Goal: Task Accomplishment & Management: Manage account settings

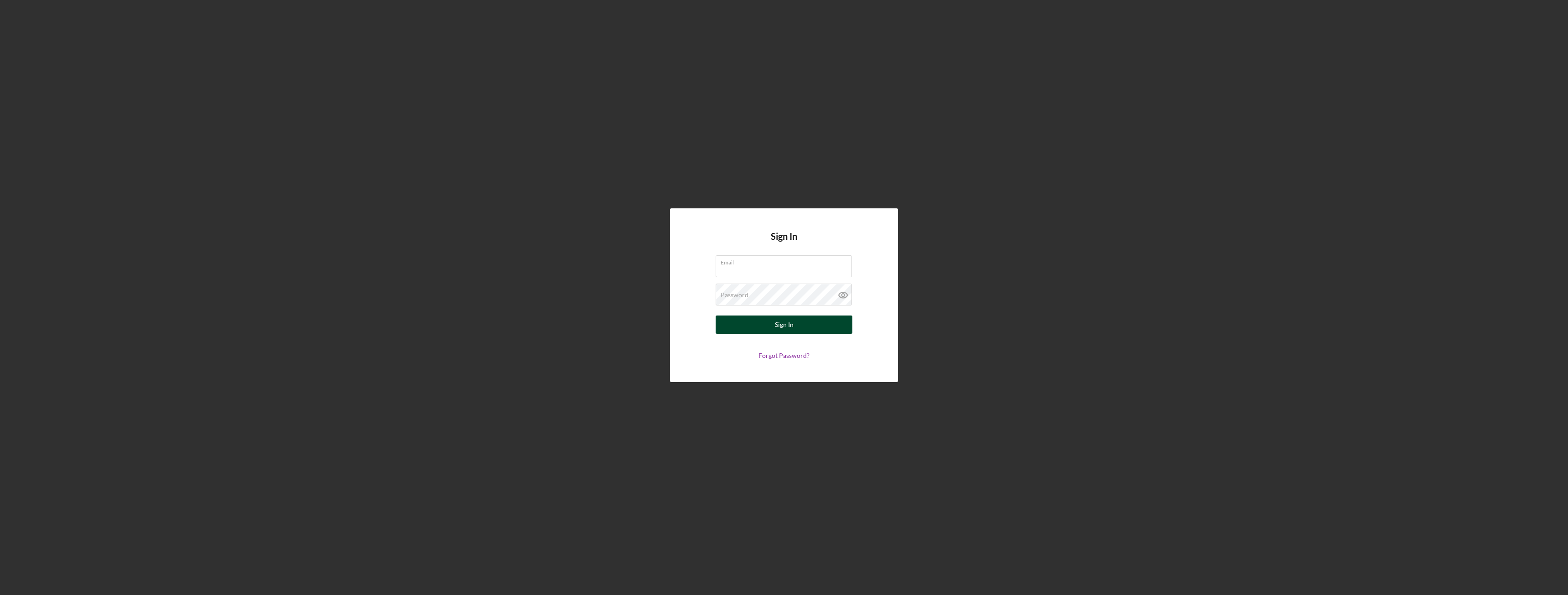
type input "lwilliams@pcvmail.org"
click at [767, 327] on button "Sign In" at bounding box center [784, 323] width 137 height 18
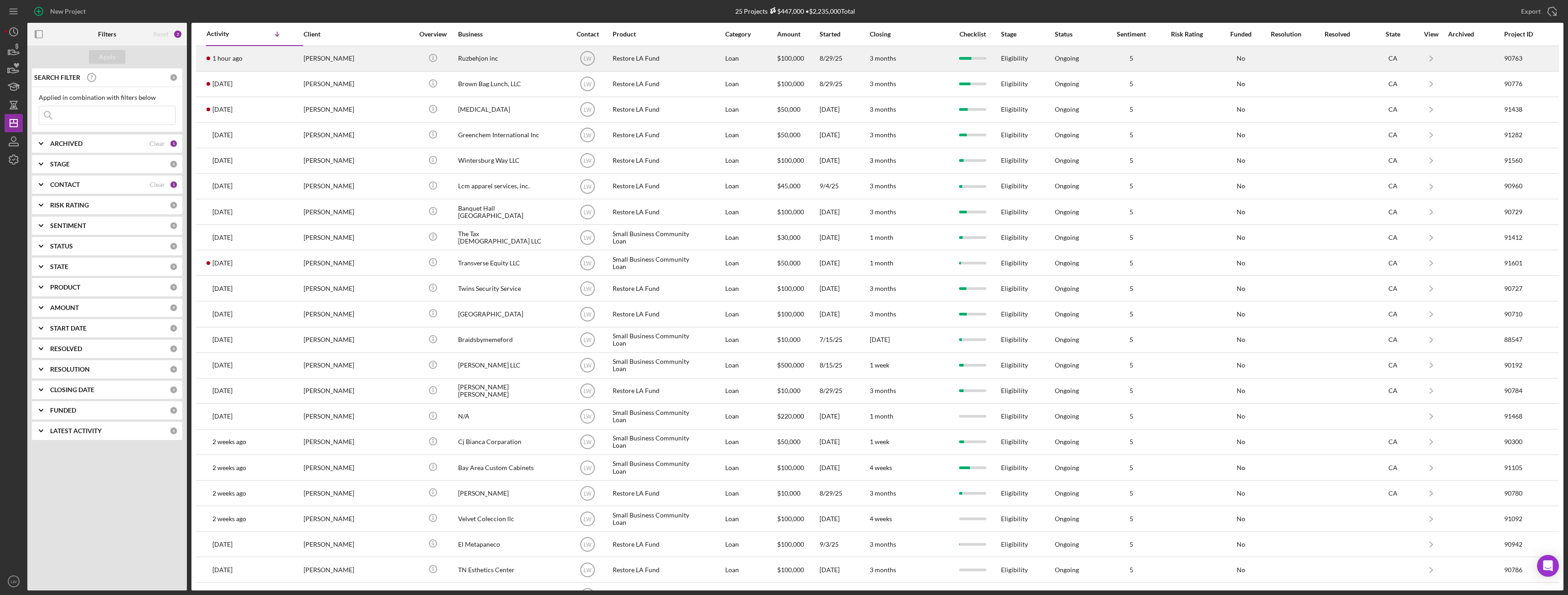
click at [347, 59] on div "[PERSON_NAME]" at bounding box center [348, 59] width 91 height 24
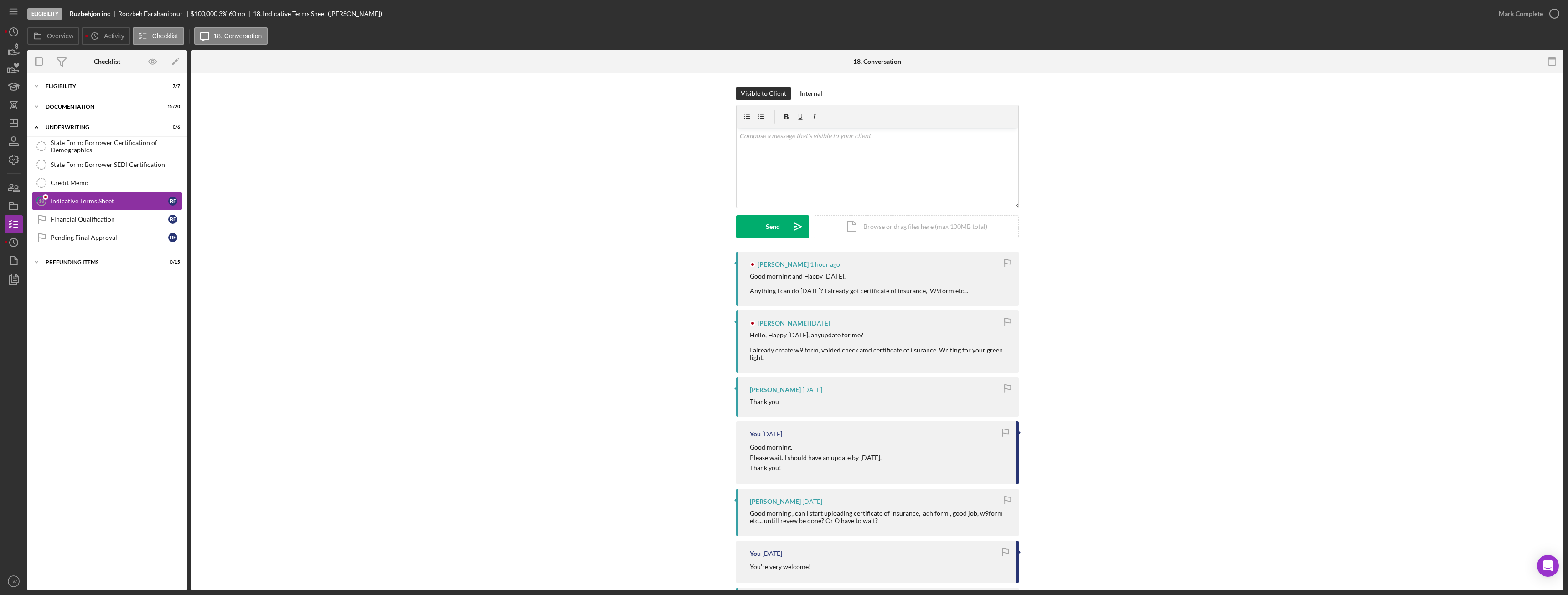
click at [140, 14] on div "Roozbeh Farahanipour" at bounding box center [154, 14] width 72 height 8
copy div "Roozbeh Farahanipour"
click at [3, 27] on div "Eligibility Ruzbehjon inc Roozbeh Farahanipour $100,000 $20,000 3 % 60 mo 18. I…" at bounding box center [784, 297] width 1568 height 595
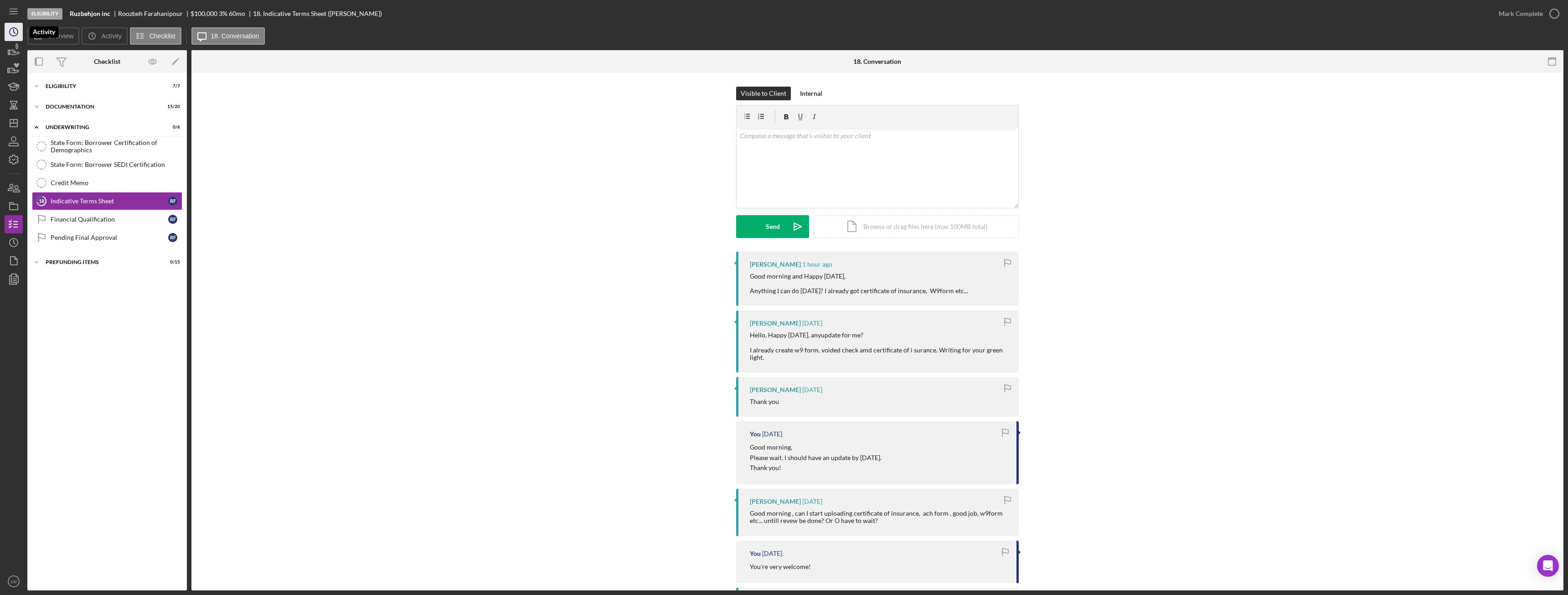
click at [11, 31] on icon "Icon/History" at bounding box center [14, 31] width 23 height 23
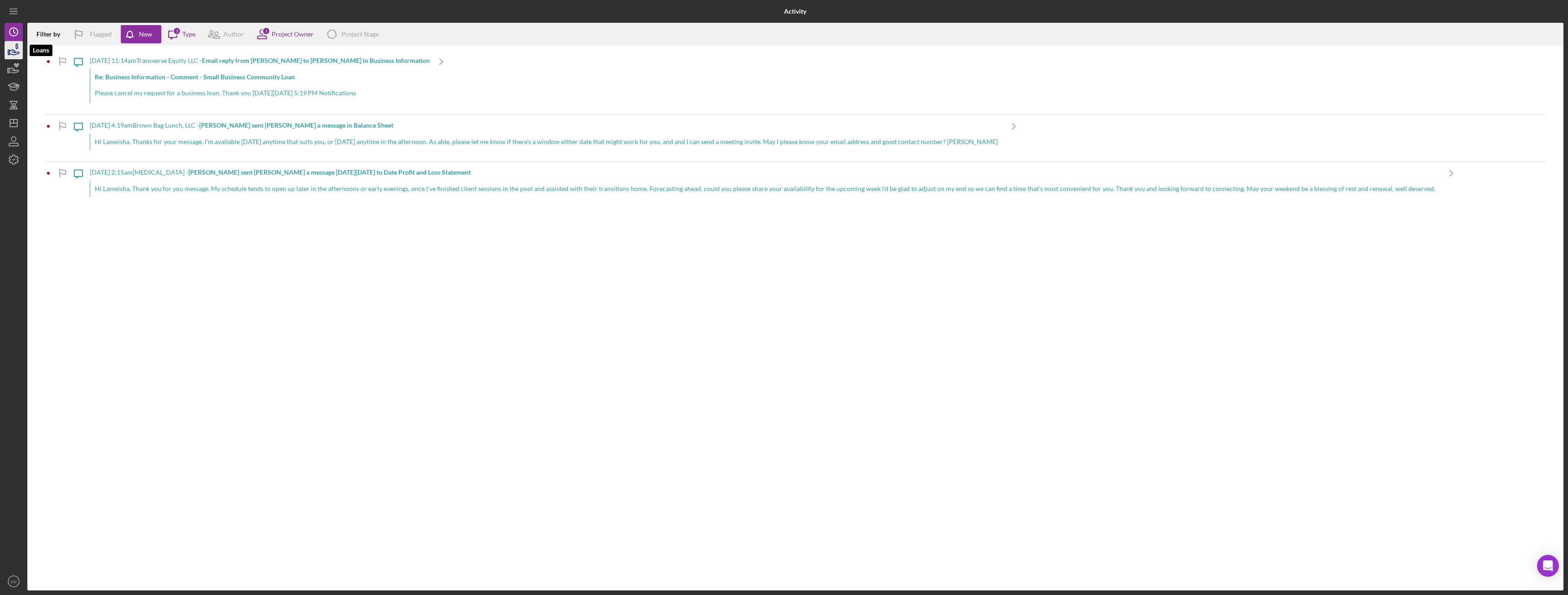
click at [11, 53] on icon "button" at bounding box center [14, 49] width 23 height 23
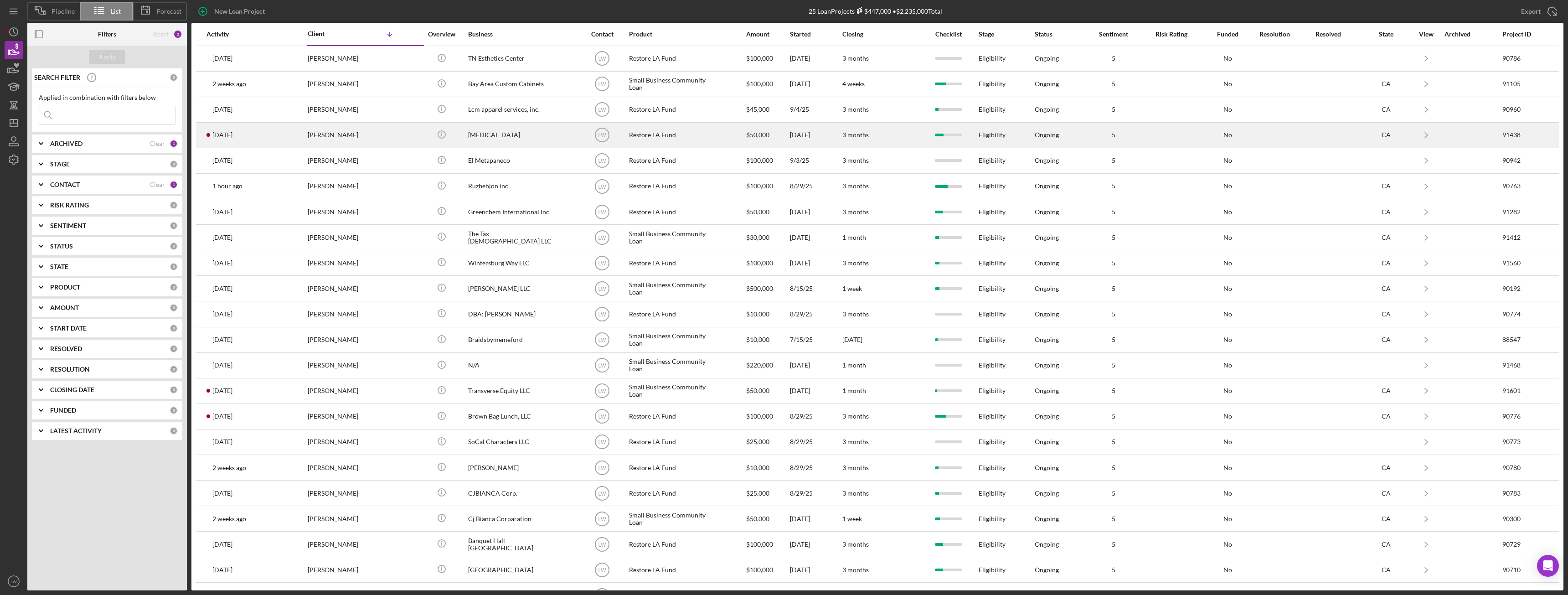
click at [375, 136] on div "[PERSON_NAME]" at bounding box center [353, 135] width 91 height 24
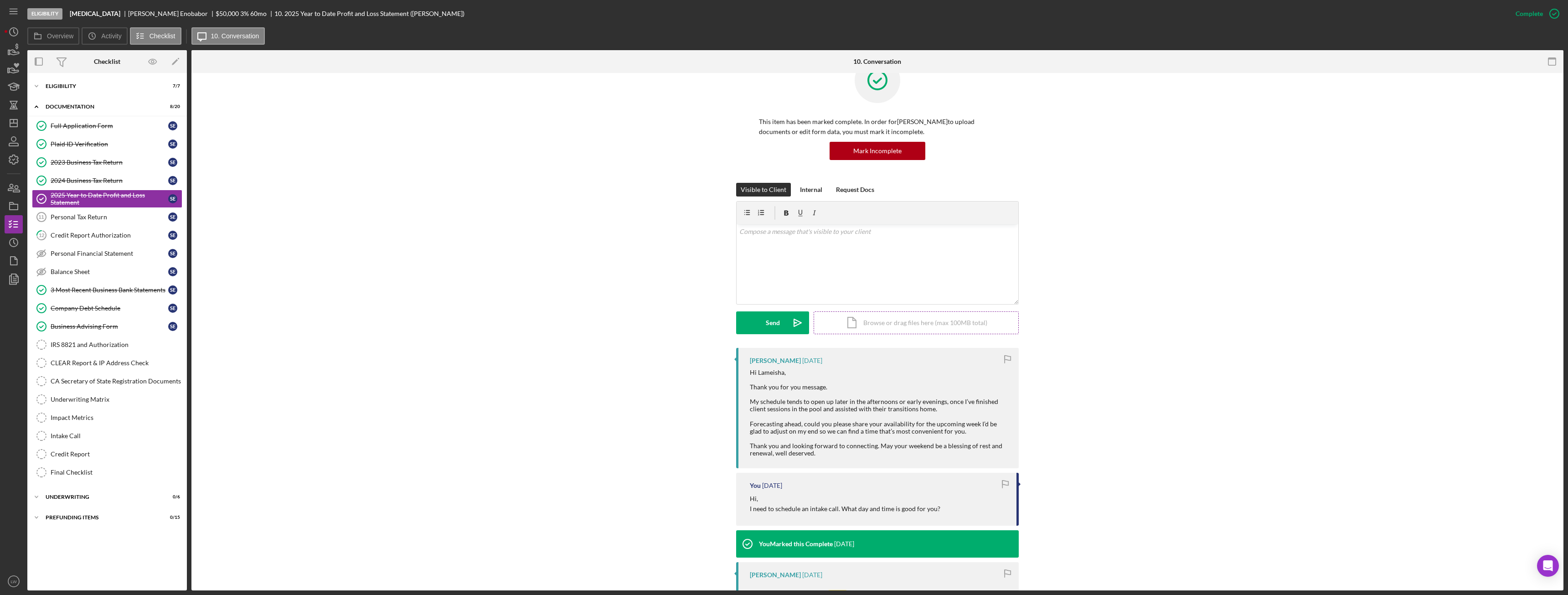
scroll to position [27, 0]
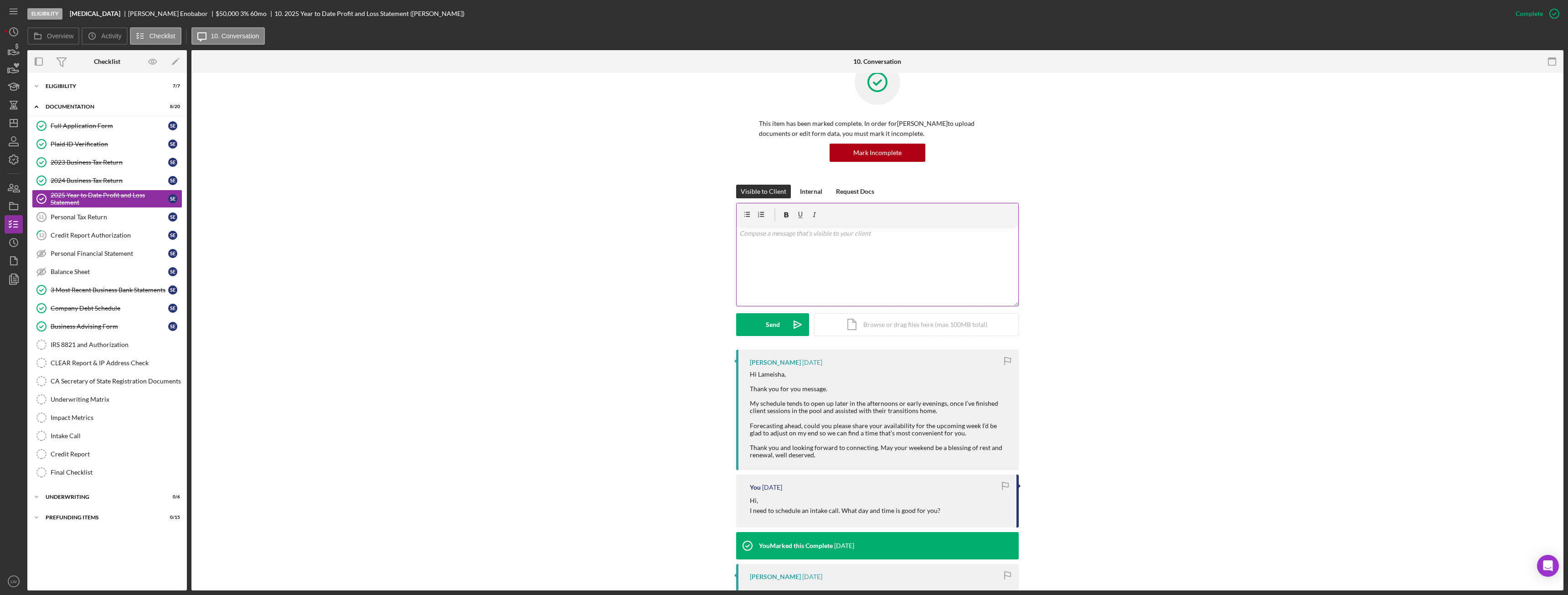
click at [841, 286] on div "v Color teal Color pink Remove color Add row above Add row below Add column bef…" at bounding box center [877, 266] width 282 height 80
click at [755, 327] on button "Send Icon/icon-invite-send" at bounding box center [773, 324] width 73 height 23
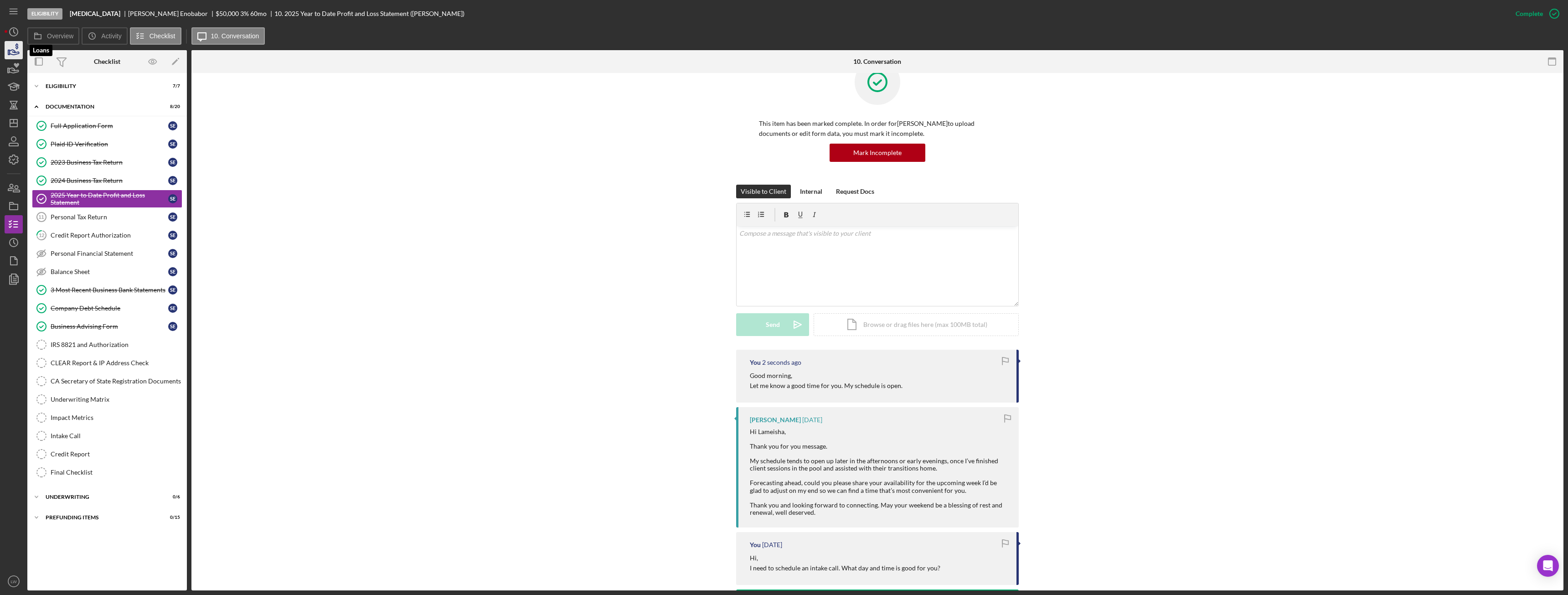
click at [11, 48] on icon "button" at bounding box center [14, 49] width 23 height 23
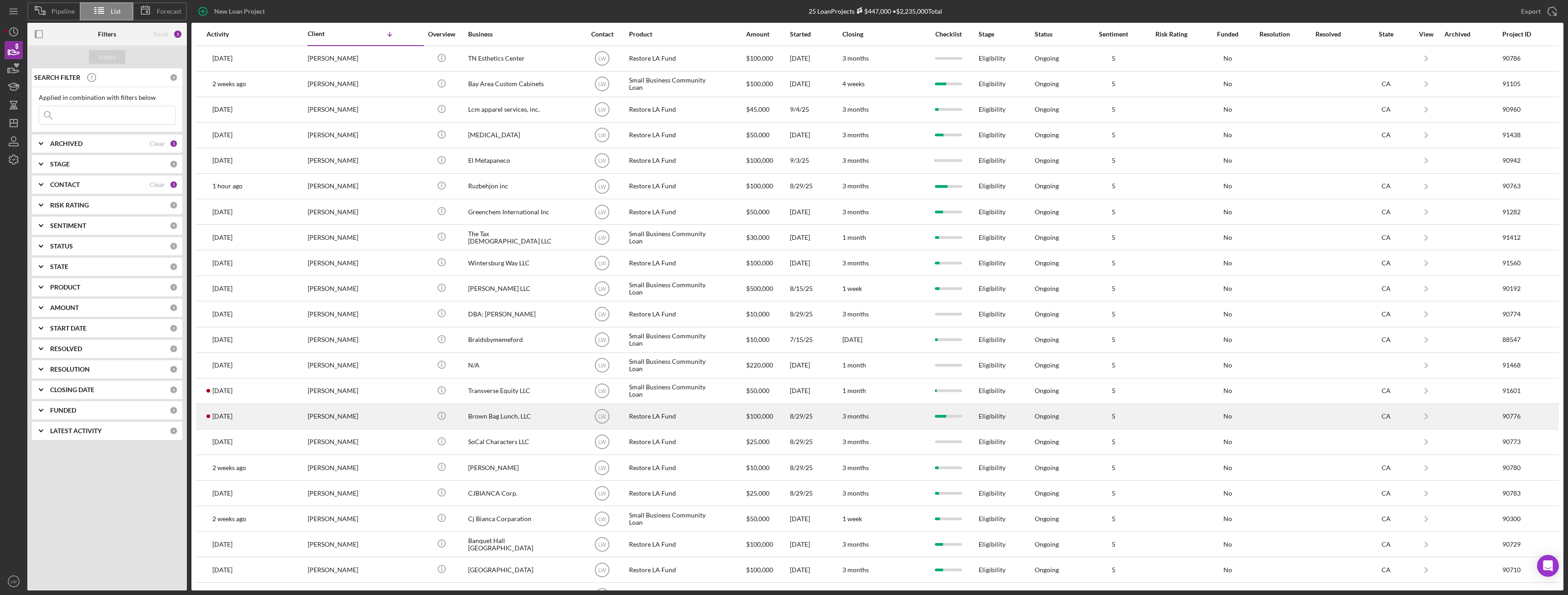
click at [376, 421] on div "[PERSON_NAME]" at bounding box center [353, 416] width 91 height 24
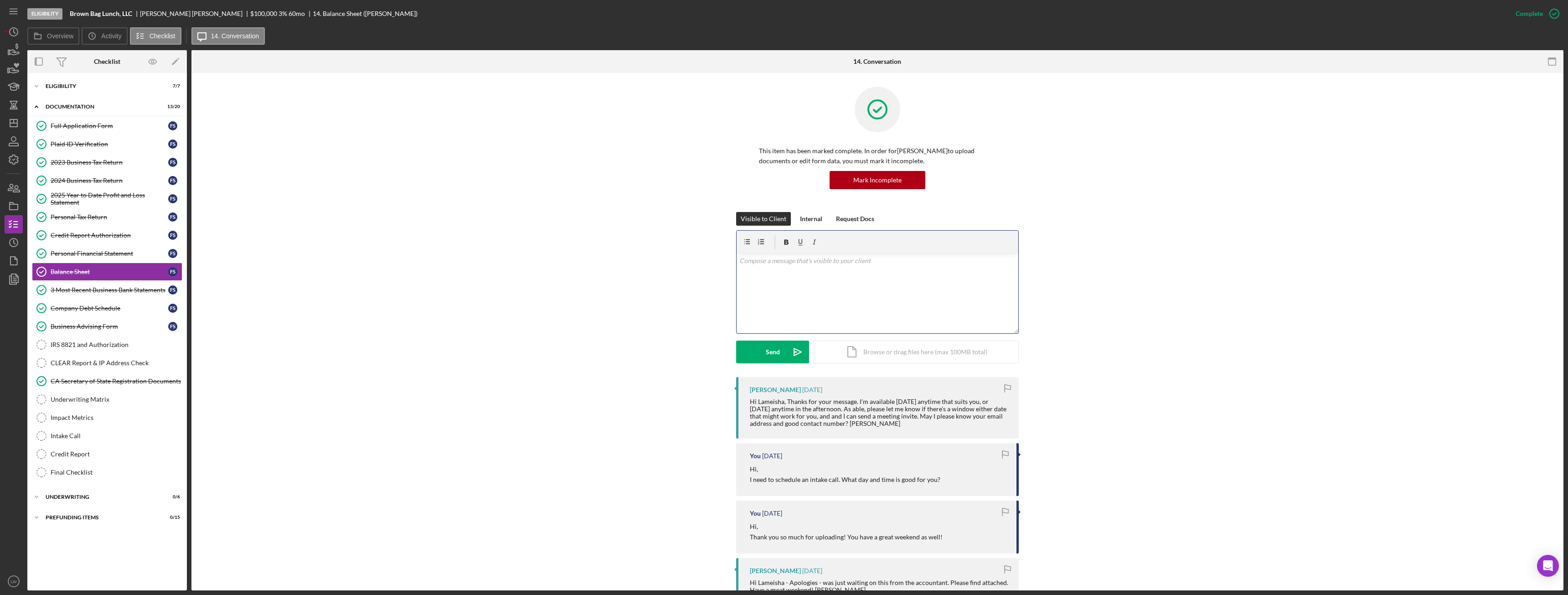
click at [855, 288] on div "v Color teal Color pink Remove color Add row above Add row below Add column bef…" at bounding box center [877, 294] width 282 height 80
click at [786, 352] on icon "Icon/icon-invite-send" at bounding box center [797, 352] width 23 height 23
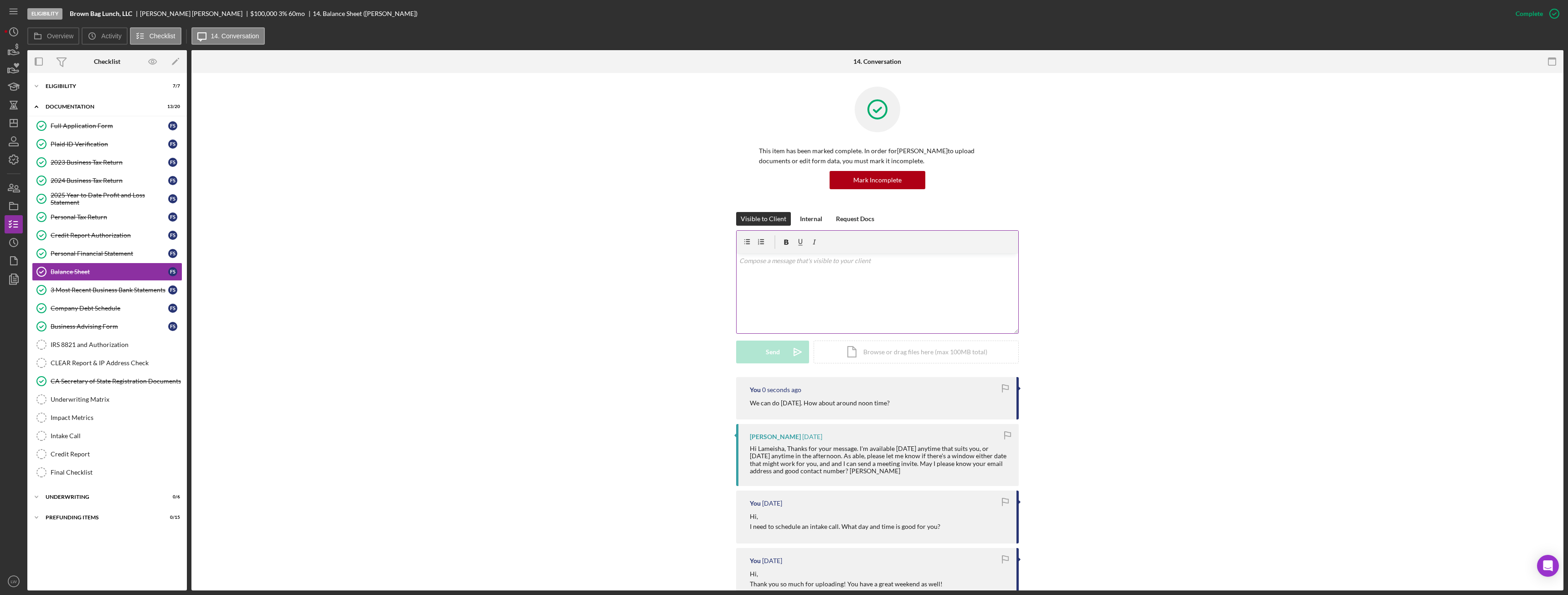
click at [787, 286] on div "v Color teal Color pink Remove color Add row above Add row below Add column bef…" at bounding box center [877, 294] width 282 height 80
click at [778, 354] on div "Send" at bounding box center [773, 352] width 14 height 23
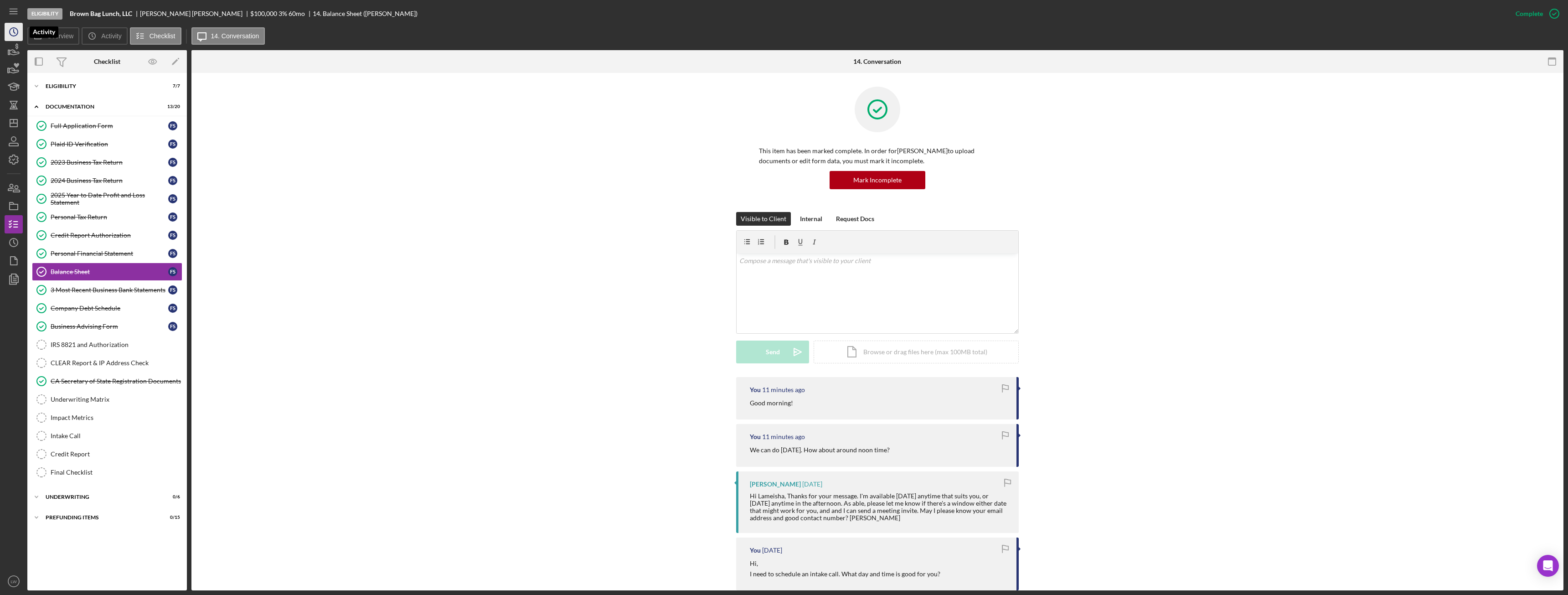
click at [10, 30] on icon "Icon/History" at bounding box center [14, 31] width 23 height 23
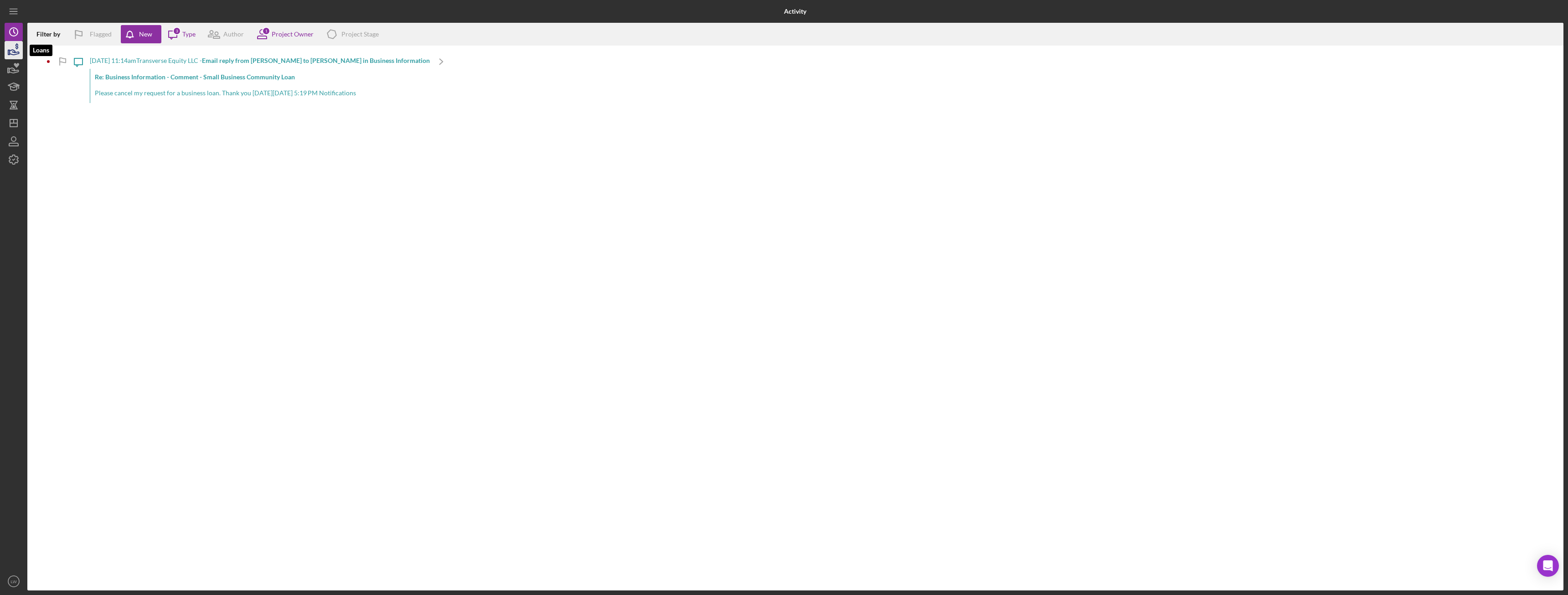
click at [4, 48] on icon "button" at bounding box center [14, 49] width 23 height 23
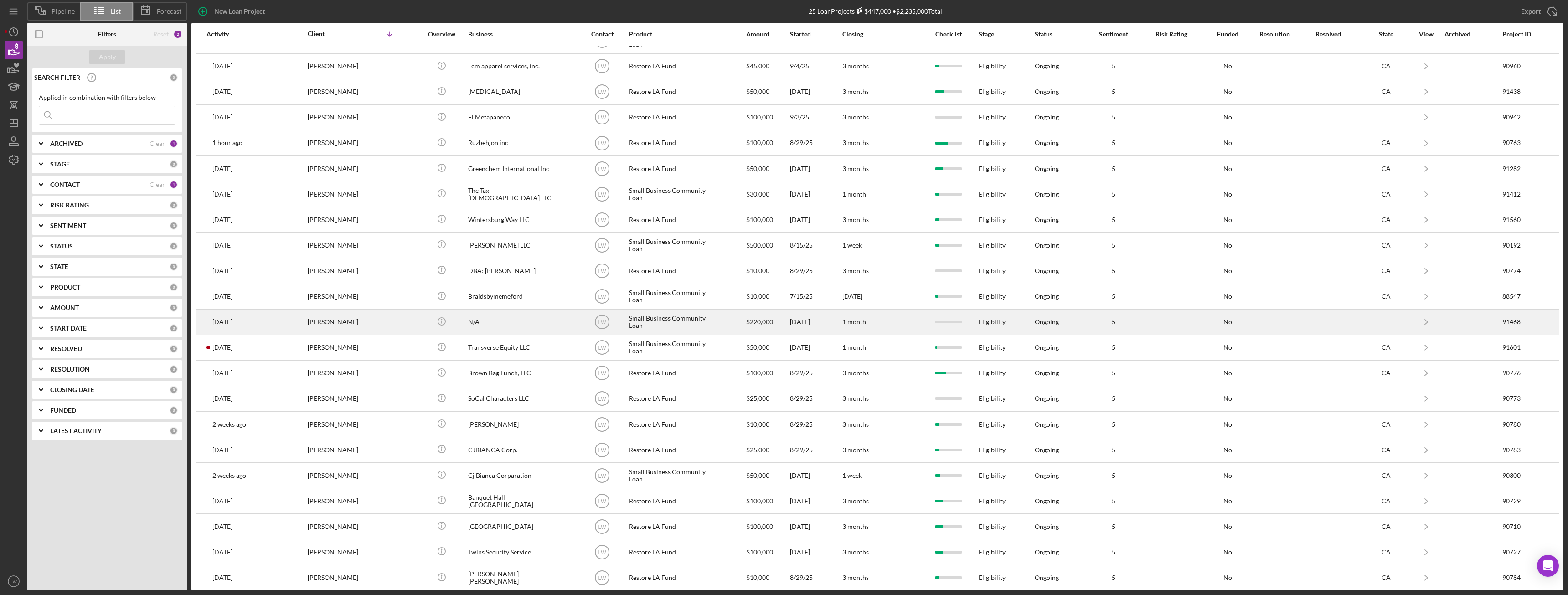
scroll to position [100, 0]
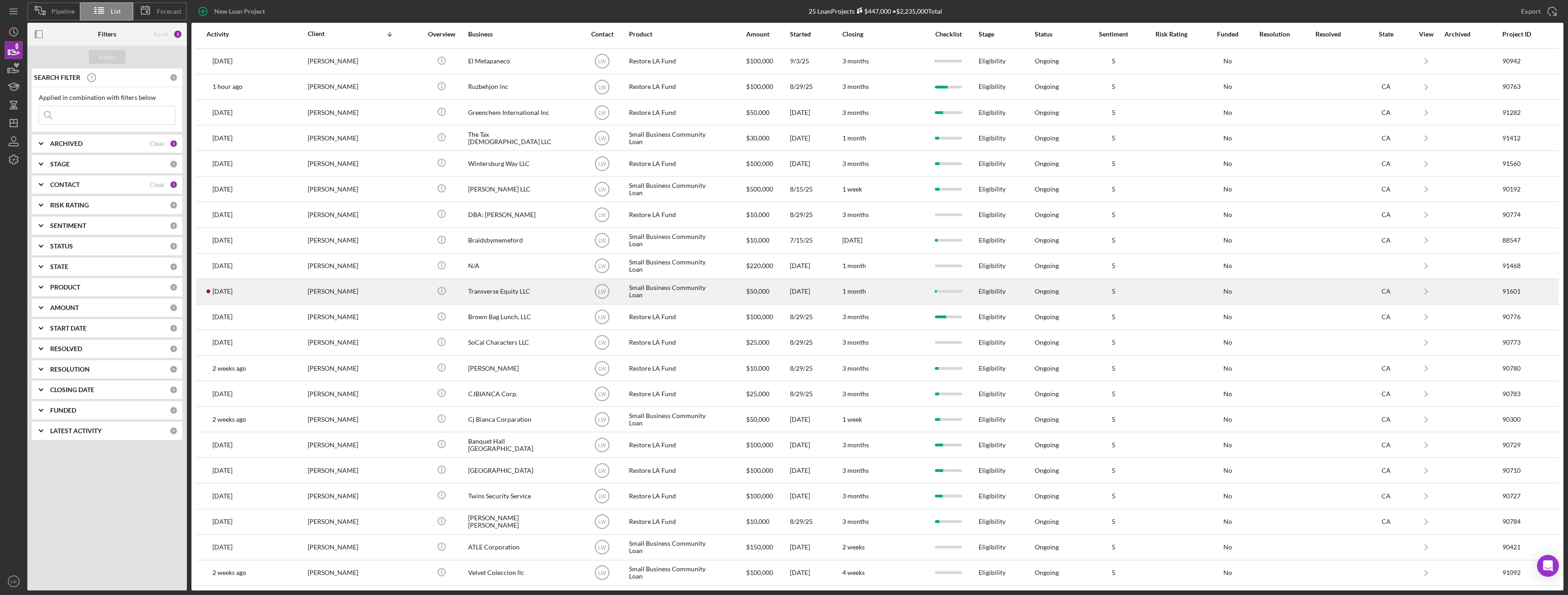
click at [330, 293] on div "[PERSON_NAME]" at bounding box center [353, 291] width 91 height 24
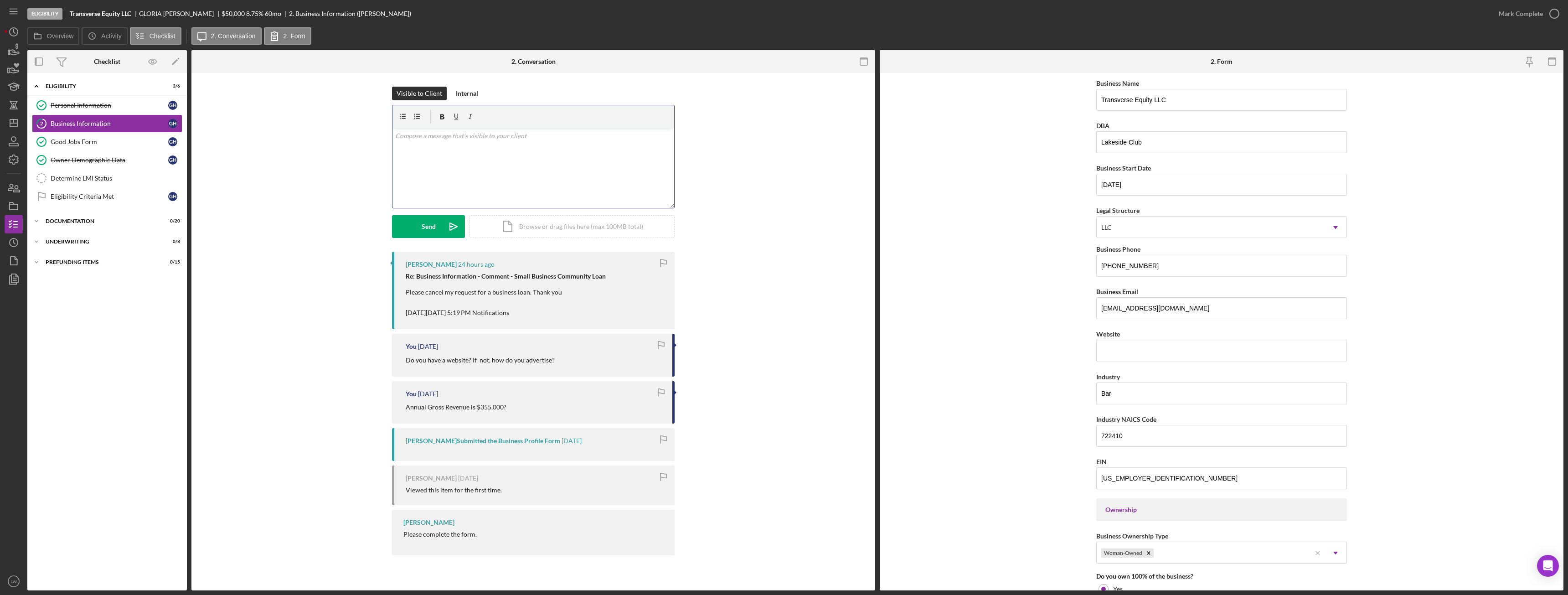
click at [527, 147] on div "v Color teal Color pink Remove color Add row above Add row below Add column bef…" at bounding box center [533, 168] width 282 height 80
drag, startPoint x: 428, startPoint y: 163, endPoint x: 366, endPoint y: 129, distance: 70.7
click at [366, 129] on div "Visible to Client Internal v Color teal Color pink Remove color Add row above A…" at bounding box center [533, 169] width 657 height 165
click at [102, 10] on b "Transverse Equity LLC" at bounding box center [101, 14] width 61 height 8
click at [102, 11] on b "Transverse Equity LLC" at bounding box center [101, 14] width 61 height 8
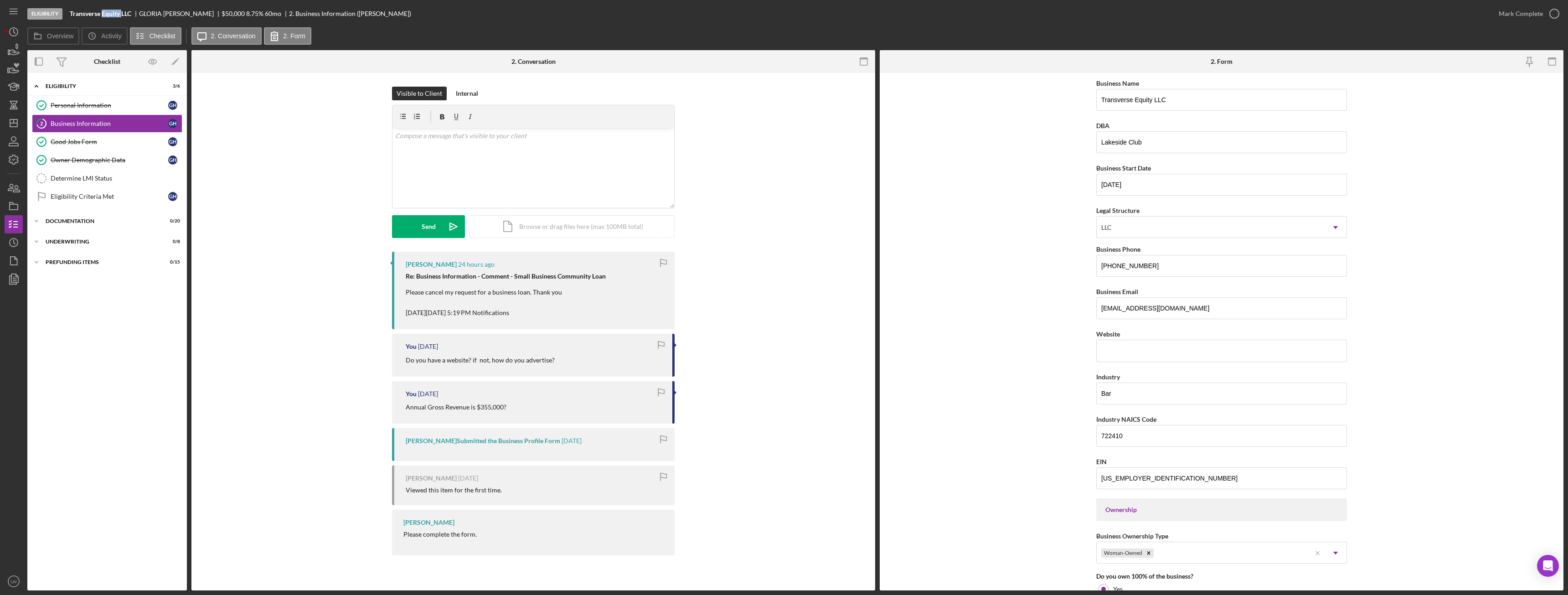
click at [102, 11] on b "Transverse Equity LLC" at bounding box center [101, 14] width 61 height 8
copy b "Transverse Equity LLC"
click at [14, 54] on icon "button" at bounding box center [14, 49] width 23 height 23
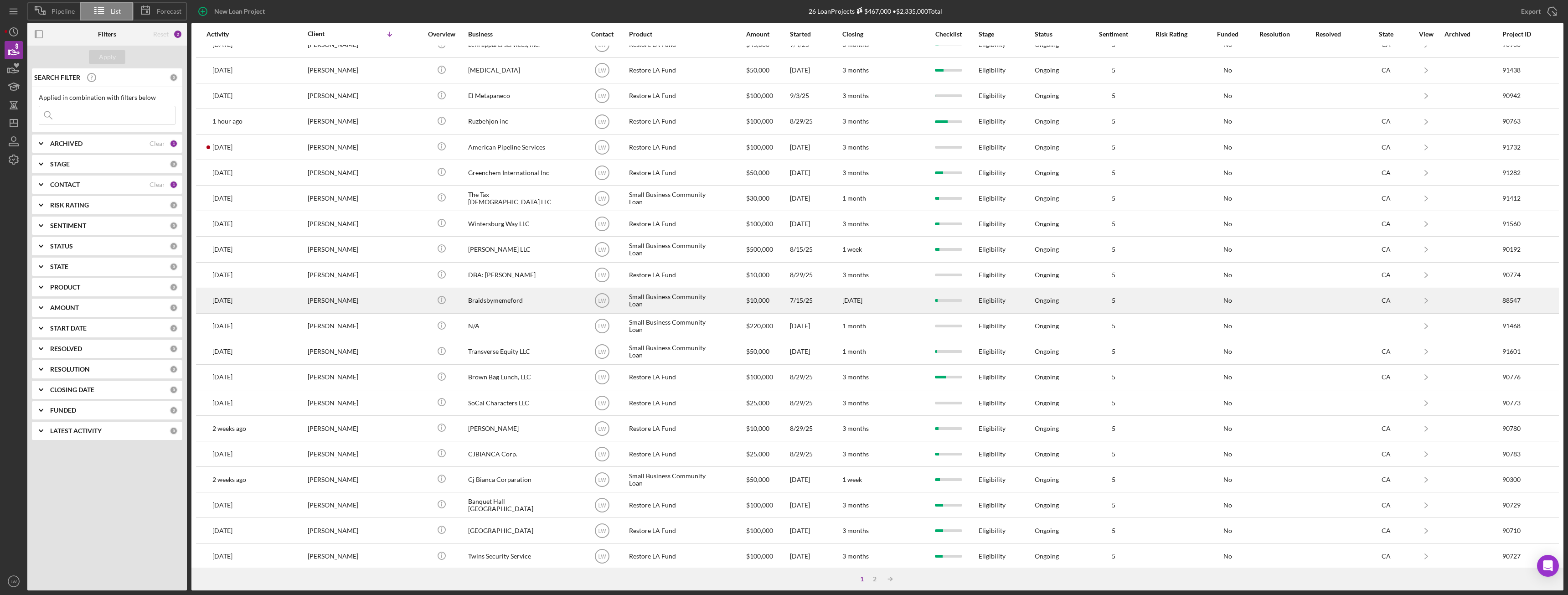
scroll to position [122, 0]
click at [325, 300] on div "[PERSON_NAME]" at bounding box center [353, 294] width 91 height 24
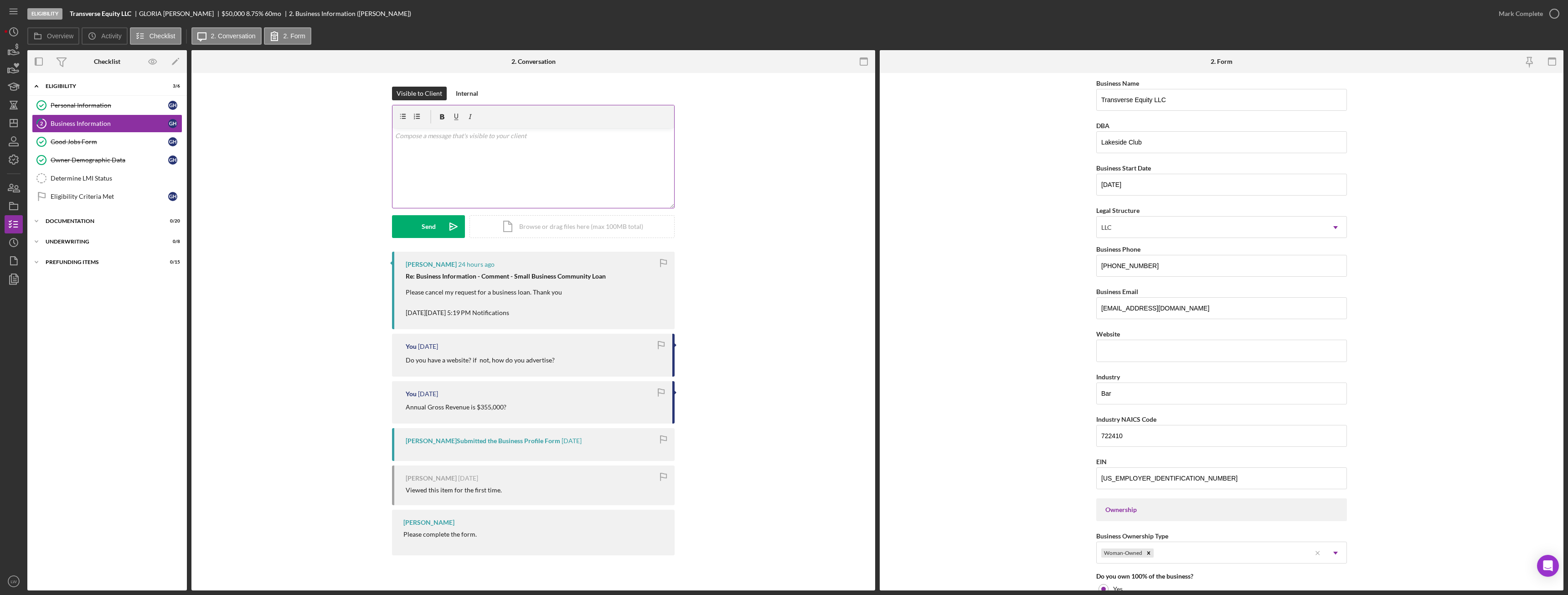
click at [499, 165] on div "v Color teal Color pink Remove color Add row above Add row below Add column bef…" at bounding box center [533, 168] width 282 height 80
click at [452, 144] on p at bounding box center [533, 149] width 277 height 10
click at [393, 147] on div "v Color teal Color pink Remove color Add row above Add row below Add column bef…" at bounding box center [533, 168] width 282 height 80
click at [571, 161] on p "May I know the reason why you want to cancel loan?" at bounding box center [533, 162] width 277 height 10
click at [413, 224] on button "Send Icon/icon-invite-send" at bounding box center [428, 226] width 73 height 23
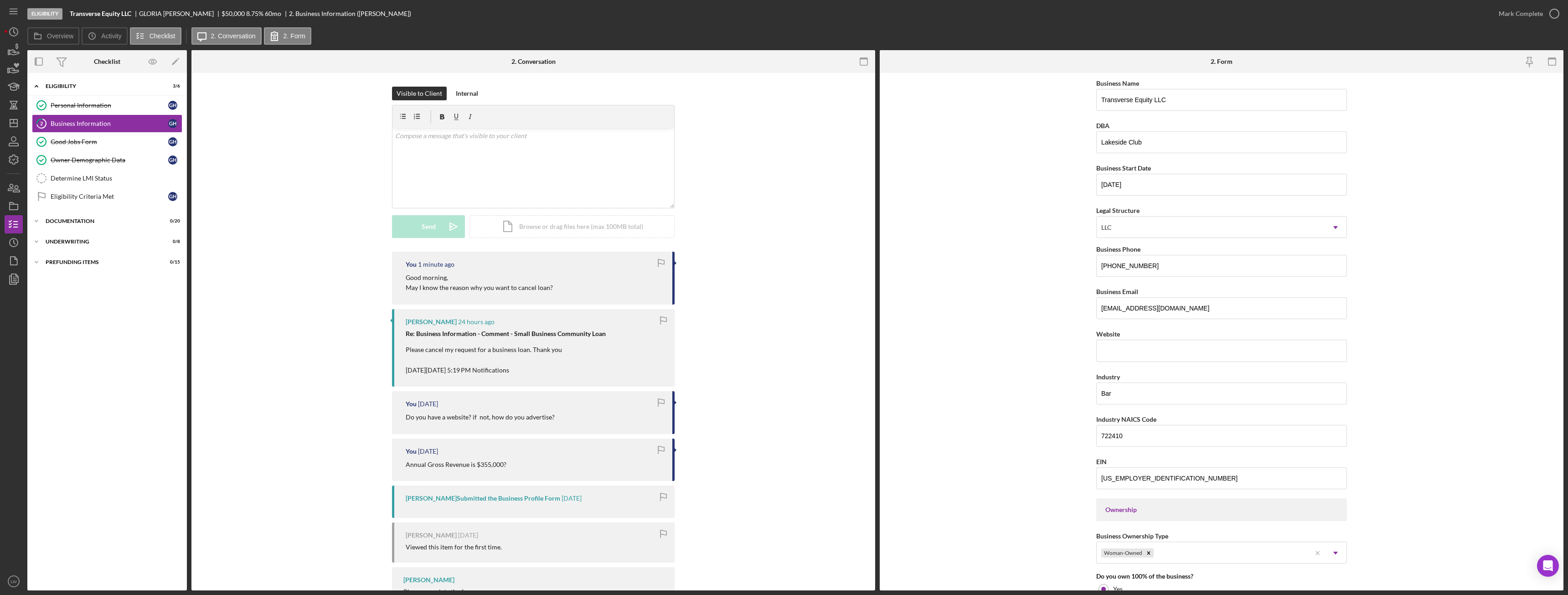
scroll to position [41, 0]
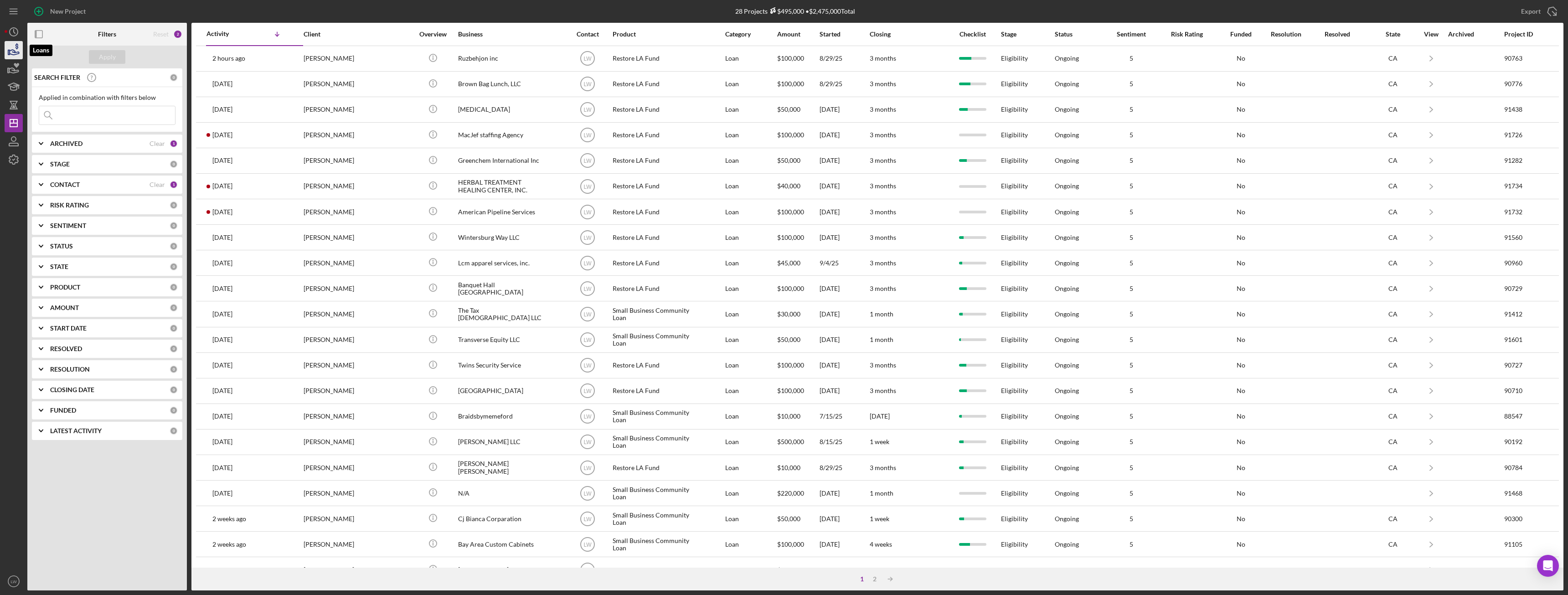
click at [14, 49] on icon "button" at bounding box center [14, 49] width 23 height 23
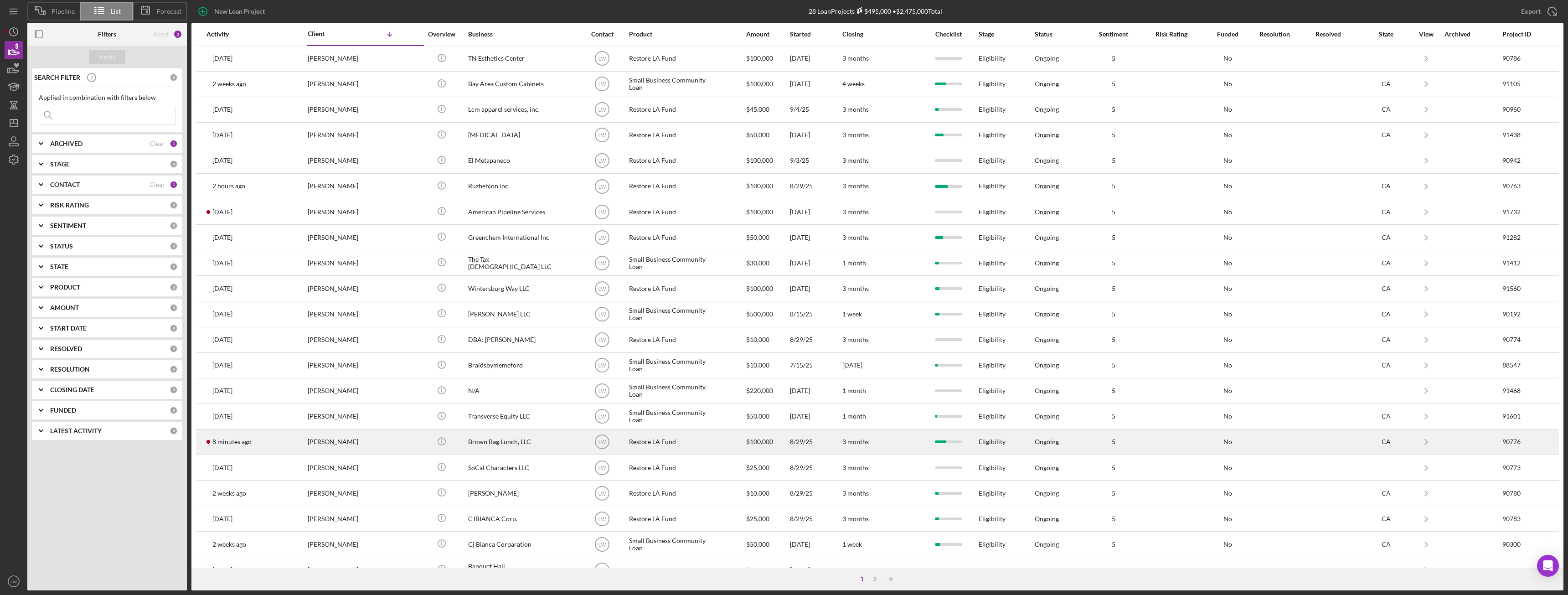
click at [370, 449] on div "[PERSON_NAME]" at bounding box center [353, 442] width 91 height 24
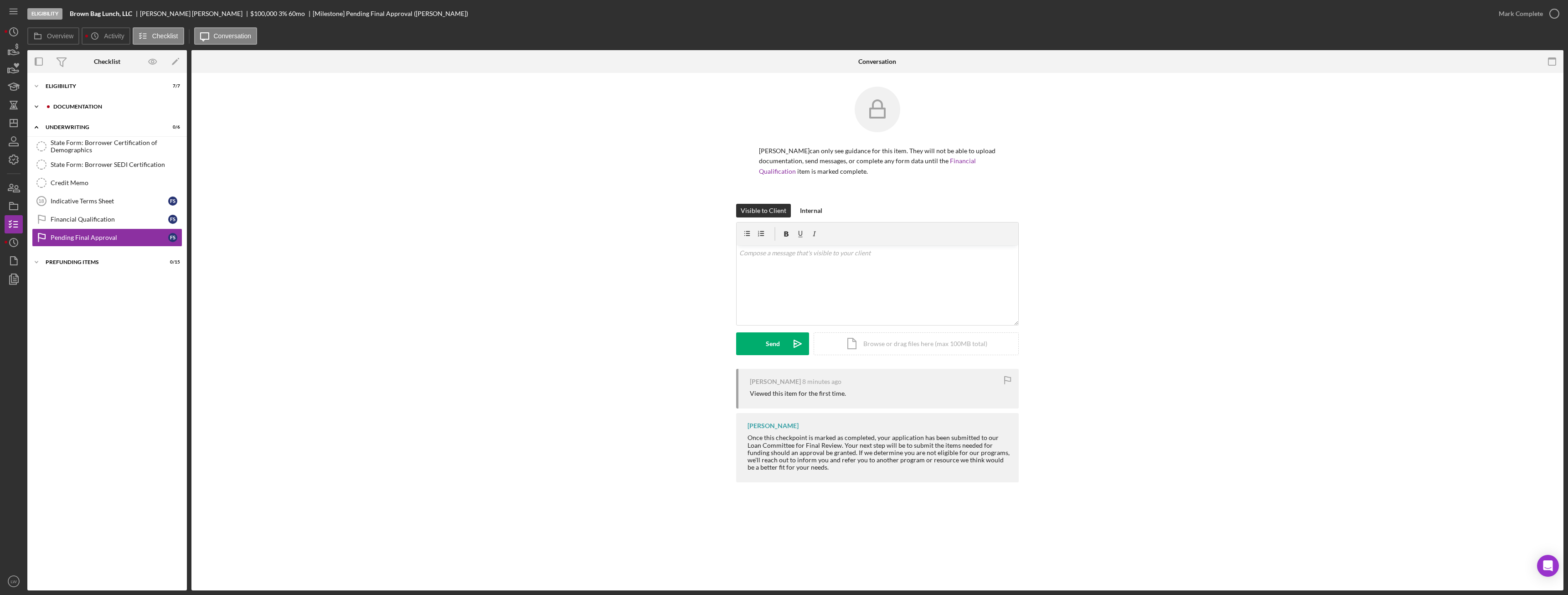
click at [108, 110] on div "Icon/Expander Documentation 13 / 20" at bounding box center [106, 106] width 159 height 18
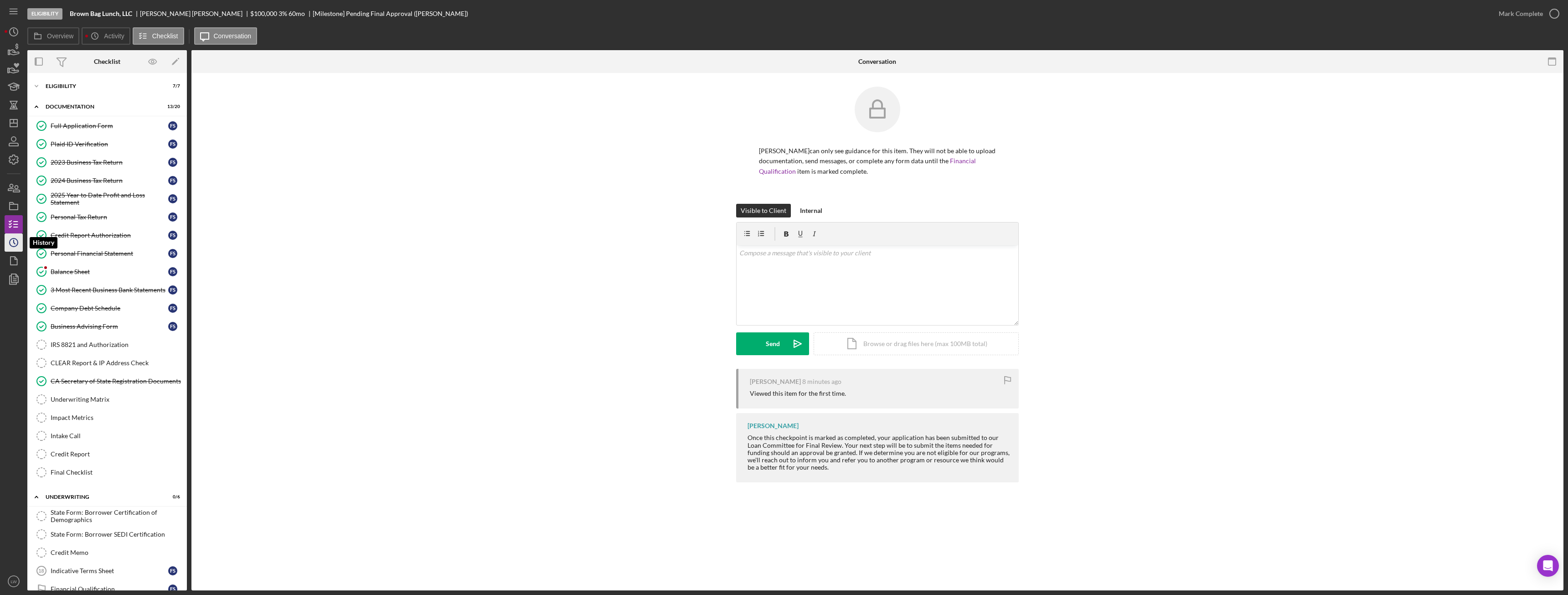
click at [11, 240] on circle "button" at bounding box center [14, 243] width 9 height 9
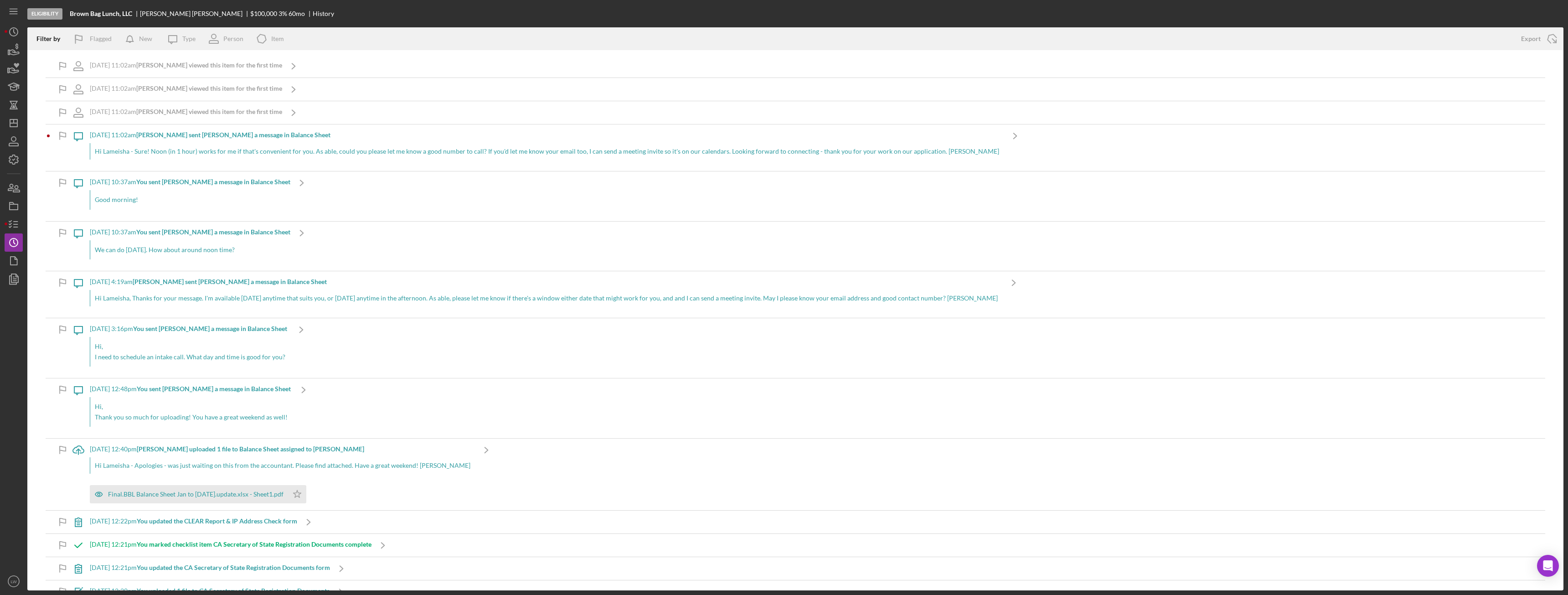
click at [141, 150] on div "Hi Lameisha - Sure! Noon (in 1 hour) works for me if that's convenient for you.…" at bounding box center [546, 151] width 914 height 16
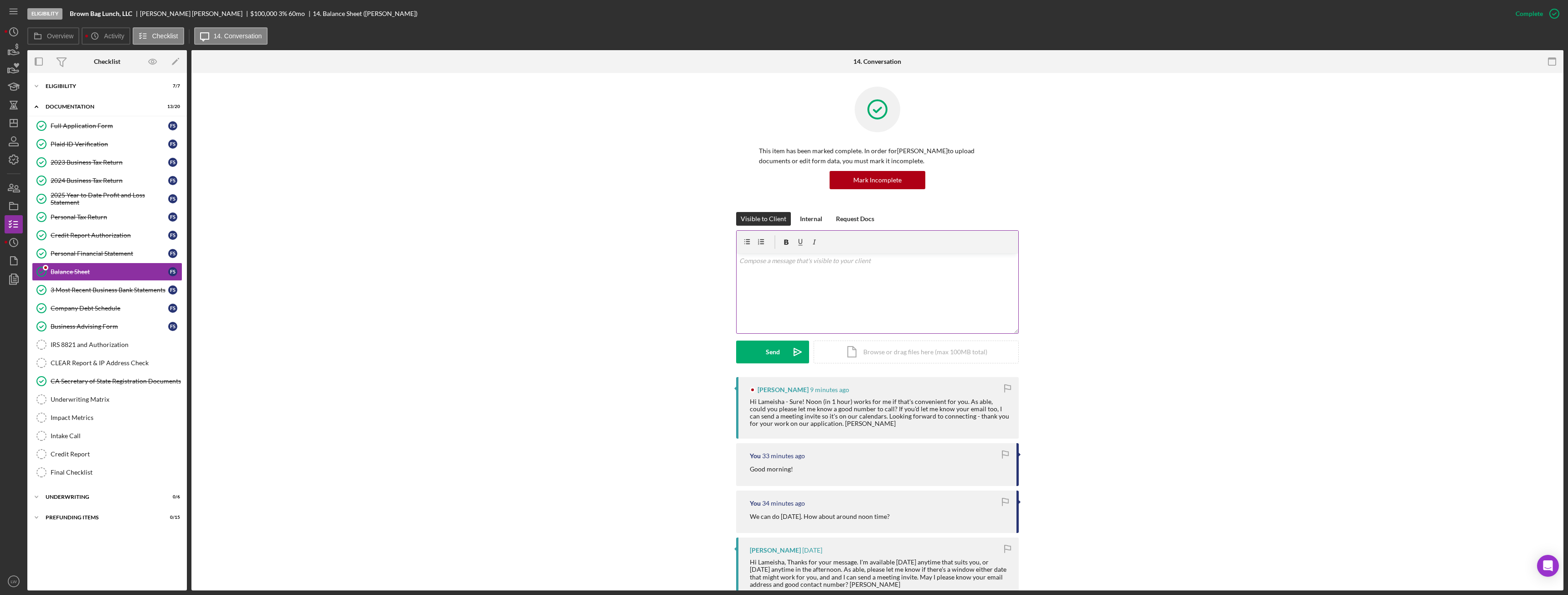
click at [806, 288] on div "v Color teal Color pink Remove color Add row above Add row below Add column bef…" at bounding box center [877, 294] width 282 height 80
drag, startPoint x: 972, startPoint y: 274, endPoint x: 856, endPoint y: 278, distance: 116.1
click at [856, 278] on p "I'm trying to get my sonic number to work. I might have to use my personal numb…" at bounding box center [877, 273] width 277 height 10
click at [899, 273] on p "I'm trying to get my sonic number to work. Can we change to pm?" at bounding box center [877, 273] width 277 height 10
drag, startPoint x: 935, startPoint y: 269, endPoint x: 941, endPoint y: 273, distance: 7.2
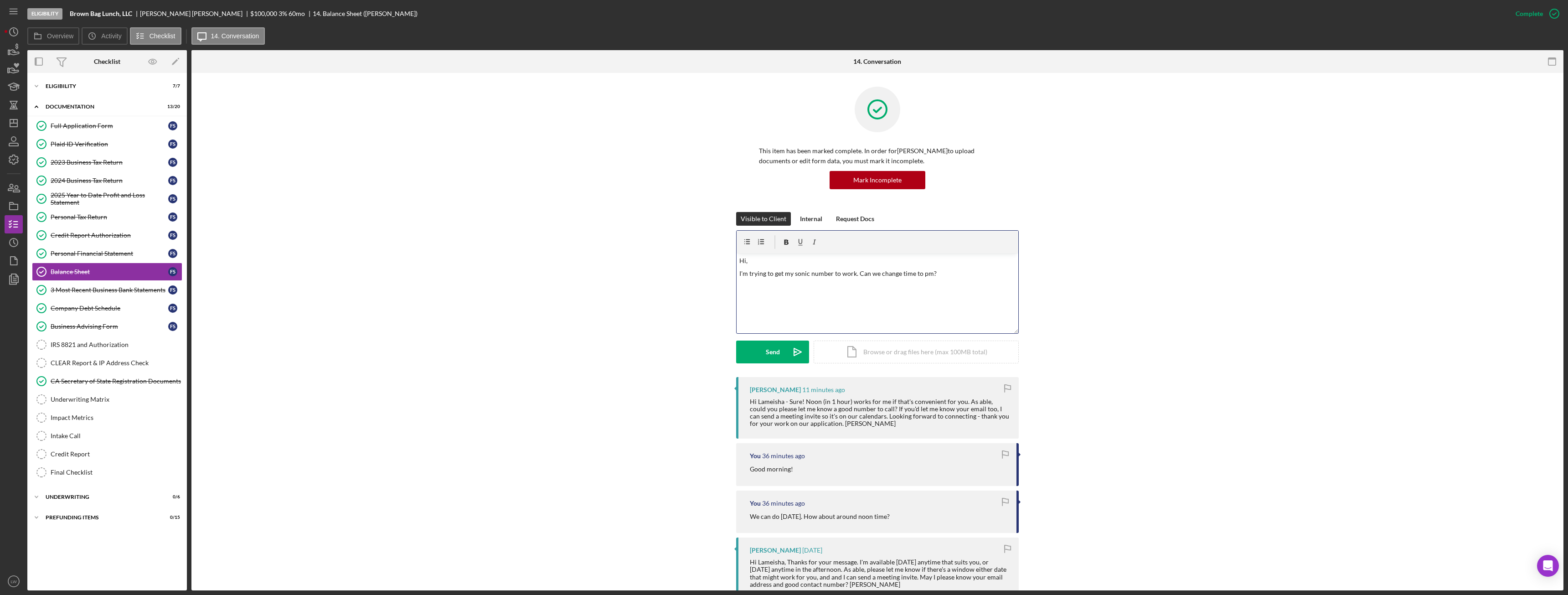
click at [936, 270] on p "I'm trying to get my sonic number to work. Can we change time to pm?" at bounding box center [877, 273] width 277 height 10
click at [856, 274] on p "I'm trying to get my sonic number to work. Can we change time to pm?" at bounding box center [877, 273] width 277 height 10
click at [802, 283] on p "I'm trying to get my sonic number to work. If I can't get it might use my perso…" at bounding box center [877, 278] width 277 height 20
click at [779, 283] on p "I'm trying to get my sonic number to work. If I can't get it might use my perso…" at bounding box center [877, 278] width 277 height 20
click at [810, 281] on p "I'm trying to get my sonic number to work. If I can't get it might use my perso…" at bounding box center [877, 278] width 277 height 20
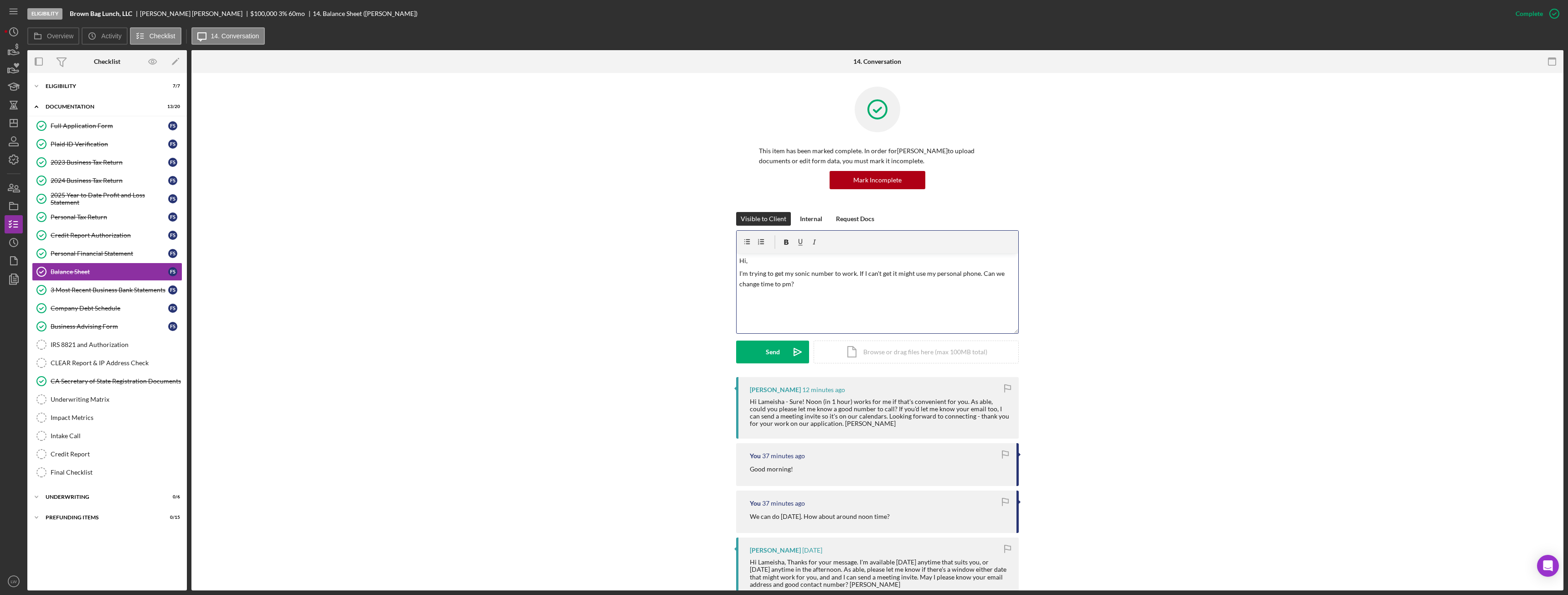
click at [780, 283] on p "I'm trying to get my sonic number to work. If I can't get it might use my perso…" at bounding box center [877, 278] width 277 height 20
click at [815, 283] on p "I'm trying to get my sonic number to work. If I can't get it might use my perso…" at bounding box center [877, 278] width 277 height 20
drag, startPoint x: 978, startPoint y: 275, endPoint x: 854, endPoint y: 278, distance: 124.0
click at [854, 278] on p "I'm trying to get my sonic number to work. If I can't get it might use my perso…" at bounding box center [877, 278] width 277 height 20
click at [967, 267] on div "v Color teal Color pink Remove color Add row above Add row below Add column bef…" at bounding box center [877, 294] width 282 height 80
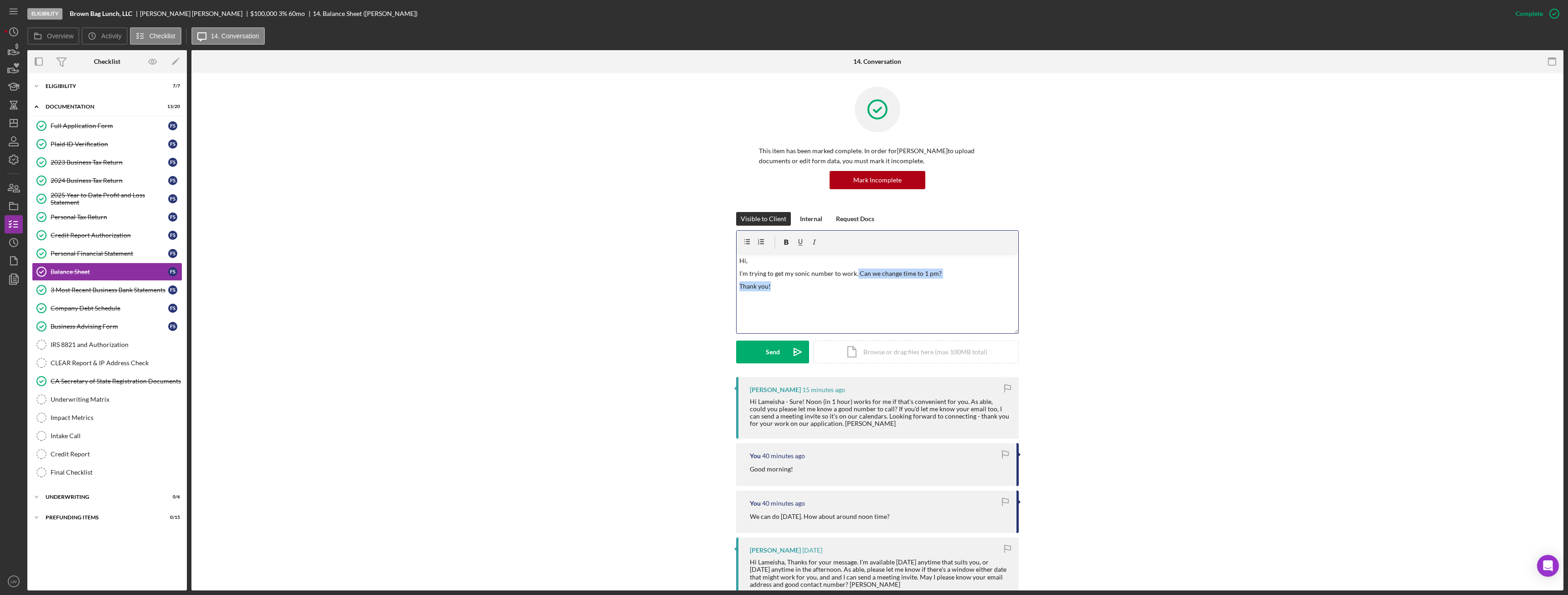
drag, startPoint x: 854, startPoint y: 272, endPoint x: 876, endPoint y: 283, distance: 24.6
click at [876, 283] on div "v Color teal Color pink Remove color Add row above Add row below Add column bef…" at bounding box center [877, 294] width 282 height 80
click at [885, 299] on p at bounding box center [877, 299] width 277 height 10
drag, startPoint x: 854, startPoint y: 271, endPoint x: 869, endPoint y: 285, distance: 20.5
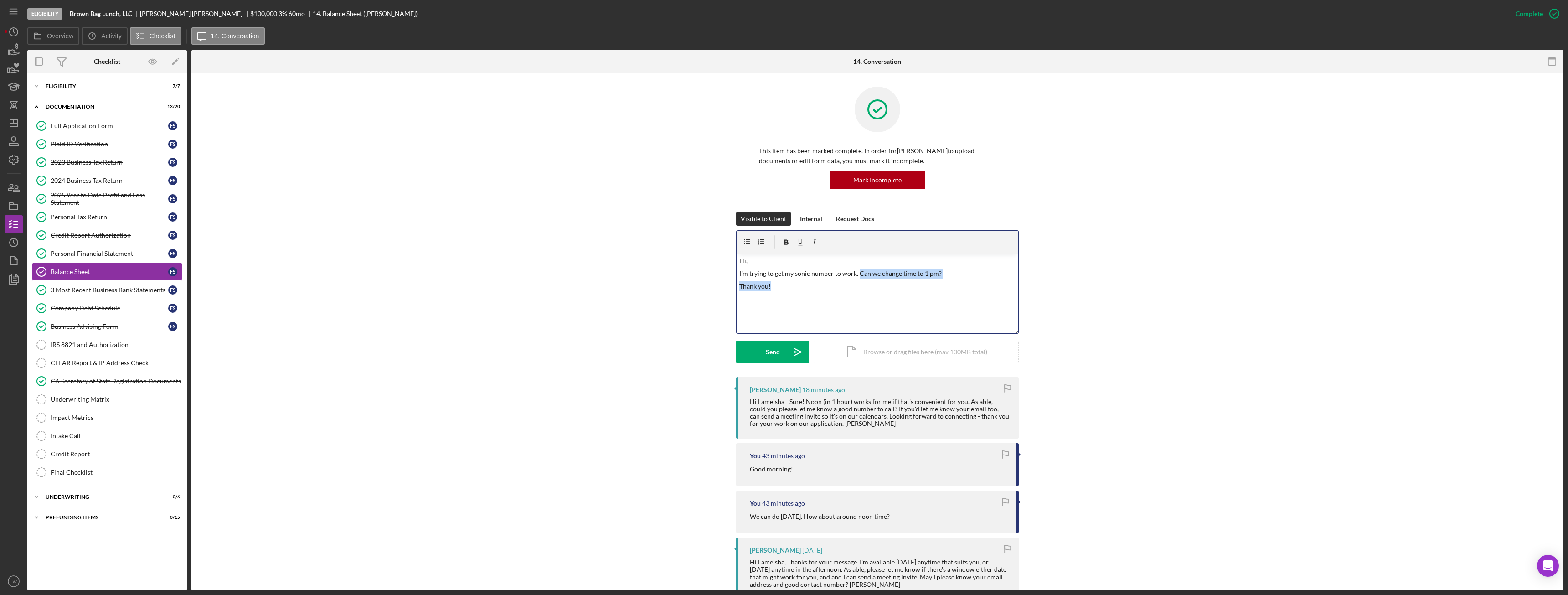
click at [869, 285] on div "v Color teal Color pink Remove color Add row above Add row below Add column bef…" at bounding box center [877, 294] width 282 height 80
drag, startPoint x: 913, startPoint y: 275, endPoint x: 916, endPoint y: 268, distance: 7.6
click at [916, 268] on p "I'm trying to get my sonic number to work. Let me work on this ans I will get b…" at bounding box center [877, 278] width 277 height 20
click at [919, 274] on p "I'm trying to get my sonic number to work. Let me work on this ans I will get b…" at bounding box center [877, 278] width 277 height 20
click at [761, 357] on button "Send Icon/icon-invite-send" at bounding box center [773, 352] width 73 height 23
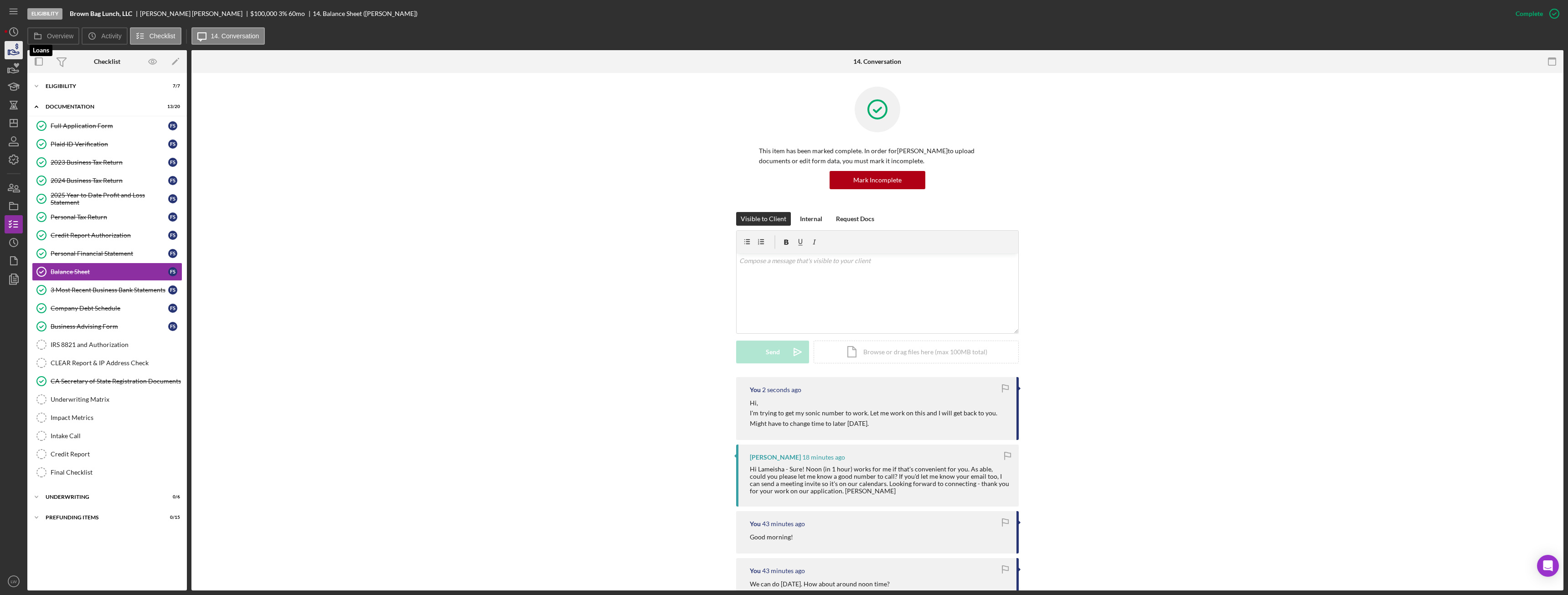
click at [9, 44] on icon "button" at bounding box center [14, 49] width 23 height 23
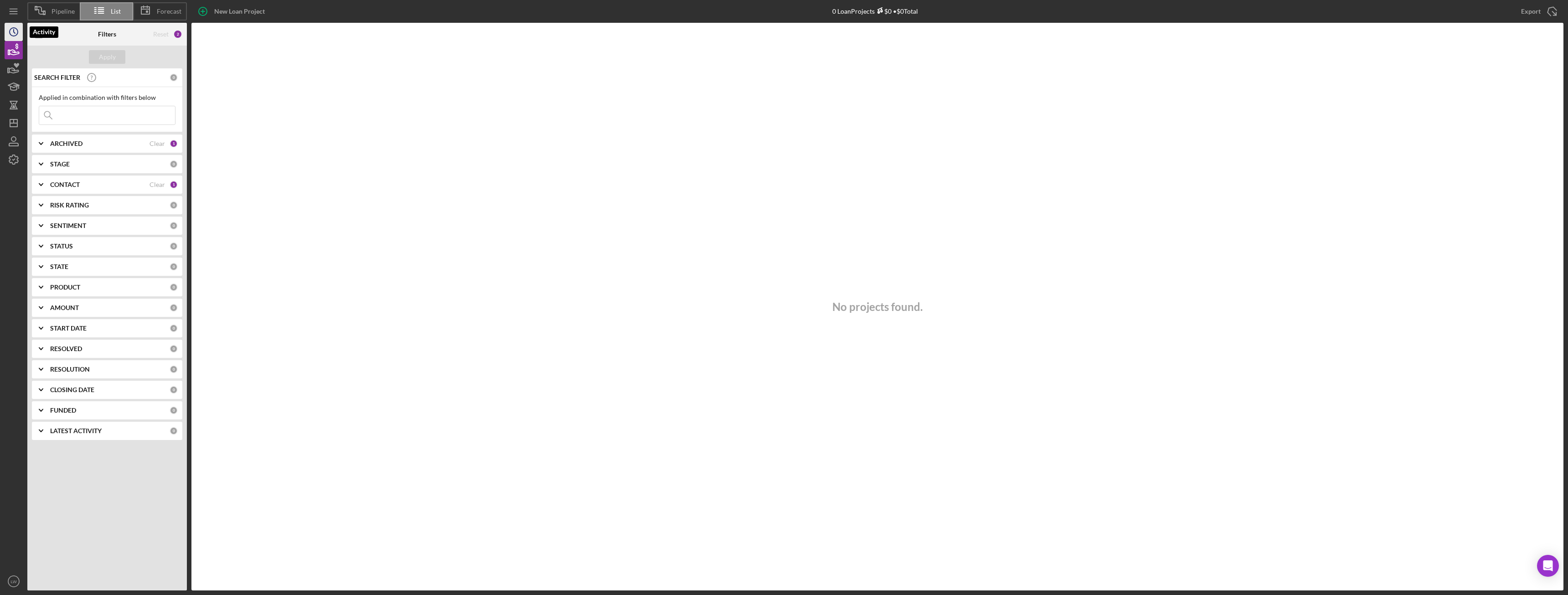
click at [9, 31] on icon "Icon/History" at bounding box center [14, 31] width 23 height 23
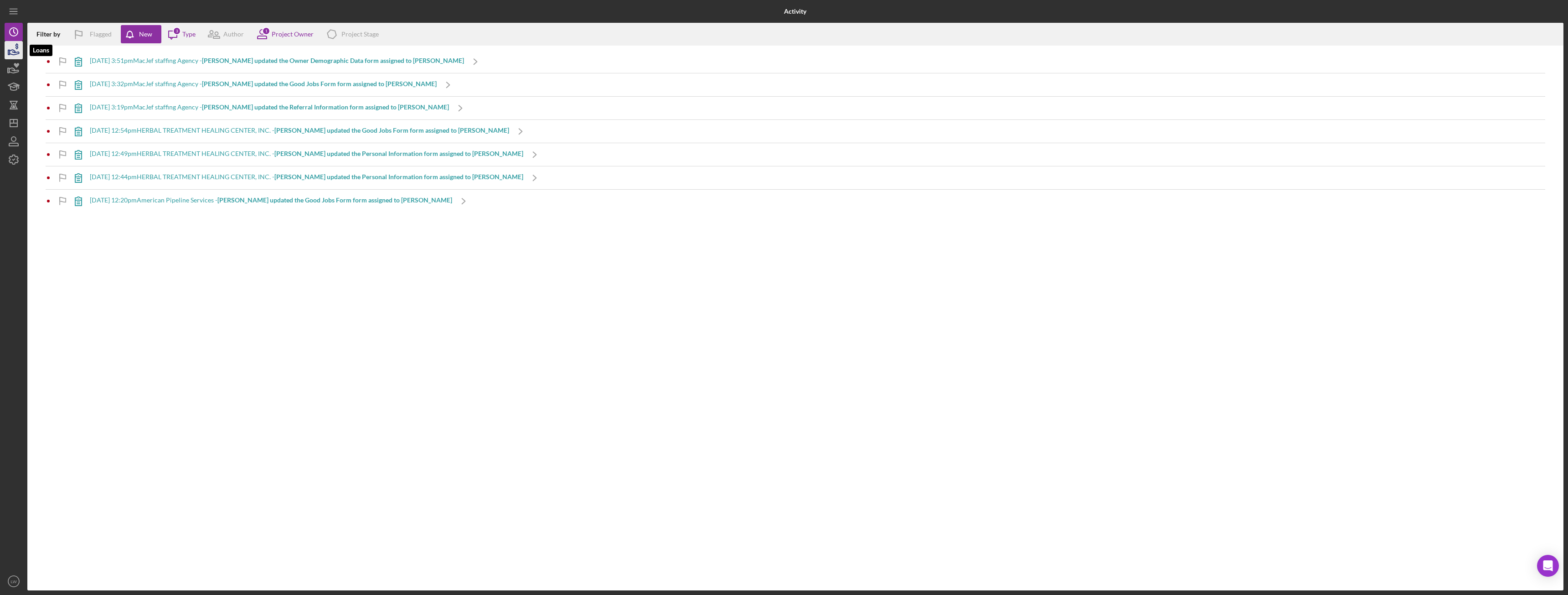
click at [15, 49] on icon "button" at bounding box center [14, 49] width 23 height 23
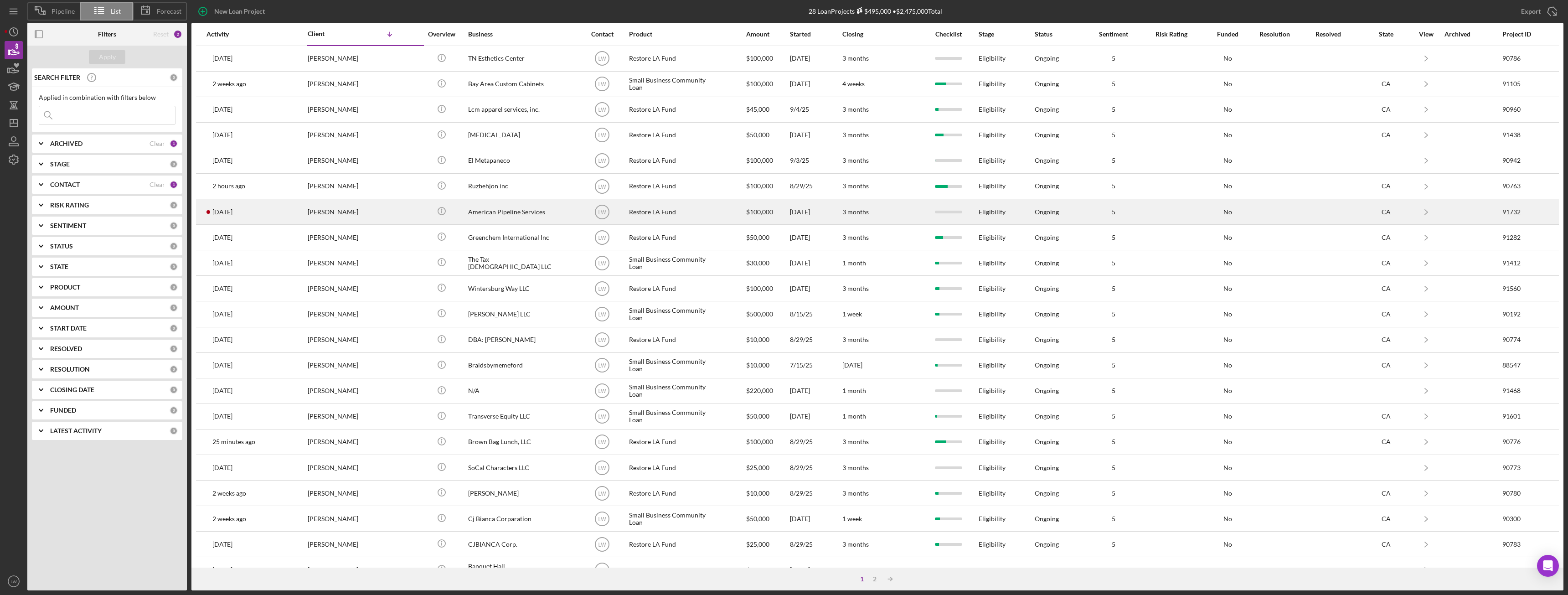
click at [346, 215] on div "[PERSON_NAME]" at bounding box center [353, 211] width 91 height 24
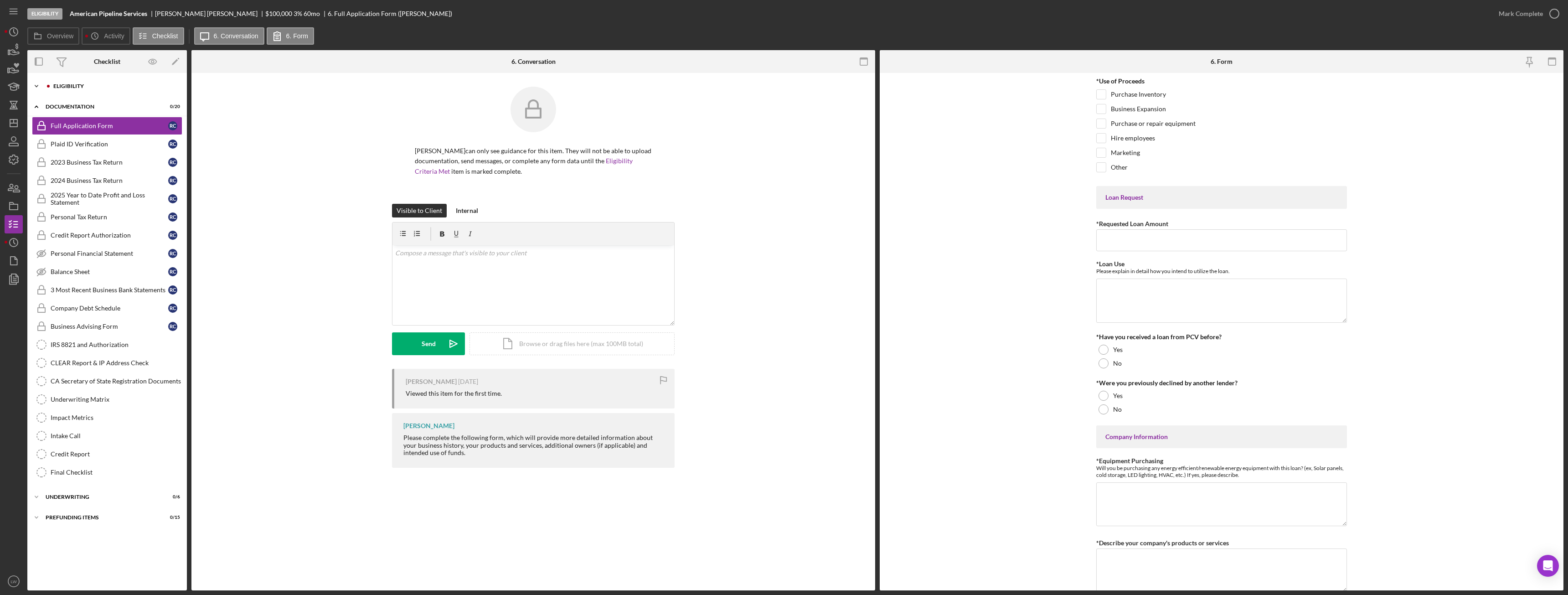
click at [78, 89] on div "Icon/Expander Eligibility 0 / 7" at bounding box center [106, 85] width 159 height 18
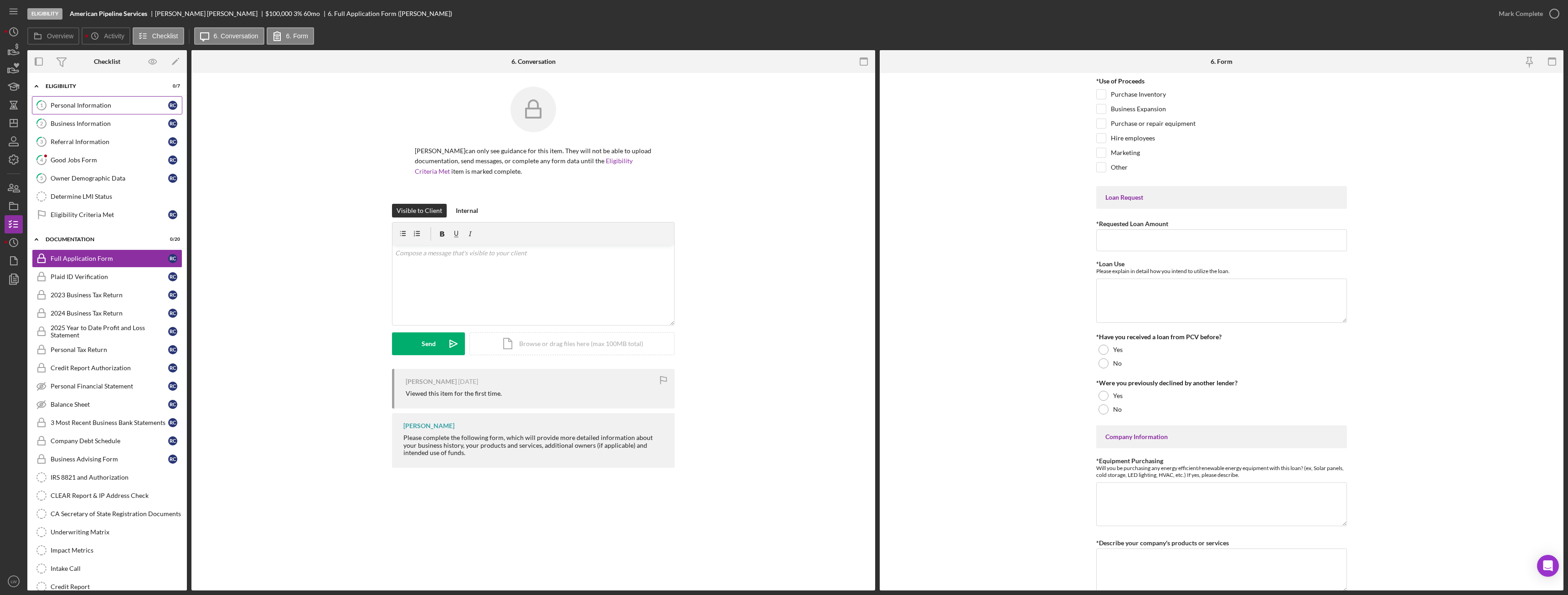
click at [83, 106] on div "Personal Information" at bounding box center [109, 105] width 118 height 8
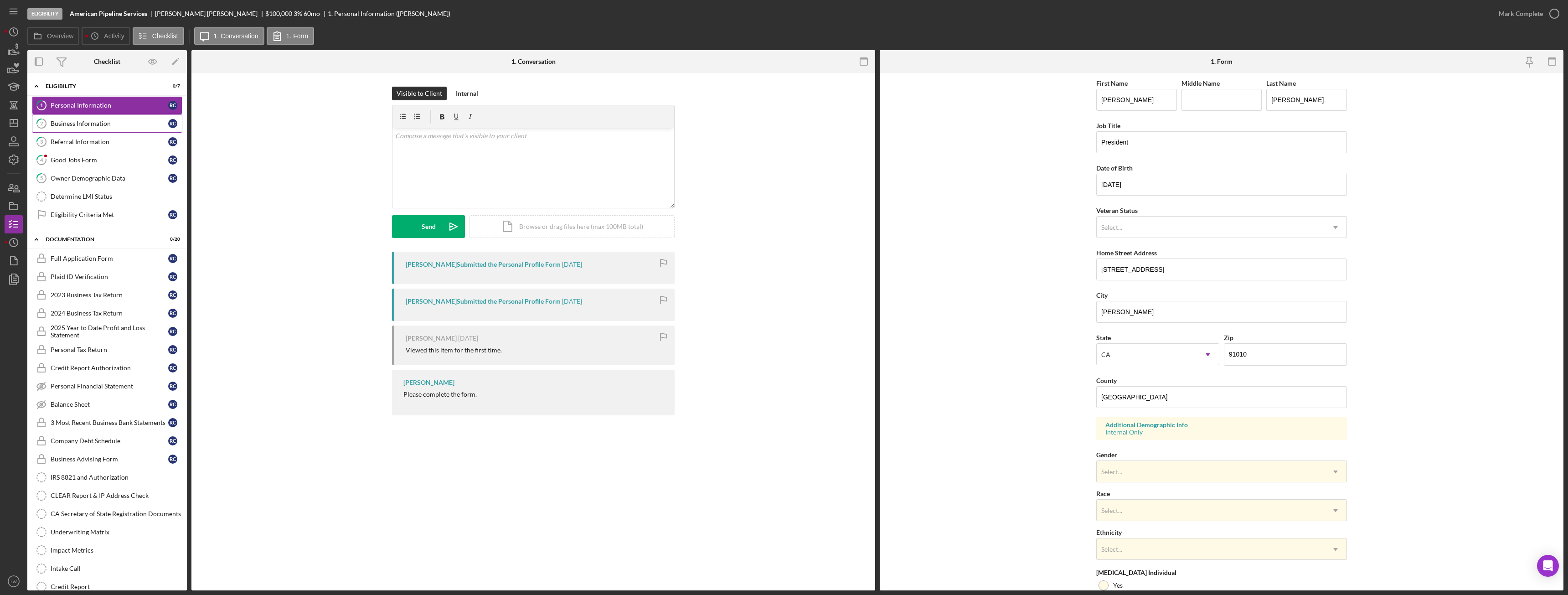
click at [72, 120] on div "Business Information" at bounding box center [109, 123] width 118 height 8
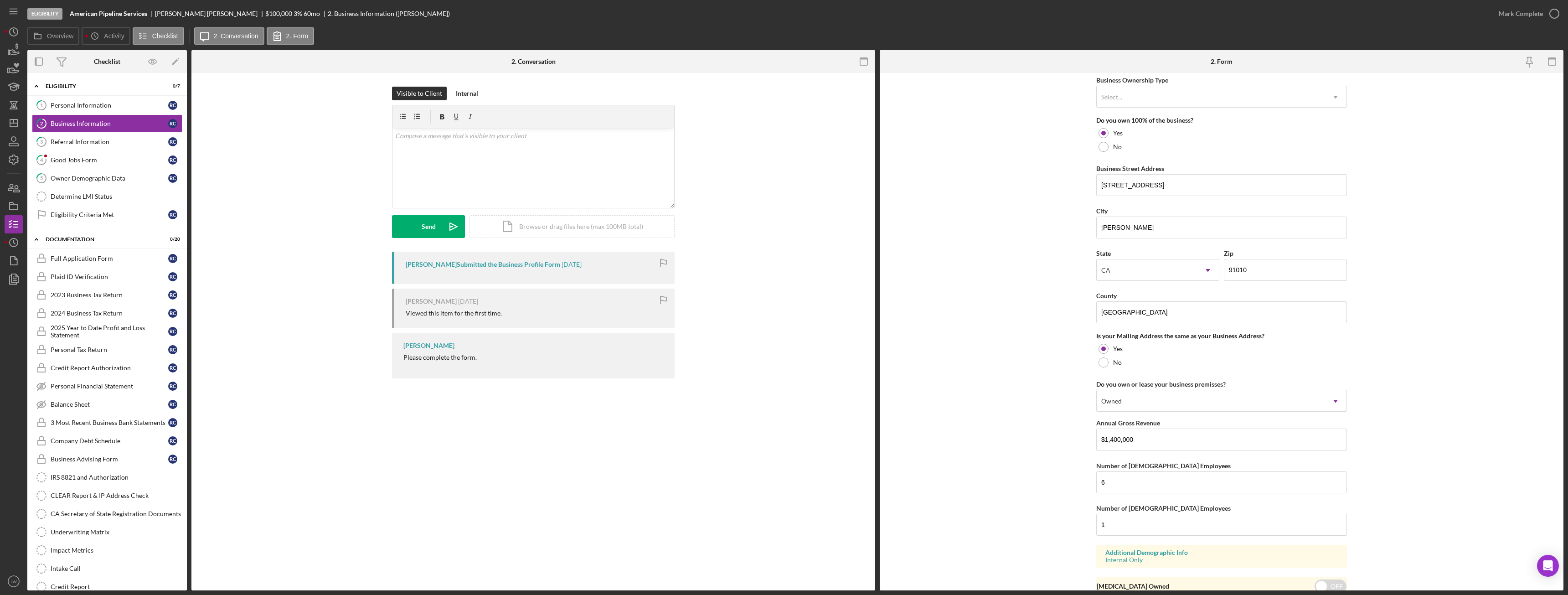
scroll to position [495, 0]
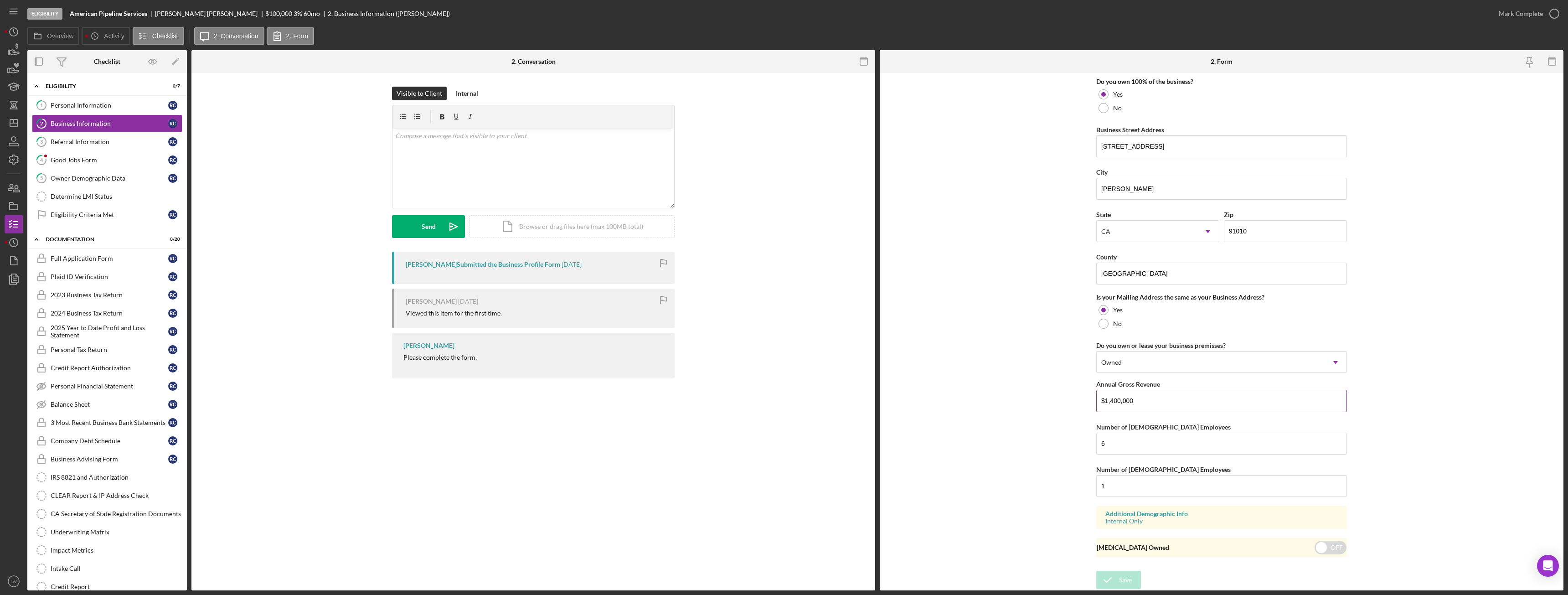
drag, startPoint x: 1135, startPoint y: 405, endPoint x: 1105, endPoint y: 405, distance: 30.0
click at [1098, 408] on input "$1,400,000" at bounding box center [1221, 401] width 250 height 22
click at [102, 143] on div "Referral Information" at bounding box center [109, 141] width 118 height 8
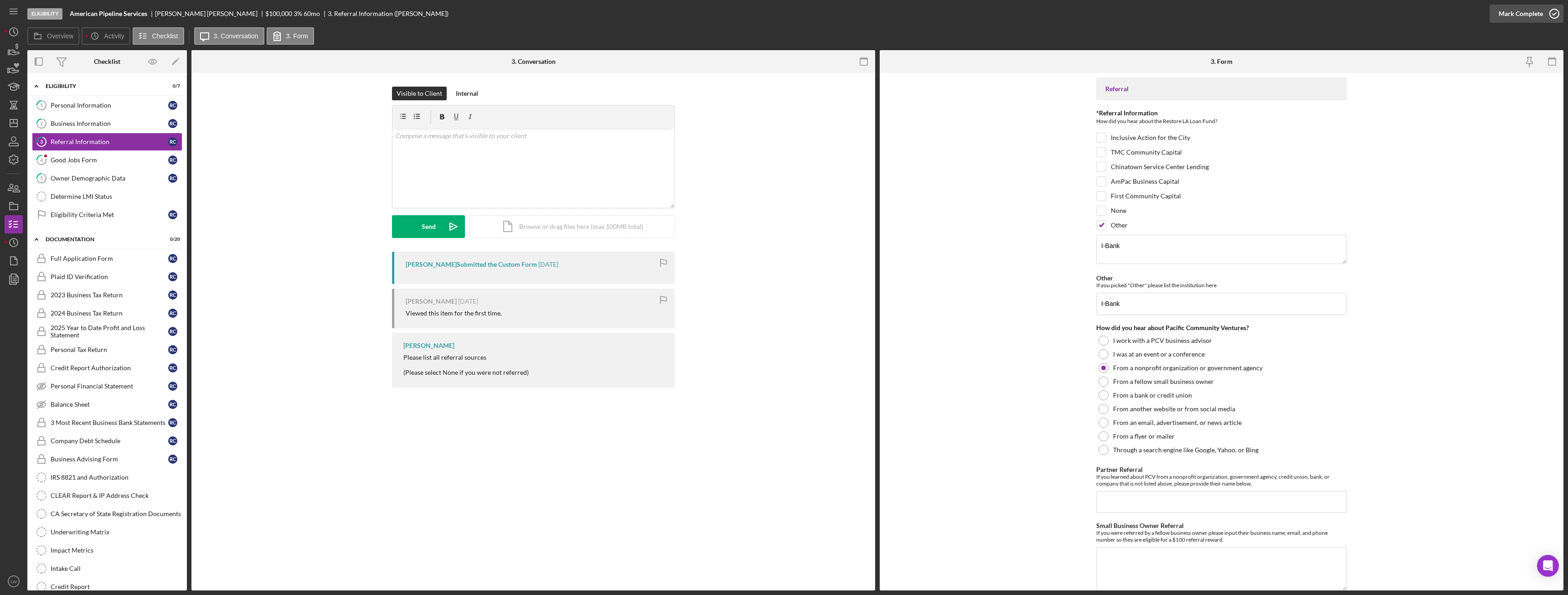
click at [1511, 13] on div "Mark Complete" at bounding box center [1521, 13] width 44 height 18
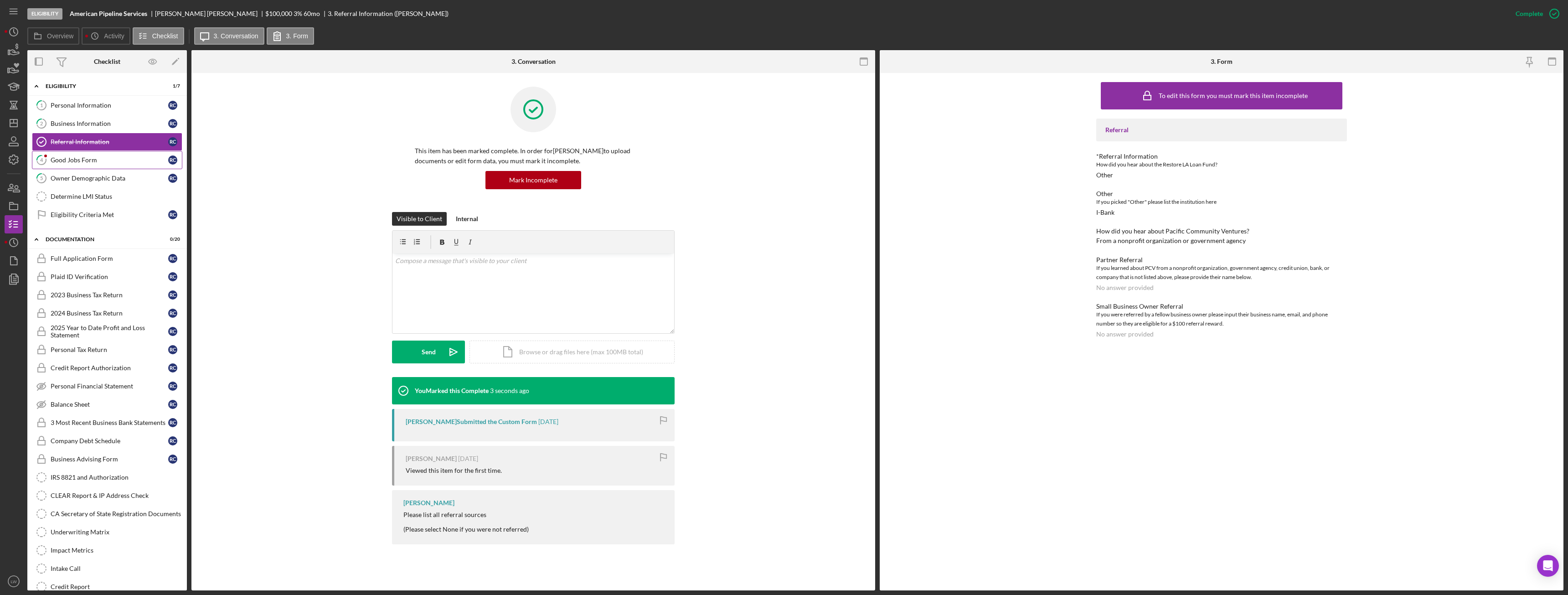
click at [82, 159] on div "Good Jobs Form" at bounding box center [109, 160] width 118 height 8
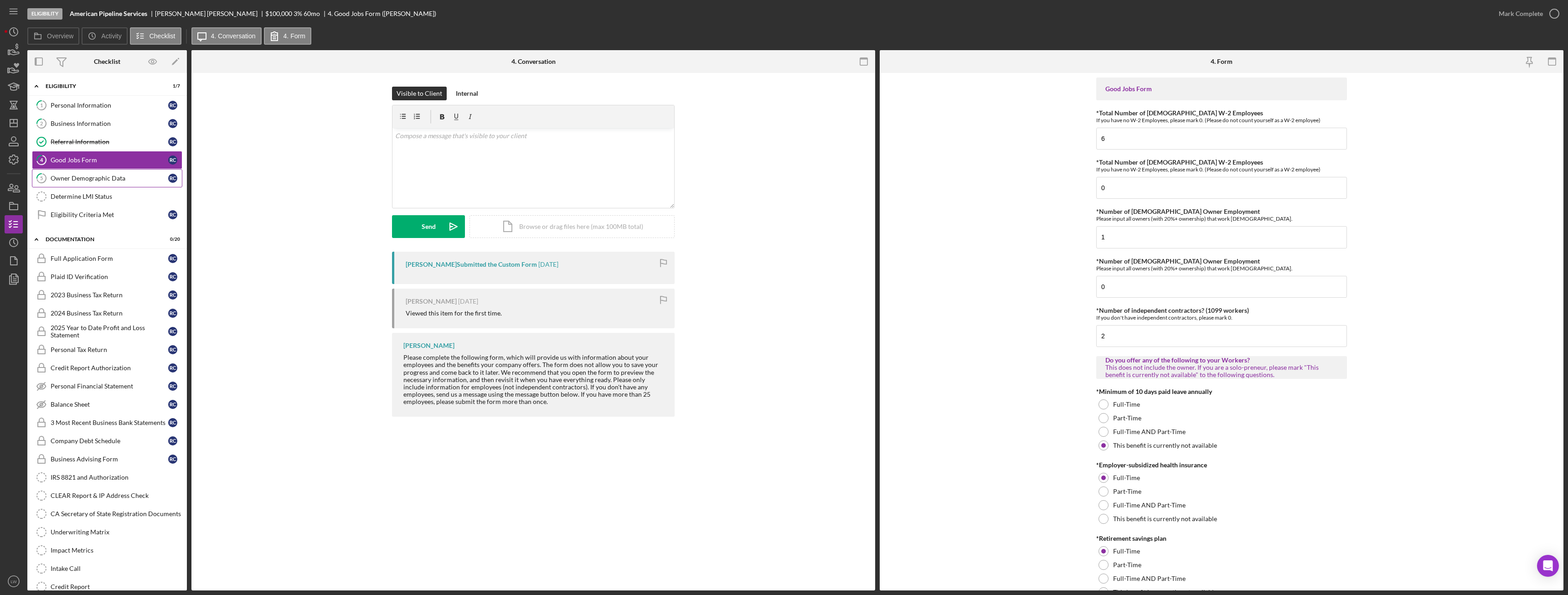
click at [106, 180] on div "Owner Demographic Data" at bounding box center [109, 178] width 118 height 8
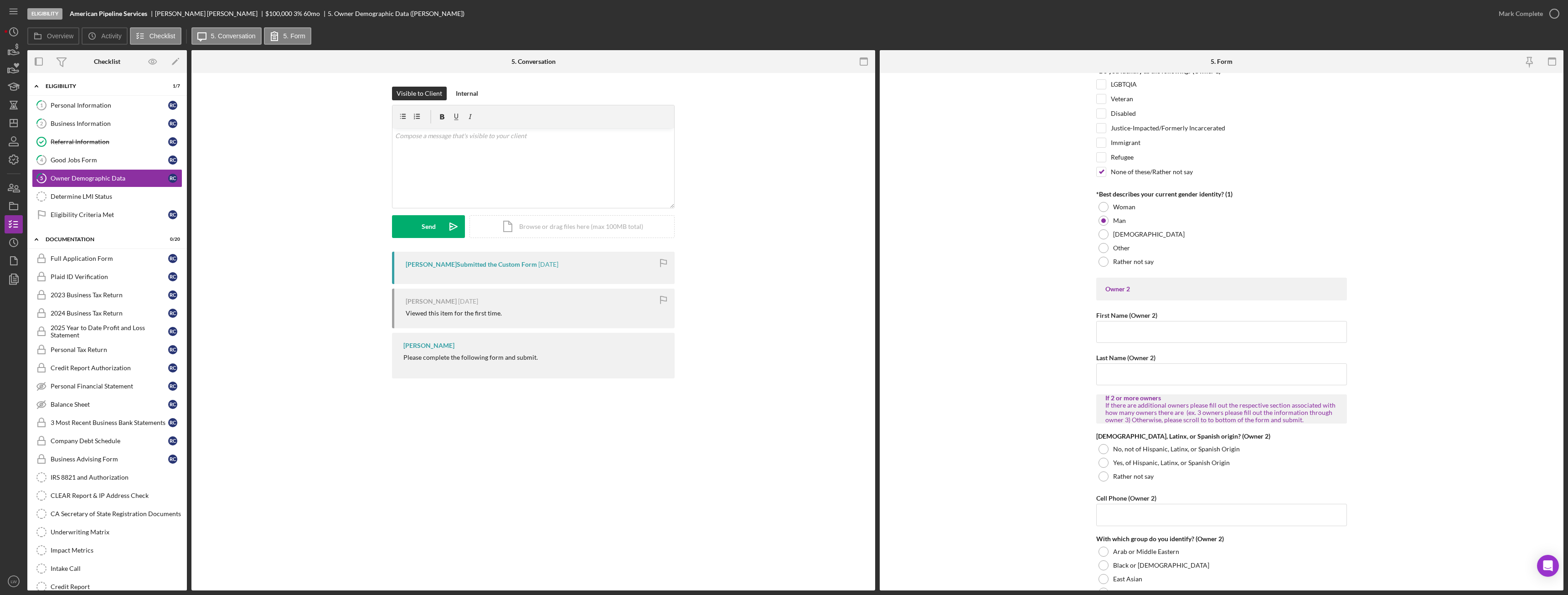
scroll to position [273, 0]
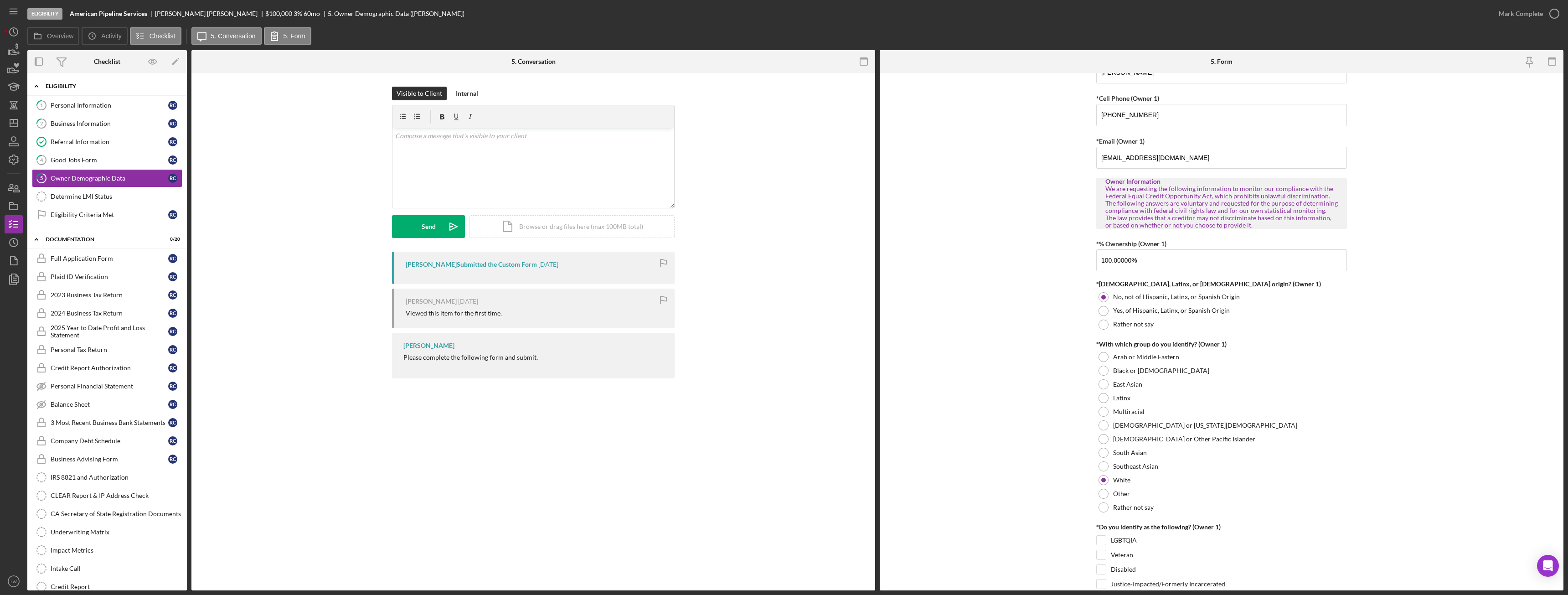
click at [101, 86] on div "Eligibility" at bounding box center [111, 86] width 130 height 5
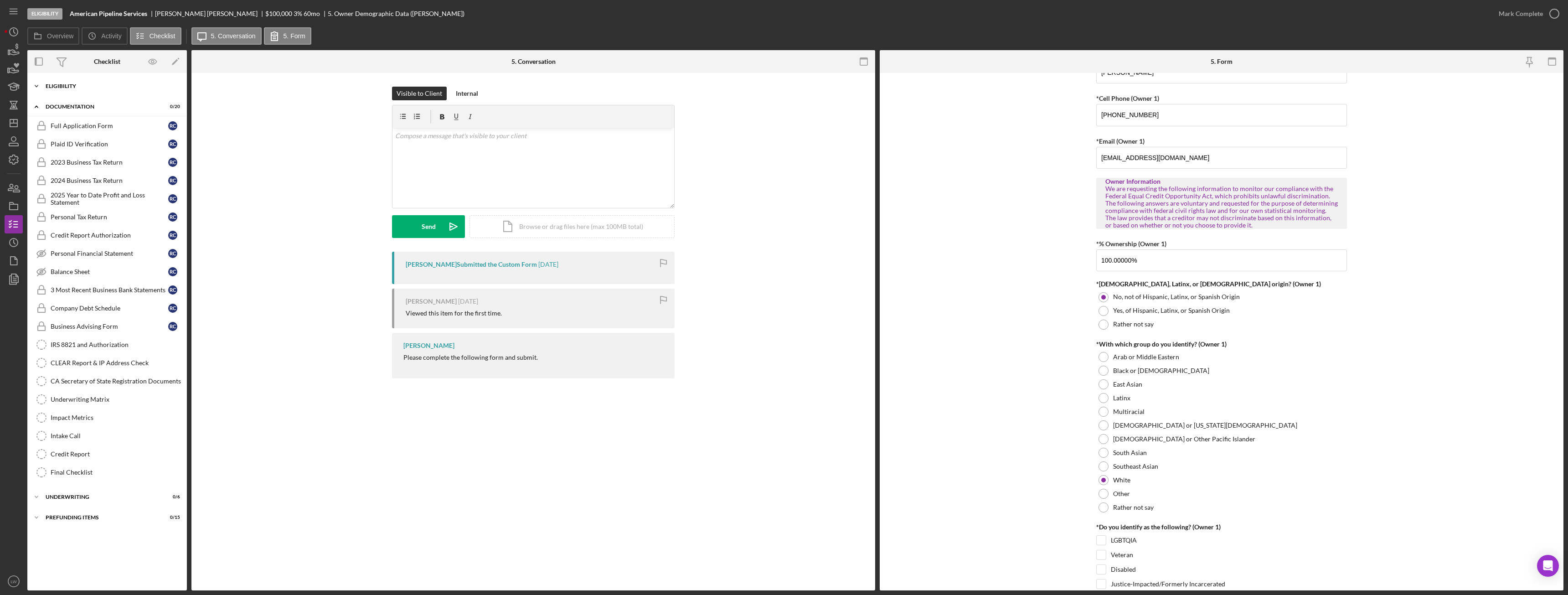
click at [96, 85] on div "Eligibility" at bounding box center [111, 86] width 130 height 5
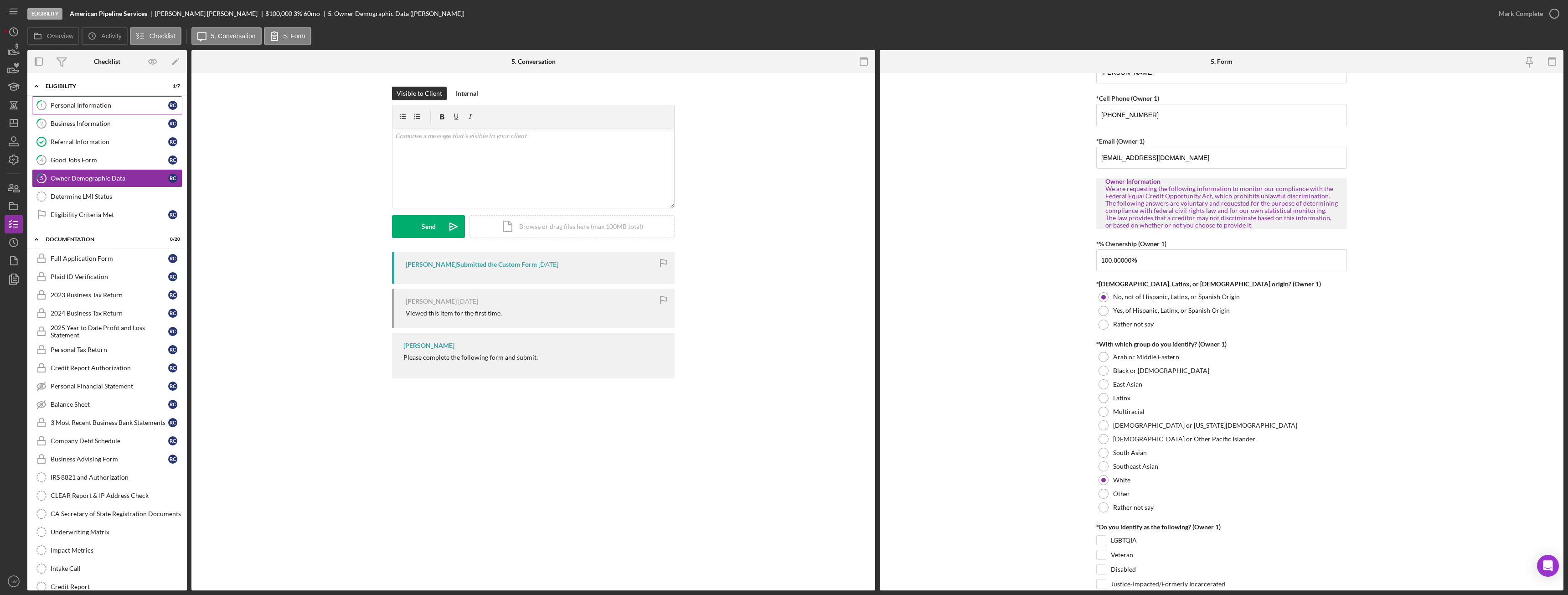
click at [101, 106] on div "Personal Information" at bounding box center [109, 105] width 118 height 8
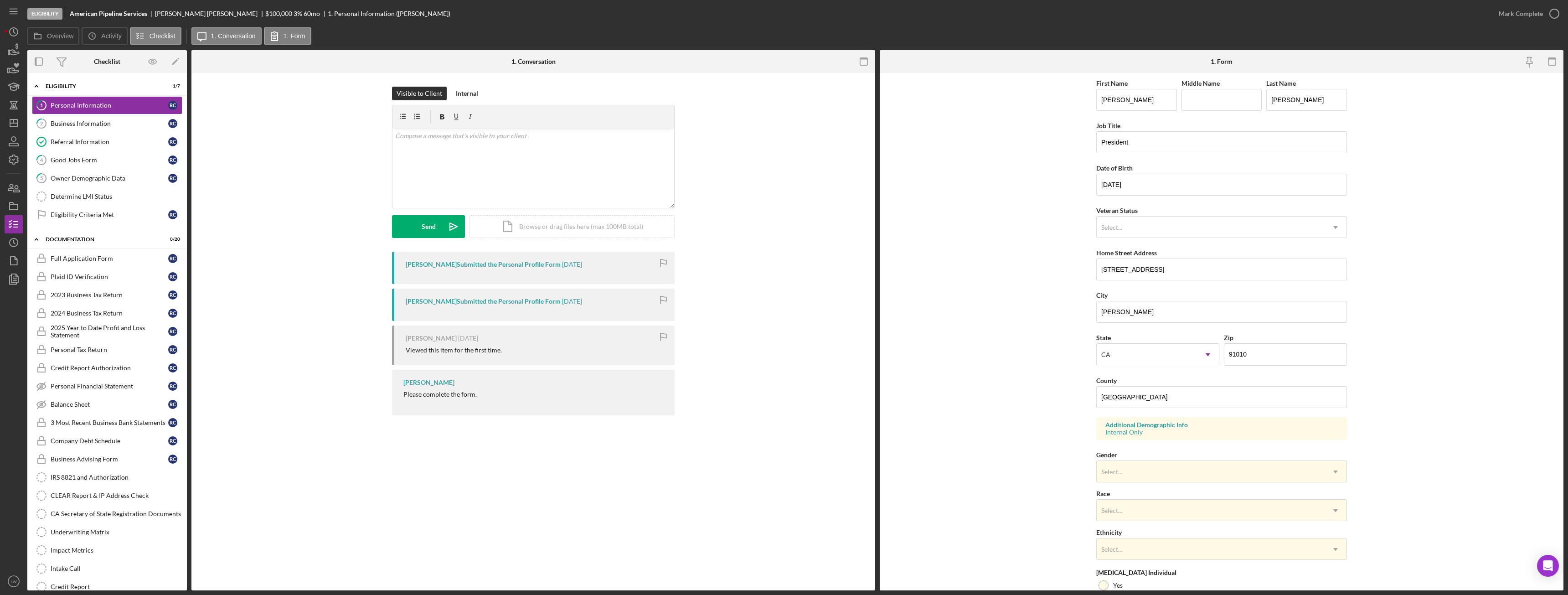
scroll to position [91, 0]
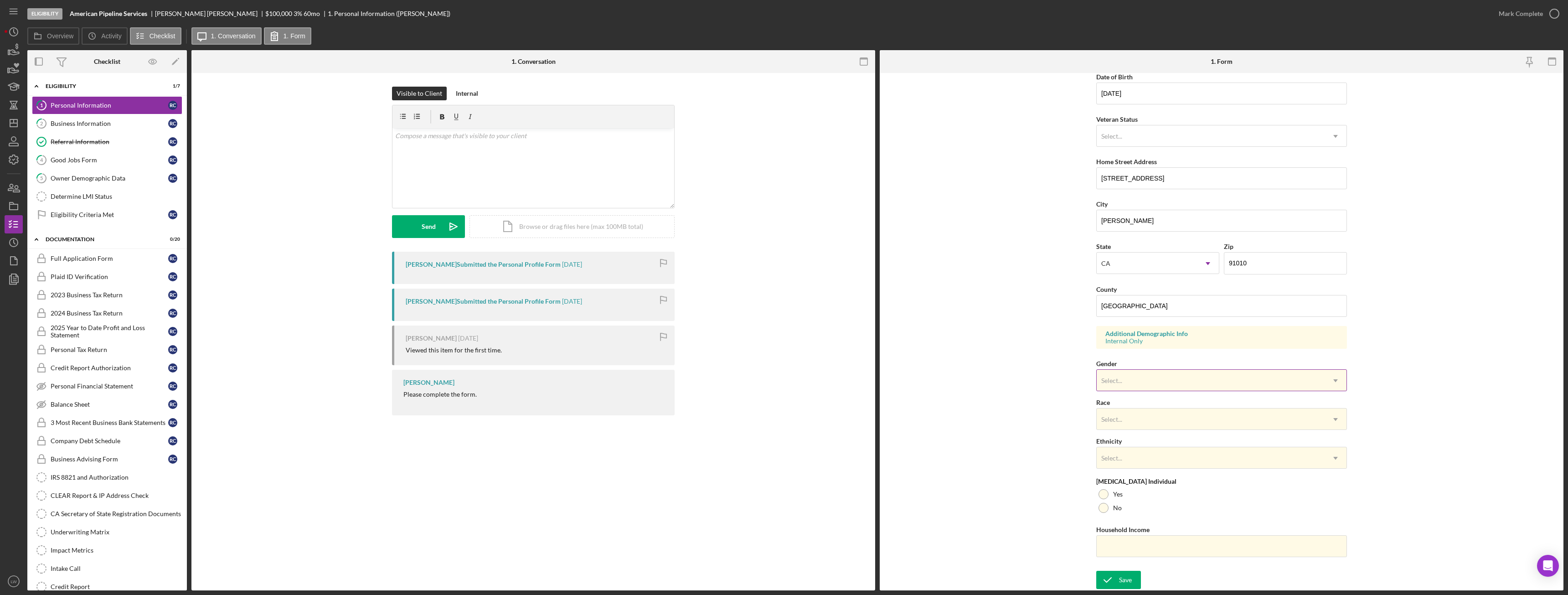
click at [1219, 384] on div "Select..." at bounding box center [1211, 380] width 228 height 21
click at [1153, 457] on div "[DEMOGRAPHIC_DATA]" at bounding box center [1220, 453] width 250 height 23
click at [1123, 423] on div "Select..." at bounding box center [1211, 419] width 228 height 21
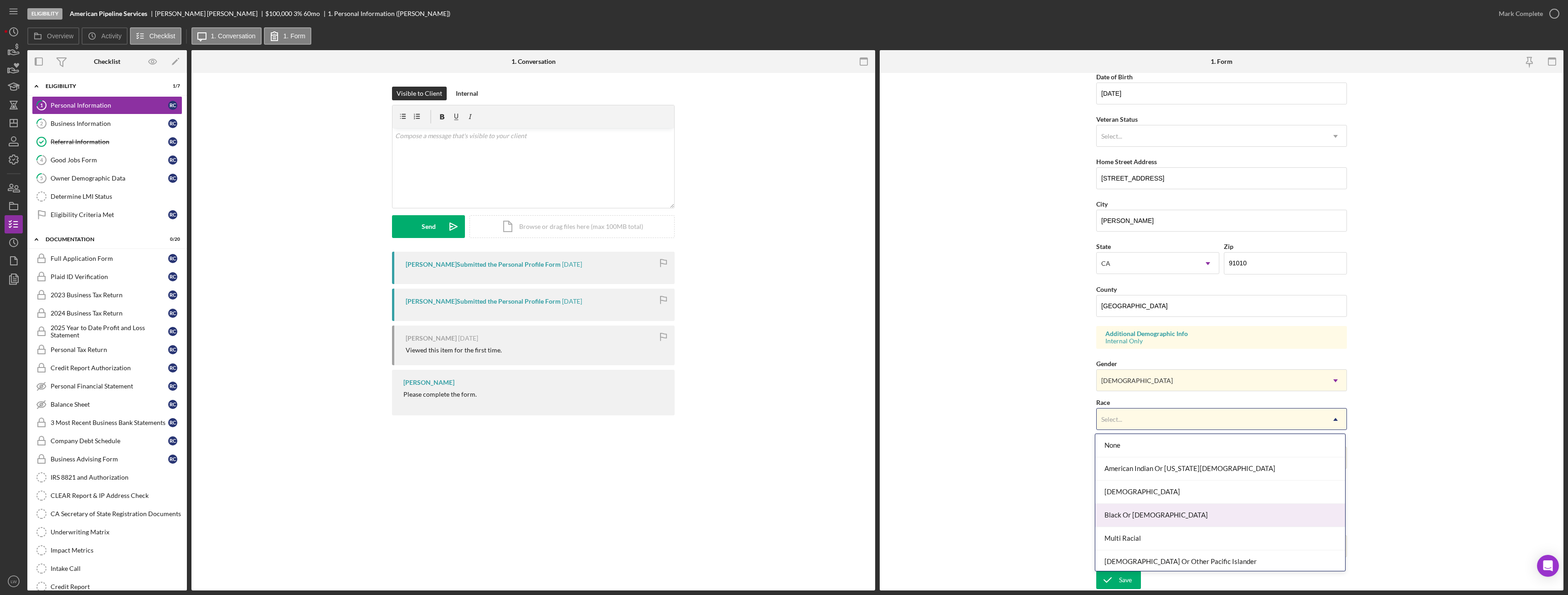
scroll to position [49, 0]
click at [1139, 563] on div "White" at bounding box center [1220, 558] width 250 height 23
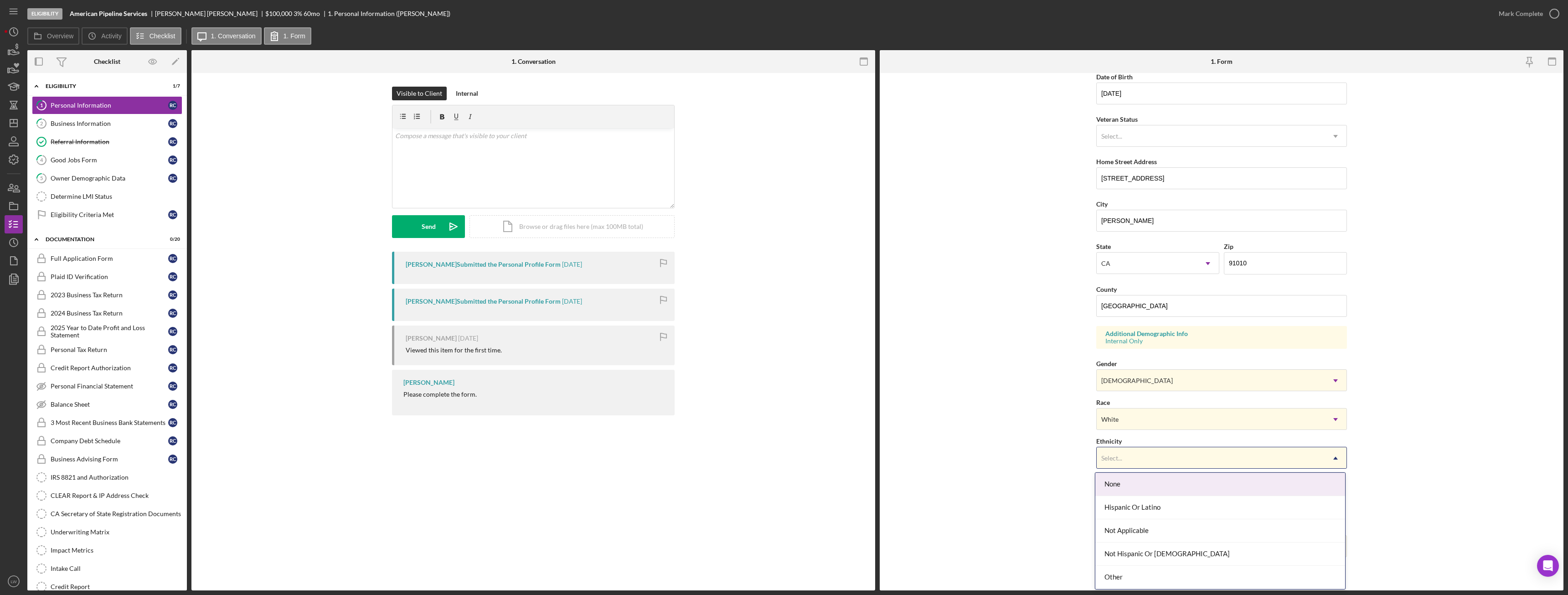
click at [1140, 451] on div "Select..." at bounding box center [1211, 458] width 228 height 21
click at [1145, 547] on div "Not Hispanic Or [DEMOGRAPHIC_DATA]" at bounding box center [1220, 553] width 250 height 23
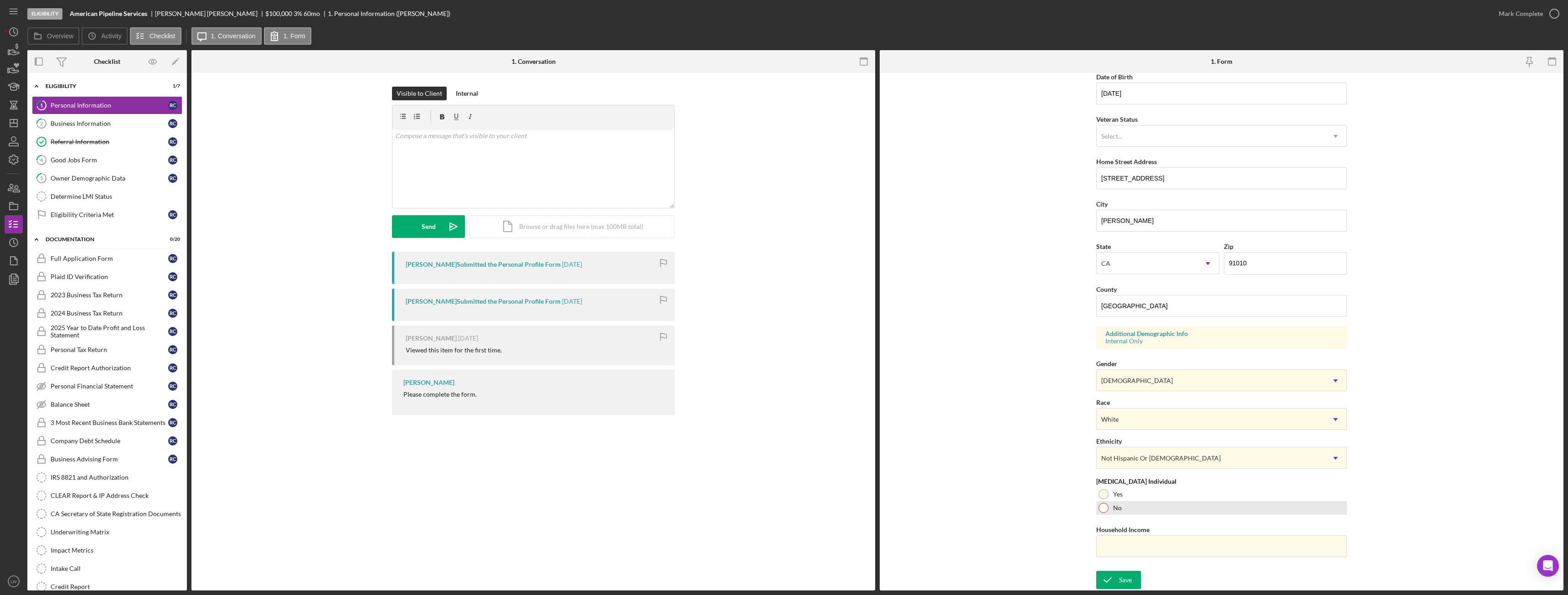
click at [1105, 506] on div at bounding box center [1104, 507] width 10 height 10
click at [1122, 546] on input "Household Income" at bounding box center [1221, 546] width 250 height 22
paste input "$1,400,000"
type input "$1,400,000"
click at [1124, 579] on div "Save" at bounding box center [1125, 579] width 13 height 18
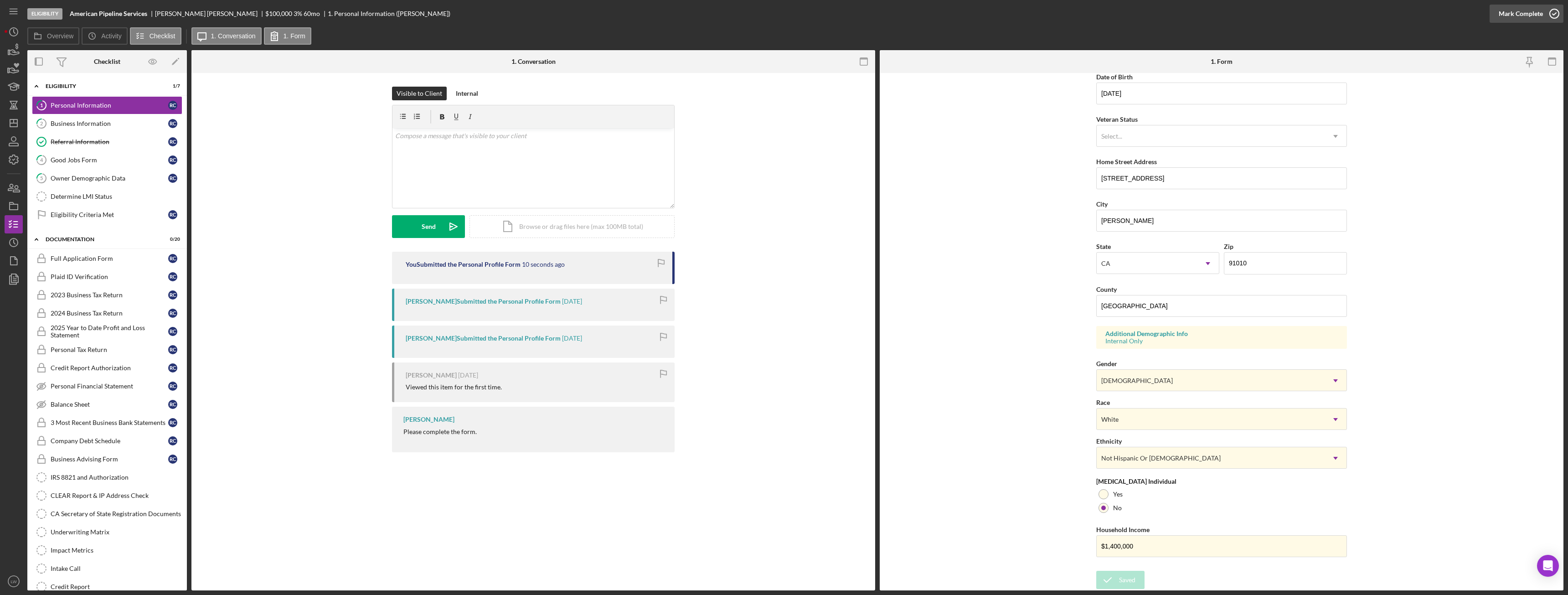
click at [1525, 12] on div "Mark Complete" at bounding box center [1521, 13] width 44 height 18
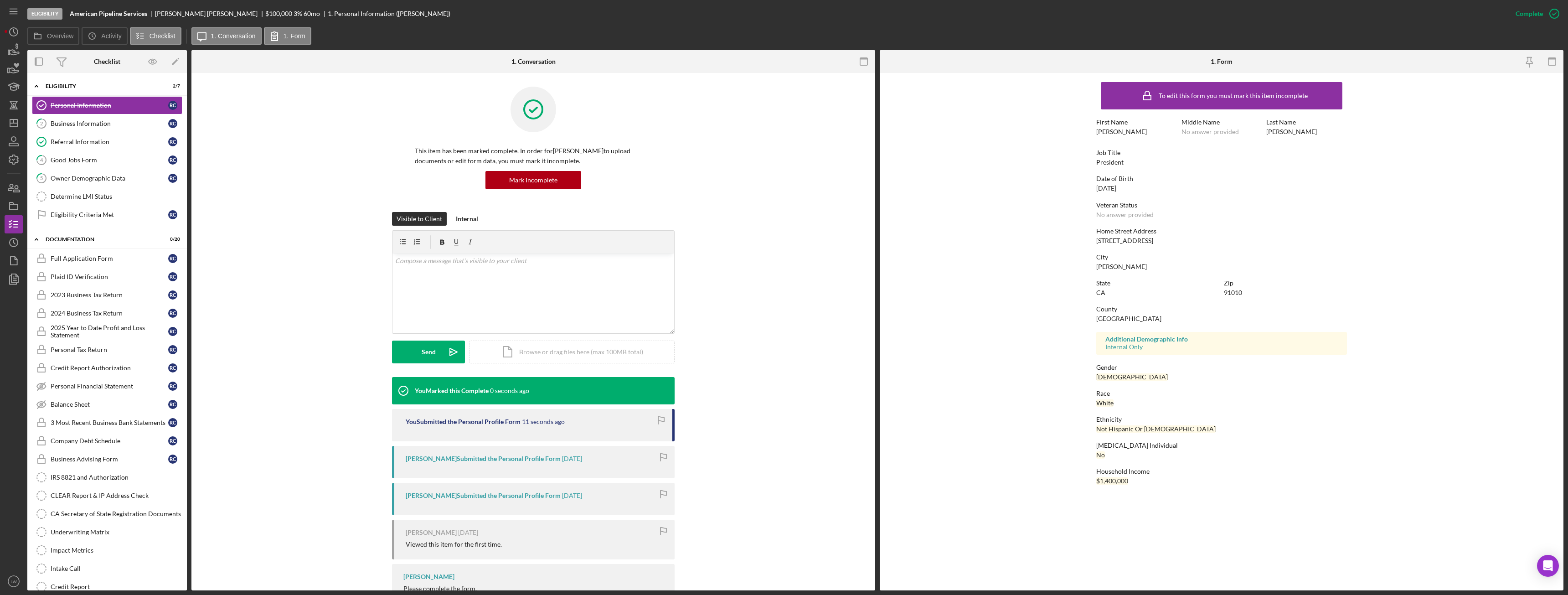
scroll to position [0, 0]
click at [84, 120] on div "Business Information" at bounding box center [109, 123] width 118 height 8
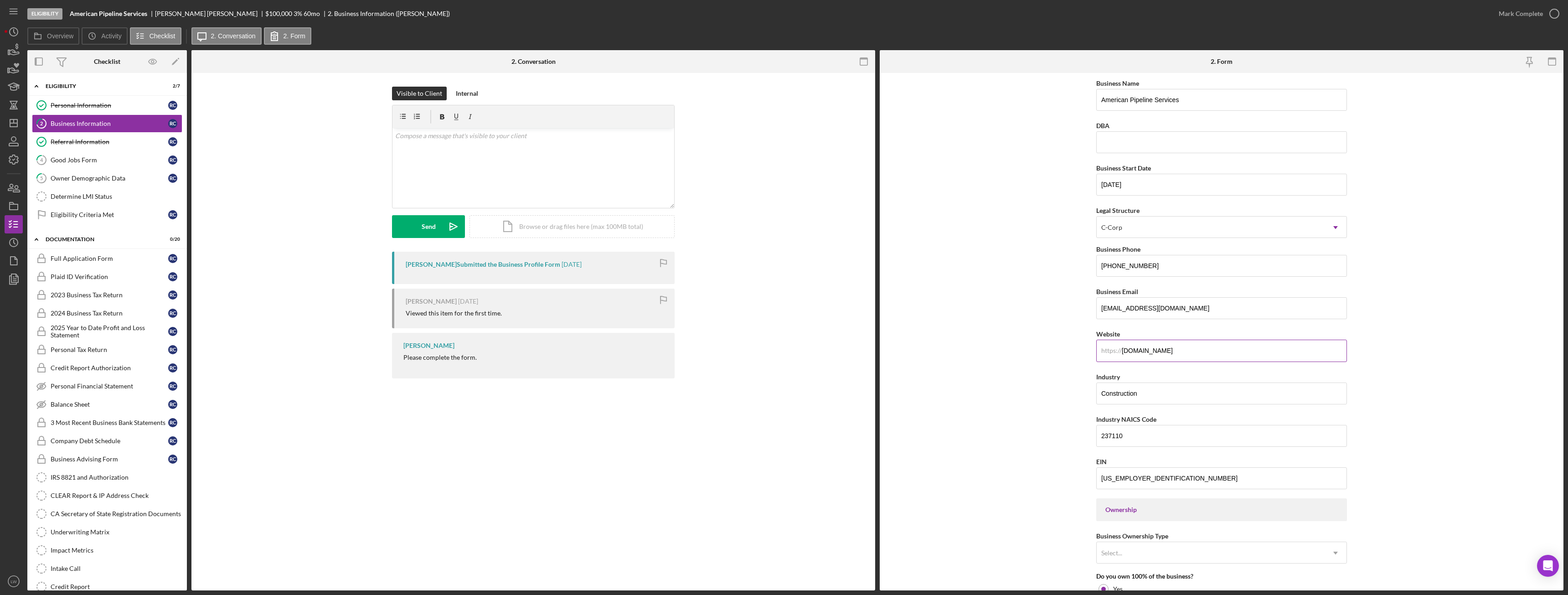
drag, startPoint x: 1223, startPoint y: 356, endPoint x: 1121, endPoint y: 356, distance: 102.0
click at [1121, 356] on input "[DOMAIN_NAME]" at bounding box center [1221, 351] width 250 height 22
click at [1540, 9] on div "Mark Complete" at bounding box center [1521, 13] width 44 height 18
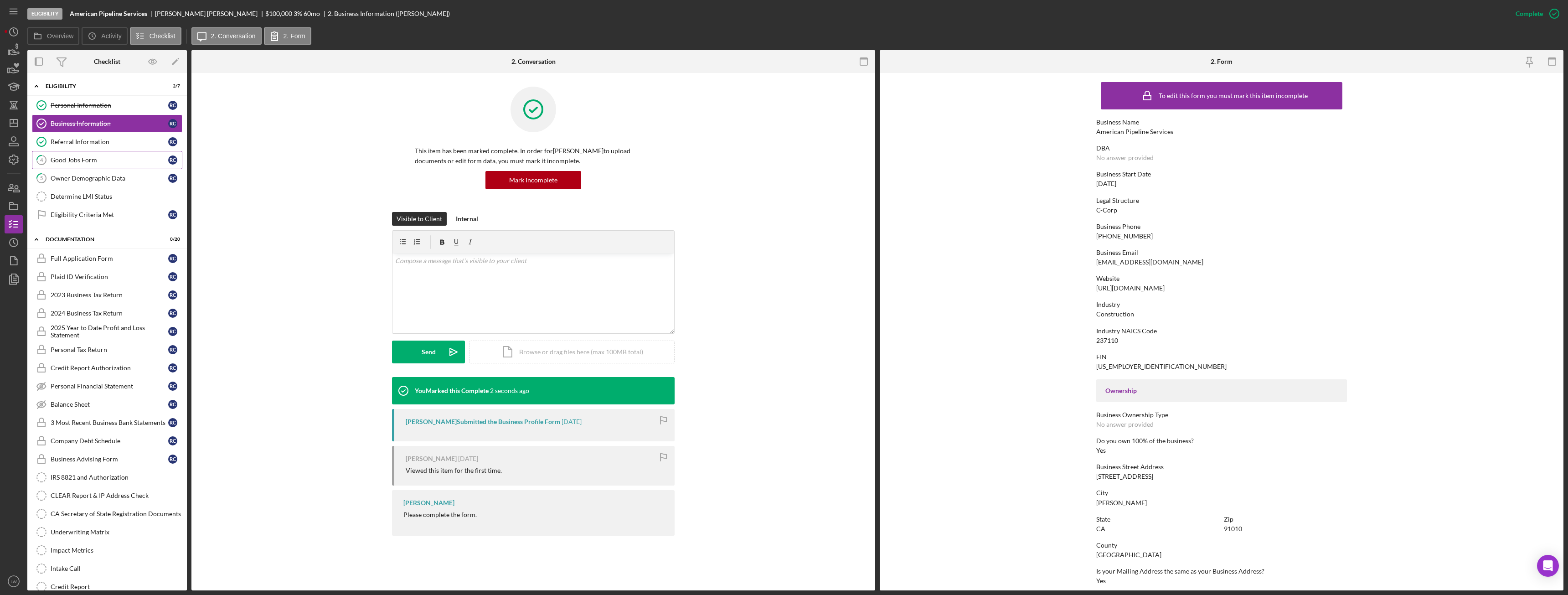
click at [92, 161] on div "Good Jobs Form" at bounding box center [109, 160] width 118 height 8
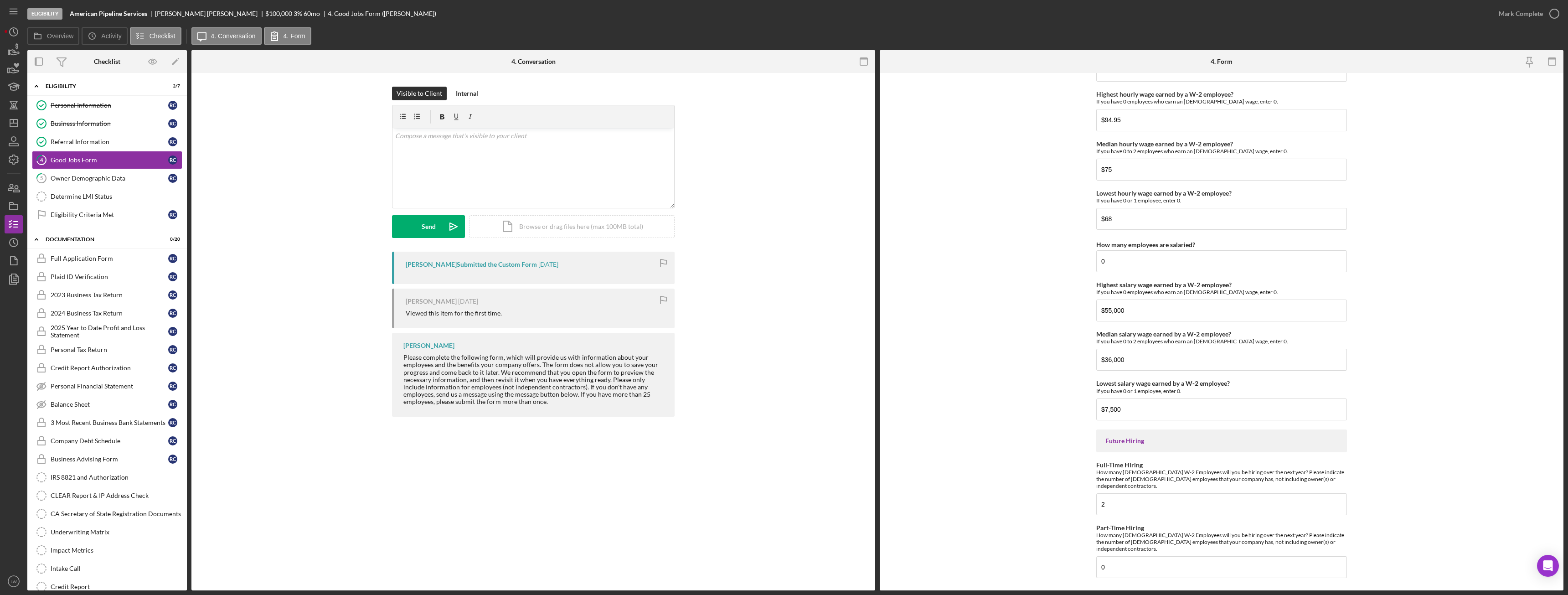
scroll to position [1799, 0]
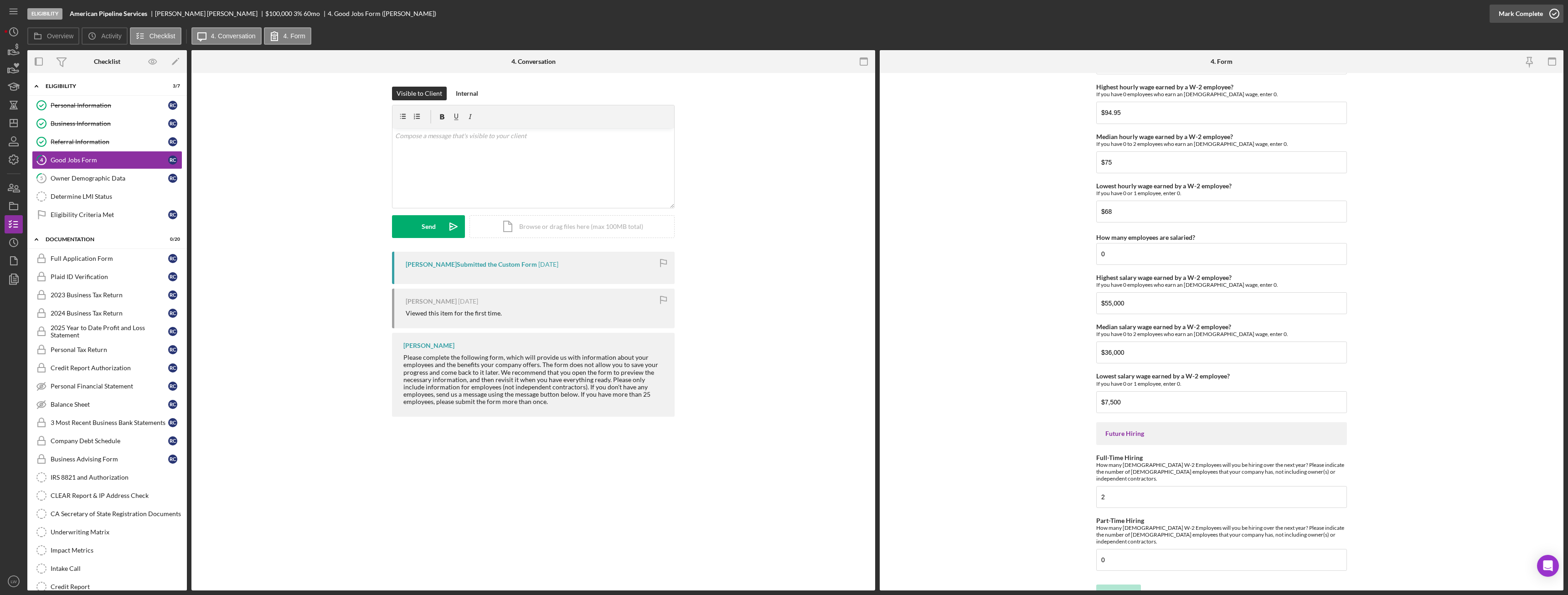
click at [1528, 14] on div "Mark Complete" at bounding box center [1521, 13] width 44 height 18
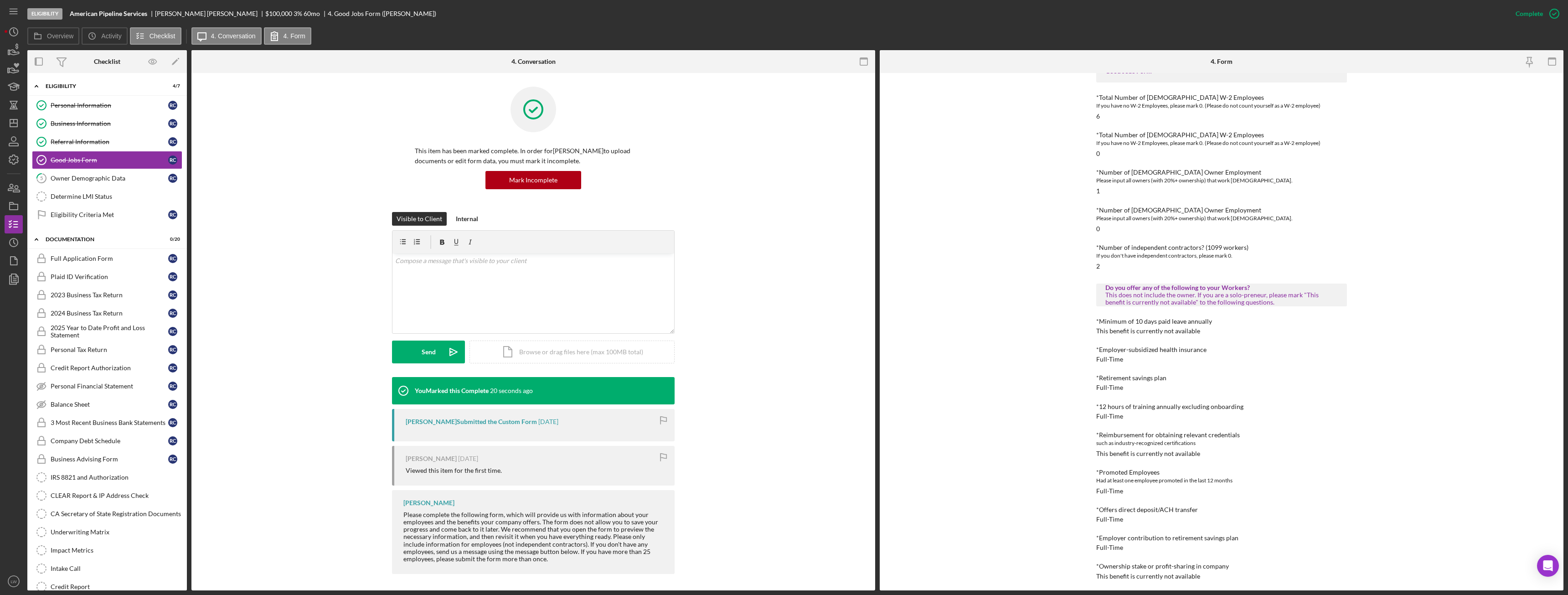
scroll to position [0, 0]
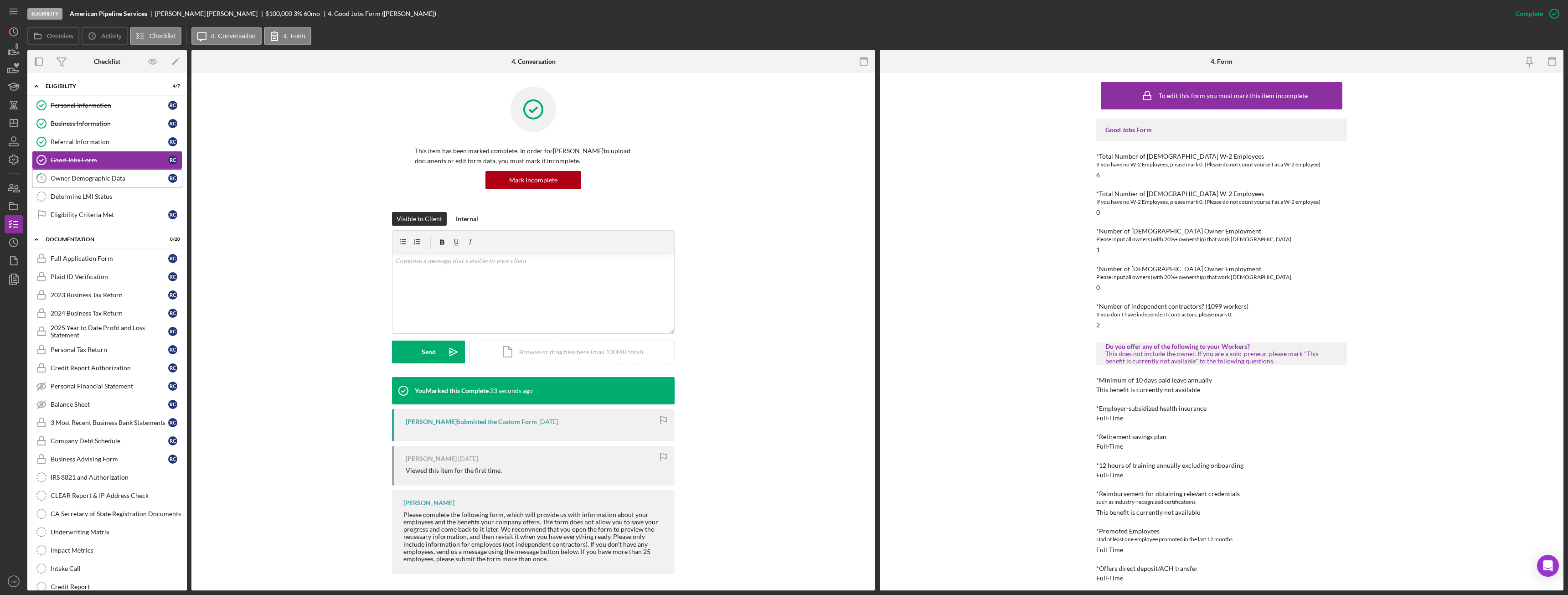
click at [90, 181] on link "5 Owner Demographic Data R C" at bounding box center [106, 178] width 151 height 18
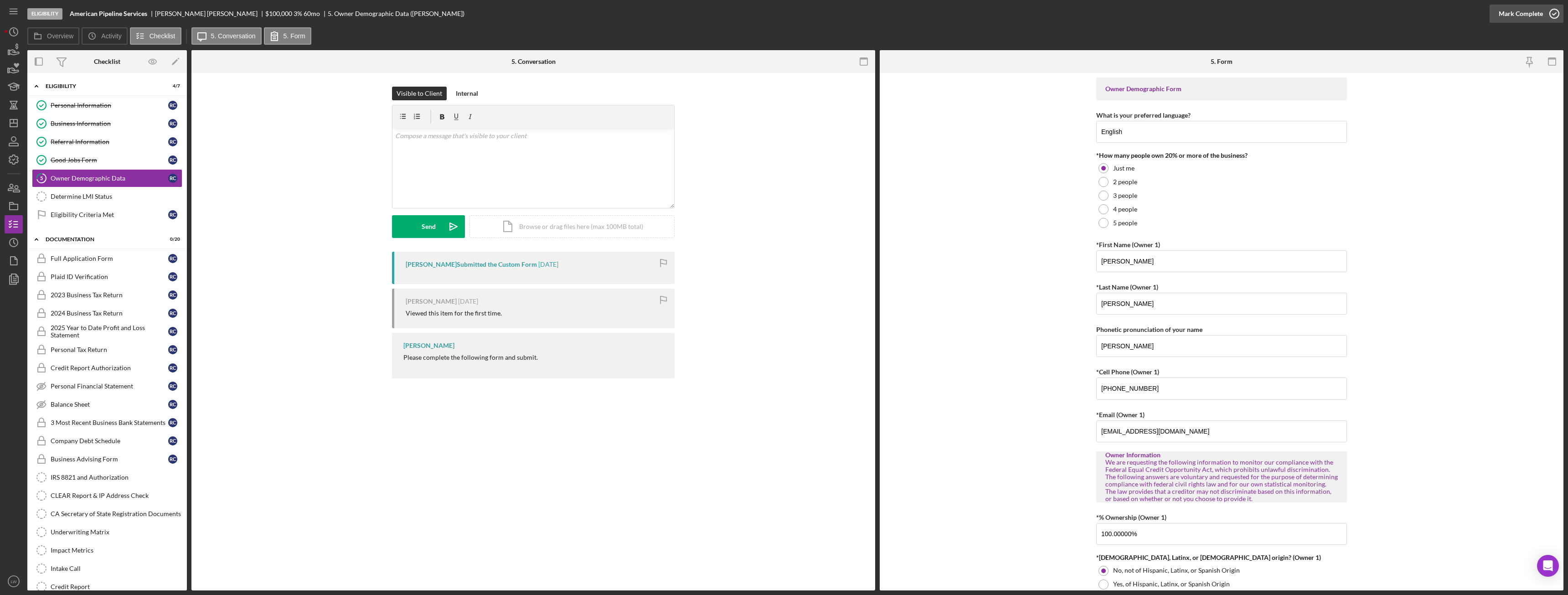
click at [1533, 20] on div "Mark Complete" at bounding box center [1521, 13] width 44 height 18
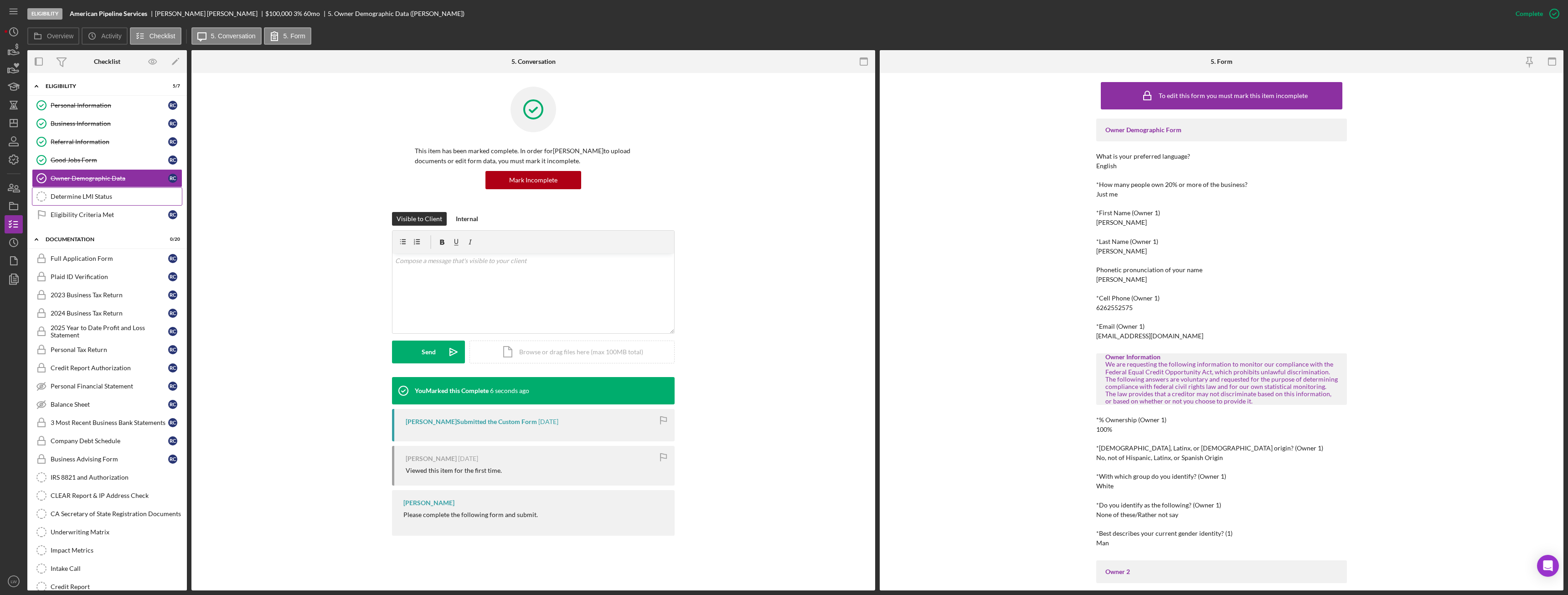
click at [82, 195] on div "Determine LMI Status" at bounding box center [116, 196] width 131 height 8
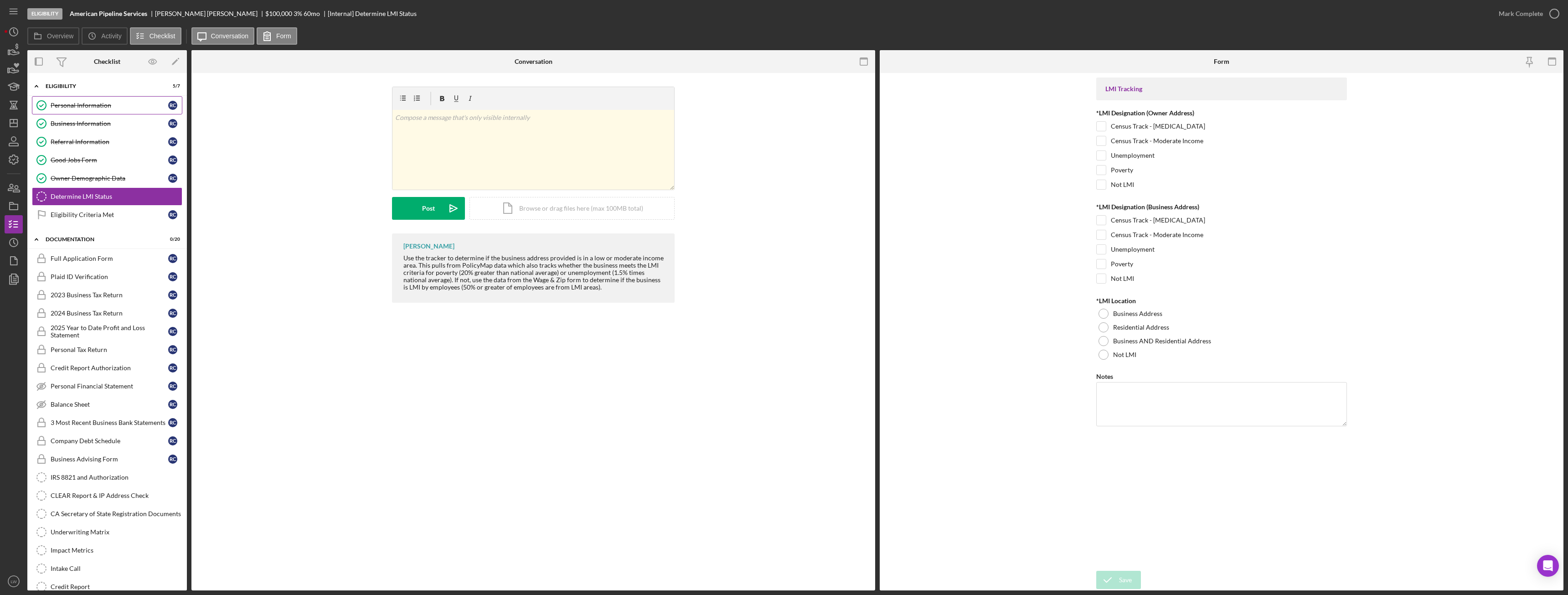
click at [98, 103] on div "Personal Information" at bounding box center [109, 105] width 118 height 8
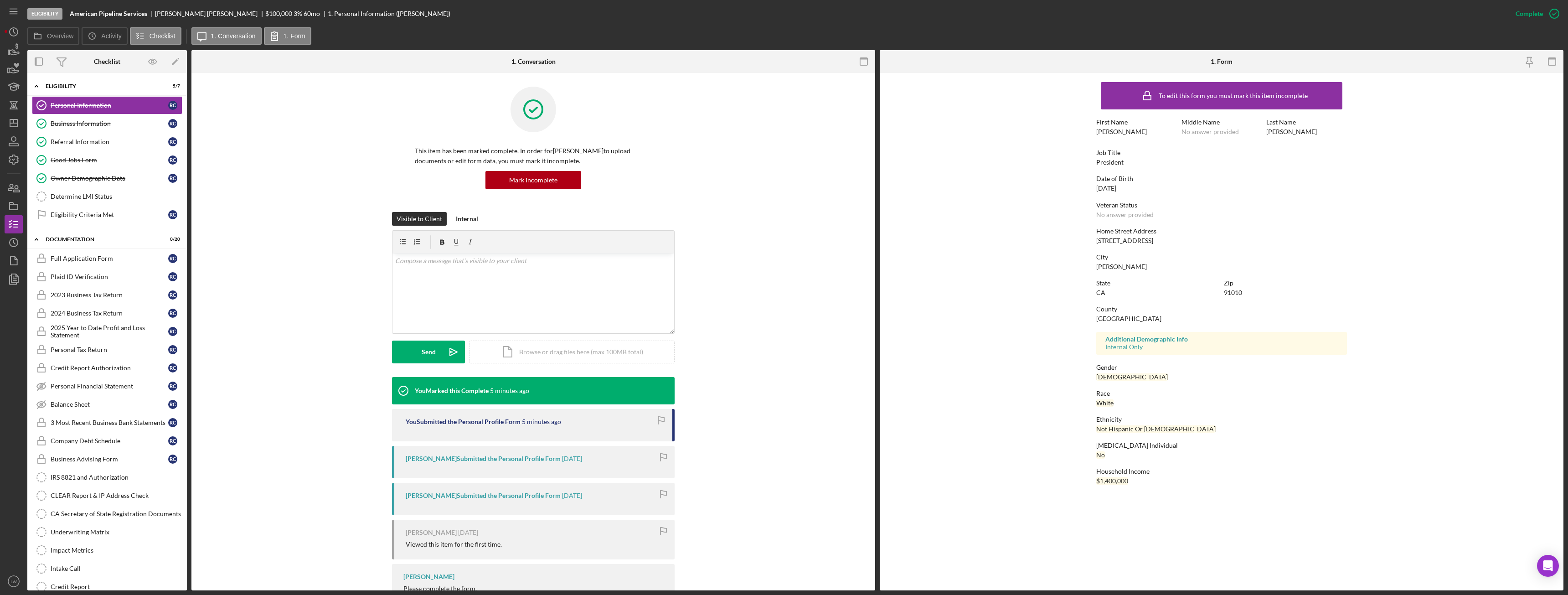
click at [1121, 243] on div "[STREET_ADDRESS]" at bounding box center [1124, 240] width 57 height 8
copy div "[STREET_ADDRESS]"
click at [84, 193] on div "Determine LMI Status" at bounding box center [116, 196] width 131 height 8
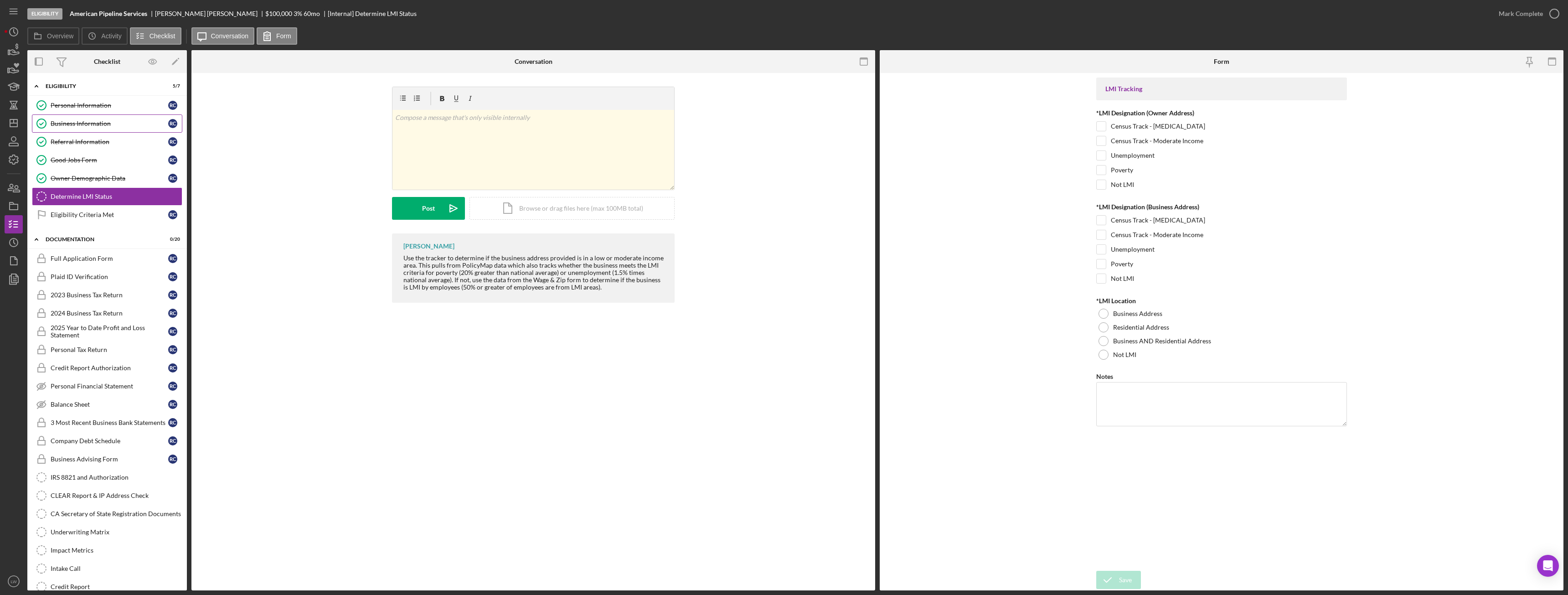
click at [91, 123] on div "Business Information" at bounding box center [109, 123] width 118 height 8
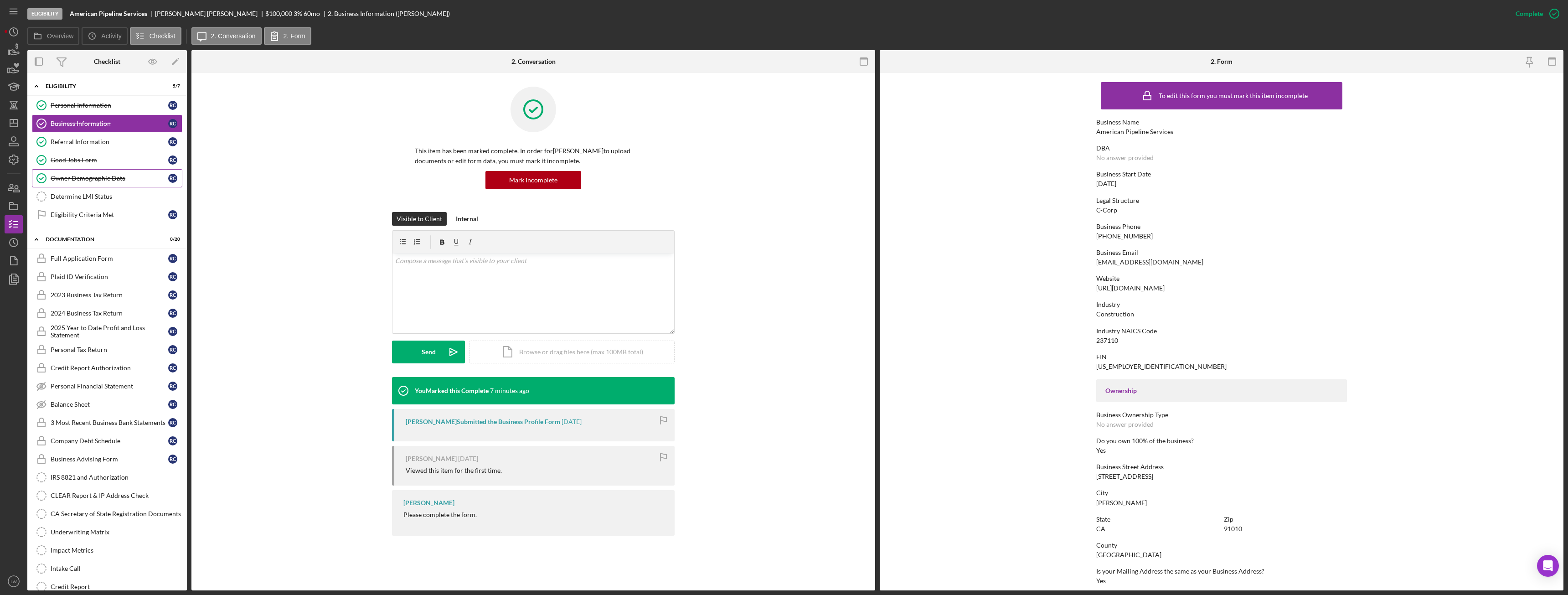
click at [101, 179] on div "Owner Demographic Data" at bounding box center [109, 178] width 118 height 8
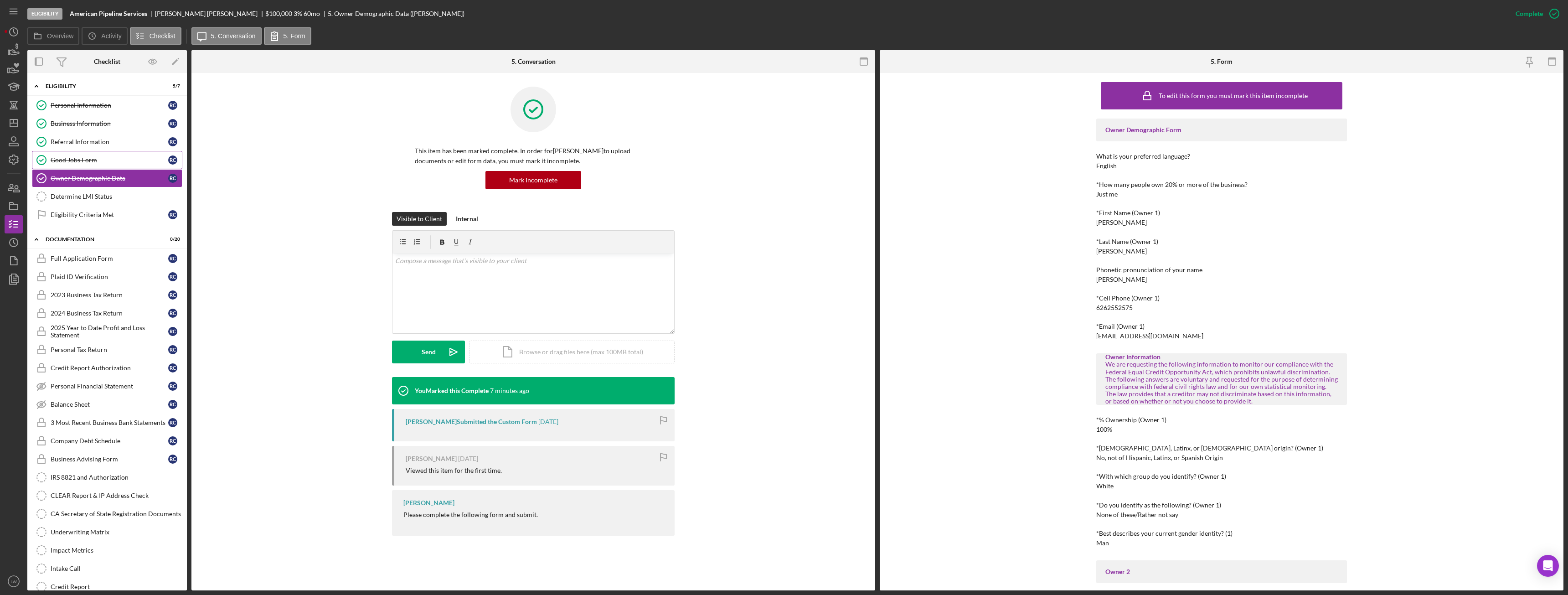
click at [44, 158] on icon "Good Jobs Form" at bounding box center [41, 159] width 23 height 23
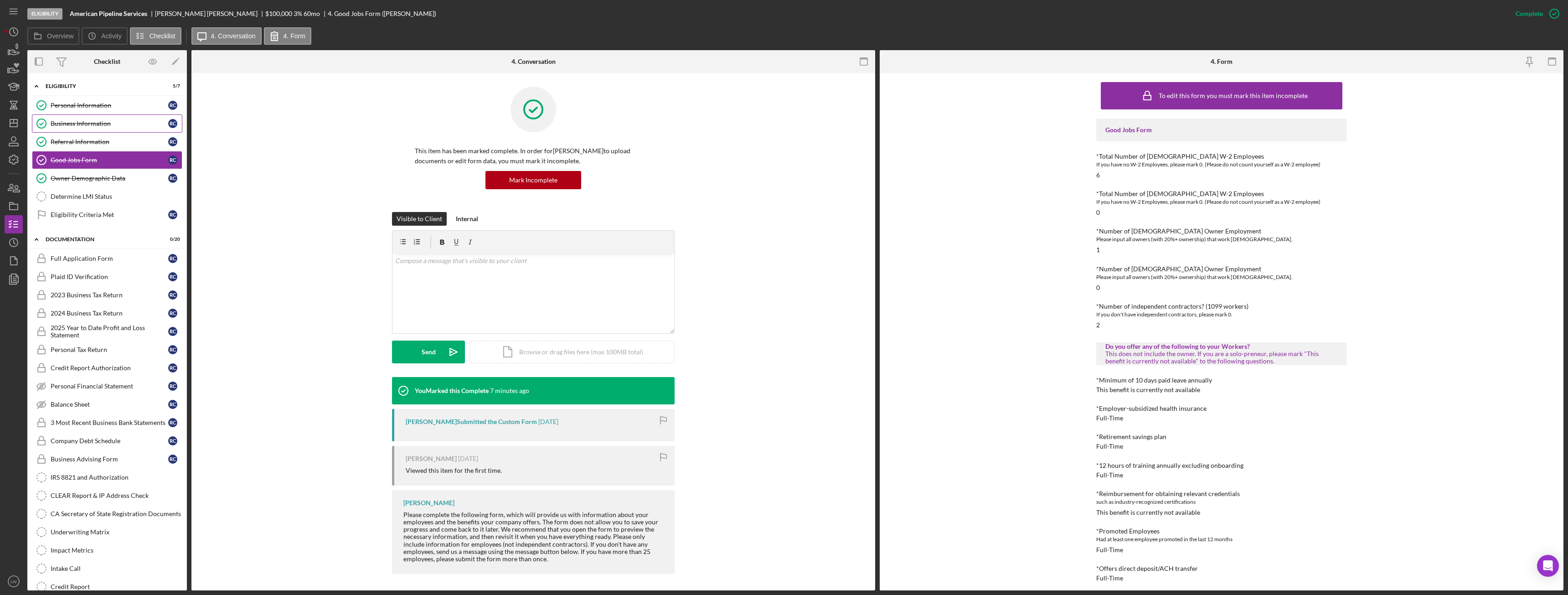
click at [87, 123] on div "Business Information" at bounding box center [109, 123] width 118 height 8
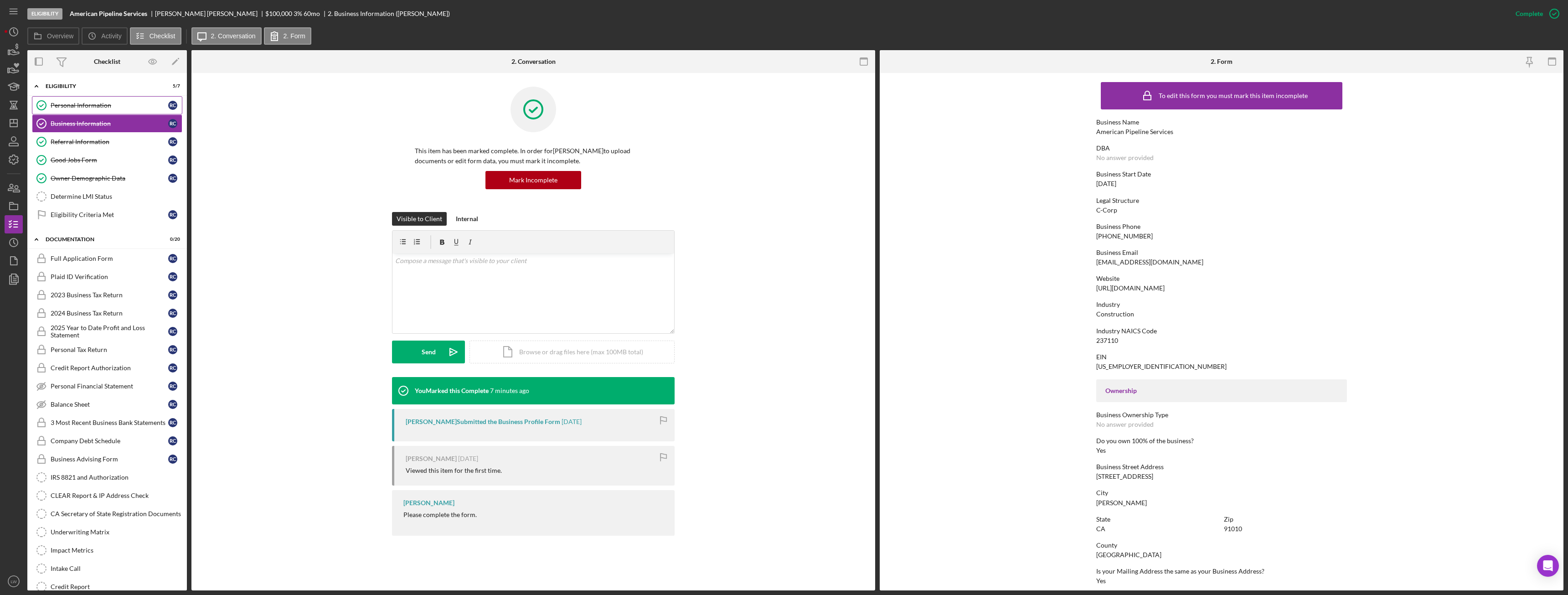
click at [73, 105] on div "Personal Information" at bounding box center [109, 105] width 118 height 8
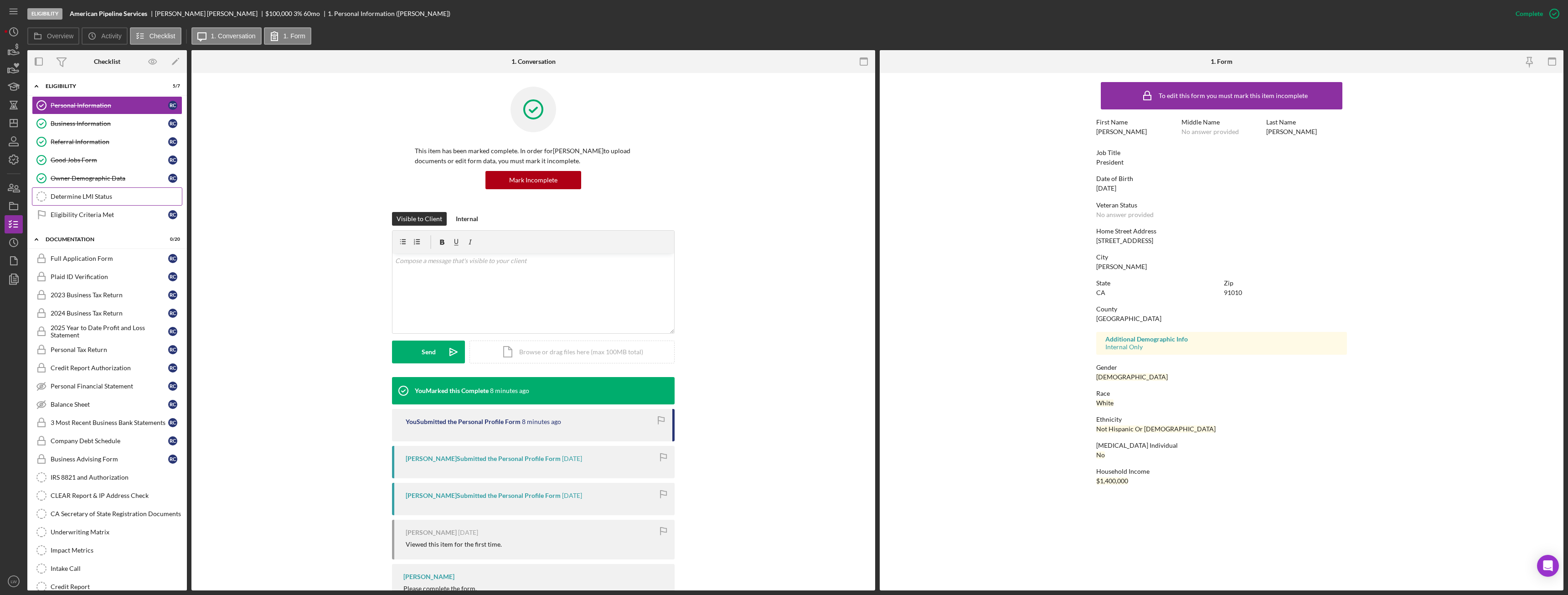
click at [83, 193] on div "Determine LMI Status" at bounding box center [116, 196] width 131 height 8
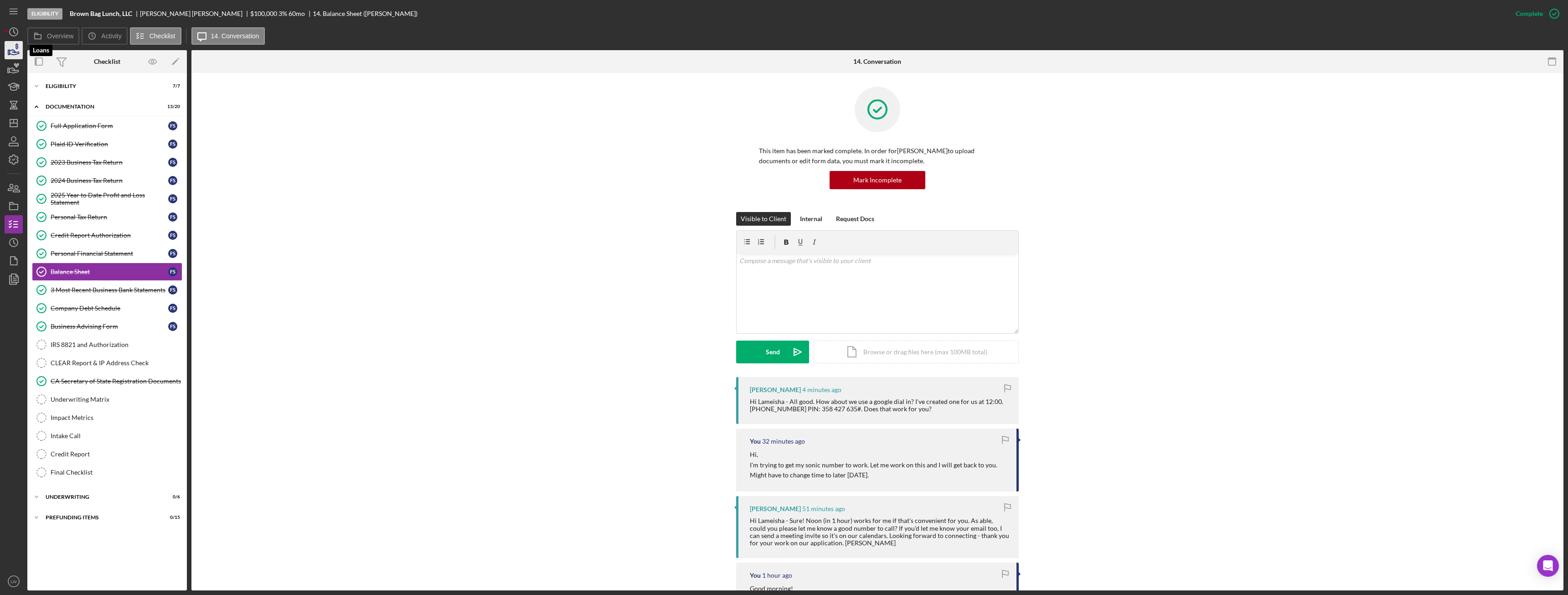
click at [12, 53] on icon "button" at bounding box center [14, 49] width 23 height 23
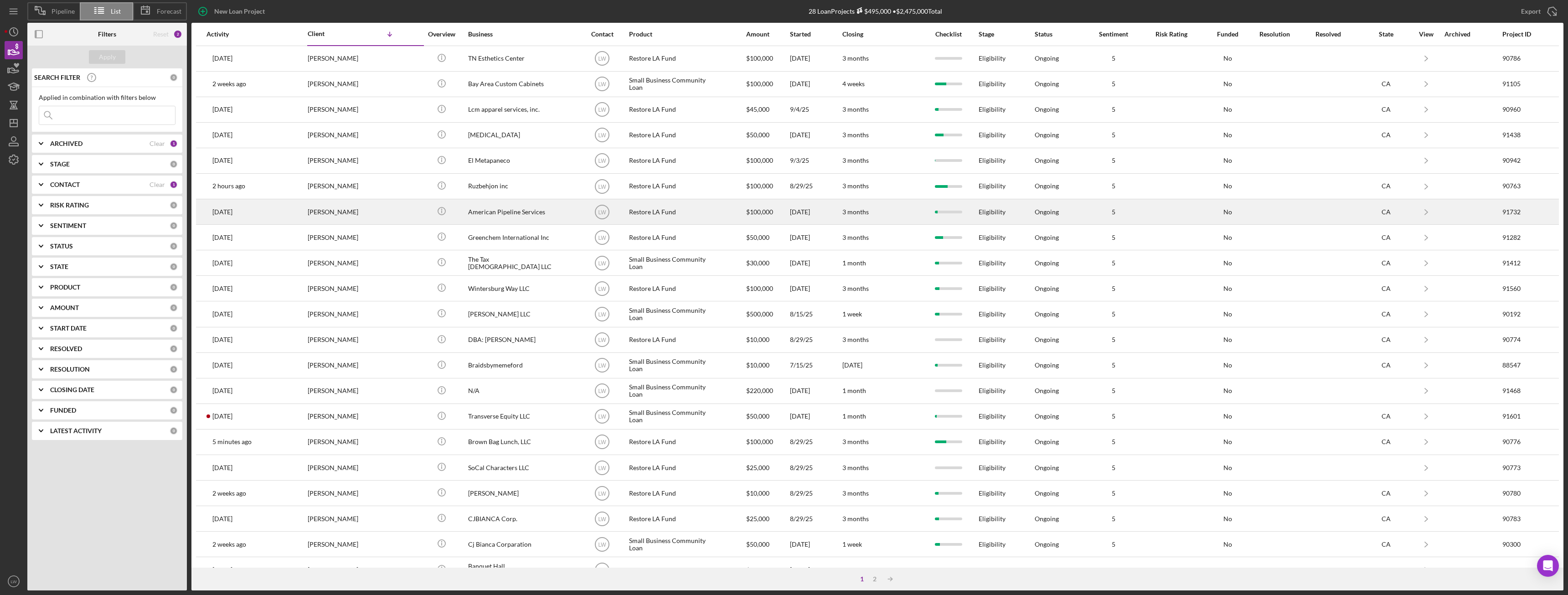
click at [347, 208] on div "[PERSON_NAME]" at bounding box center [353, 211] width 91 height 24
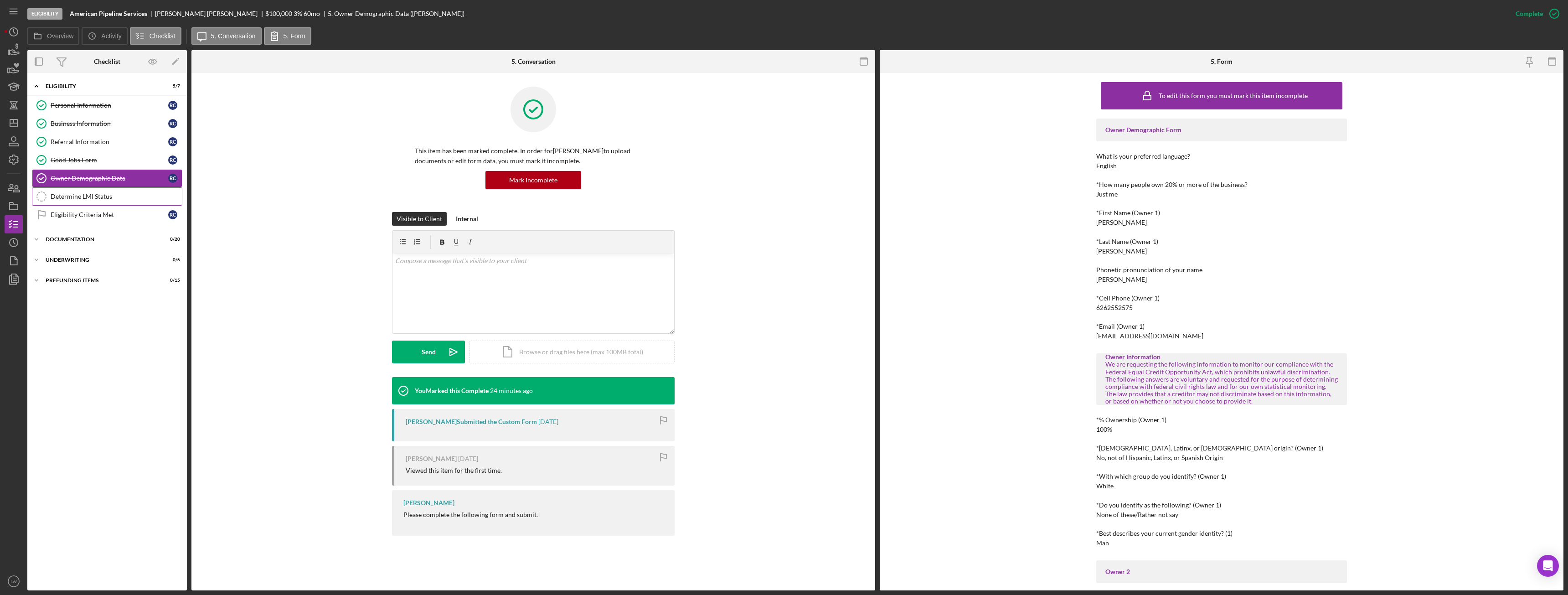
click at [91, 197] on div "Determine LMI Status" at bounding box center [116, 196] width 131 height 8
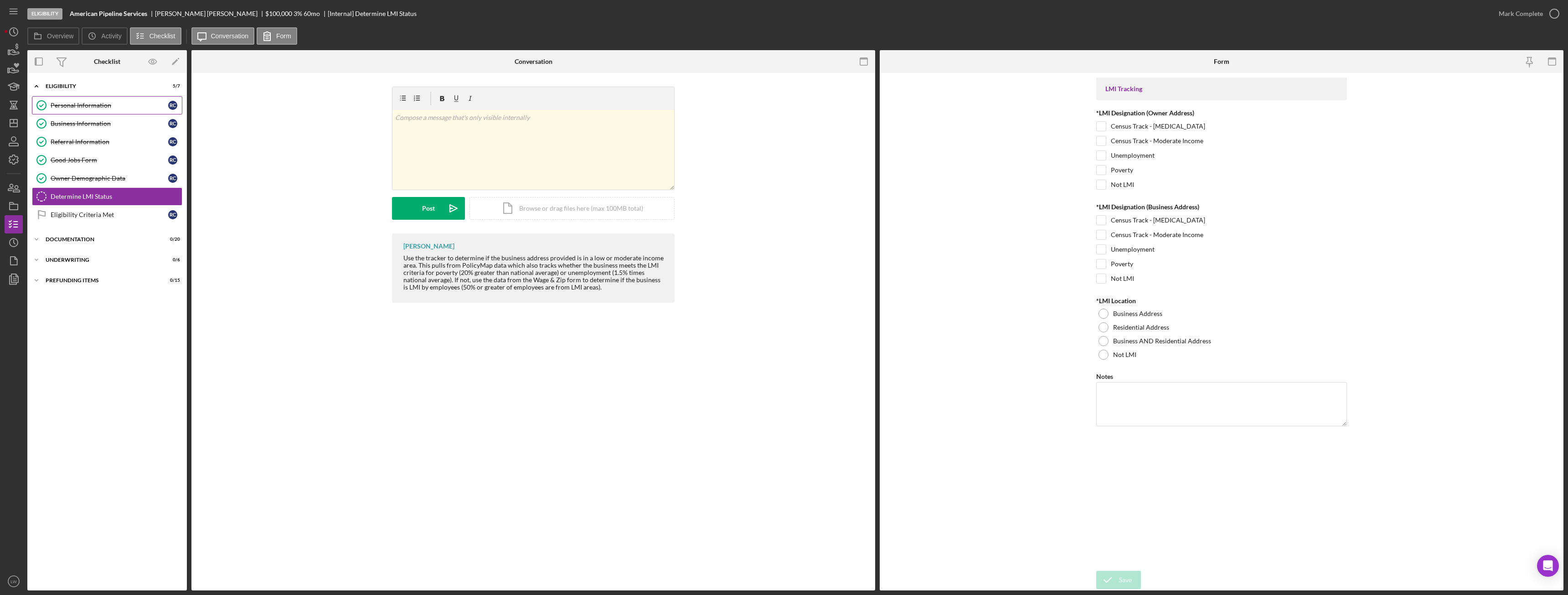
click at [101, 106] on div "Personal Information" at bounding box center [109, 105] width 118 height 8
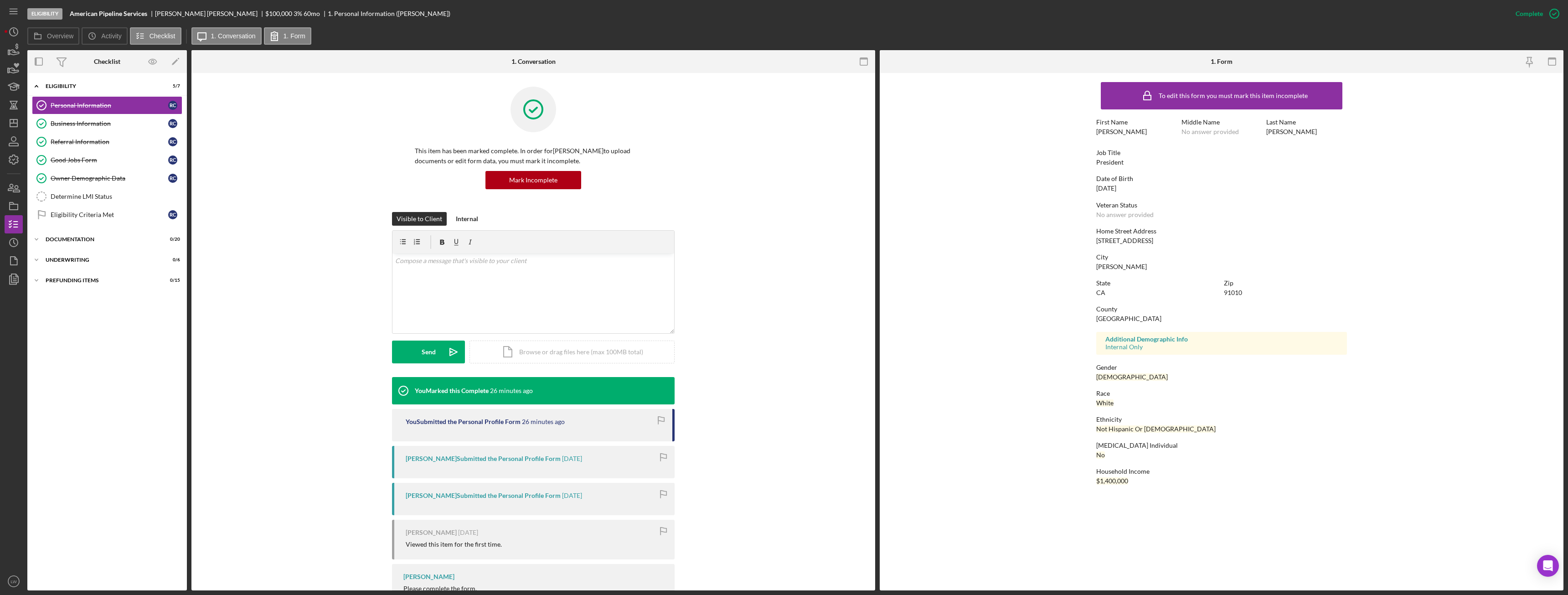
click at [1147, 241] on div "[STREET_ADDRESS]" at bounding box center [1124, 240] width 57 height 8
copy div "[STREET_ADDRESS]"
click at [129, 190] on link "Determine LMI Status Determine LMI Status" at bounding box center [106, 196] width 151 height 18
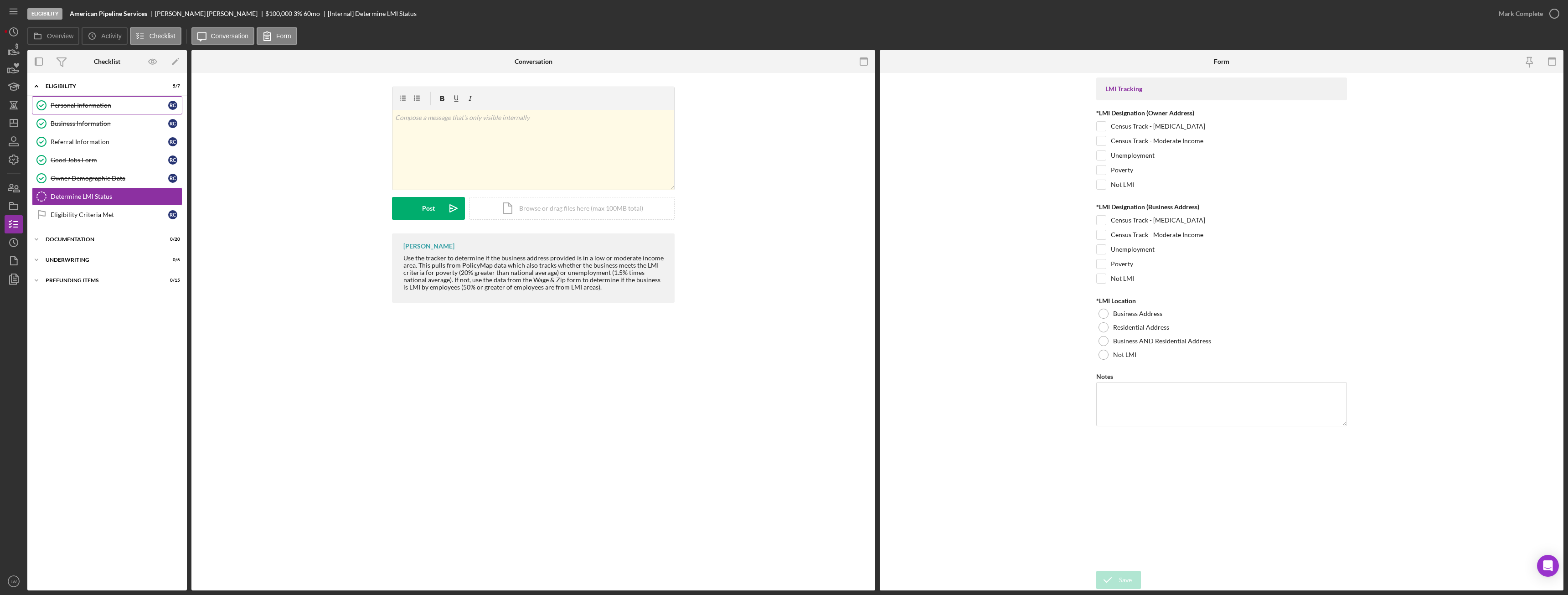
click at [99, 107] on div "Personal Information" at bounding box center [109, 105] width 118 height 8
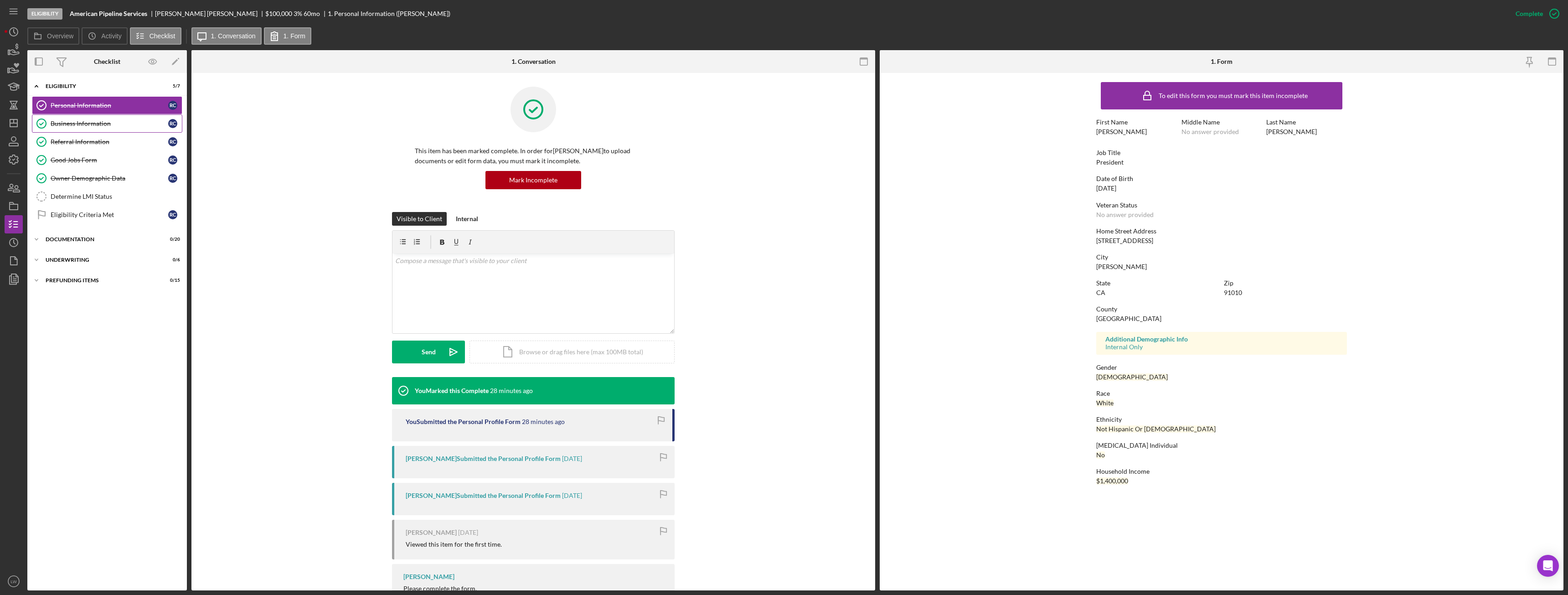
click at [101, 122] on div "Business Information" at bounding box center [109, 123] width 118 height 8
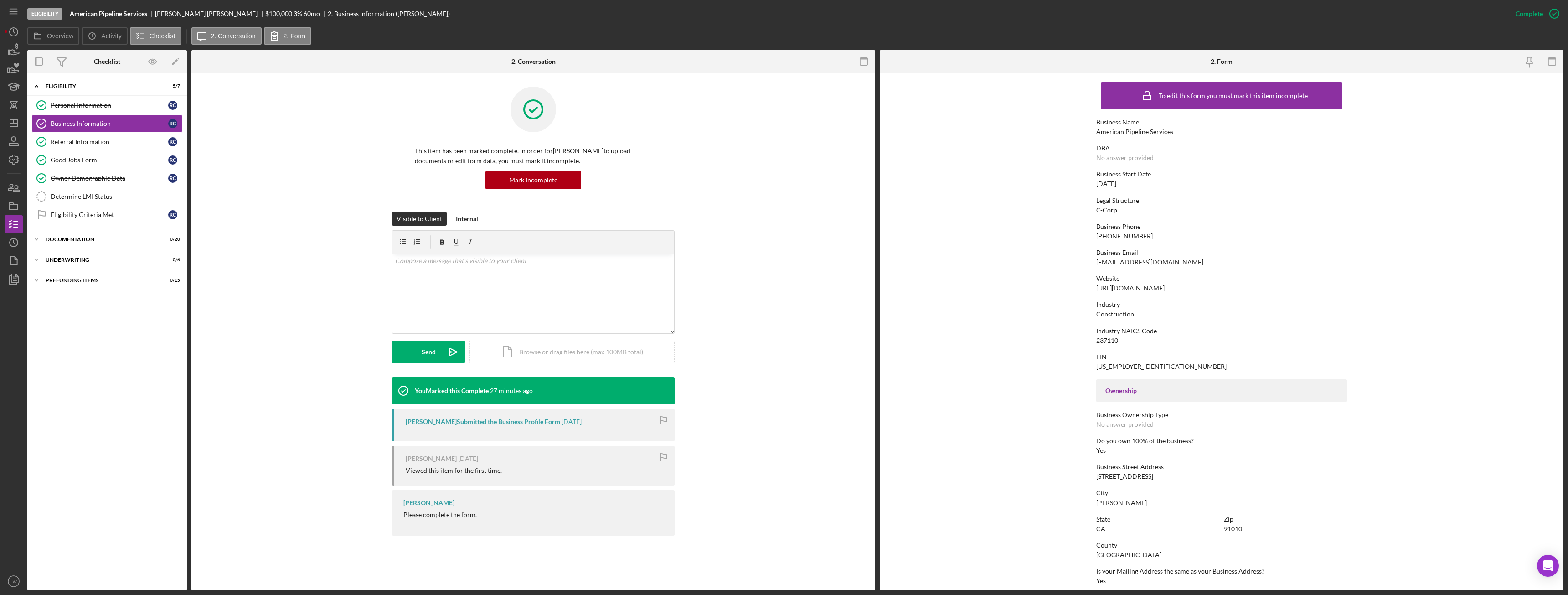
scroll to position [170, 0]
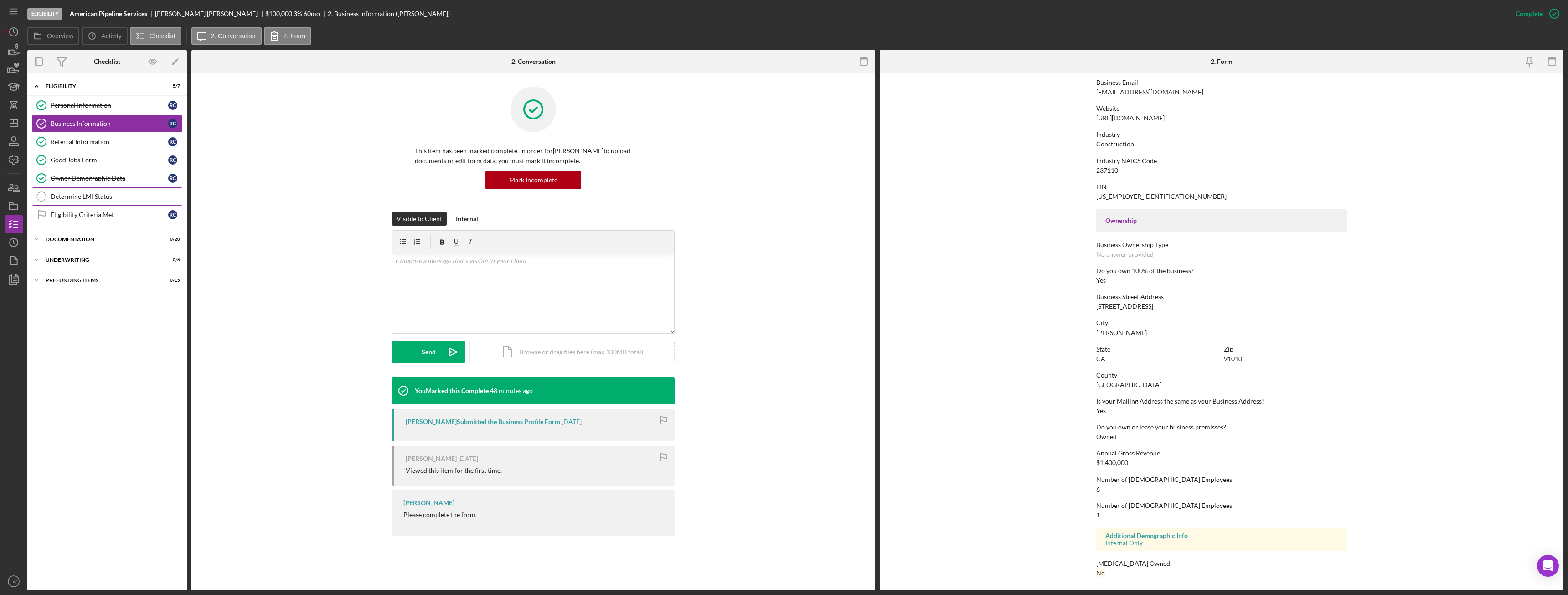
click at [99, 197] on div "Determine LMI Status" at bounding box center [116, 196] width 131 height 8
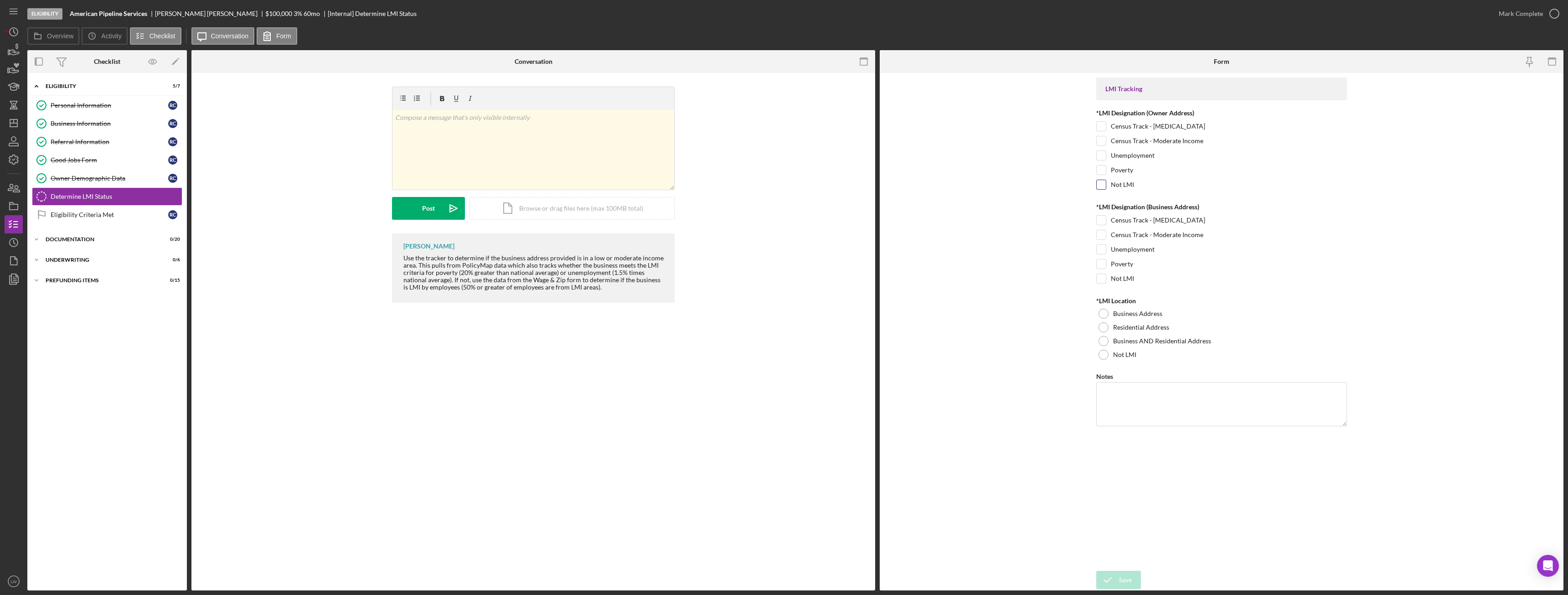
click at [1103, 185] on input "Not LMI" at bounding box center [1101, 184] width 9 height 9
checkbox input "true"
click at [1100, 274] on input "Not LMI" at bounding box center [1101, 278] width 9 height 9
checkbox input "true"
click at [1100, 354] on div at bounding box center [1104, 355] width 10 height 10
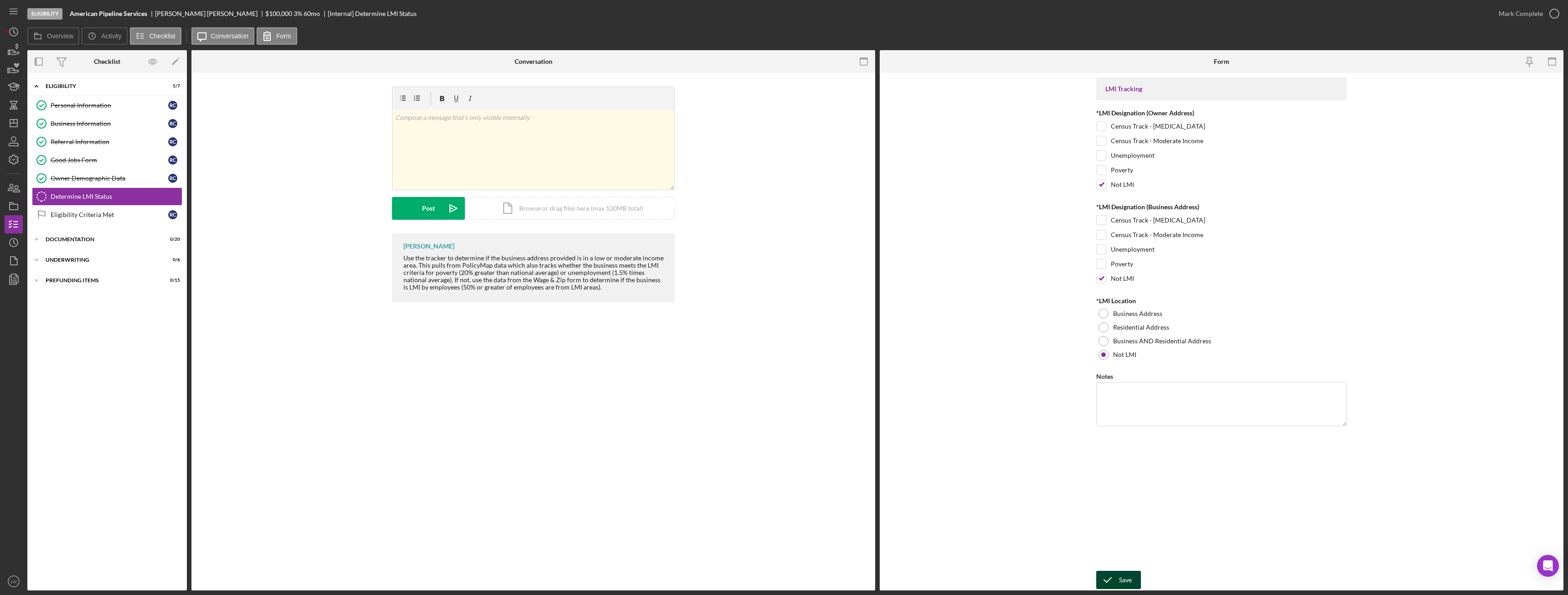
click at [1129, 578] on div "Save" at bounding box center [1125, 579] width 13 height 18
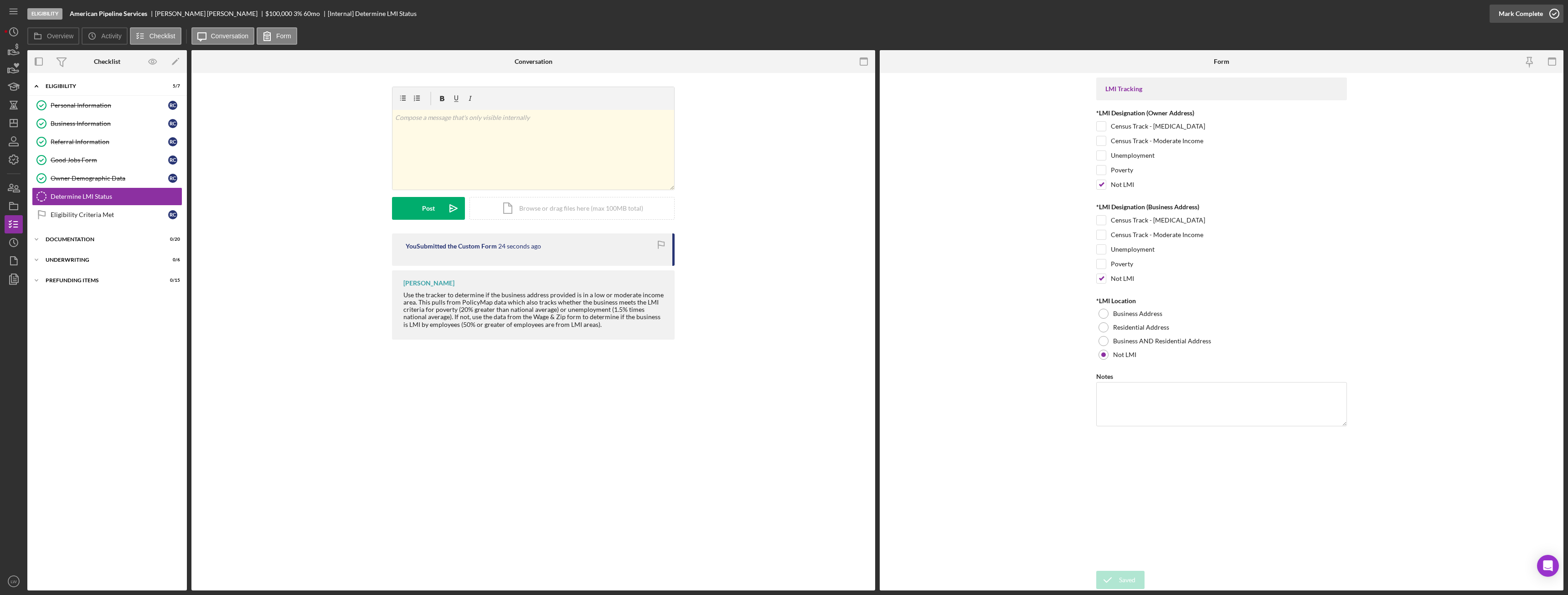
click at [1531, 8] on div "Mark Complete" at bounding box center [1521, 13] width 44 height 18
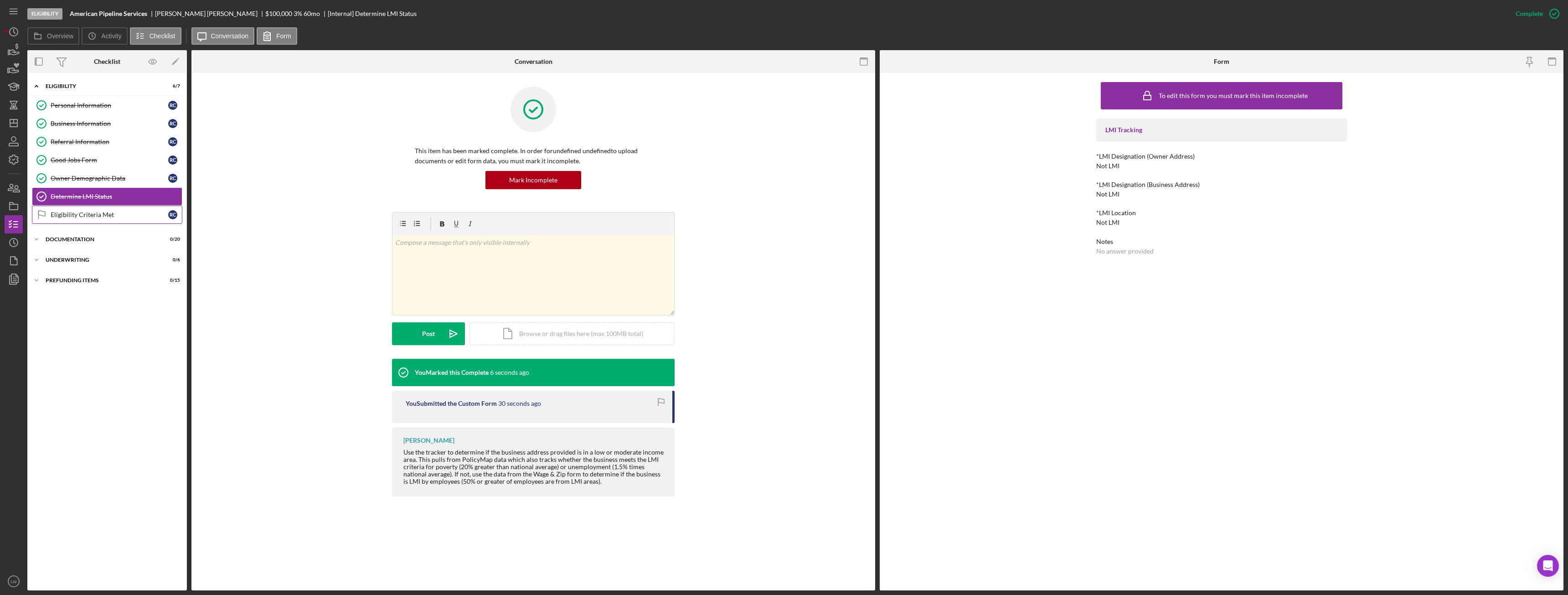
click at [95, 211] on div "Eligibility Criteria Met" at bounding box center [109, 215] width 118 height 8
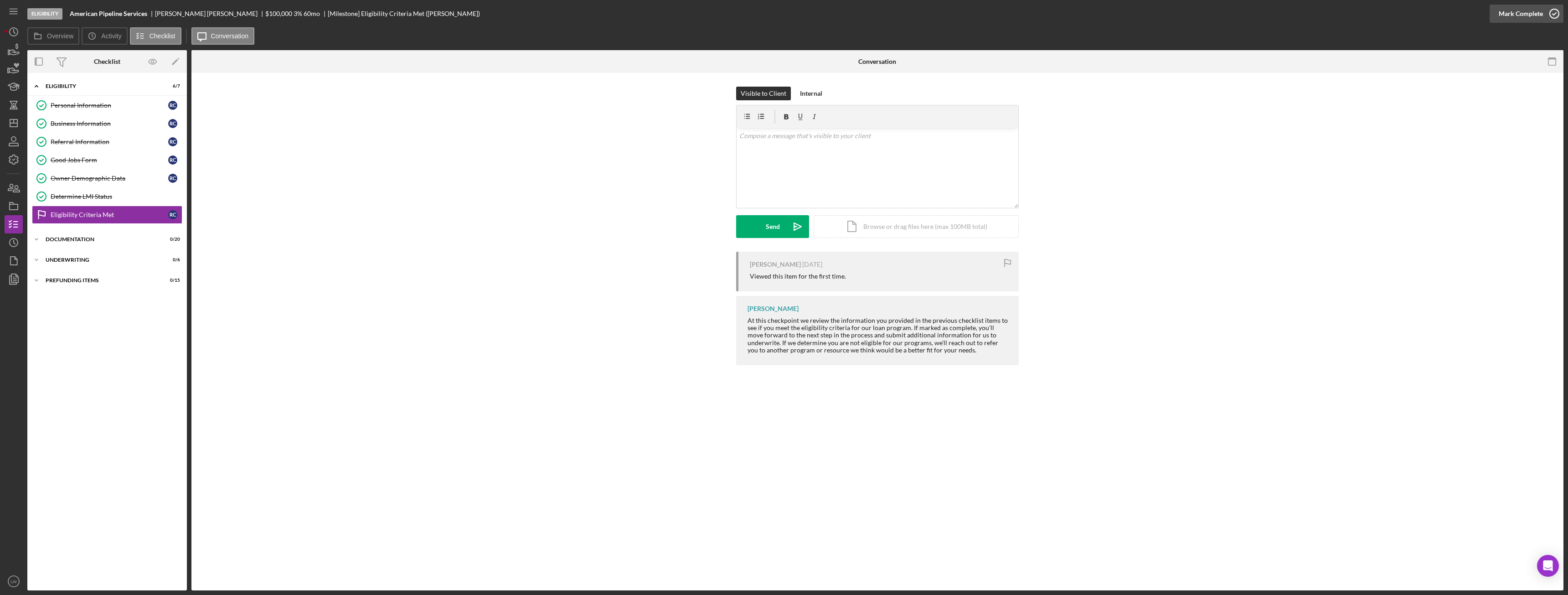
click at [1535, 12] on div "Mark Complete" at bounding box center [1521, 13] width 44 height 18
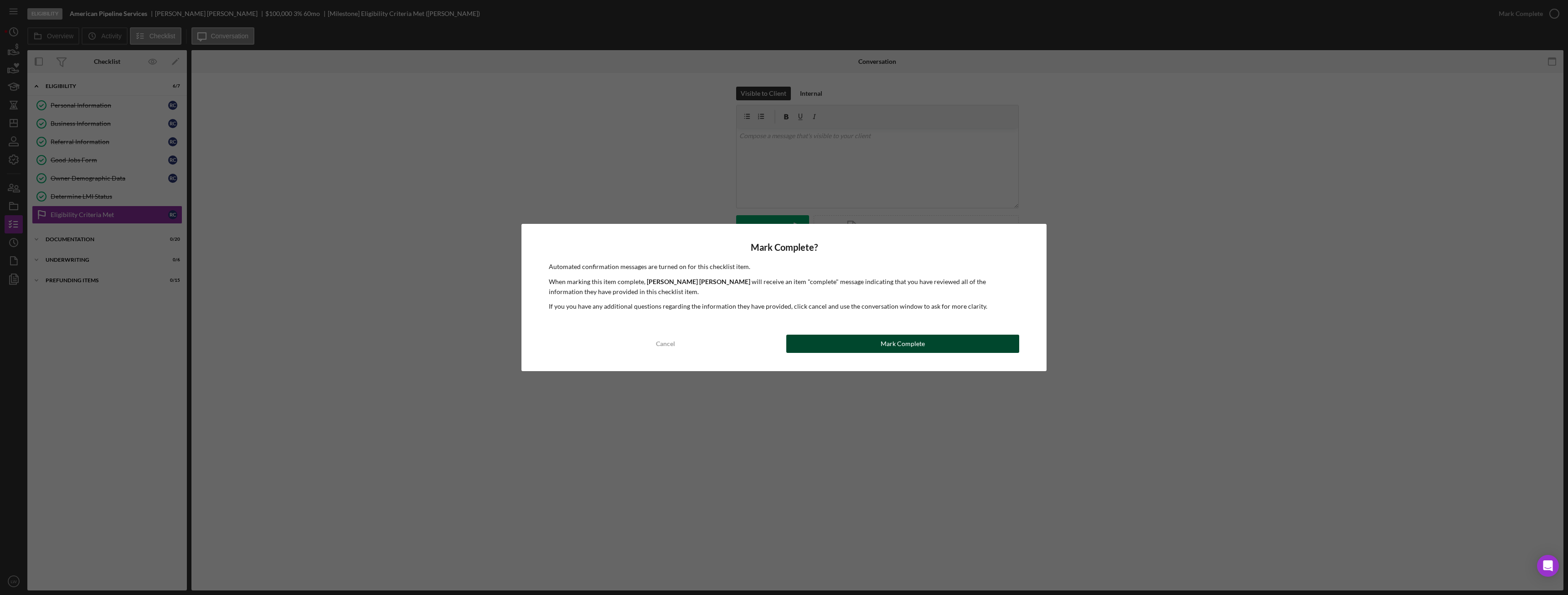
click at [910, 346] on div "Mark Complete" at bounding box center [903, 343] width 44 height 18
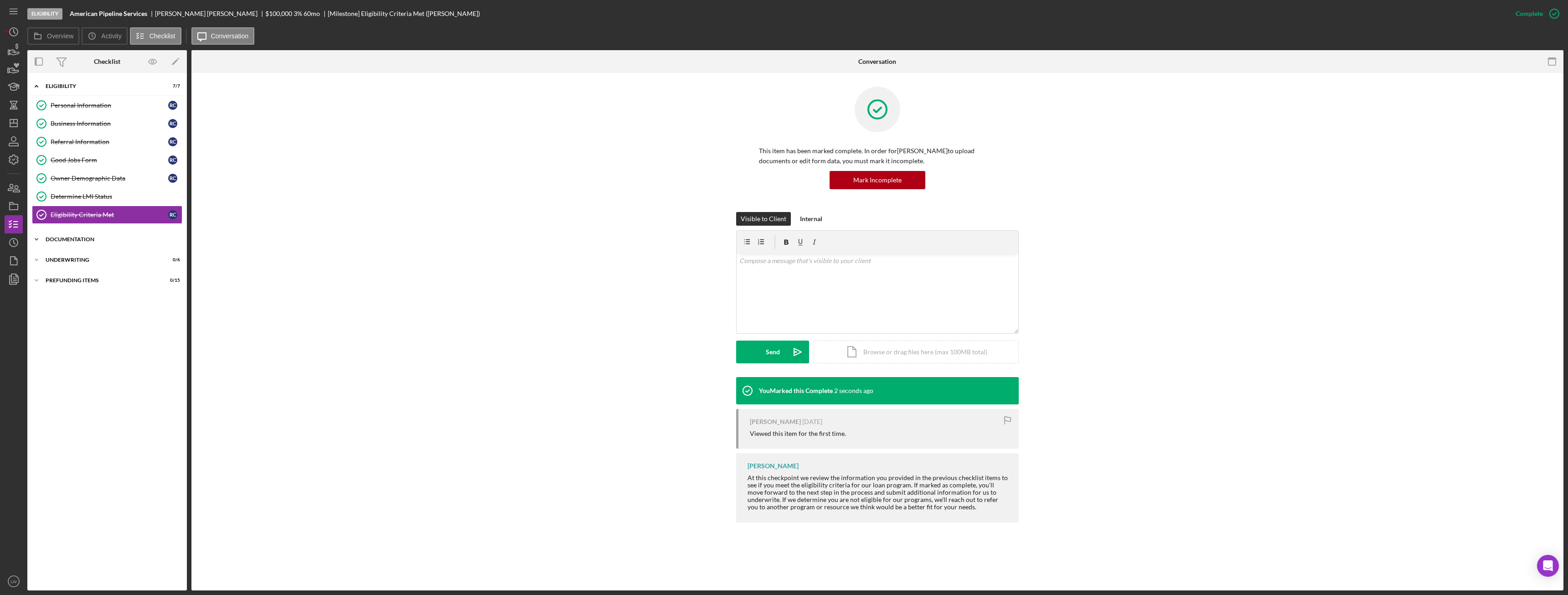
click at [49, 241] on div "Documentation" at bounding box center [111, 239] width 130 height 5
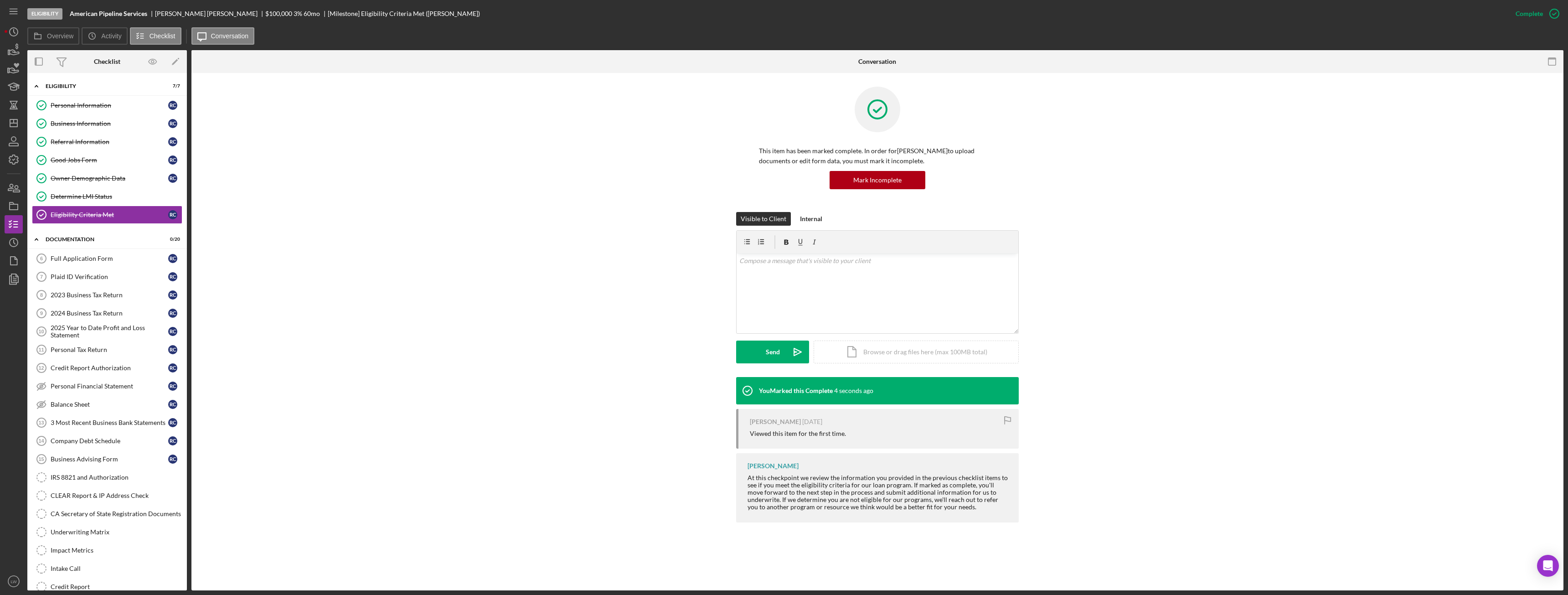
click at [2, 31] on div "Eligibility American Pipeline Services Richard Craig $100,000 $20,000 3 % 60 mo…" at bounding box center [784, 297] width 1568 height 595
click at [9, 29] on icon "Icon/History" at bounding box center [14, 31] width 23 height 23
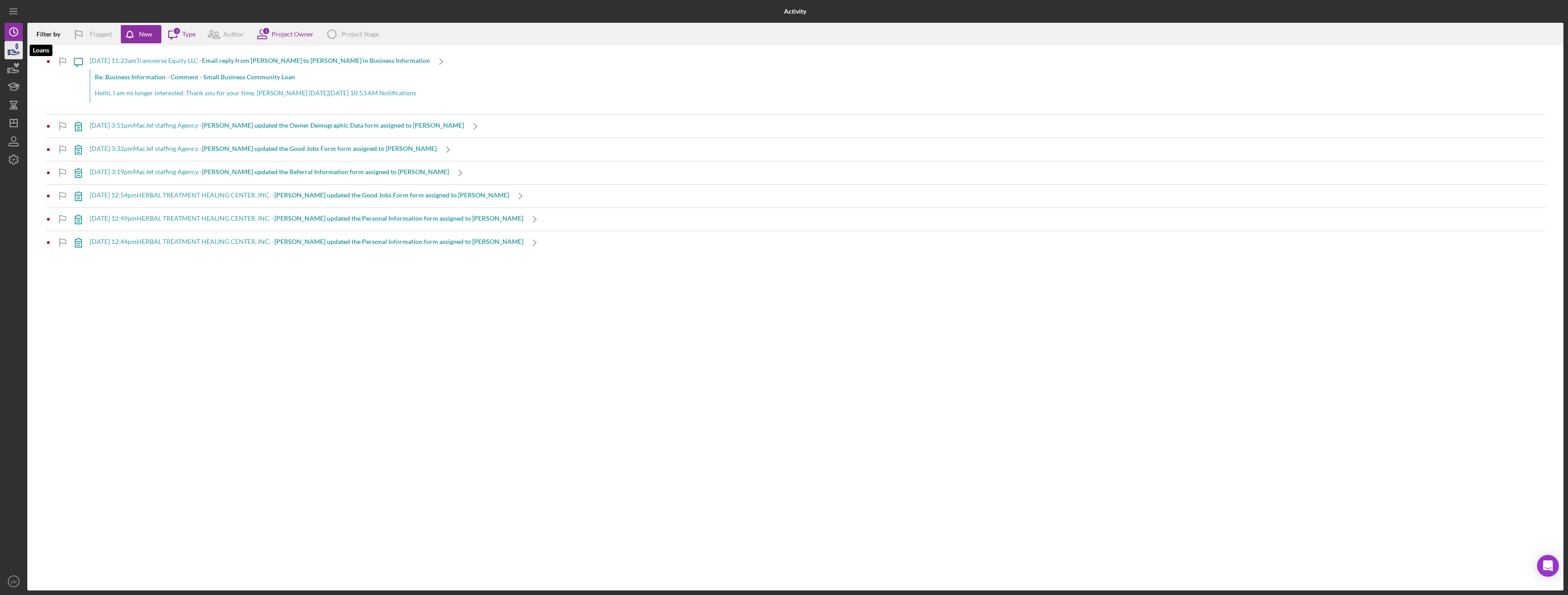
click at [11, 52] on icon "button" at bounding box center [14, 49] width 23 height 23
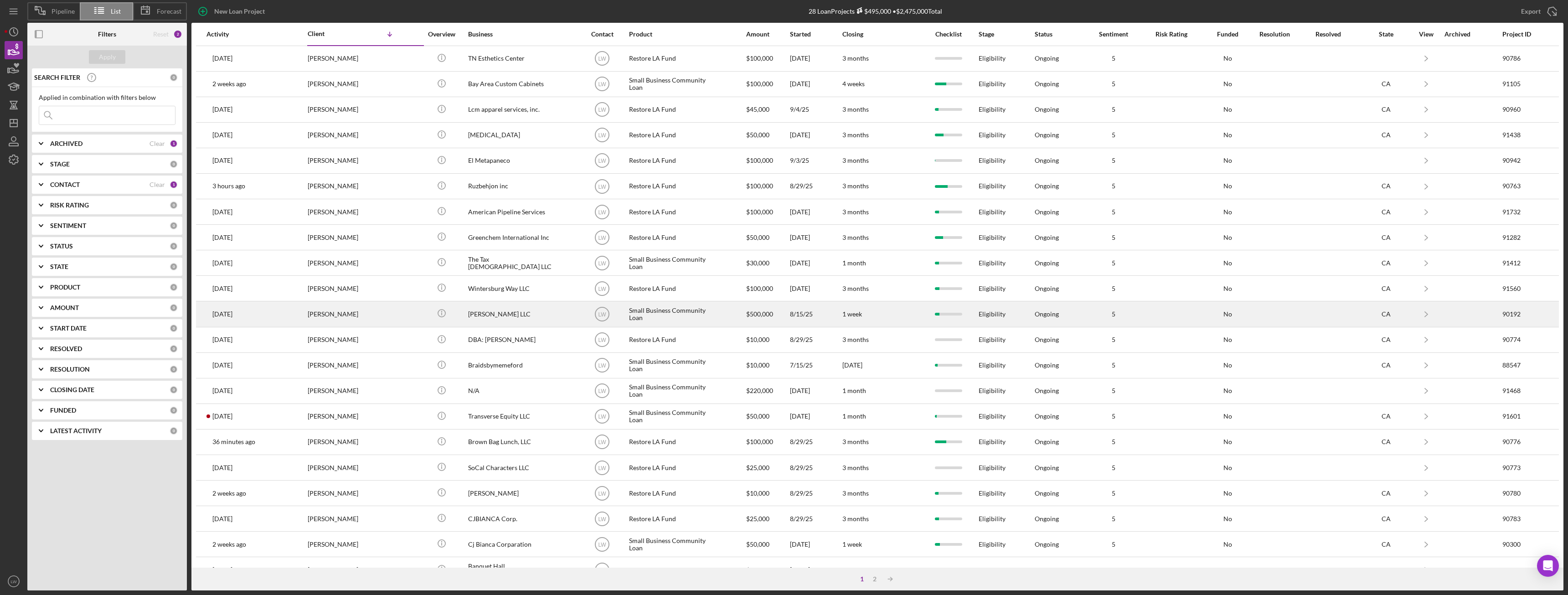
scroll to position [122, 0]
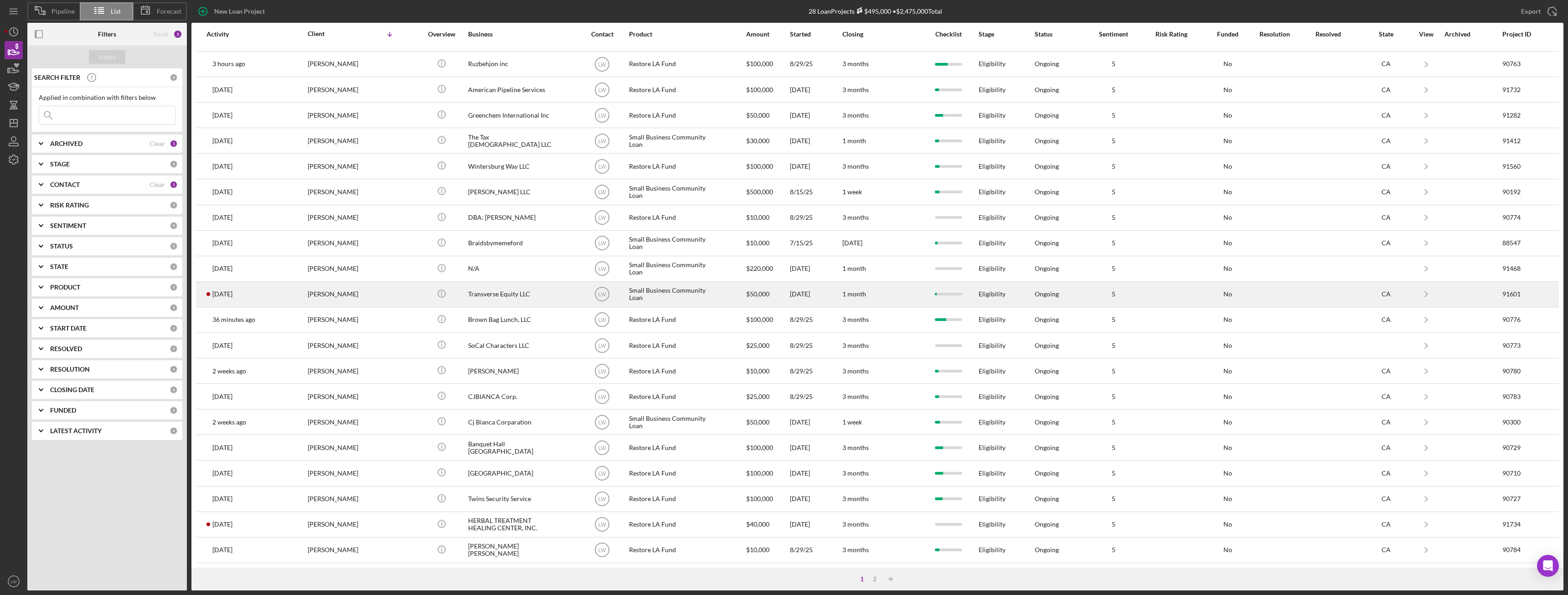
click at [340, 294] on div "[PERSON_NAME]" at bounding box center [353, 294] width 91 height 24
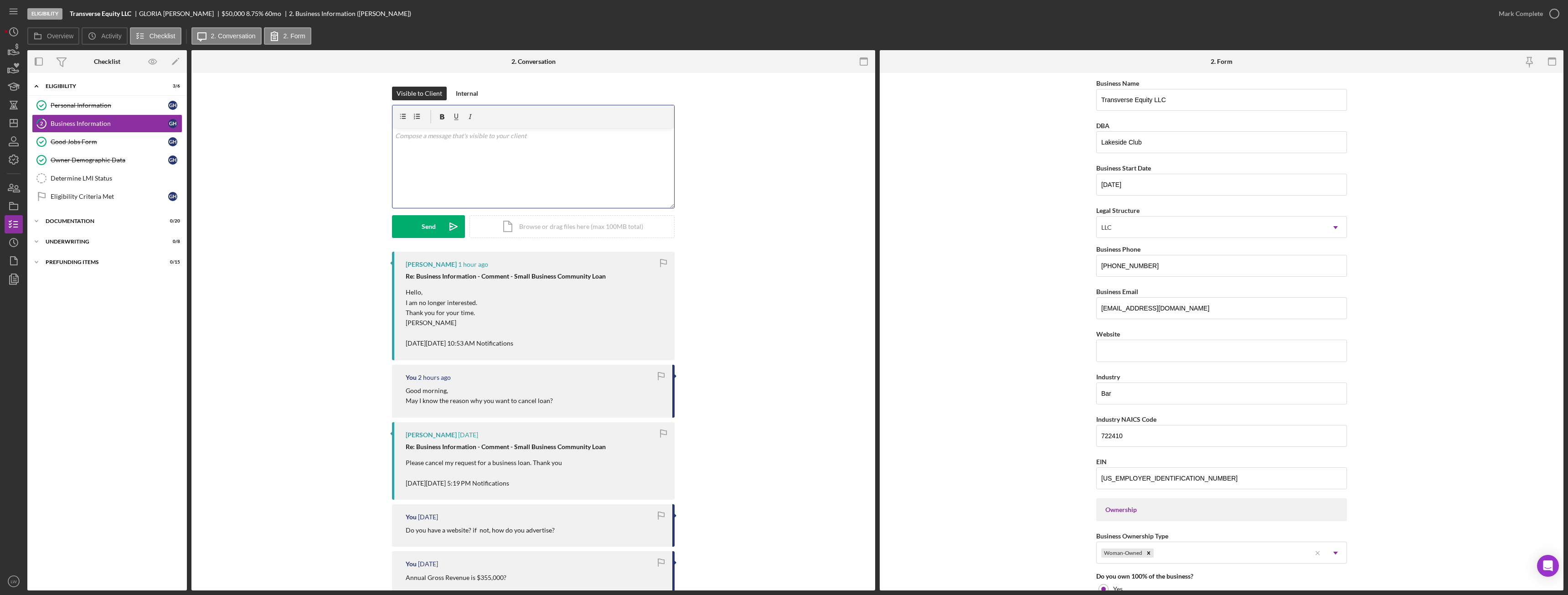
click at [531, 165] on div "v Color teal Color pink Remove color Add row above Add row below Add column bef…" at bounding box center [533, 168] width 282 height 80
click at [13, 51] on icon "button" at bounding box center [14, 49] width 23 height 23
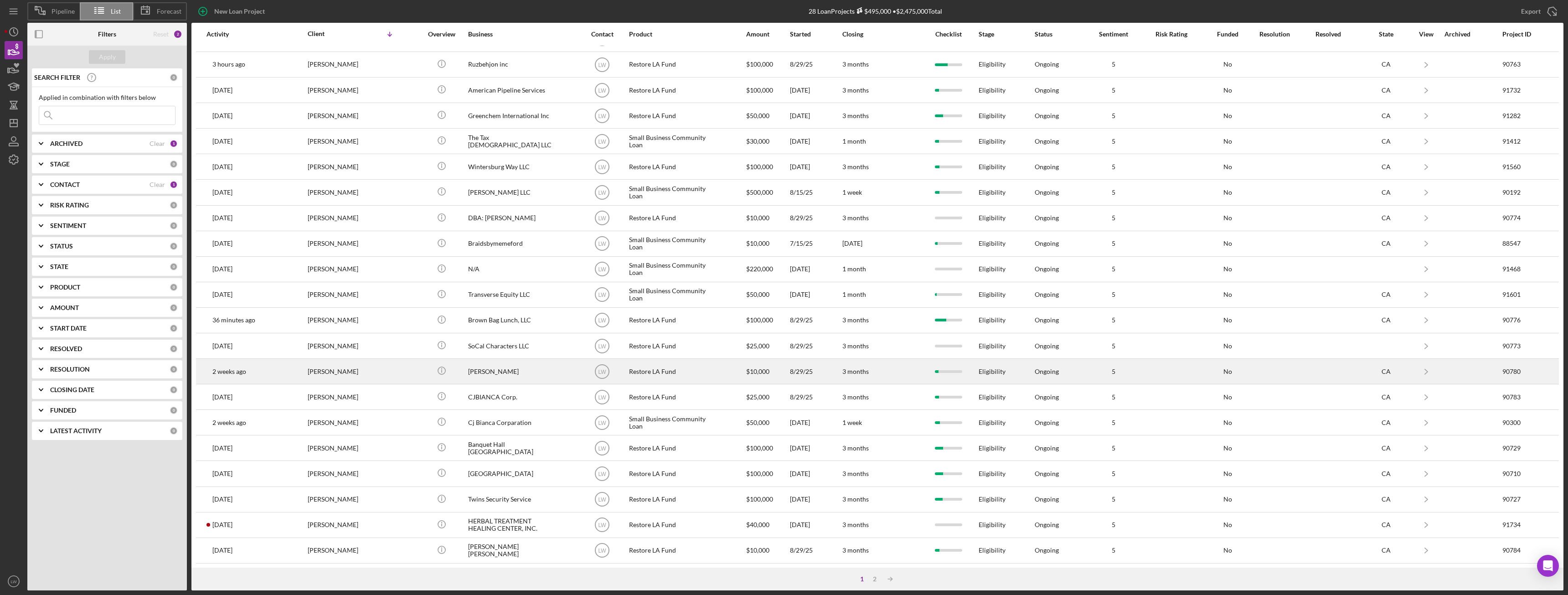
scroll to position [122, 0]
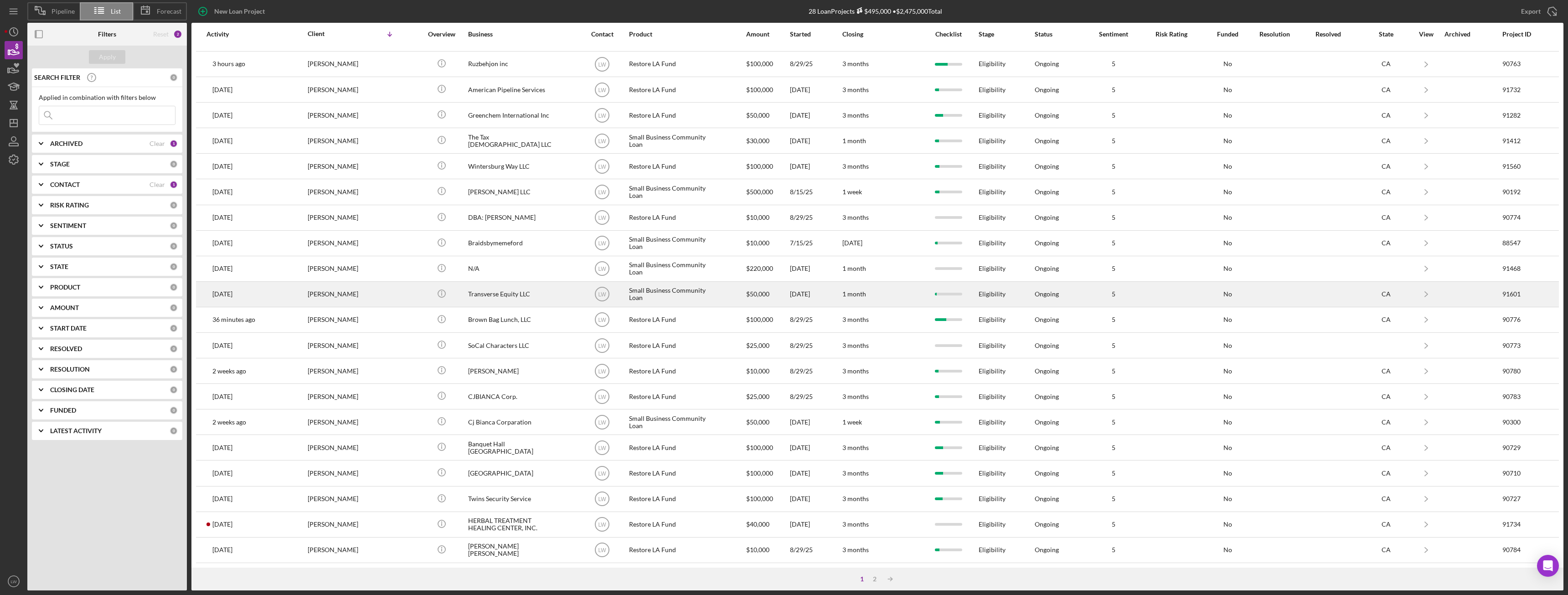
click at [341, 295] on div "[PERSON_NAME]" at bounding box center [353, 294] width 91 height 24
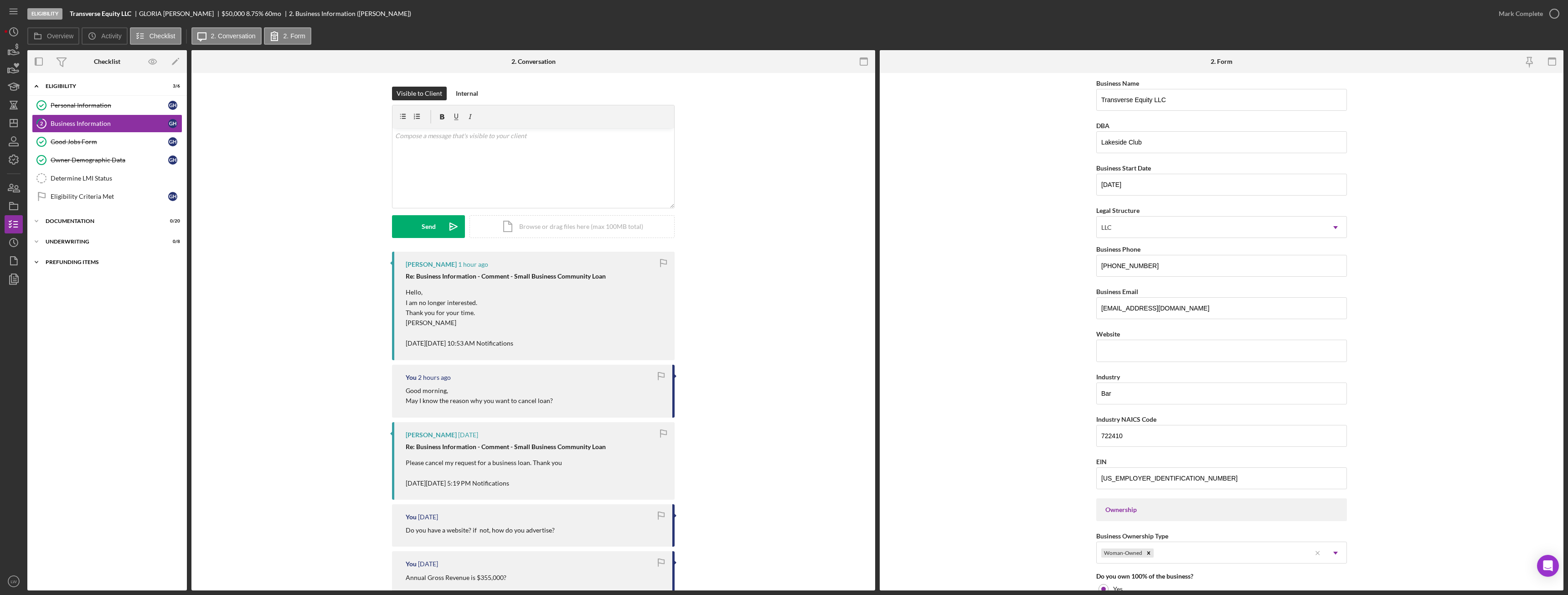
click at [86, 262] on div "Prefunding Items" at bounding box center [111, 262] width 130 height 5
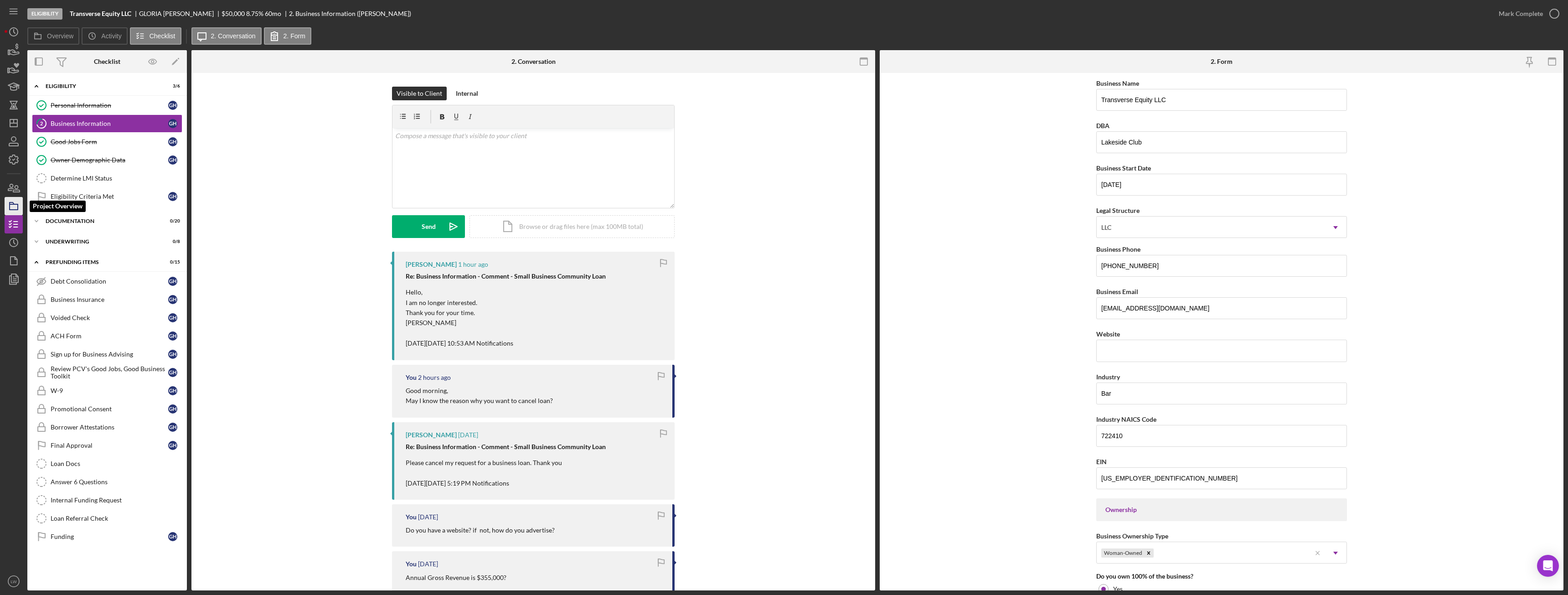
click at [10, 204] on polygon "button" at bounding box center [11, 203] width 4 height 2
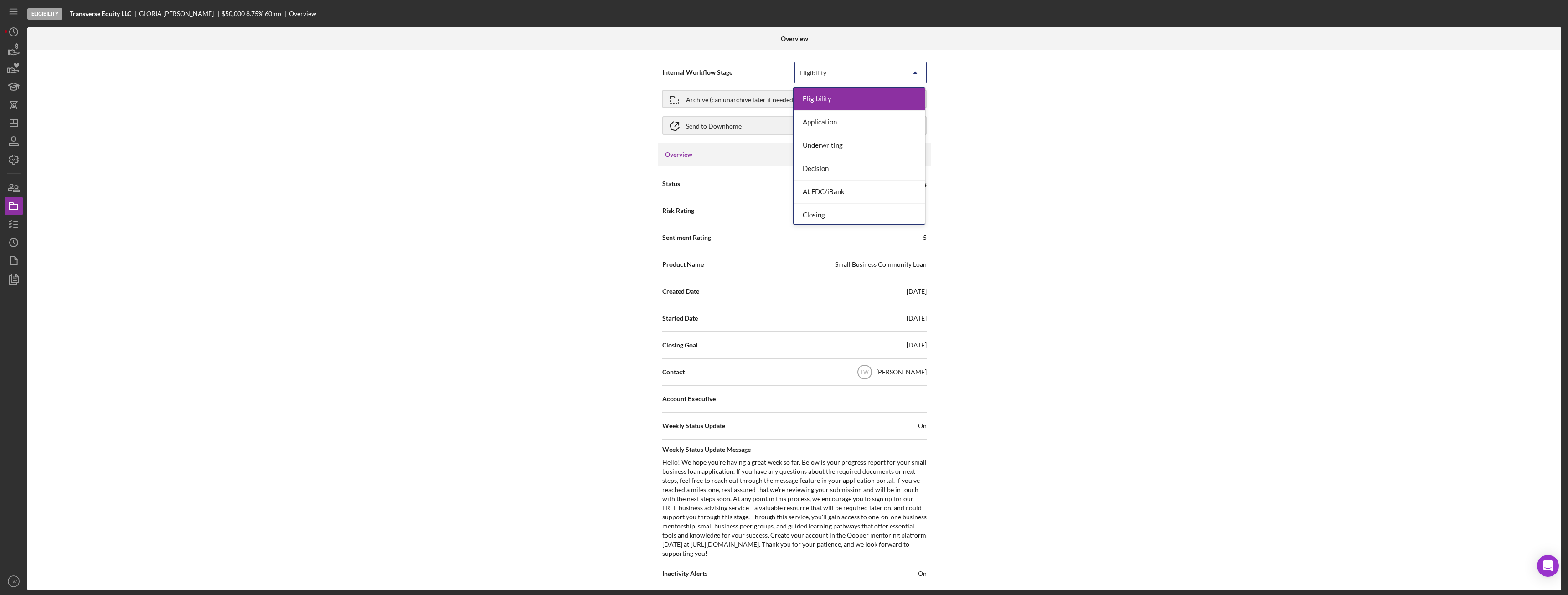
click at [893, 75] on div "Eligibility" at bounding box center [850, 72] width 109 height 21
click at [860, 210] on div "Done" at bounding box center [859, 212] width 131 height 23
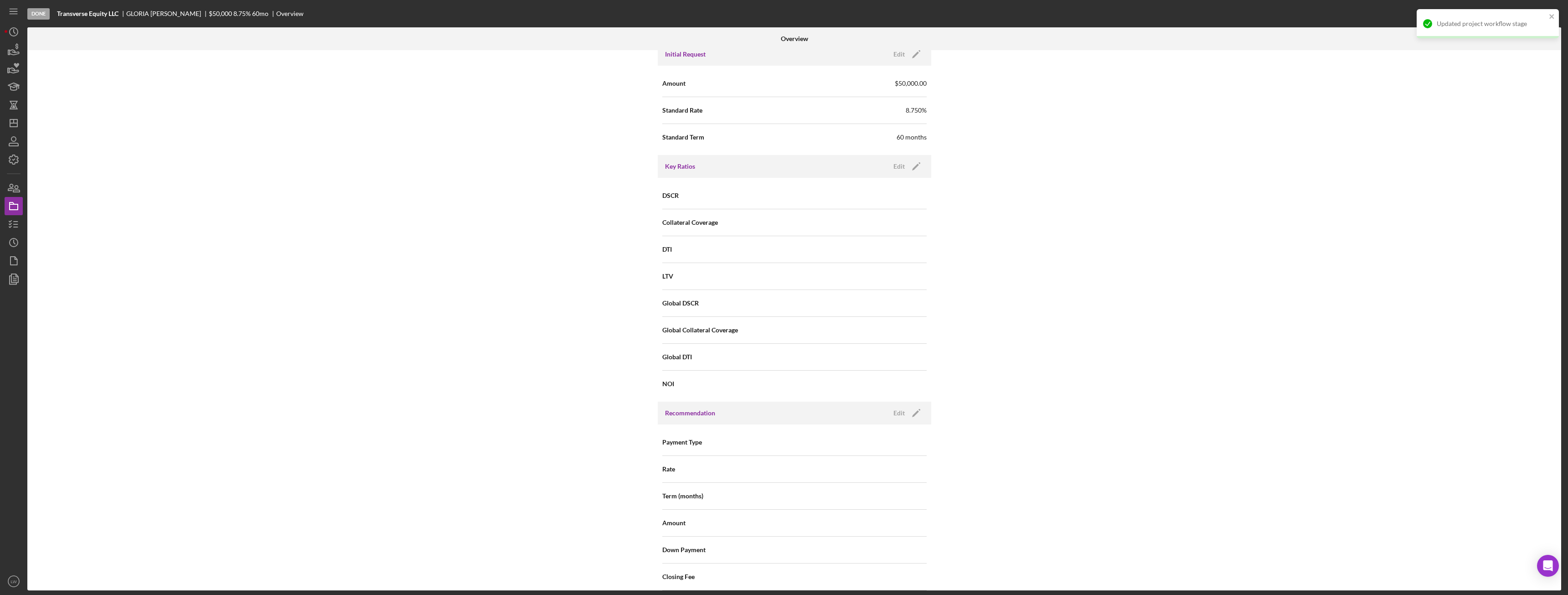
scroll to position [905, 0]
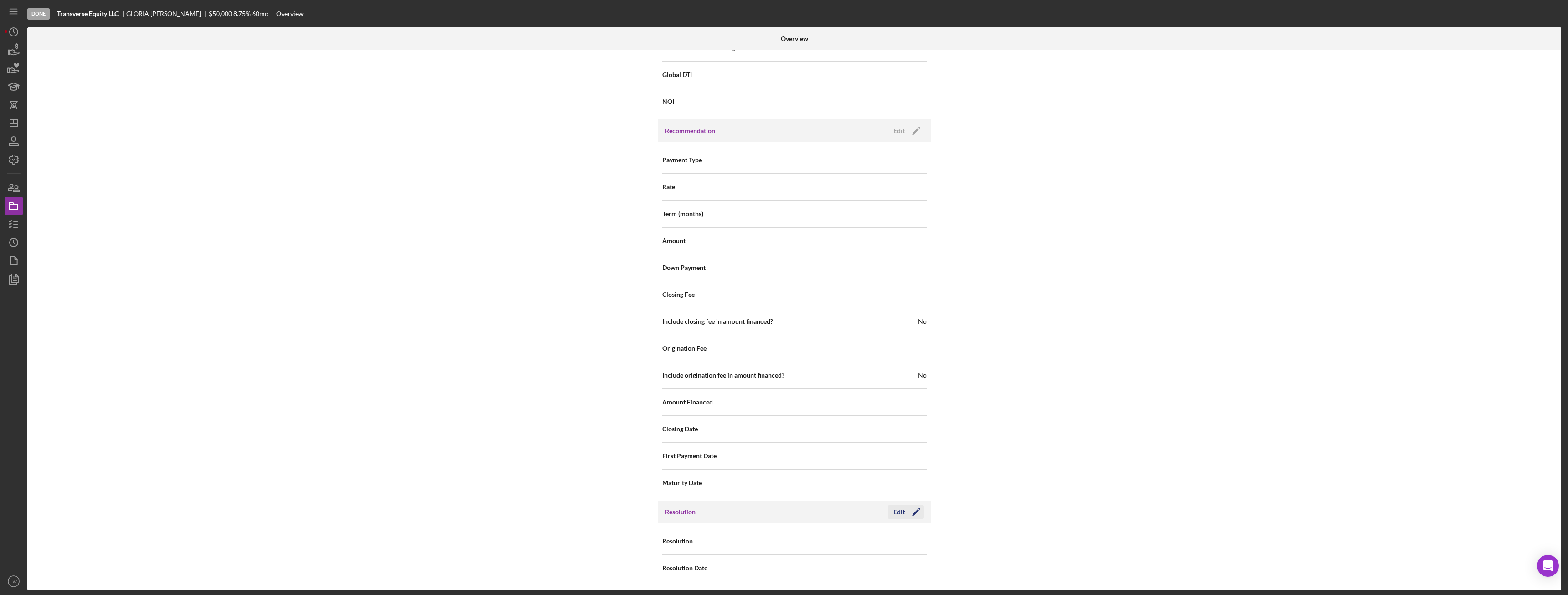
click at [899, 512] on div "Edit" at bounding box center [899, 512] width 11 height 14
click at [902, 541] on div "Select..." at bounding box center [850, 541] width 109 height 21
click at [874, 512] on div "Withdrawn" at bounding box center [859, 513] width 131 height 23
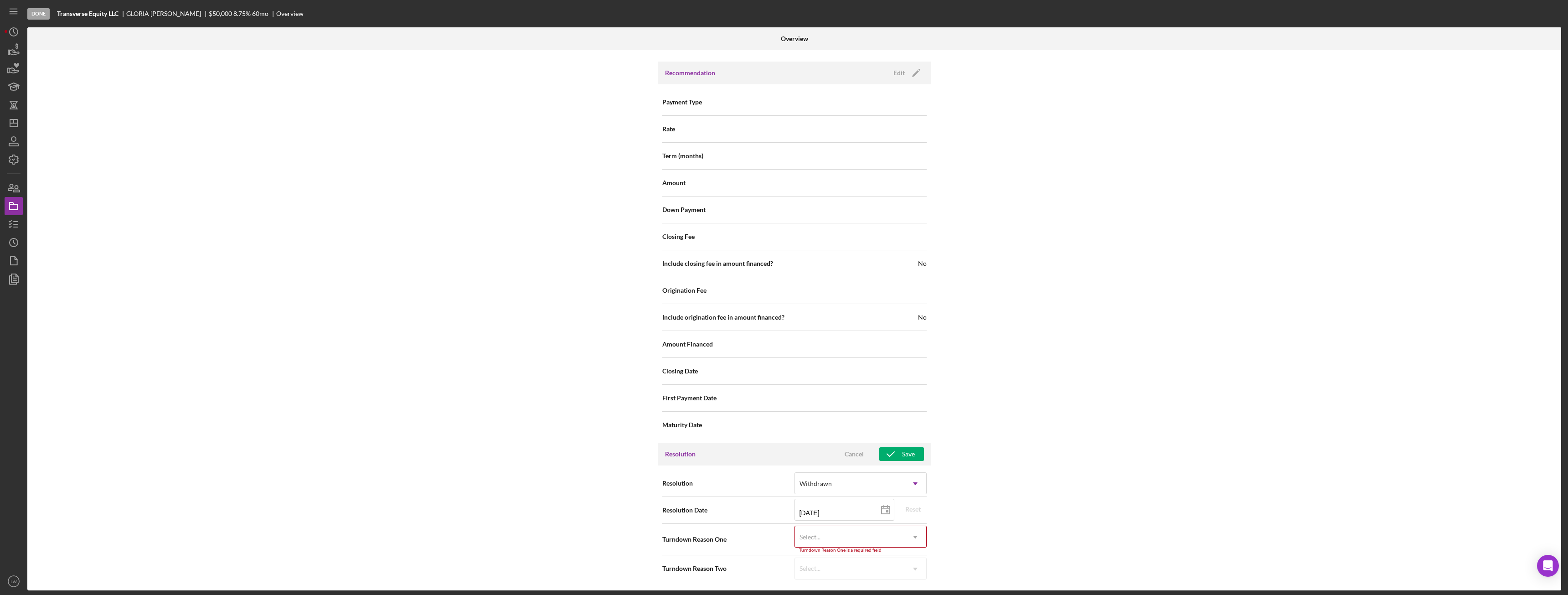
scroll to position [964, 0]
click at [906, 532] on icon "Icon/Dropdown Arrow" at bounding box center [916, 536] width 22 height 22
click at [1168, 464] on div "Internal Workflow Stage Done Icon/Dropdown Arrow Archive (can unarchive later i…" at bounding box center [794, 320] width 1534 height 540
click at [893, 483] on div "Withdrawn" at bounding box center [850, 483] width 109 height 21
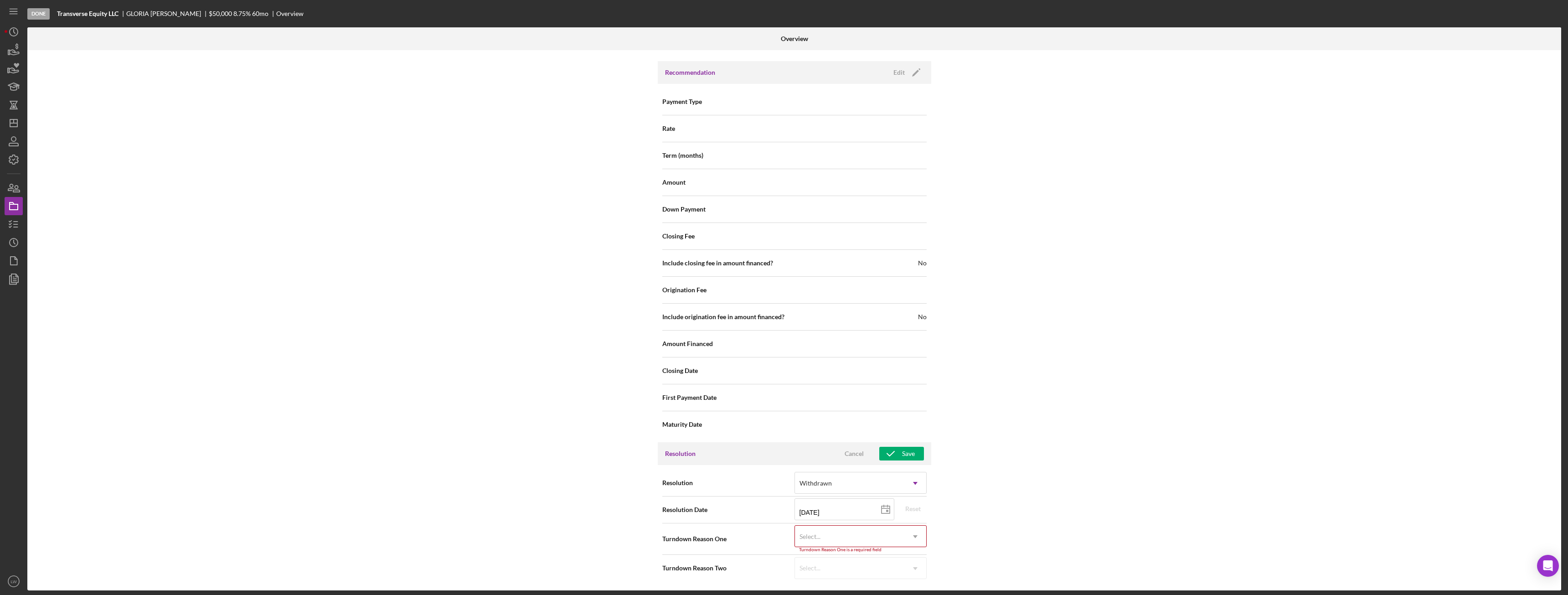
click at [1100, 478] on div "Internal Workflow Stage Done Icon/Dropdown Arrow Archive (can unarchive later i…" at bounding box center [794, 320] width 1534 height 540
click at [871, 480] on div "Withdrawn" at bounding box center [850, 483] width 109 height 21
click at [1156, 488] on div "Internal Workflow Stage Done Icon/Dropdown Arrow Archive (can unarchive later i…" at bounding box center [794, 320] width 1534 height 540
click at [881, 478] on div "Withdrawn" at bounding box center [850, 483] width 109 height 21
click at [1063, 456] on div "Internal Workflow Stage Done Icon/Dropdown Arrow Archive (can unarchive later i…" at bounding box center [794, 320] width 1534 height 540
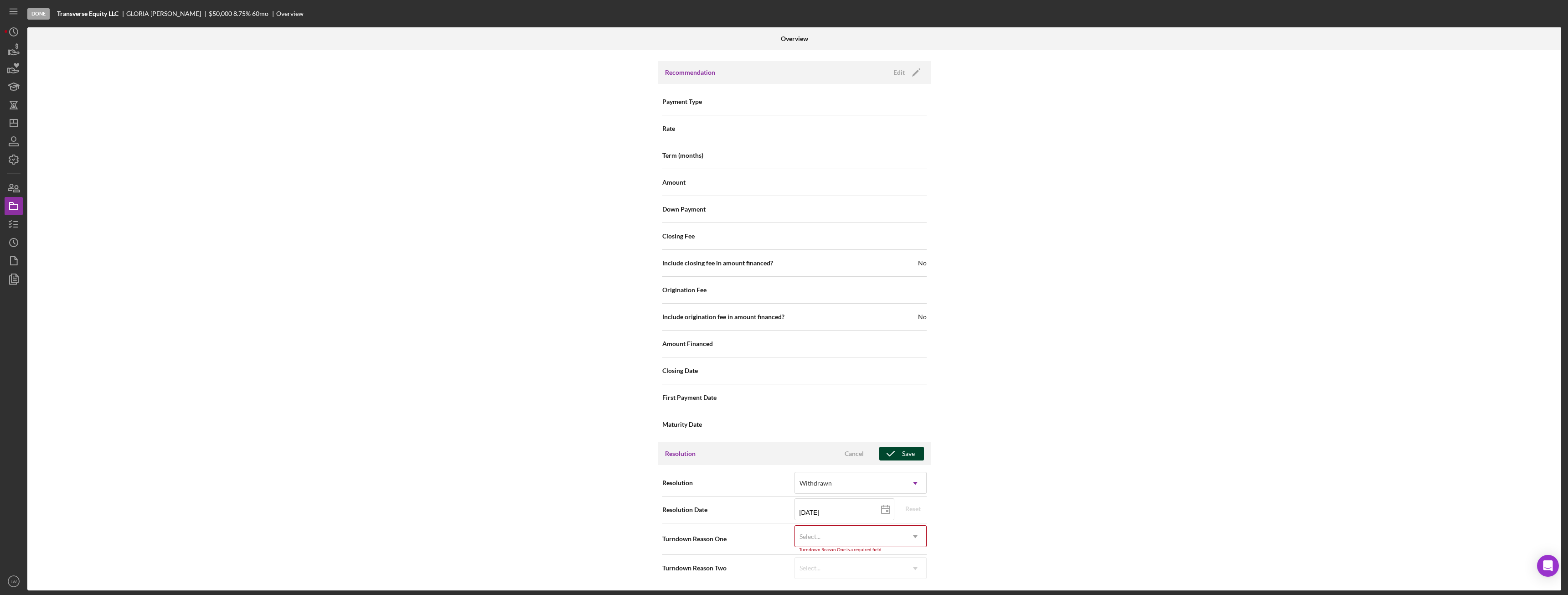
click at [907, 454] on div "Save" at bounding box center [908, 454] width 13 height 14
click at [862, 541] on div "Select..." at bounding box center [850, 536] width 109 height 21
click at [1107, 421] on div "Internal Workflow Stage Done Icon/Dropdown Arrow Archive (can unarchive later i…" at bounding box center [794, 320] width 1534 height 540
click at [850, 455] on div "Cancel" at bounding box center [854, 454] width 19 height 14
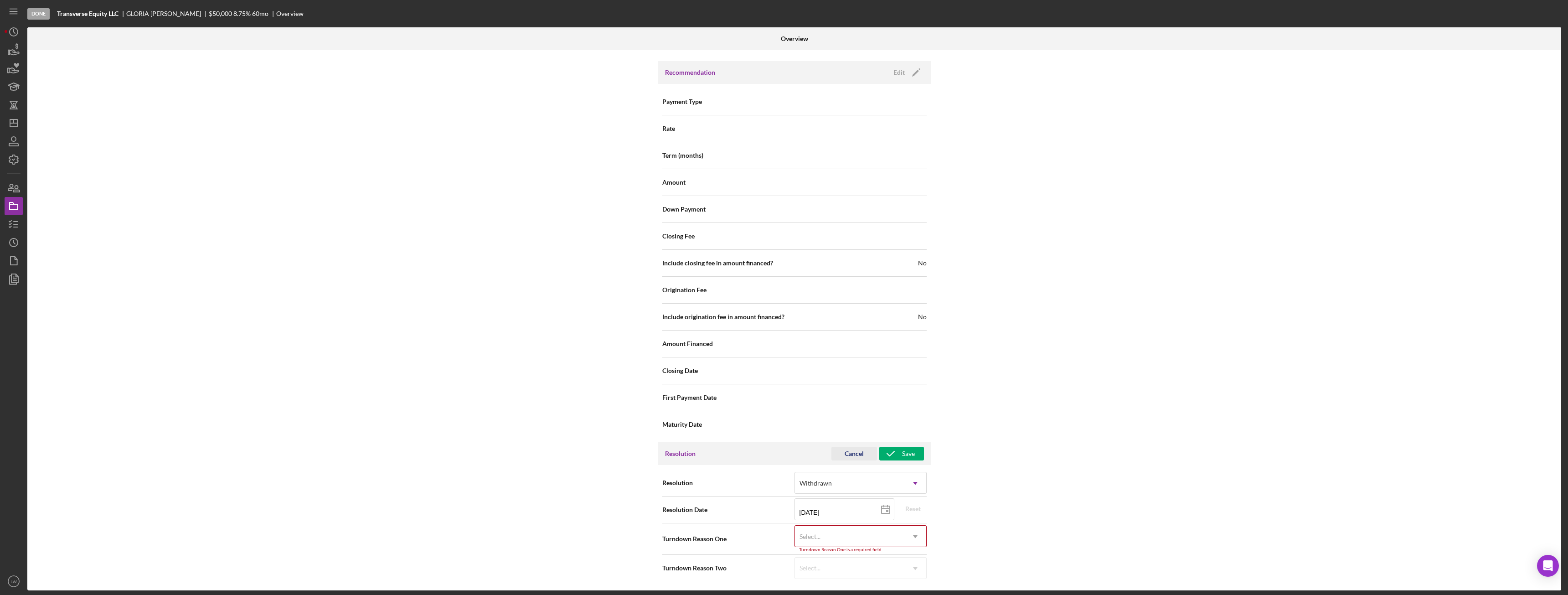
scroll to position [905, 0]
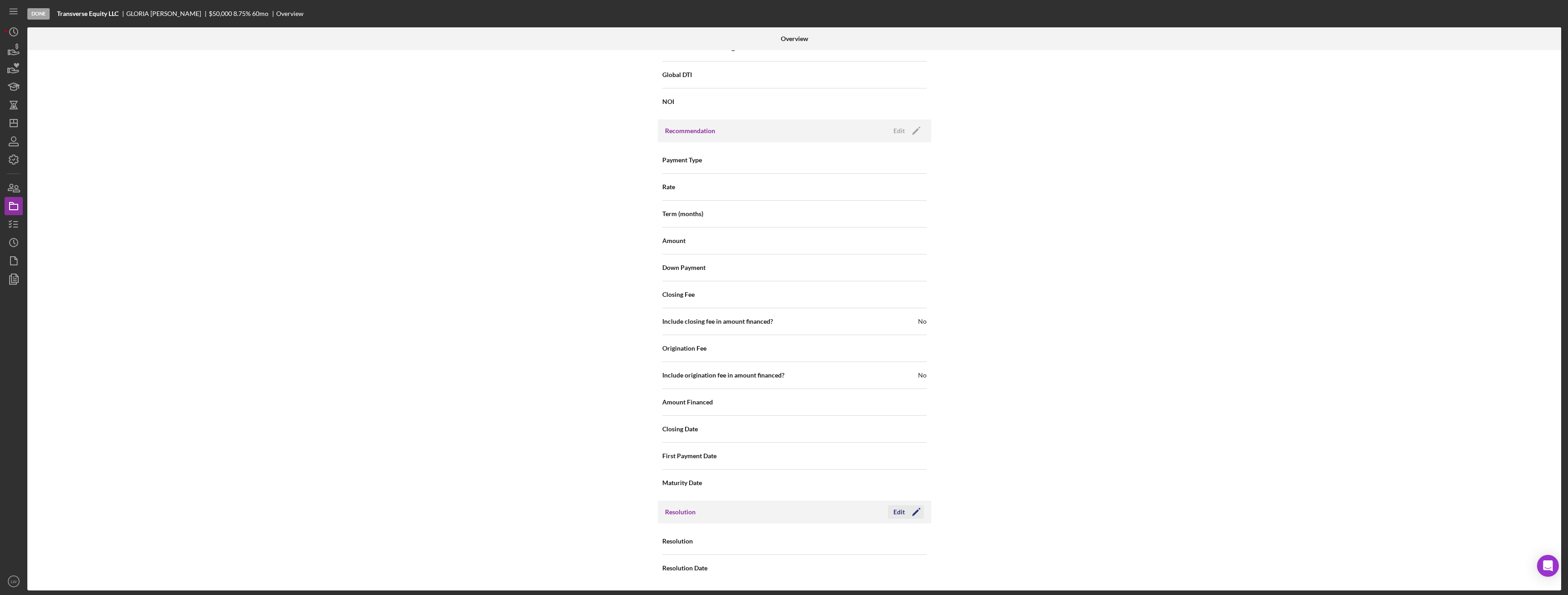
click at [916, 512] on icon "Icon/Edit" at bounding box center [916, 512] width 23 height 23
click at [901, 544] on div "Select..." at bounding box center [850, 541] width 109 height 21
click at [863, 511] on div "Withdrawn" at bounding box center [859, 513] width 131 height 23
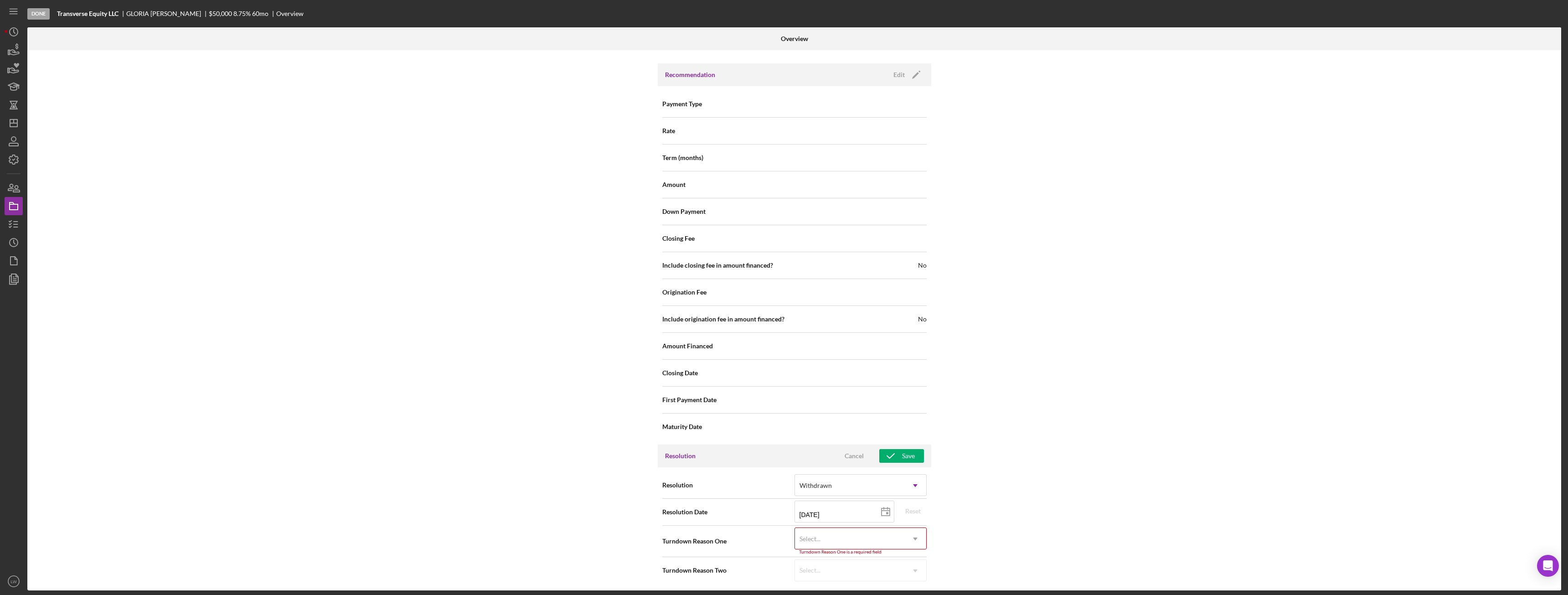
scroll to position [964, 0]
click at [878, 536] on div "Select..." at bounding box center [850, 536] width 109 height 21
click at [1019, 484] on div "Internal Workflow Stage Done Icon/Dropdown Arrow Archive (can unarchive later i…" at bounding box center [794, 320] width 1534 height 540
click at [896, 530] on div "Select..." at bounding box center [850, 536] width 109 height 21
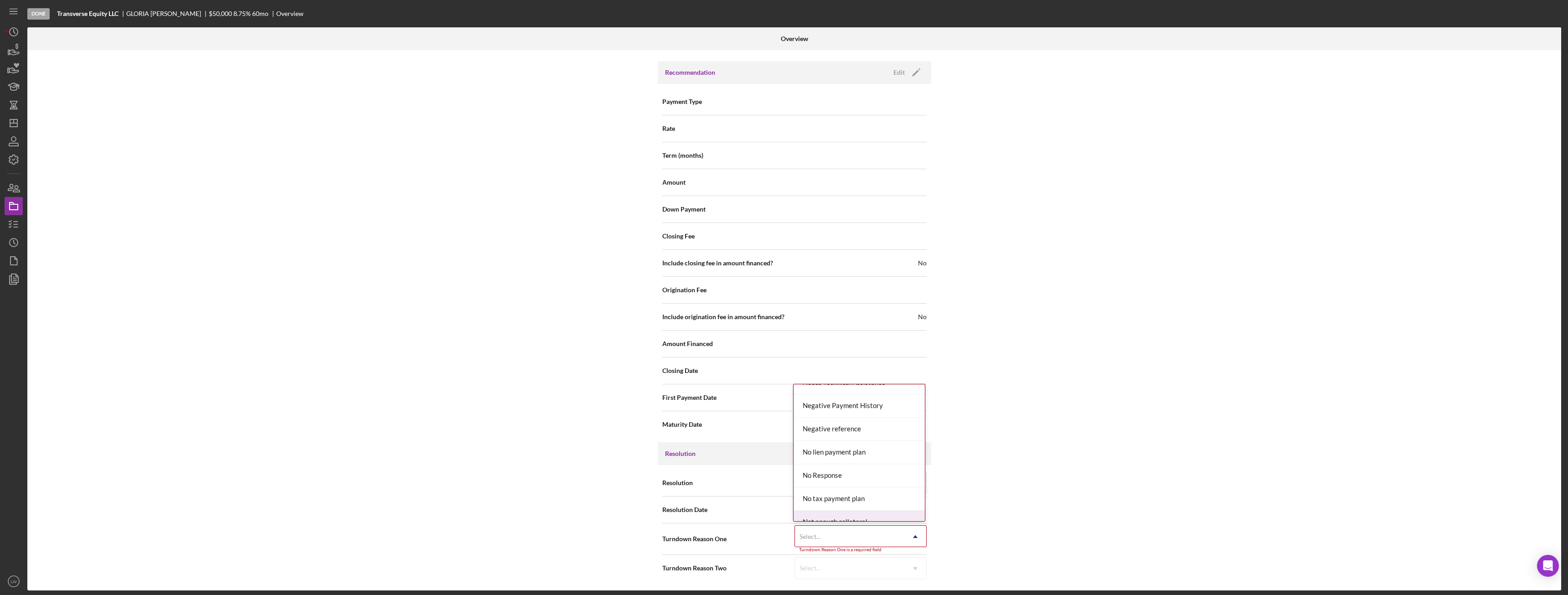
scroll to position [546, 0]
click at [1146, 431] on div "Internal Workflow Stage Done Icon/Dropdown Arrow Archive (can unarchive later i…" at bounding box center [794, 320] width 1534 height 540
click at [902, 486] on div "Withdrawn" at bounding box center [850, 483] width 109 height 21
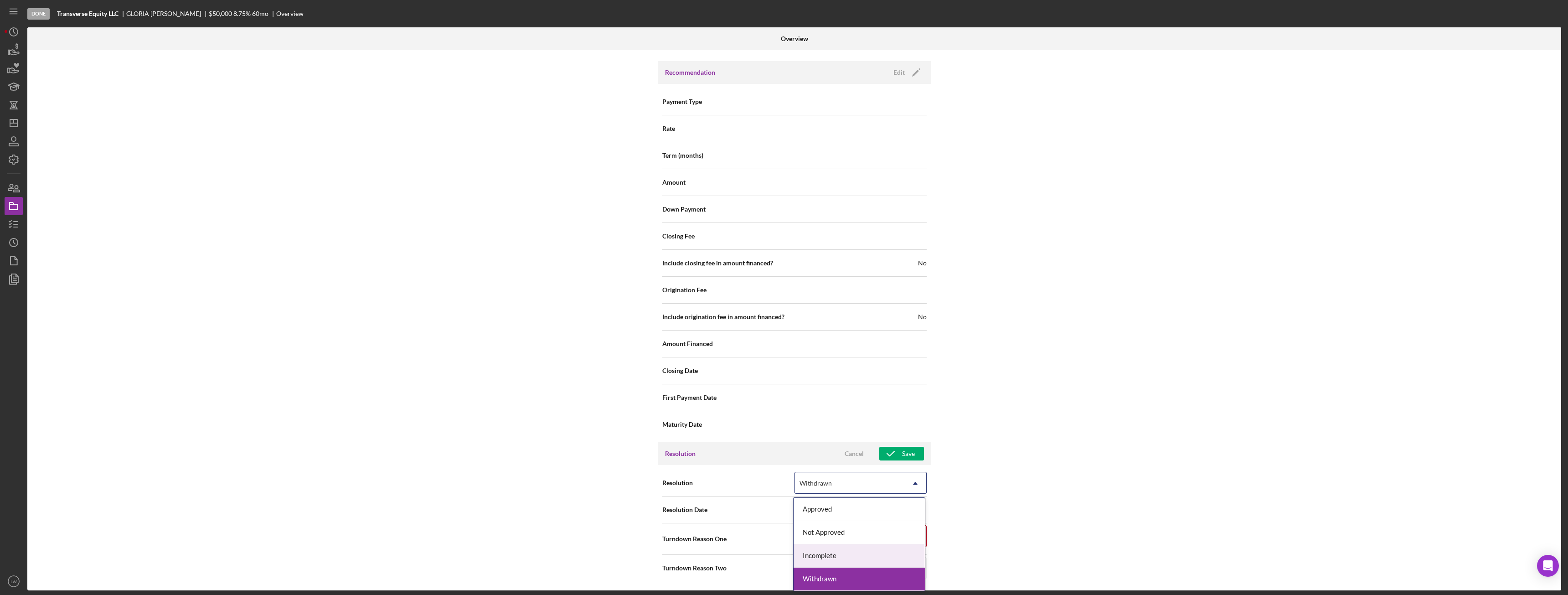
click at [897, 556] on div "Incomplete" at bounding box center [859, 555] width 131 height 23
click at [846, 538] on div "No Response" at bounding box center [850, 541] width 109 height 21
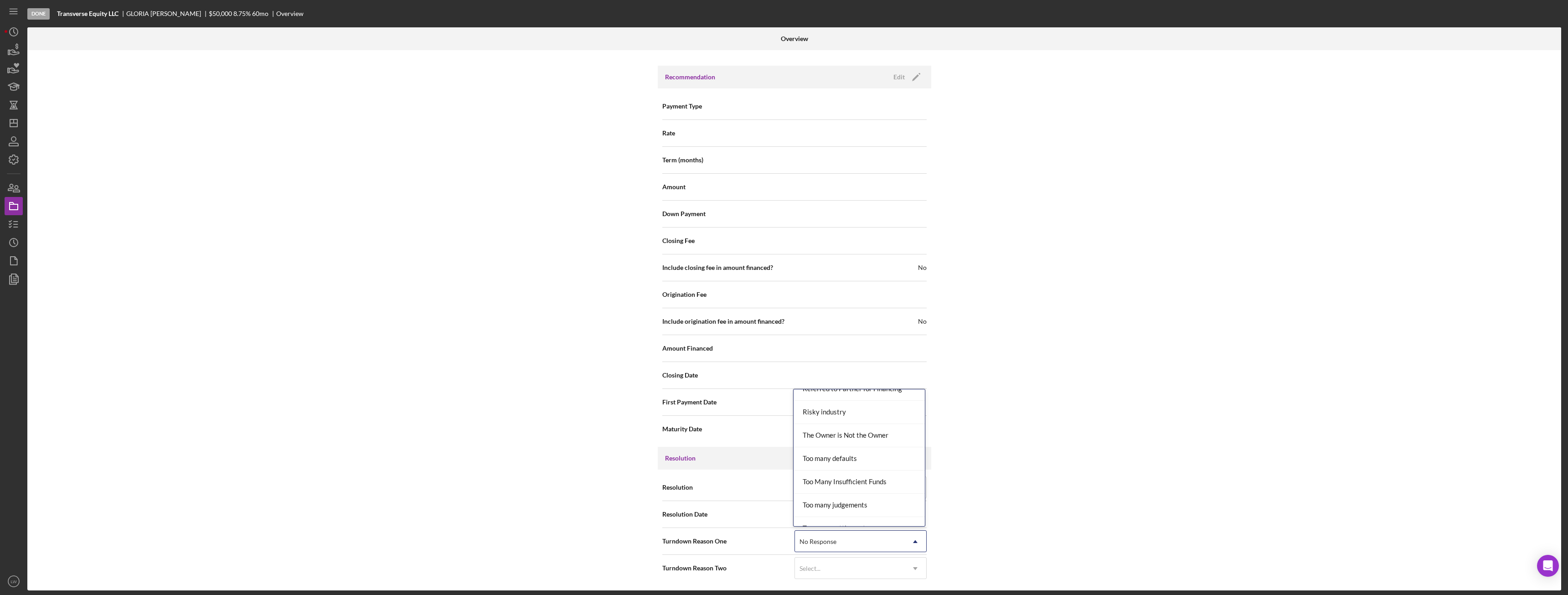
scroll to position [1002, 0]
click at [1106, 473] on div "Internal Workflow Stage Done Icon/Dropdown Arrow Archive (can unarchive later i…" at bounding box center [794, 320] width 1534 height 540
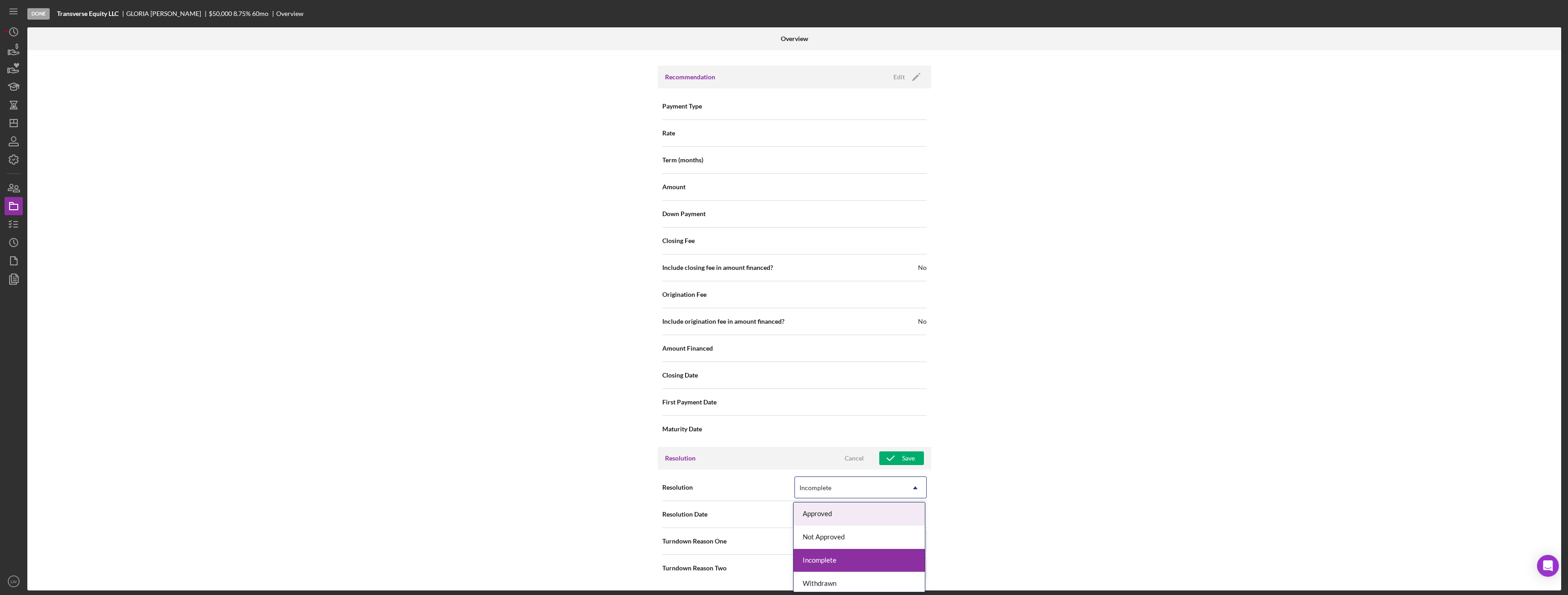
click at [899, 486] on div "Incomplete" at bounding box center [850, 487] width 109 height 21
click at [859, 582] on div "Withdrawn" at bounding box center [859, 583] width 131 height 23
click at [908, 458] on div "Save" at bounding box center [908, 458] width 13 height 14
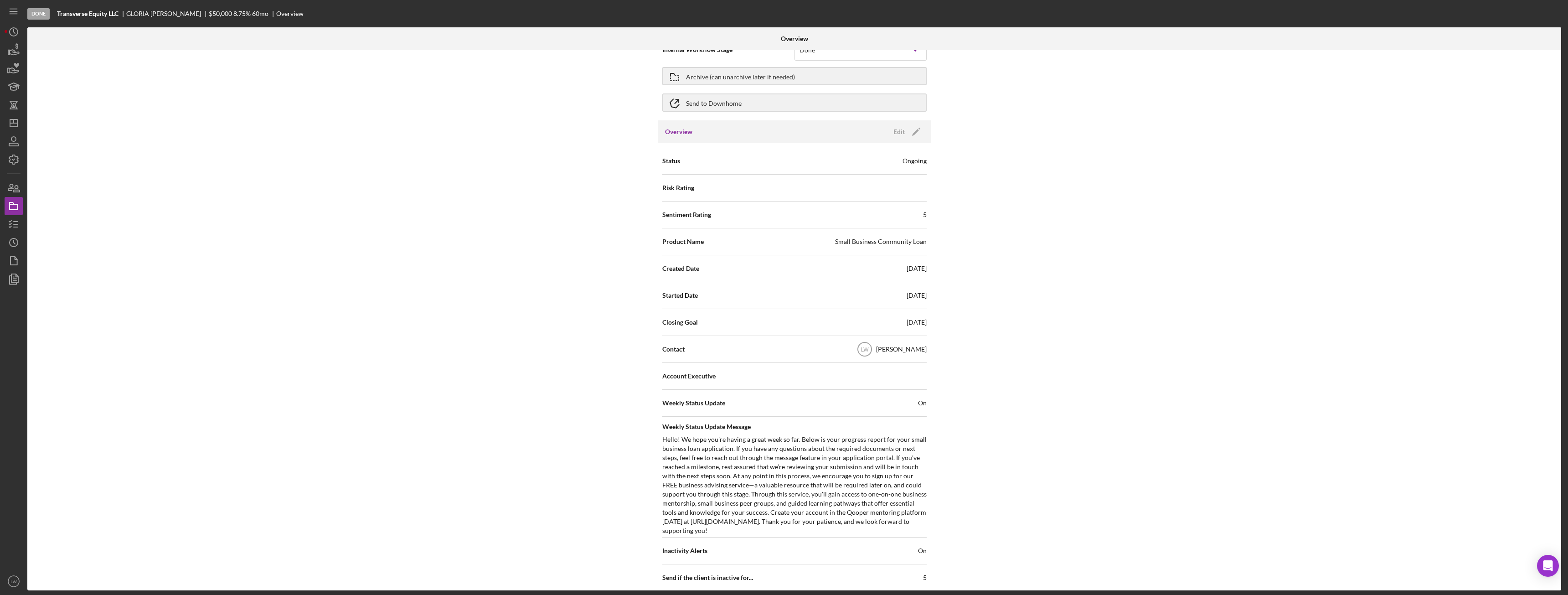
scroll to position [0, 0]
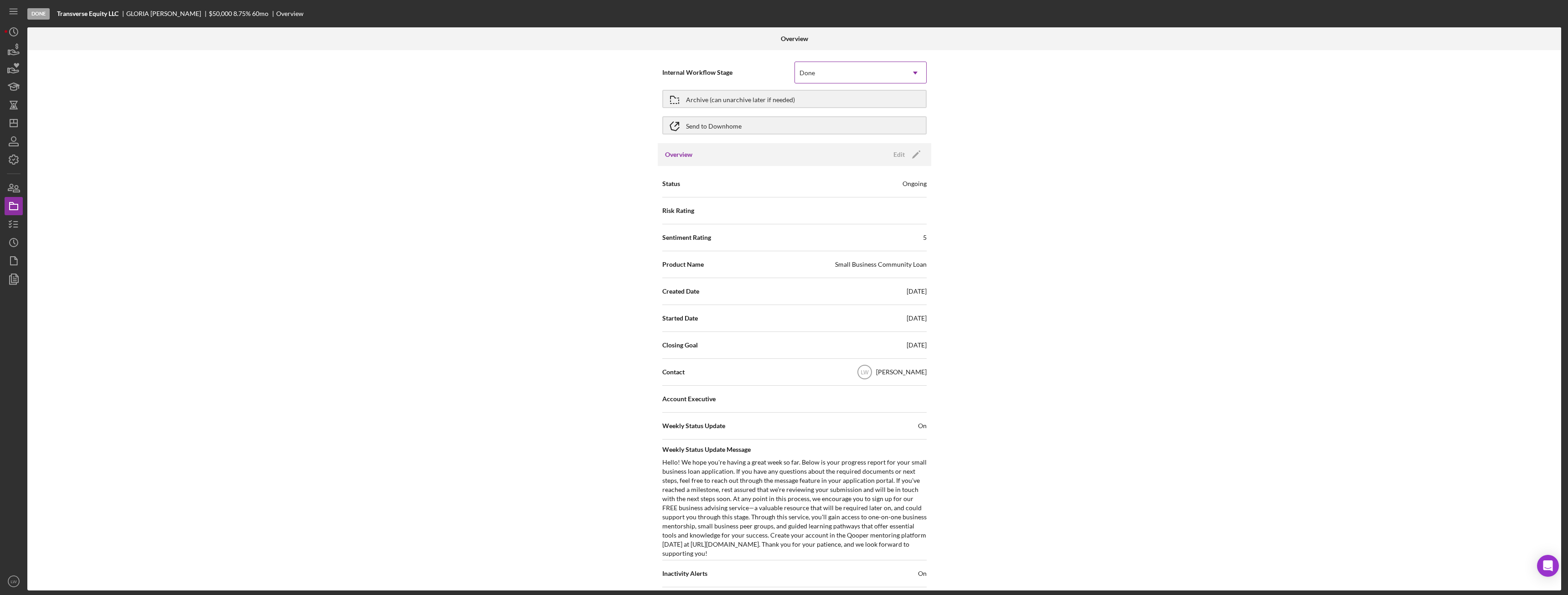
click at [880, 68] on div "Done" at bounding box center [850, 72] width 109 height 21
click at [1026, 80] on div "Internal Workflow Stage 7 results available. Use Up and Down to choose options,…" at bounding box center [794, 320] width 1534 height 540
click at [732, 100] on div "Archive (can unarchive later if needed)" at bounding box center [741, 99] width 109 height 16
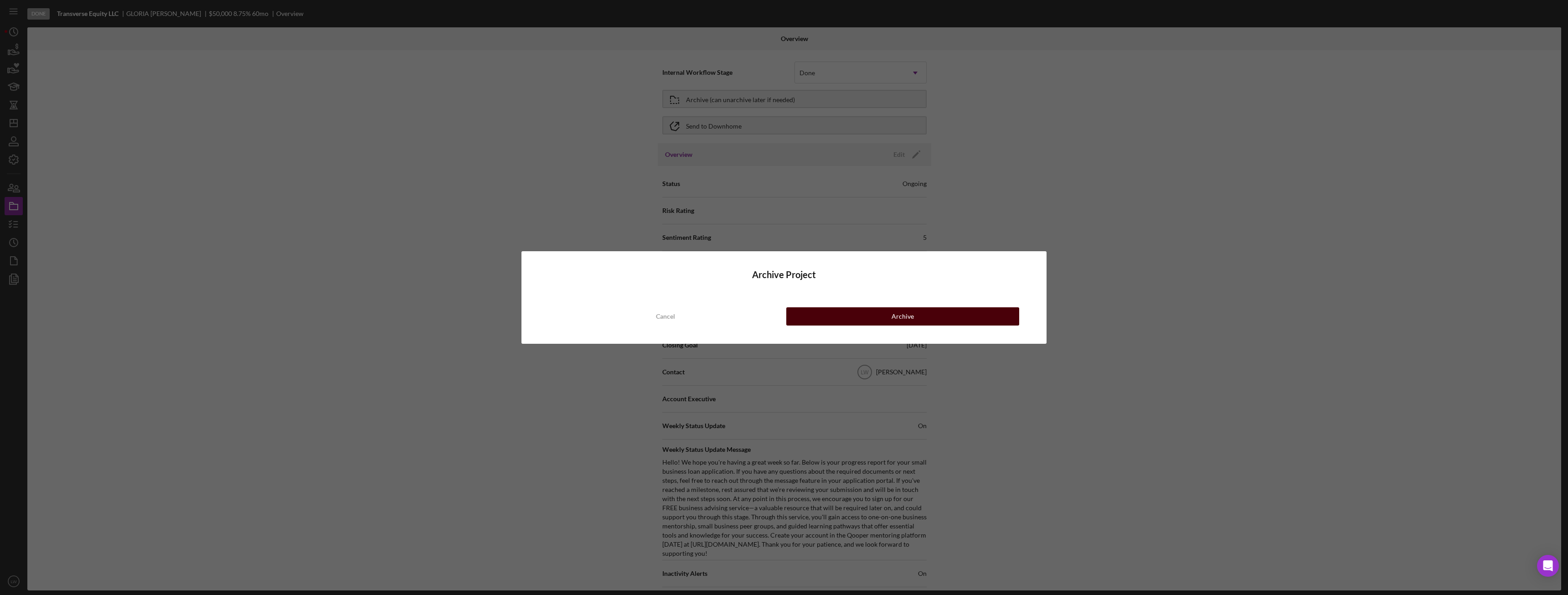
click at [912, 316] on div "Archive" at bounding box center [903, 316] width 22 height 18
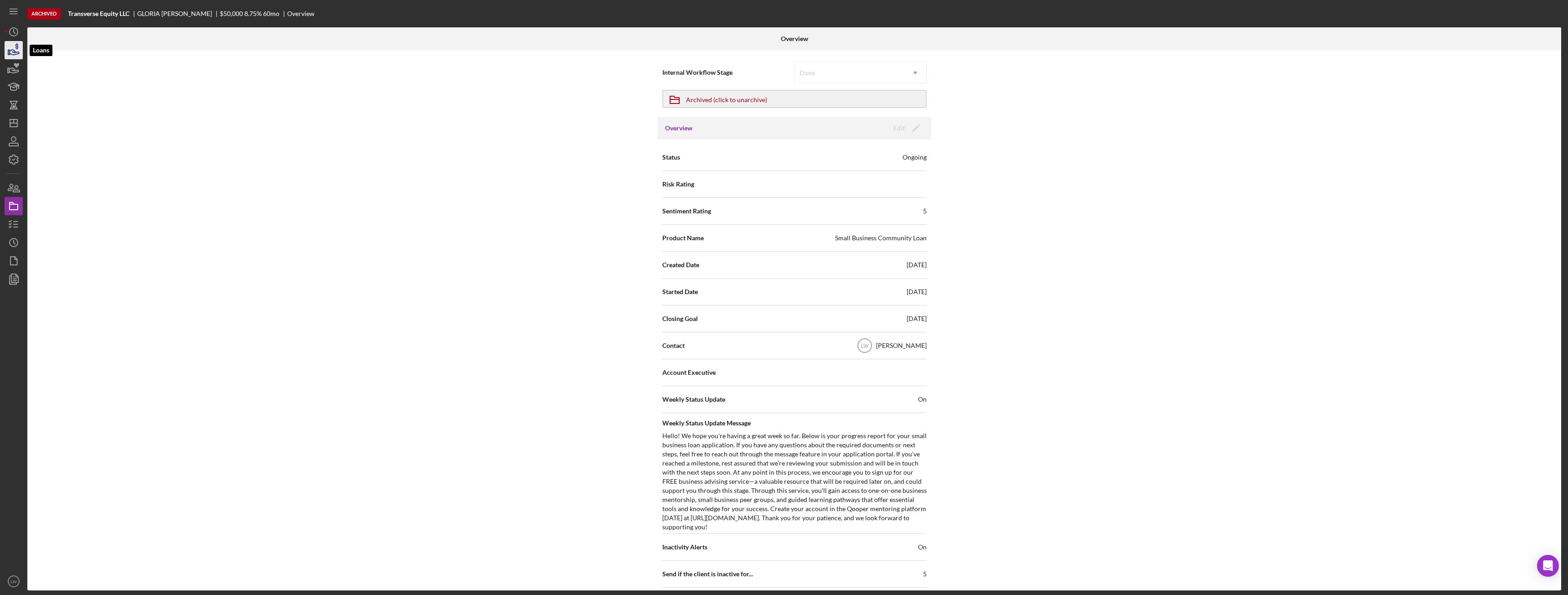
click at [14, 54] on icon "button" at bounding box center [14, 52] width 9 height 5
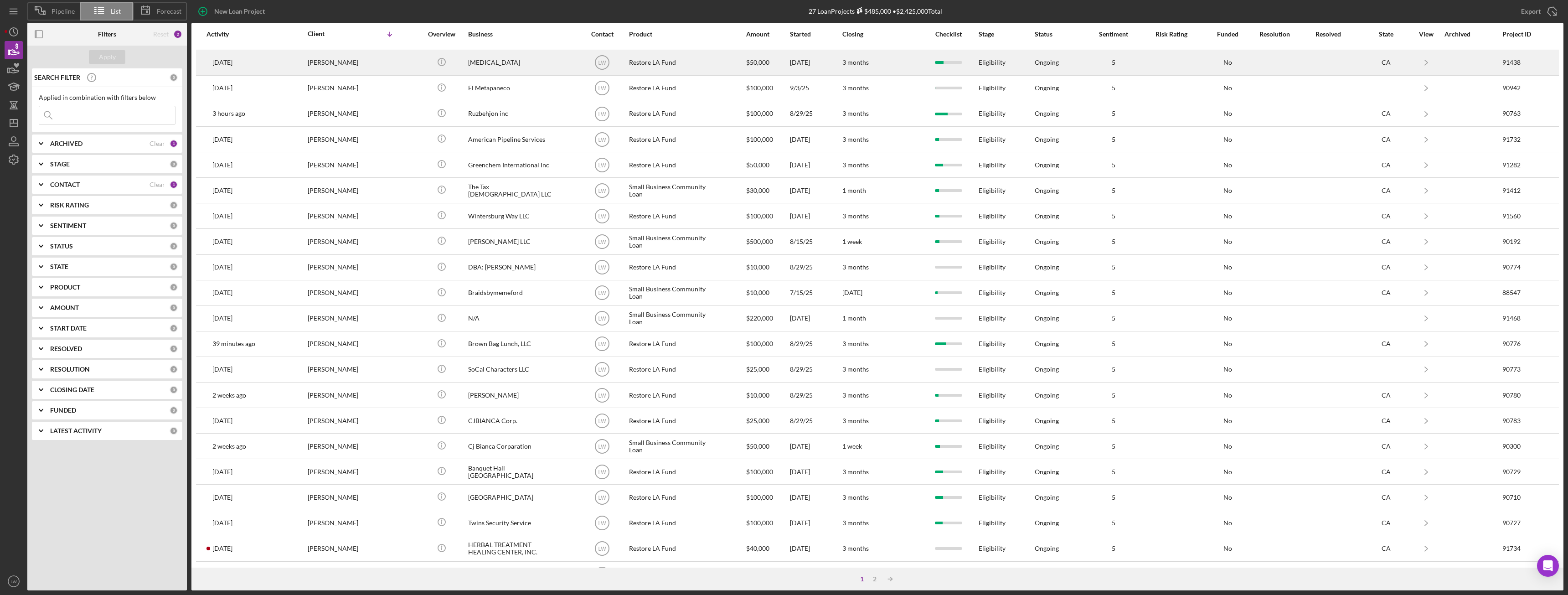
scroll to position [122, 0]
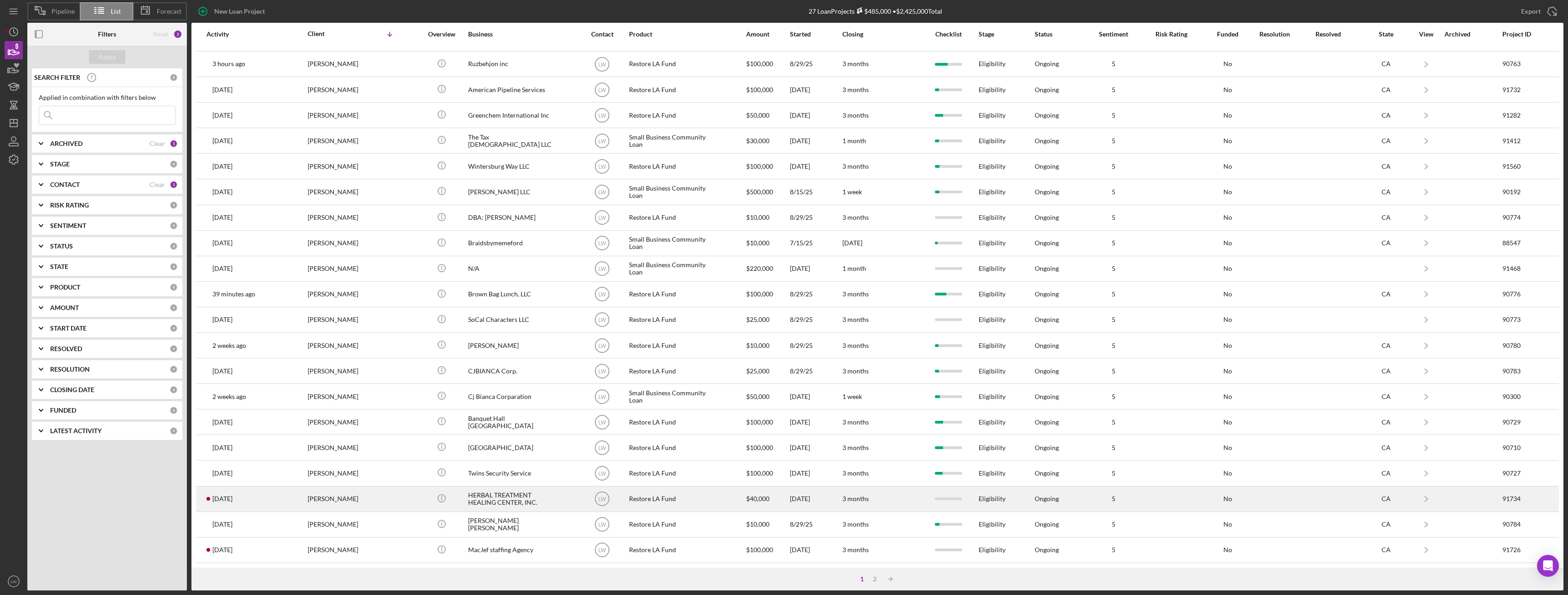
click at [371, 501] on div "[PERSON_NAME]" at bounding box center [353, 499] width 91 height 24
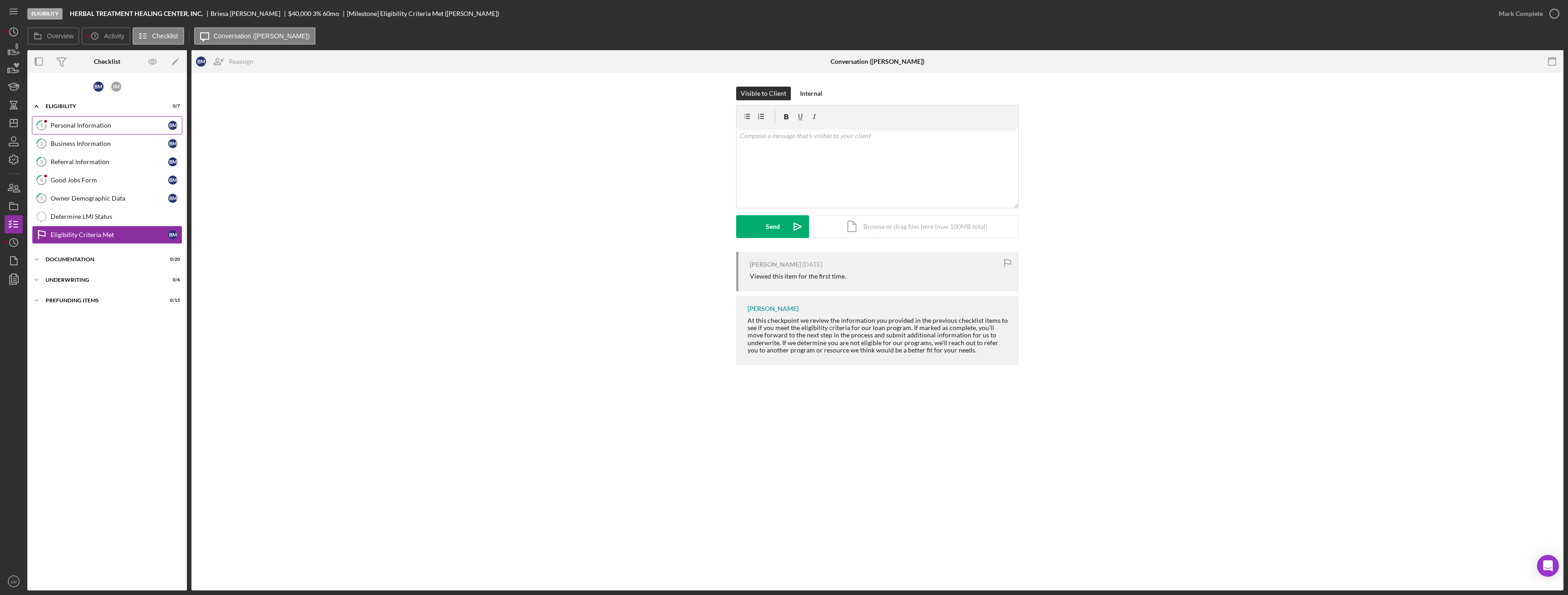
click at [82, 123] on div "Personal Information" at bounding box center [109, 125] width 118 height 8
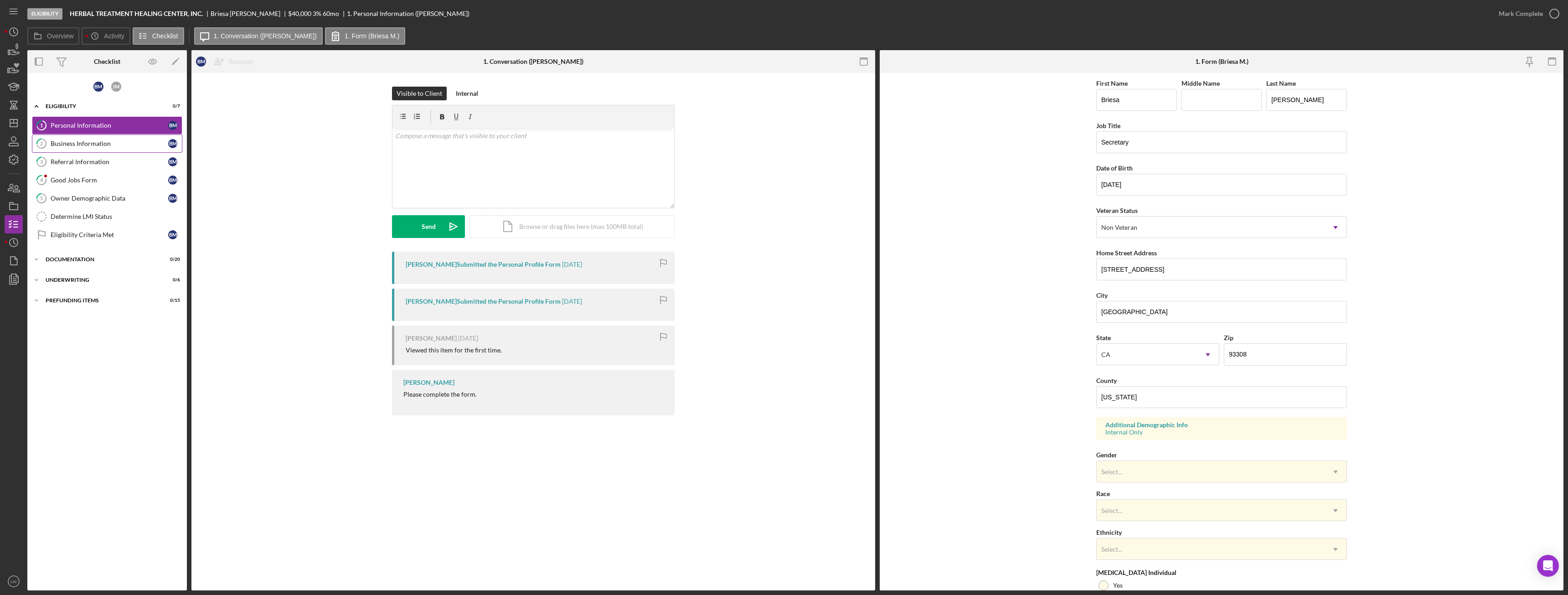
click at [69, 145] on div "Business Information" at bounding box center [109, 143] width 118 height 8
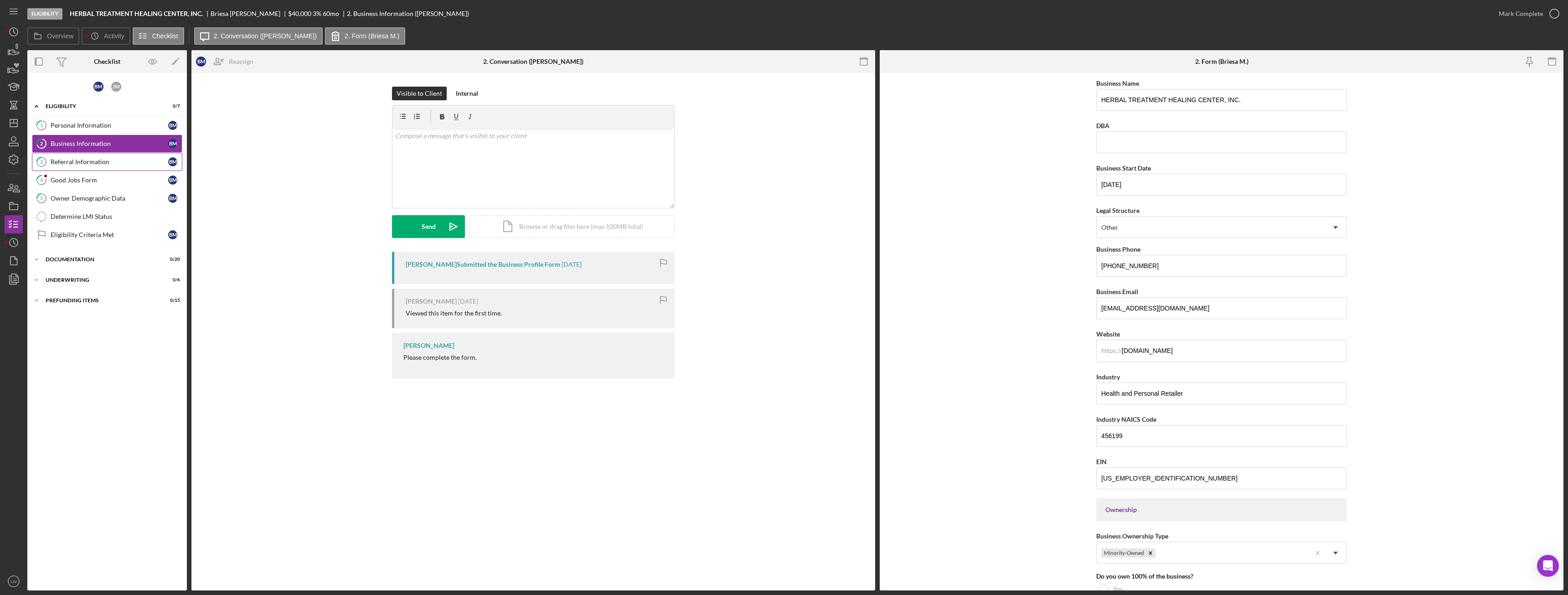
click at [77, 163] on div "Referral Information" at bounding box center [109, 162] width 118 height 8
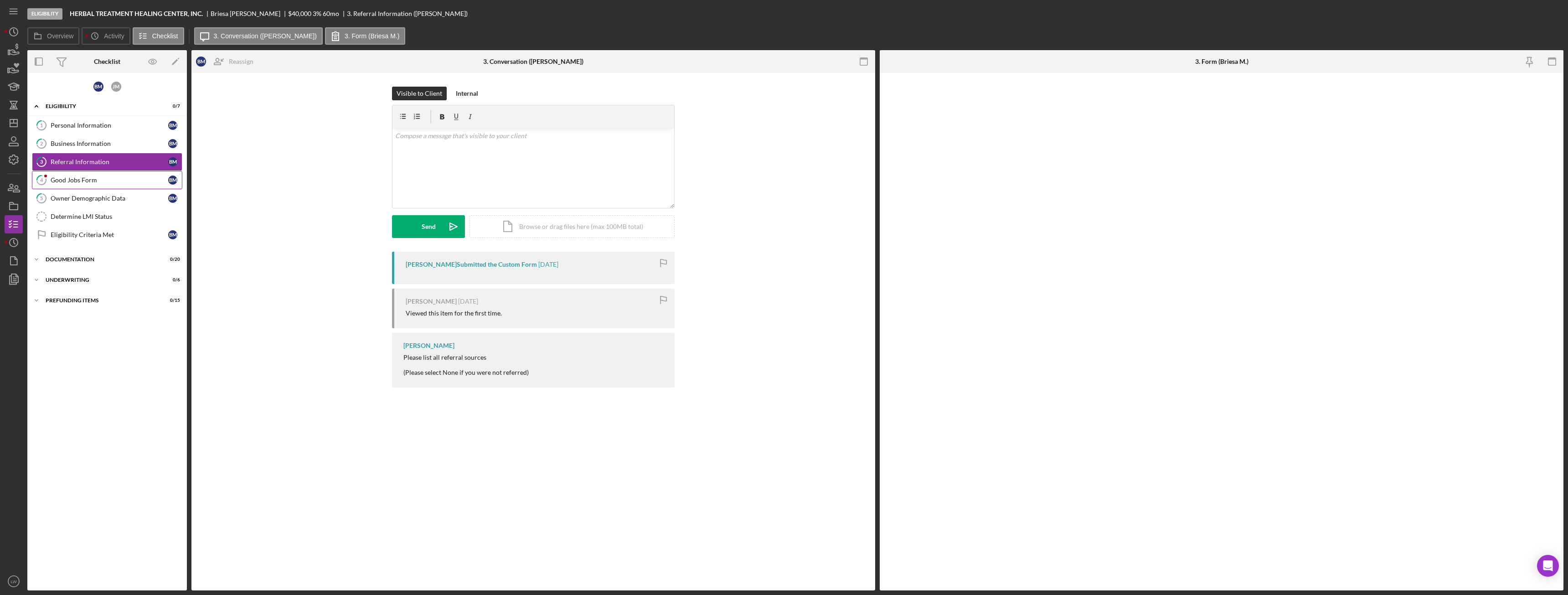
click at [74, 175] on link "4 Good Jobs Form B M" at bounding box center [106, 180] width 151 height 18
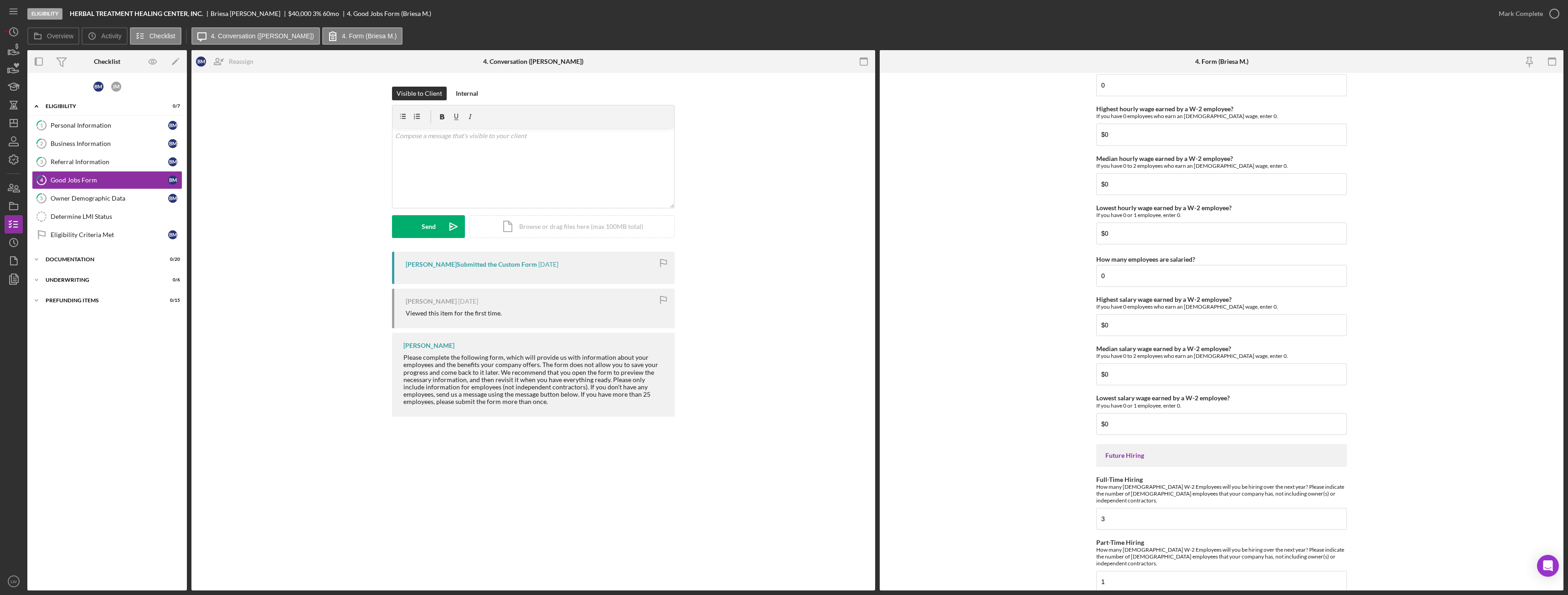
scroll to position [1799, 0]
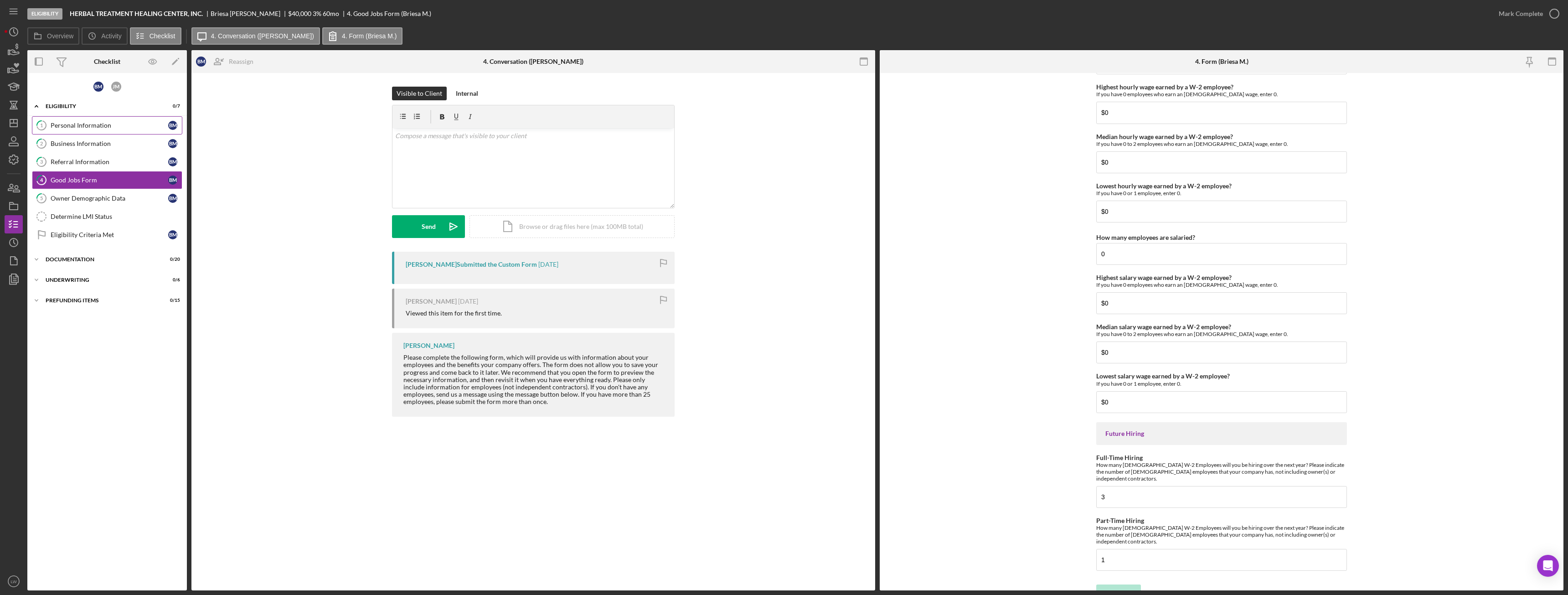
click at [95, 125] on div "Personal Information" at bounding box center [109, 125] width 118 height 8
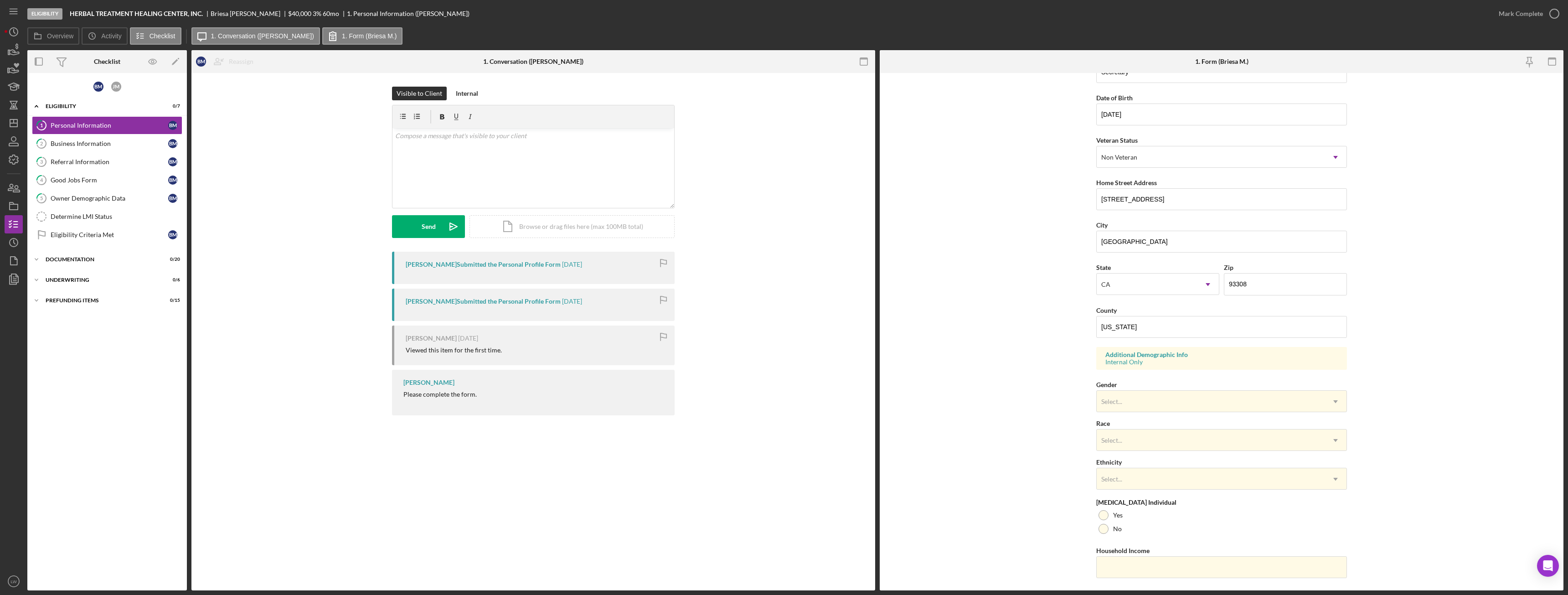
scroll to position [91, 0]
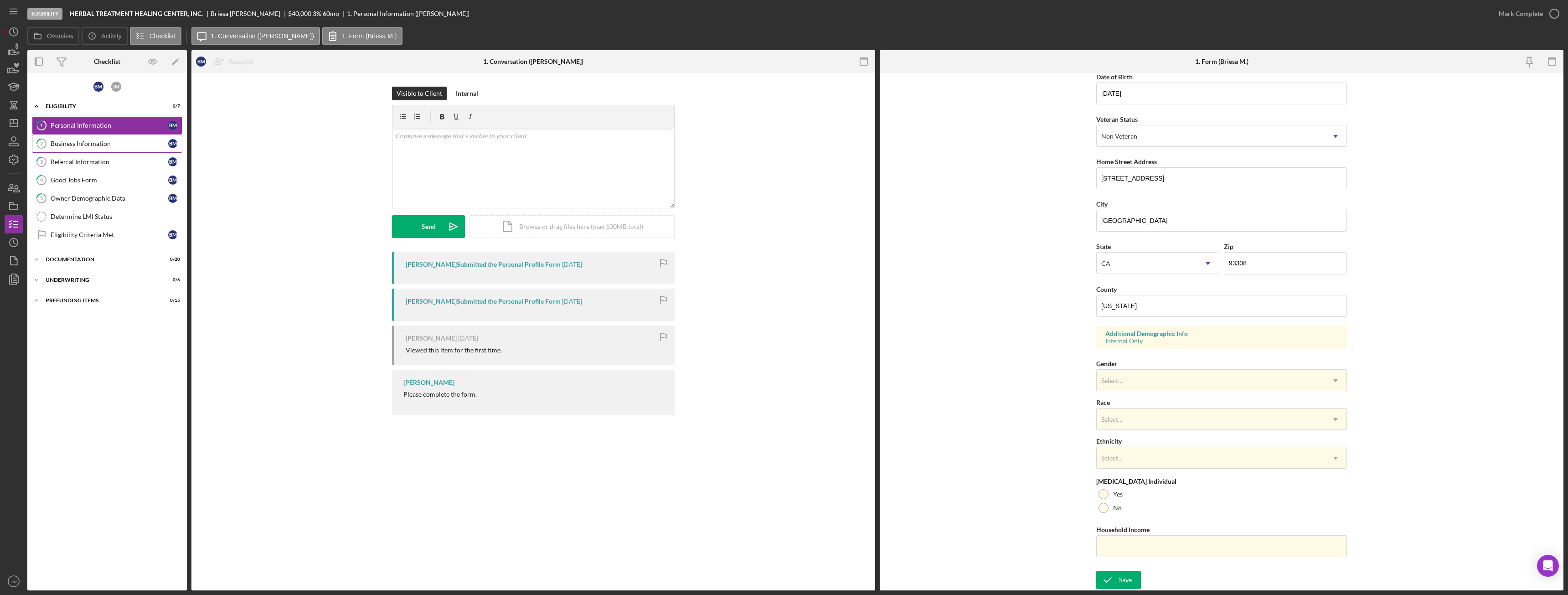
click at [79, 146] on div "Business Information" at bounding box center [109, 143] width 118 height 8
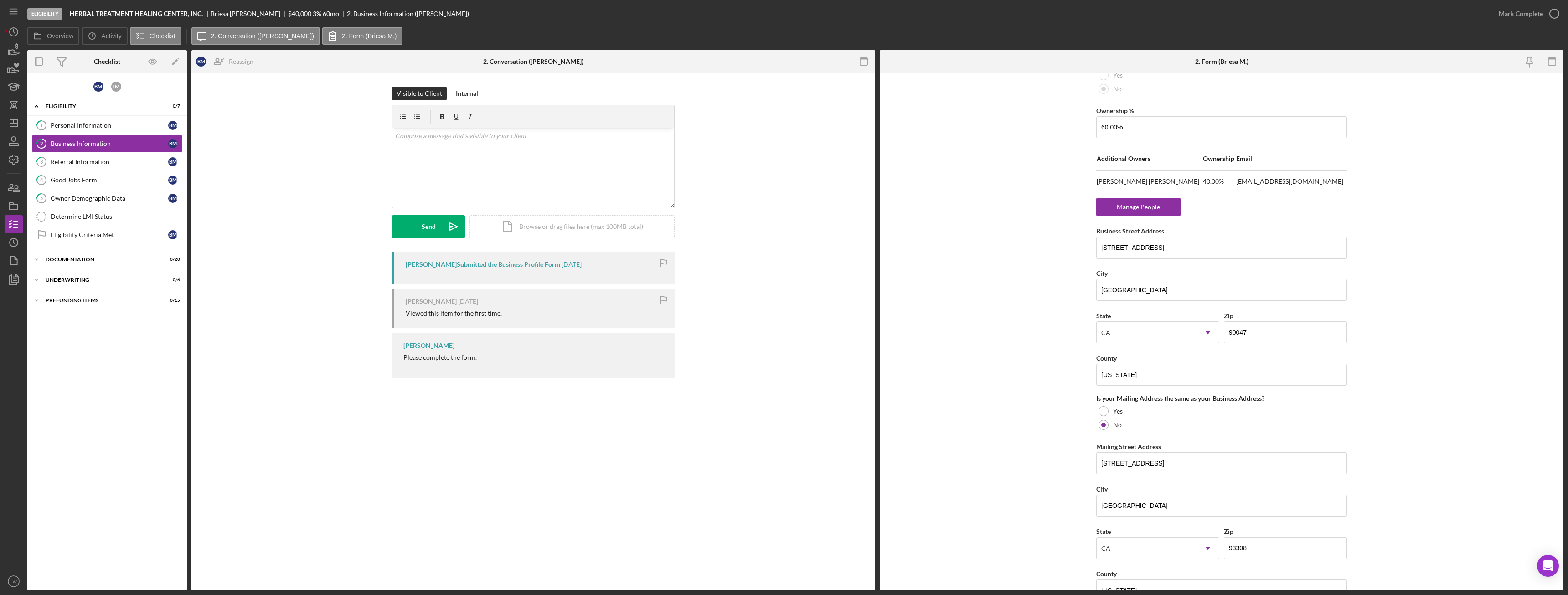
scroll to position [511, 0]
click at [118, 197] on div "Owner Demographic Data" at bounding box center [109, 198] width 118 height 8
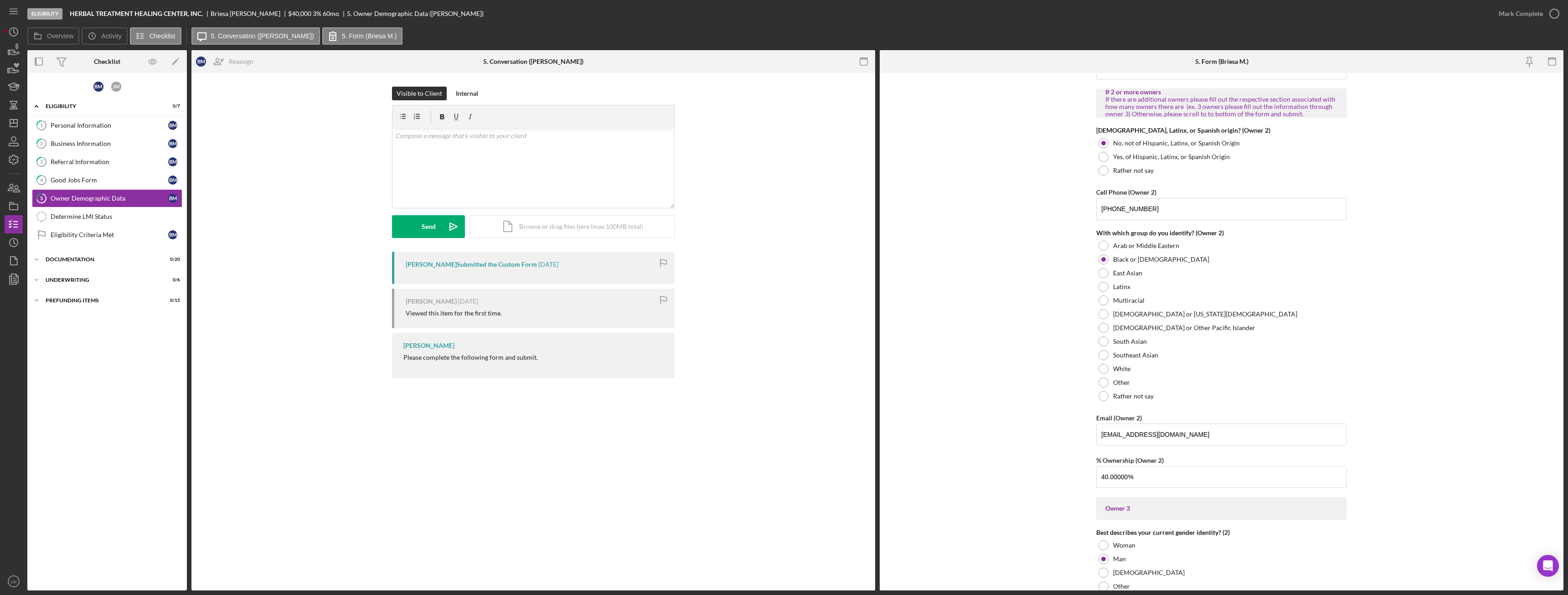
scroll to position [1048, 0]
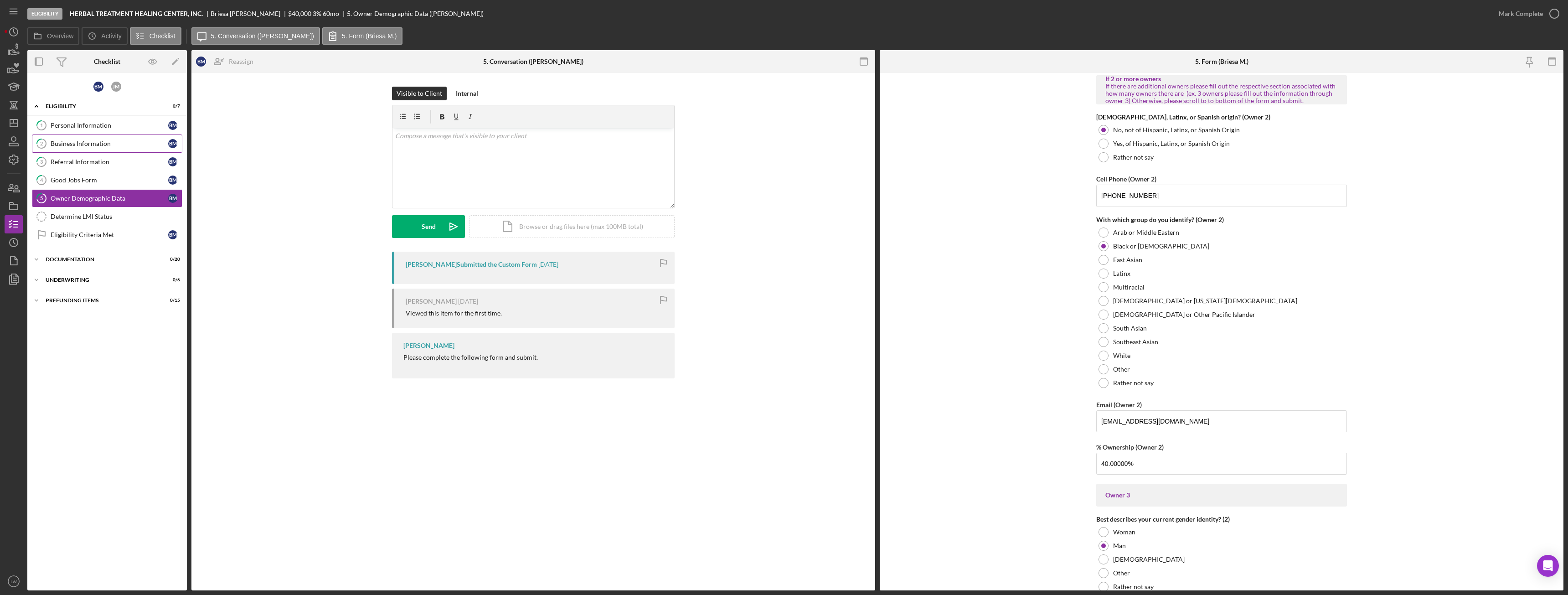
click at [81, 144] on div "Business Information" at bounding box center [109, 143] width 118 height 8
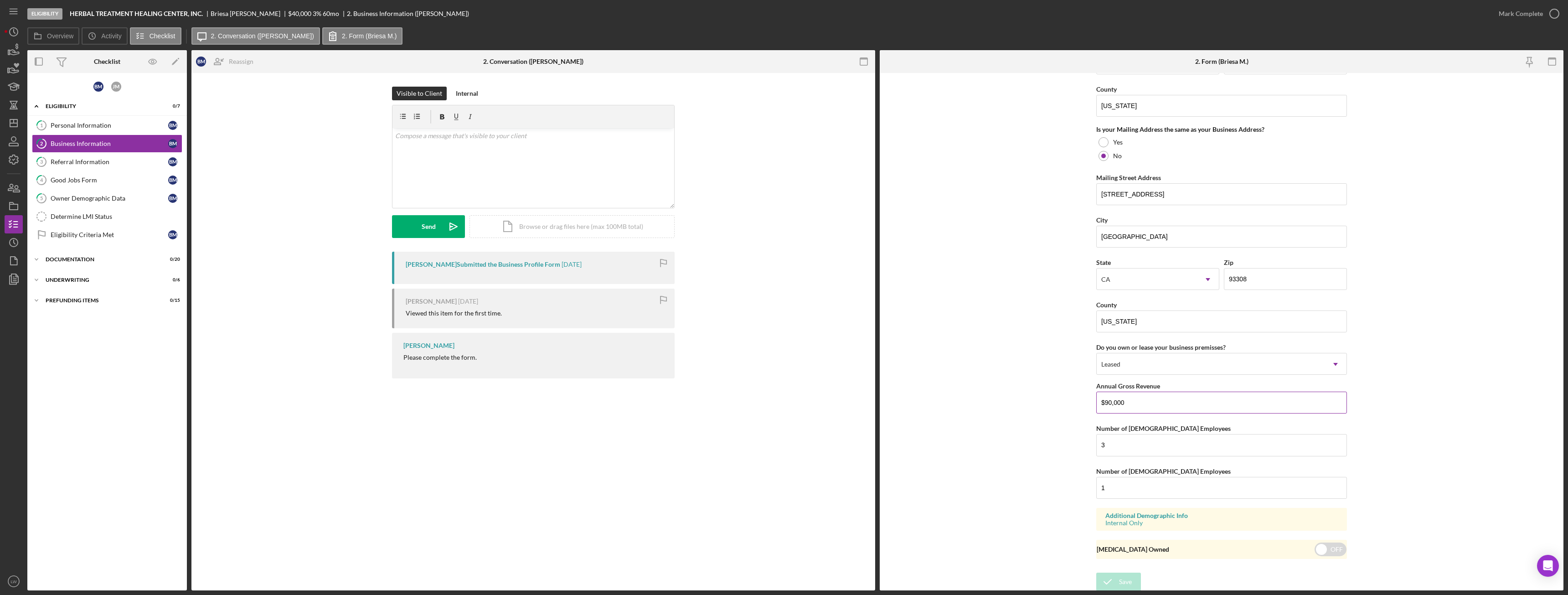
scroll to position [784, 0]
click at [1113, 400] on input "$90,000" at bounding box center [1221, 401] width 250 height 22
click at [95, 123] on div "Personal Information" at bounding box center [109, 125] width 118 height 8
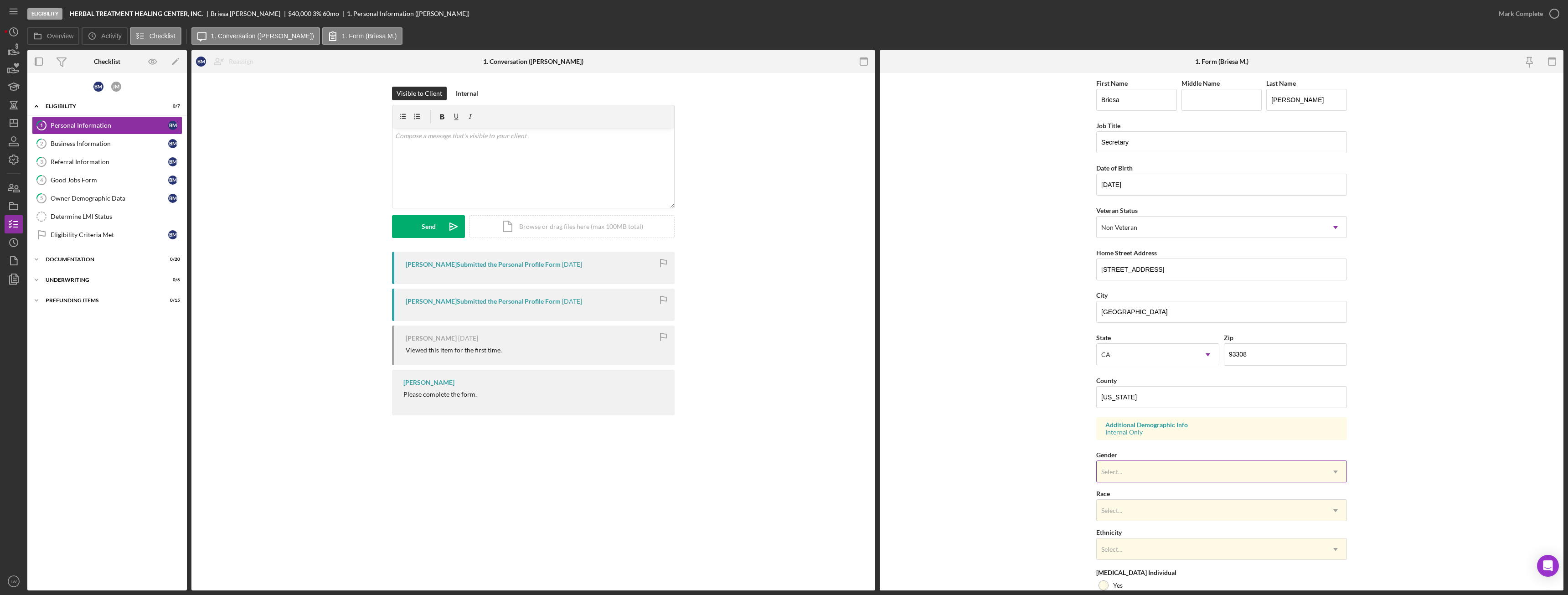
scroll to position [91, 0]
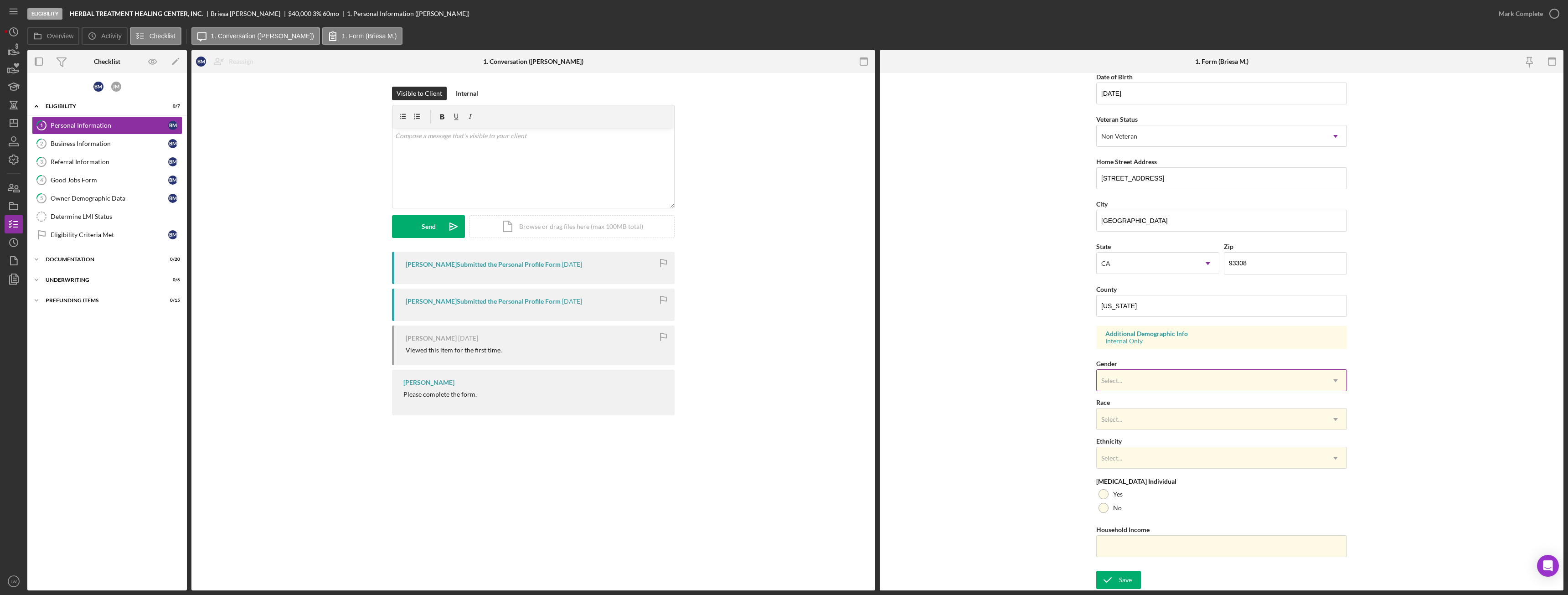
click at [1157, 382] on div "Select..." at bounding box center [1211, 380] width 228 height 21
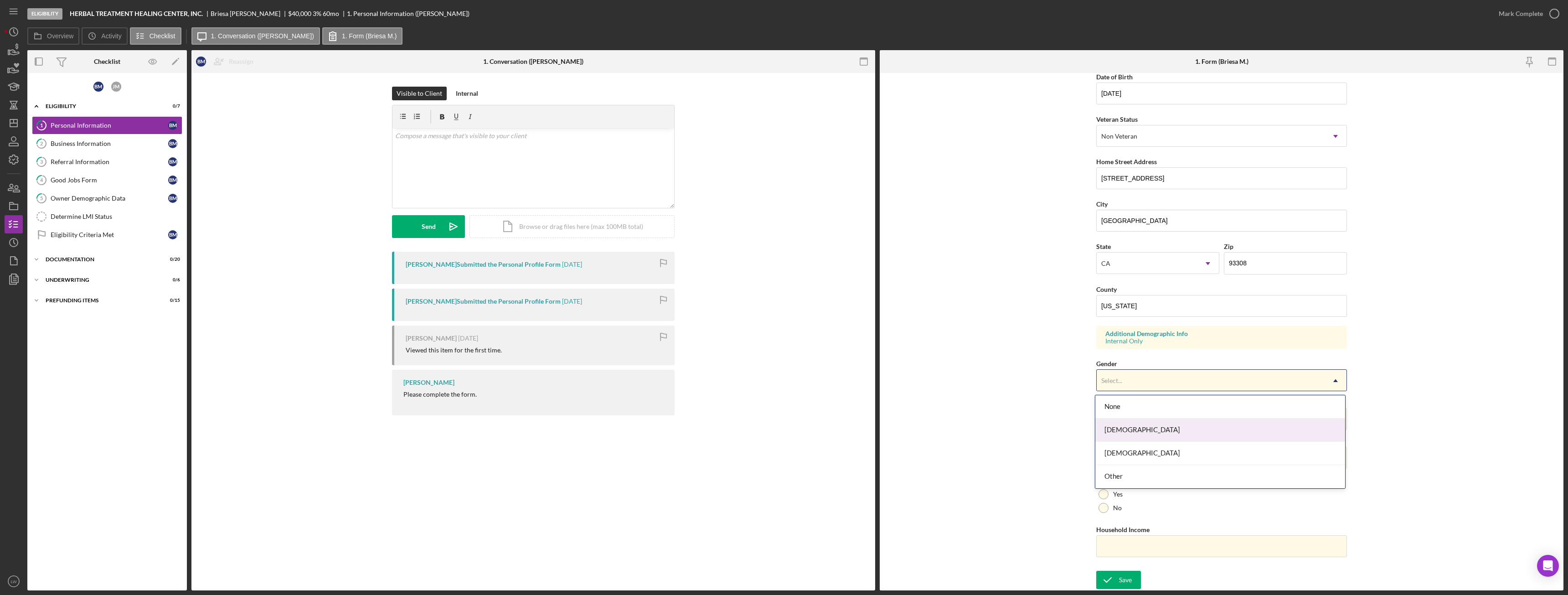
click at [1143, 429] on div "[DEMOGRAPHIC_DATA]" at bounding box center [1220, 429] width 250 height 23
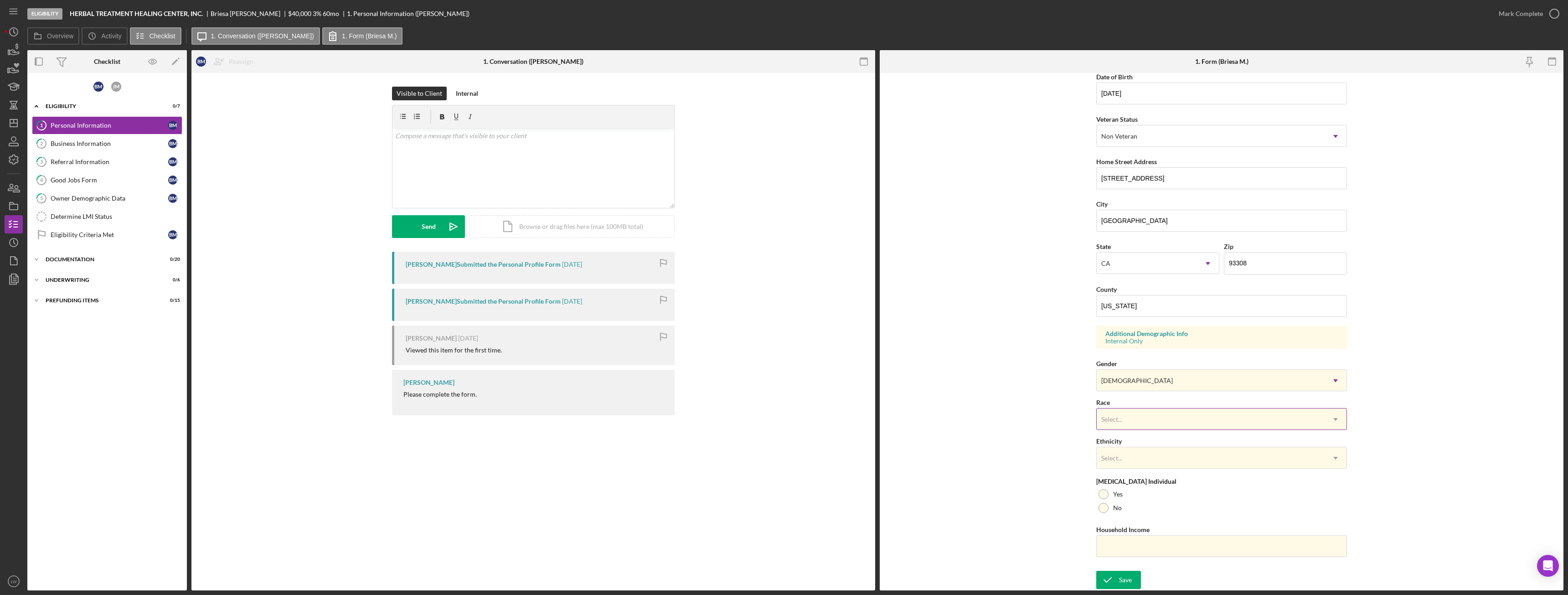
click at [1144, 412] on div "Select..." at bounding box center [1211, 419] width 228 height 21
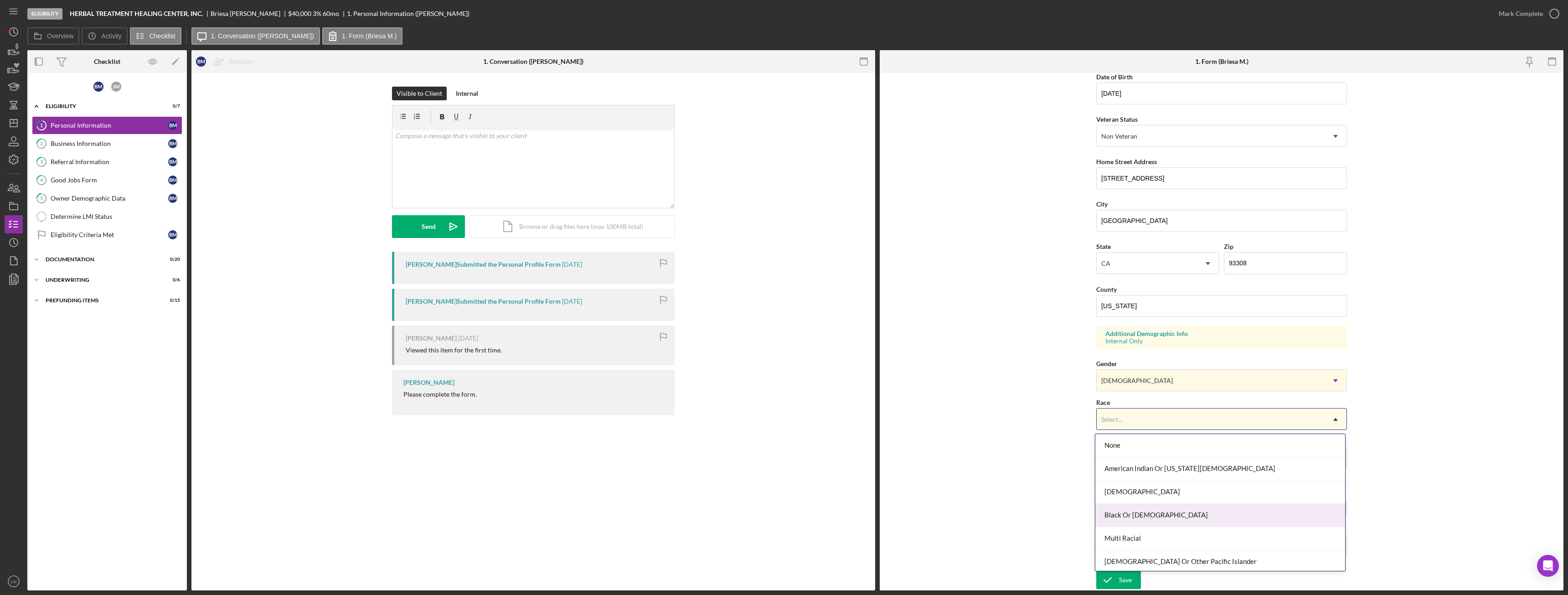
drag, startPoint x: 1157, startPoint y: 514, endPoint x: 1158, endPoint y: 506, distance: 8.1
click at [1157, 514] on div "Black Or [DEMOGRAPHIC_DATA]" at bounding box center [1220, 514] width 250 height 23
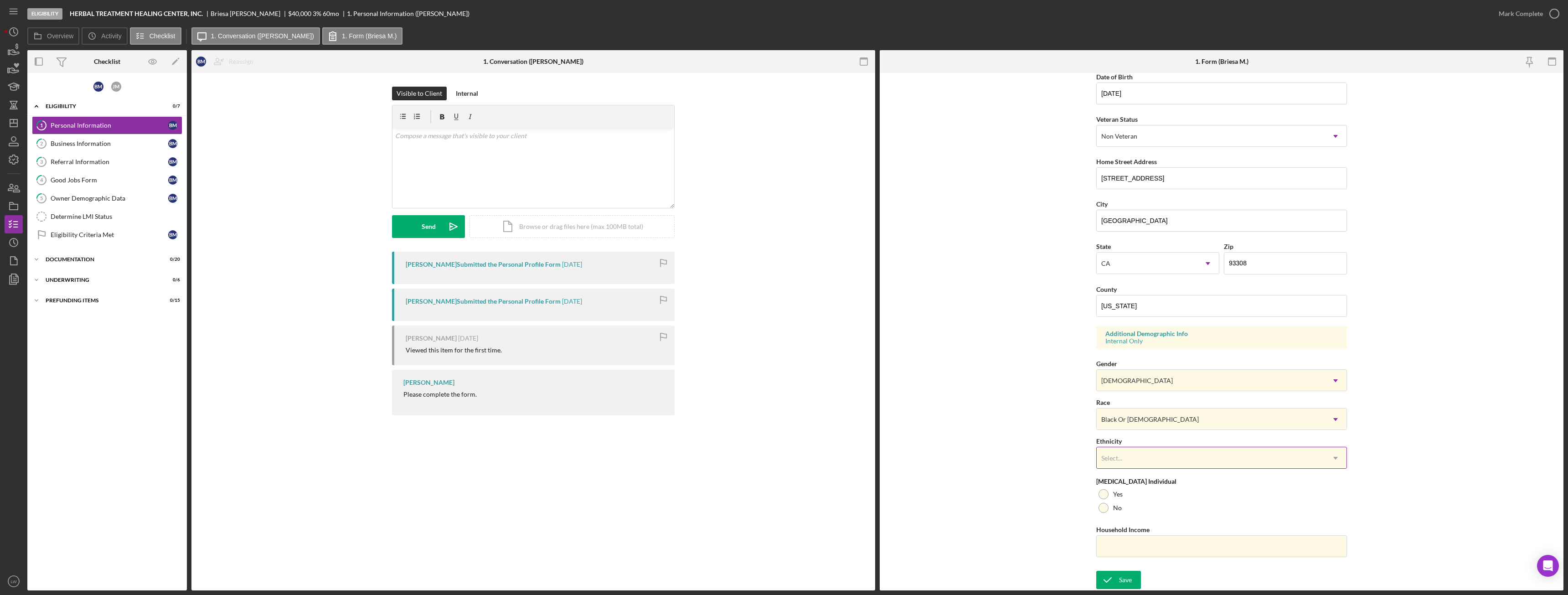
click at [1152, 462] on div "Select..." at bounding box center [1211, 458] width 228 height 21
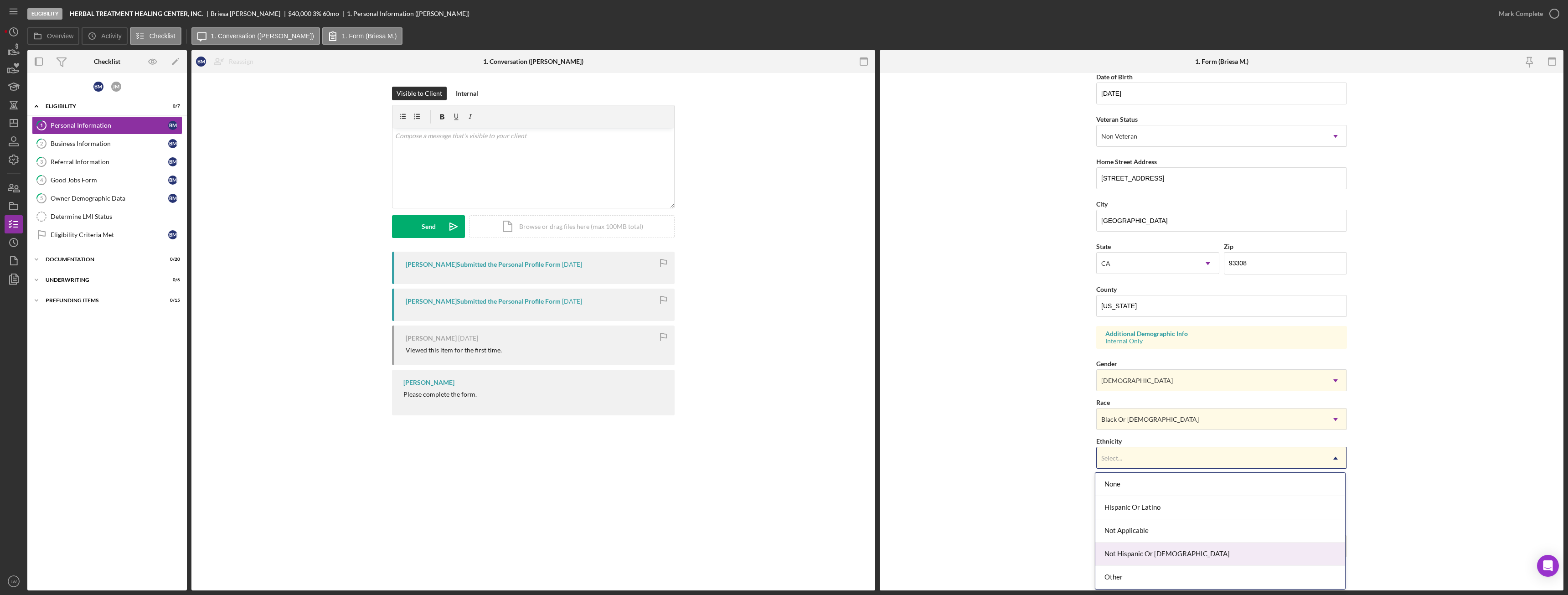
click at [1147, 548] on div "Not Hispanic Or [DEMOGRAPHIC_DATA]" at bounding box center [1220, 553] width 250 height 23
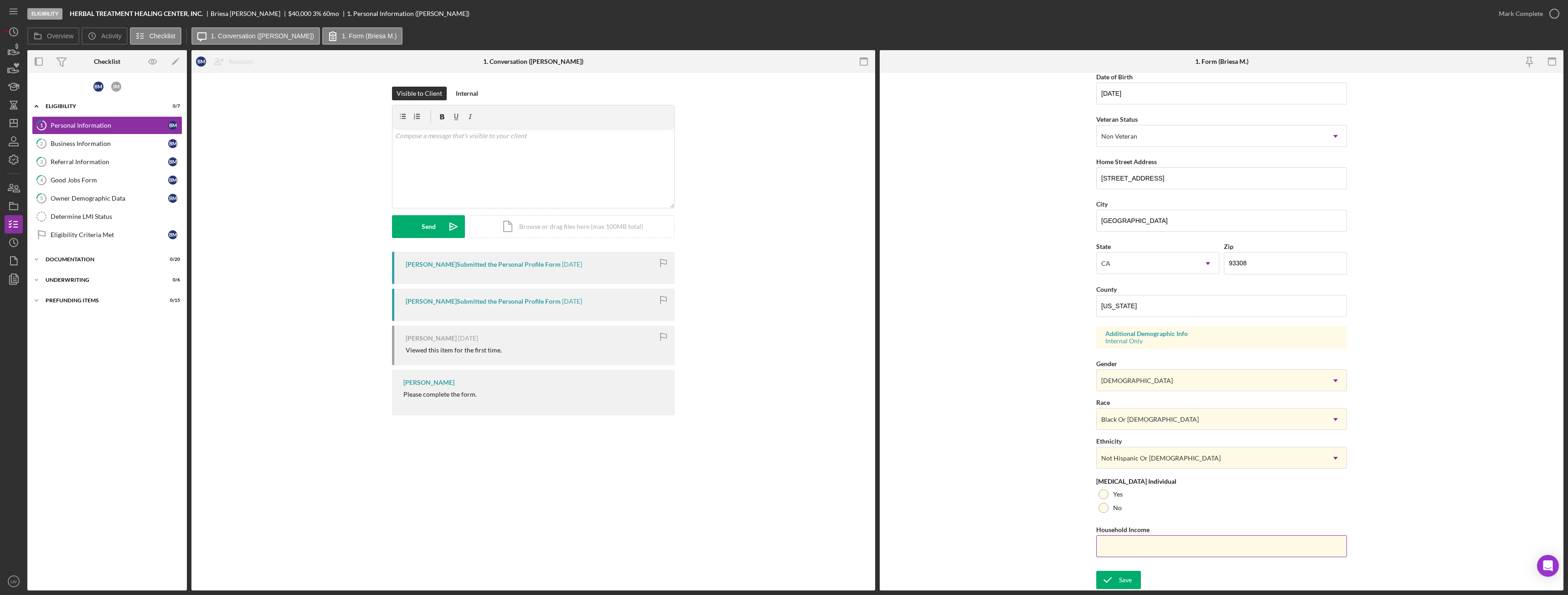
drag, startPoint x: 1102, startPoint y: 506, endPoint x: 1112, endPoint y: 530, distance: 26.0
click at [1102, 506] on div at bounding box center [1104, 507] width 10 height 10
paste input "$90,000"
type input "$90,000"
click at [1126, 581] on div "Save" at bounding box center [1125, 579] width 13 height 18
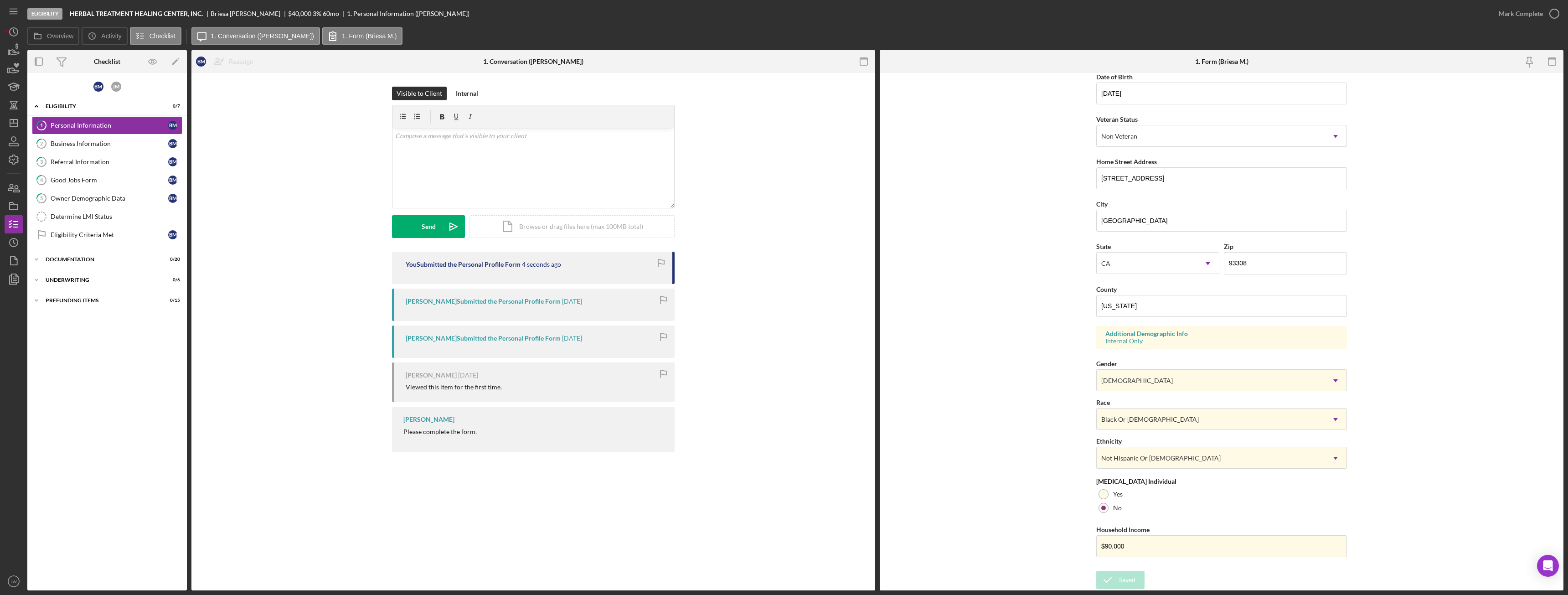
click at [1531, 12] on div "Form submitted" at bounding box center [1487, 27] width 146 height 40
click at [1533, 12] on div "Mark Complete" at bounding box center [1521, 13] width 44 height 18
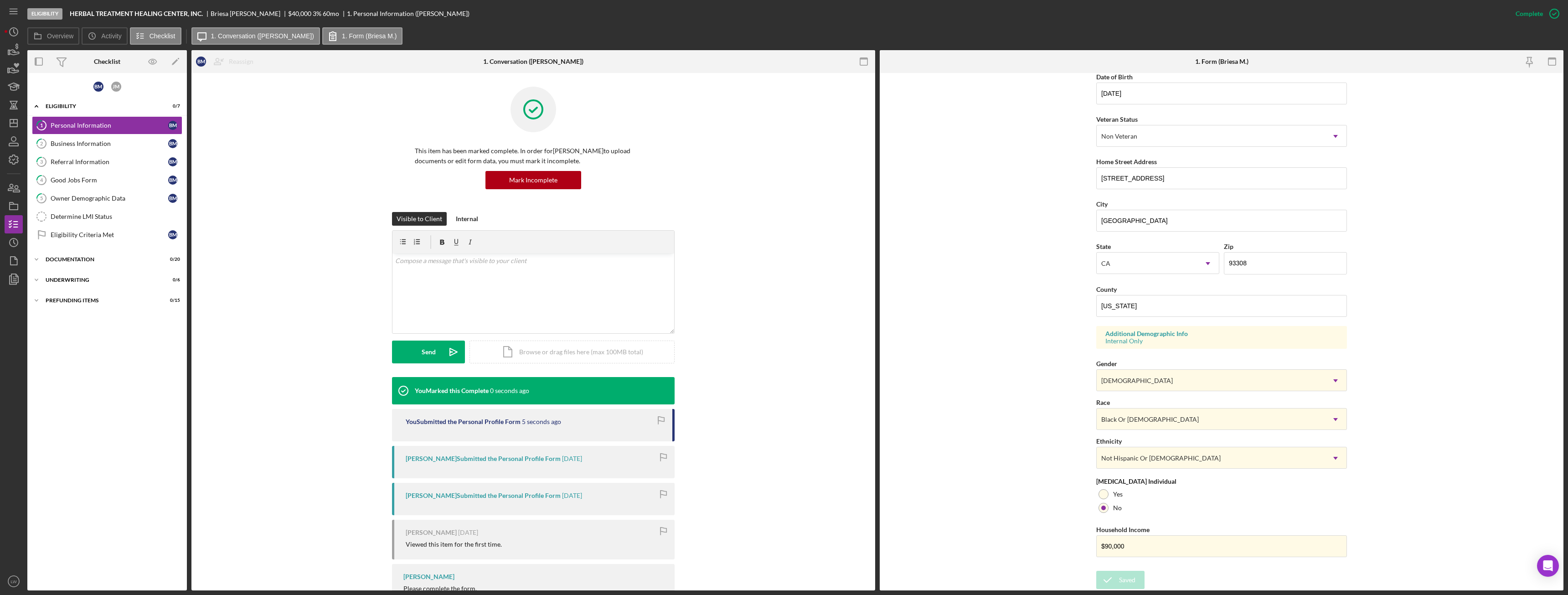
scroll to position [0, 0]
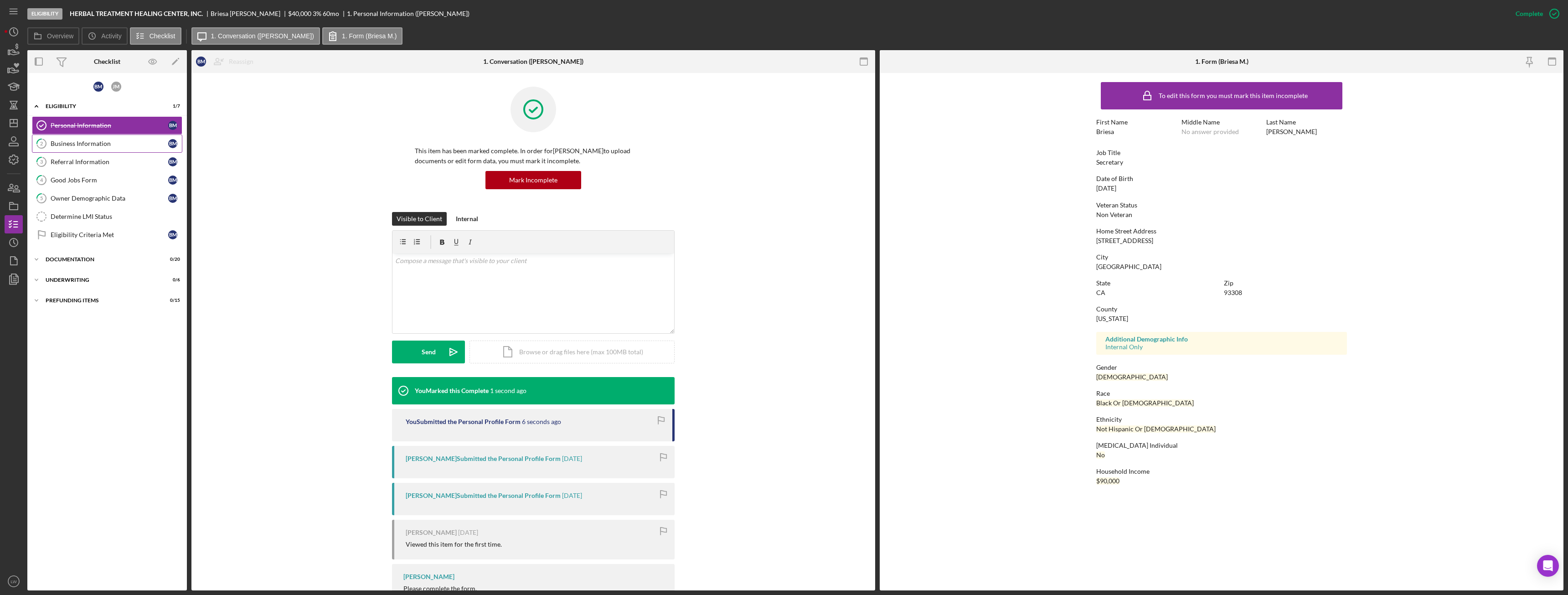
click at [58, 144] on div "Business Information" at bounding box center [109, 143] width 118 height 8
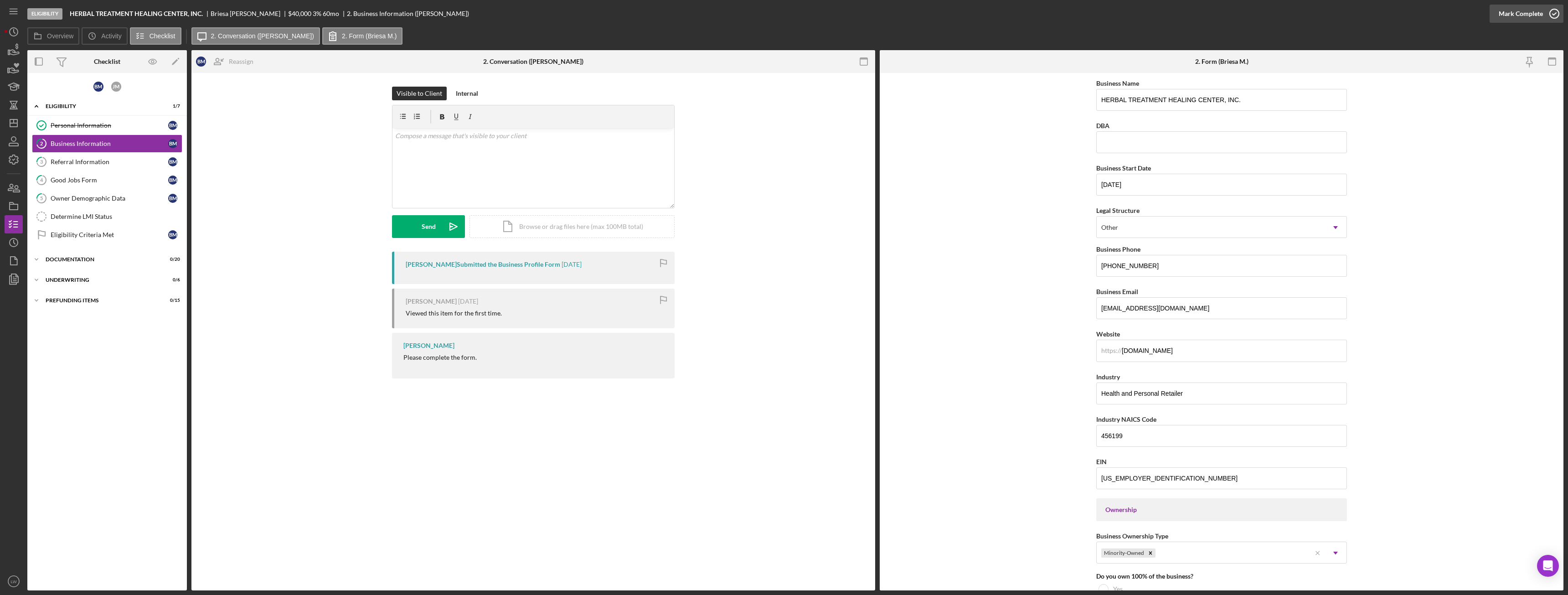
click at [1522, 9] on div "Mark Complete" at bounding box center [1521, 13] width 44 height 18
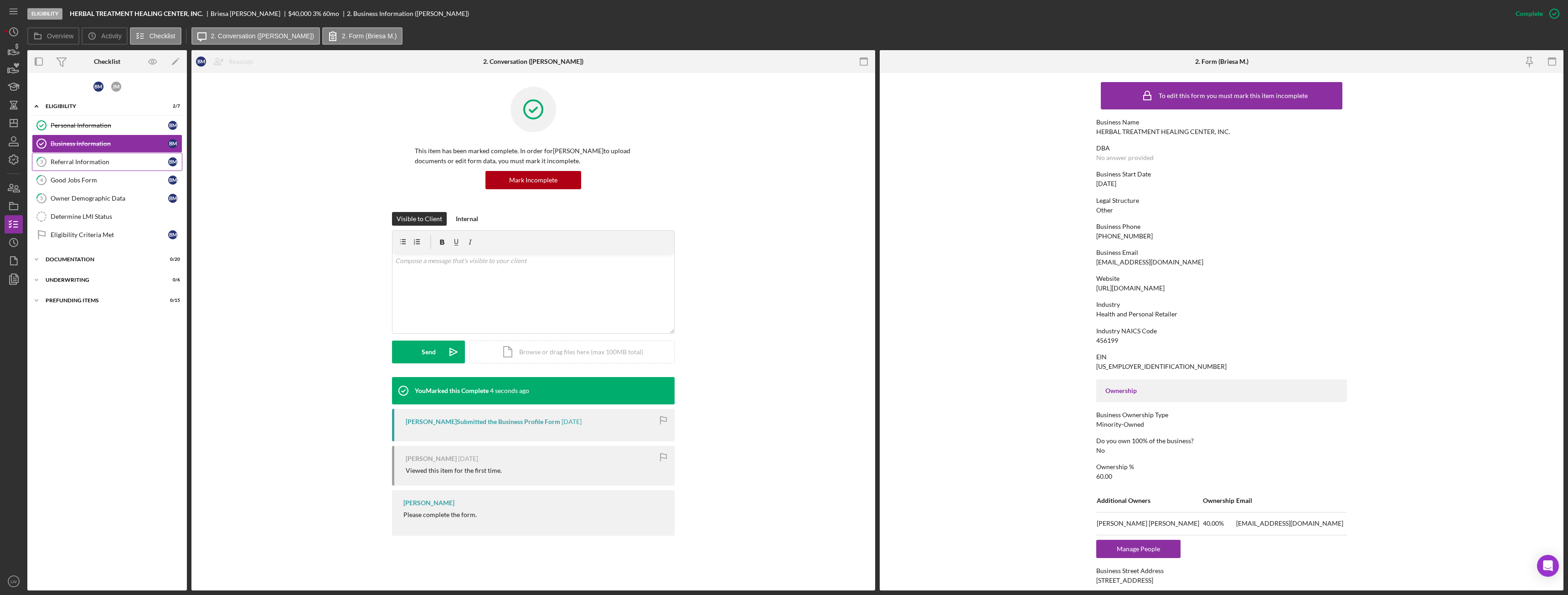
click at [89, 163] on div "Referral Information" at bounding box center [109, 162] width 118 height 8
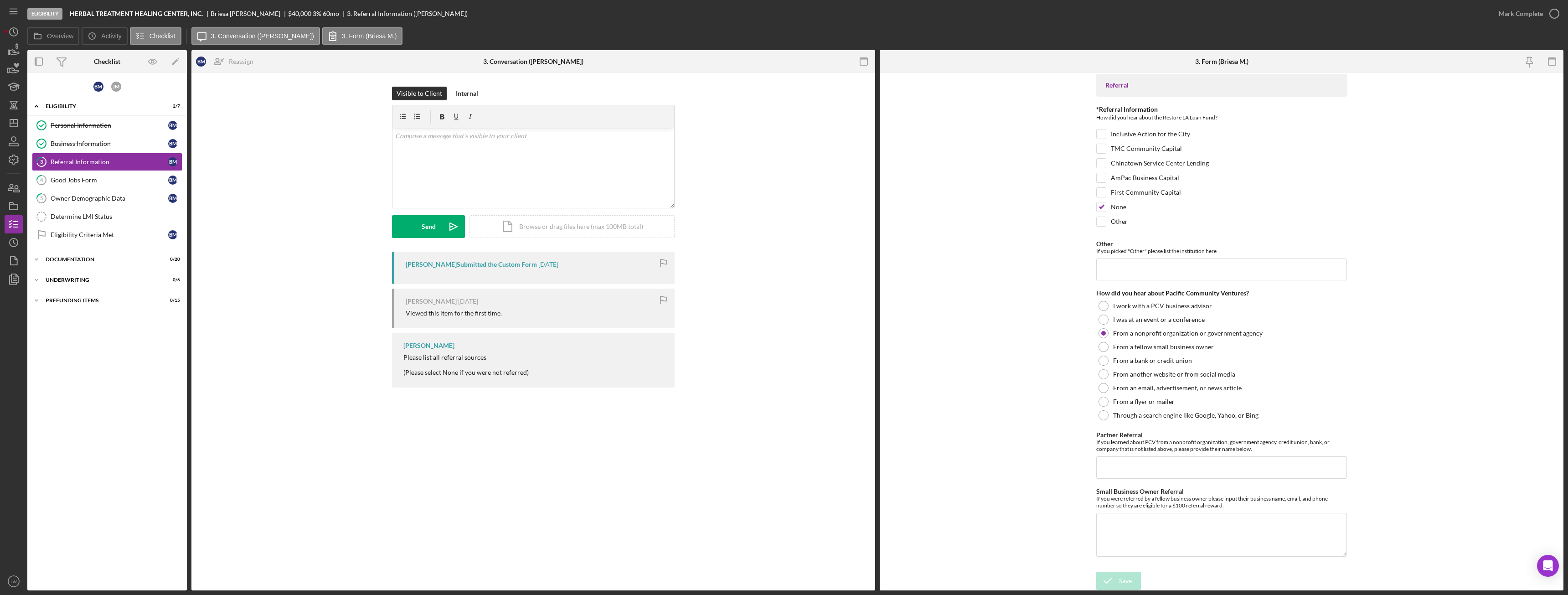
scroll to position [4, 0]
click at [1536, 9] on div "Mark Complete" at bounding box center [1521, 13] width 44 height 18
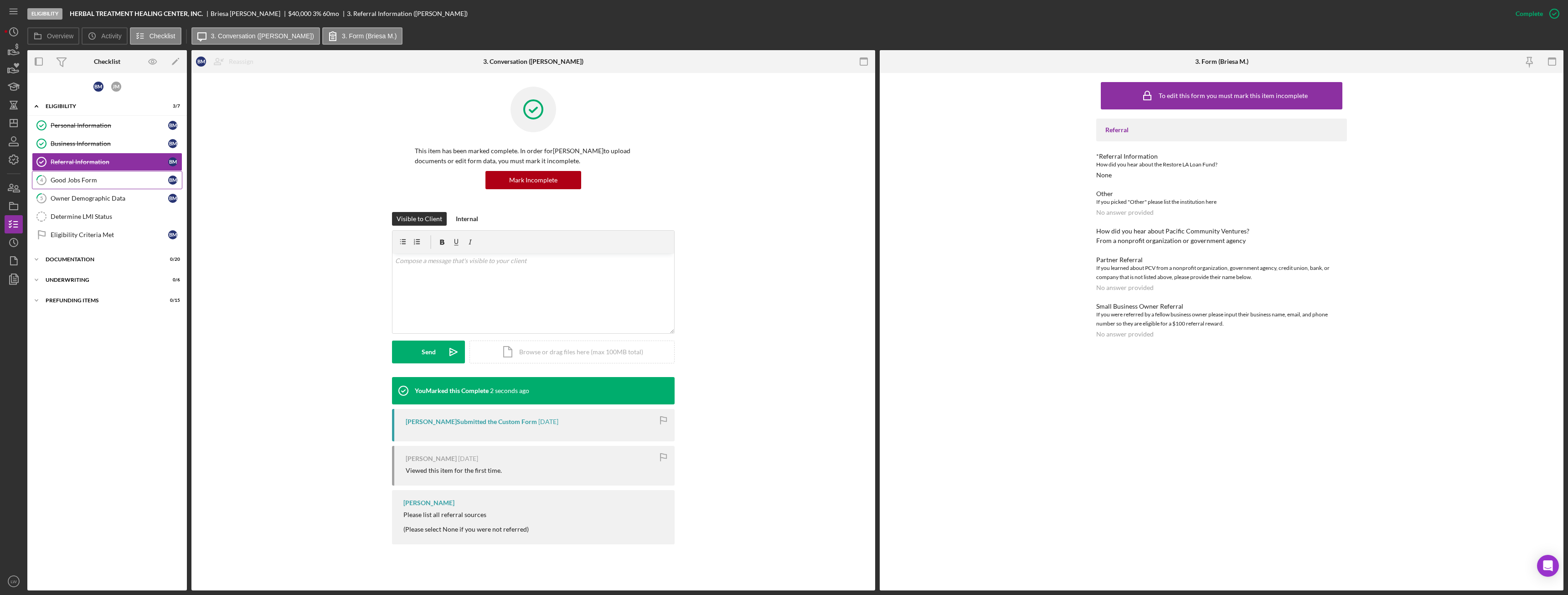
click at [93, 183] on div "Good Jobs Form" at bounding box center [109, 180] width 118 height 8
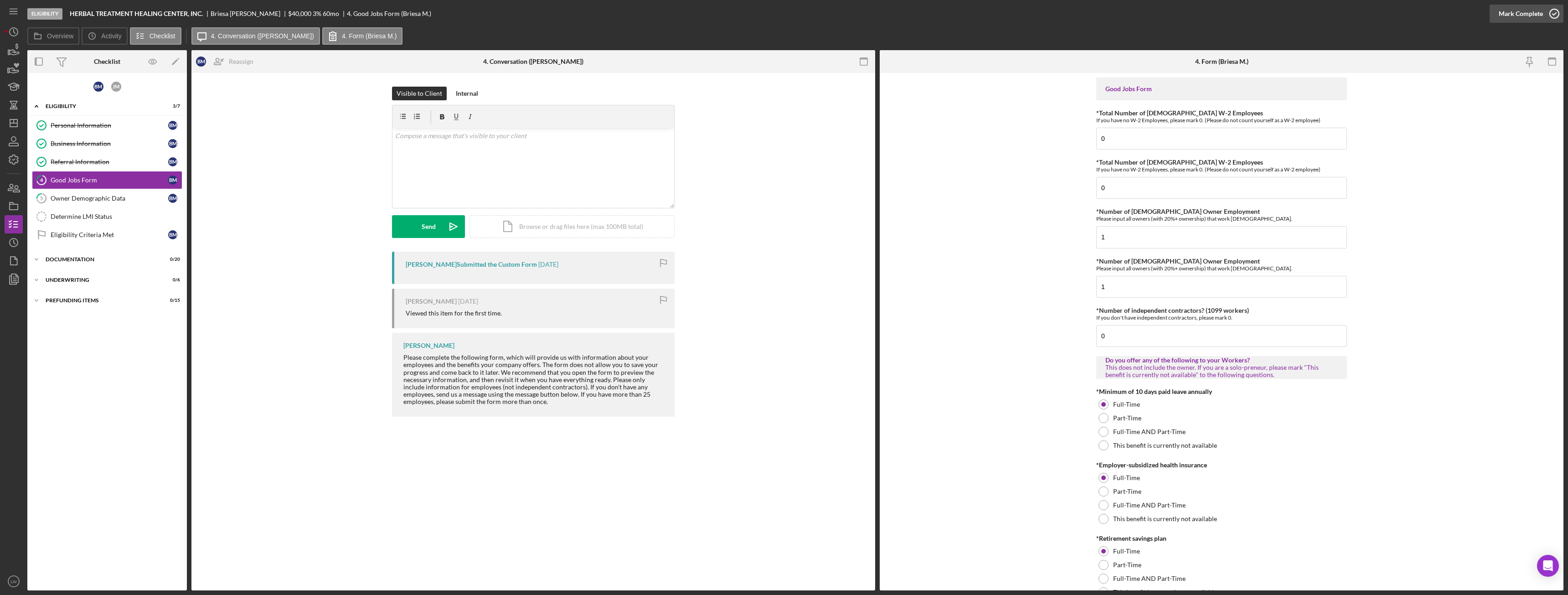
click at [1505, 17] on div "Mark Complete" at bounding box center [1521, 13] width 44 height 18
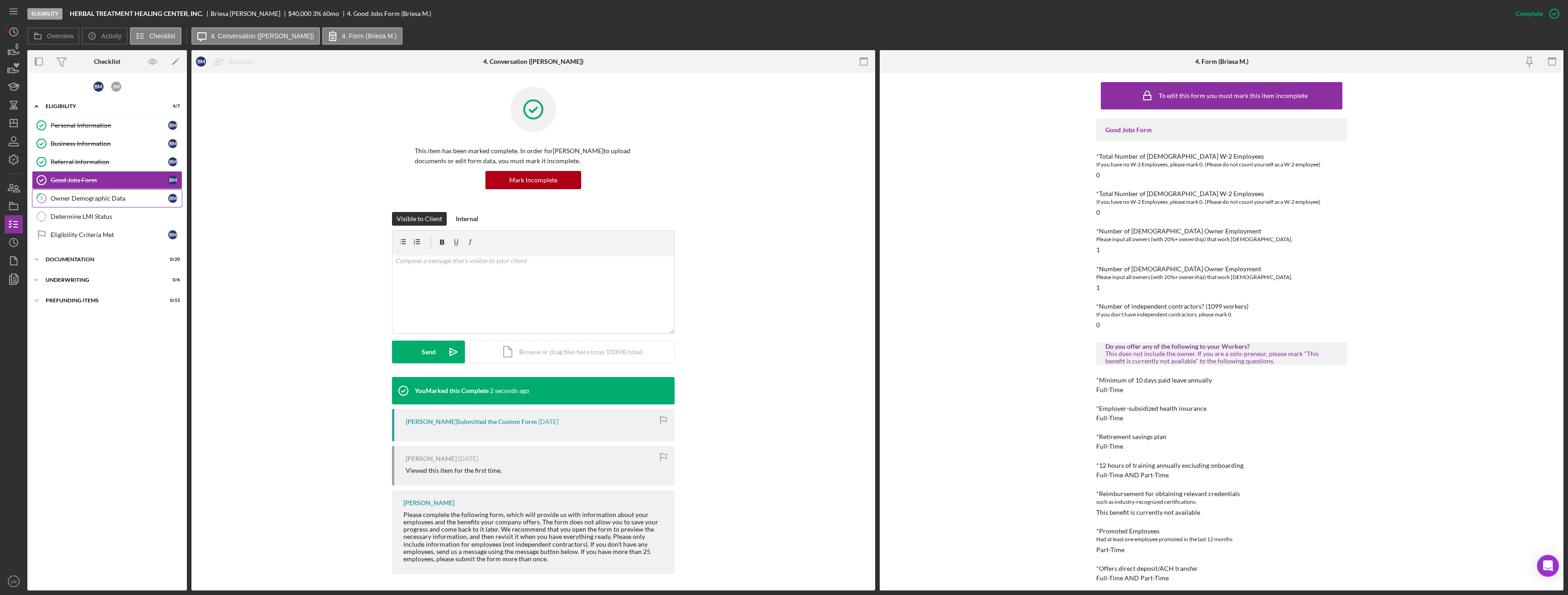
click at [82, 199] on div "Owner Demographic Data" at bounding box center [109, 198] width 118 height 8
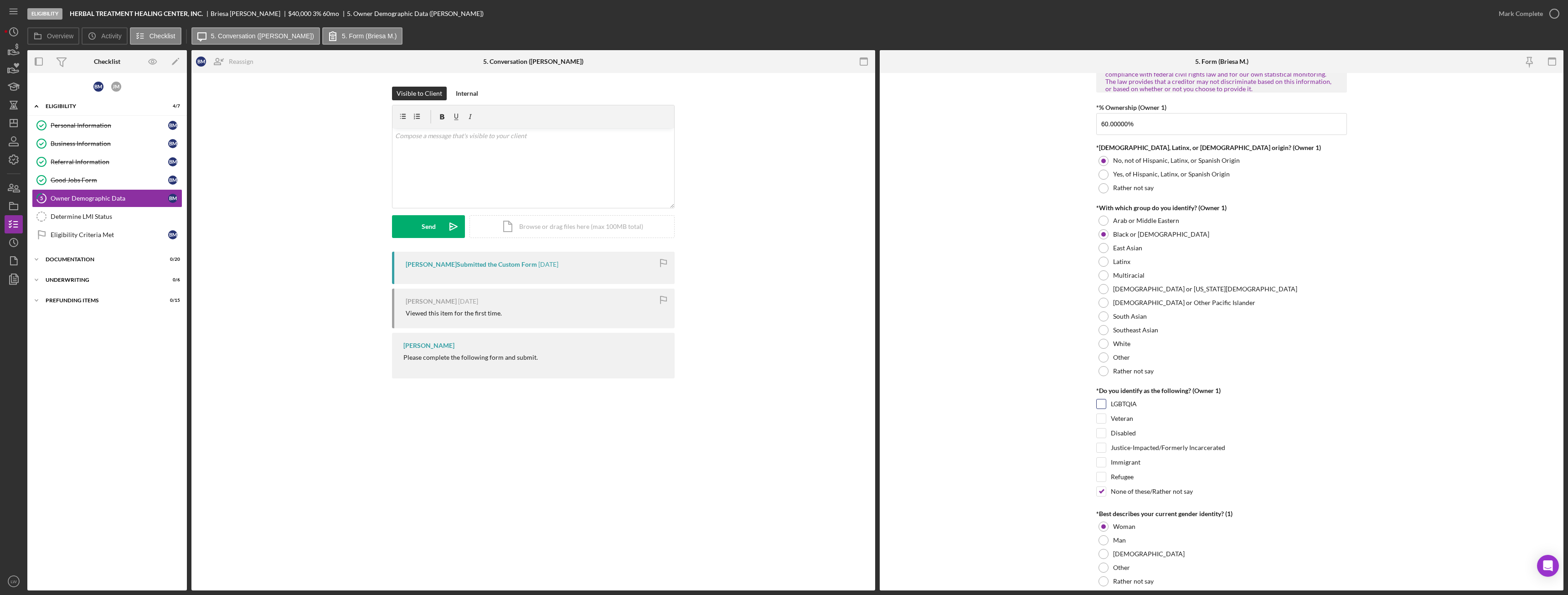
scroll to position [182, 0]
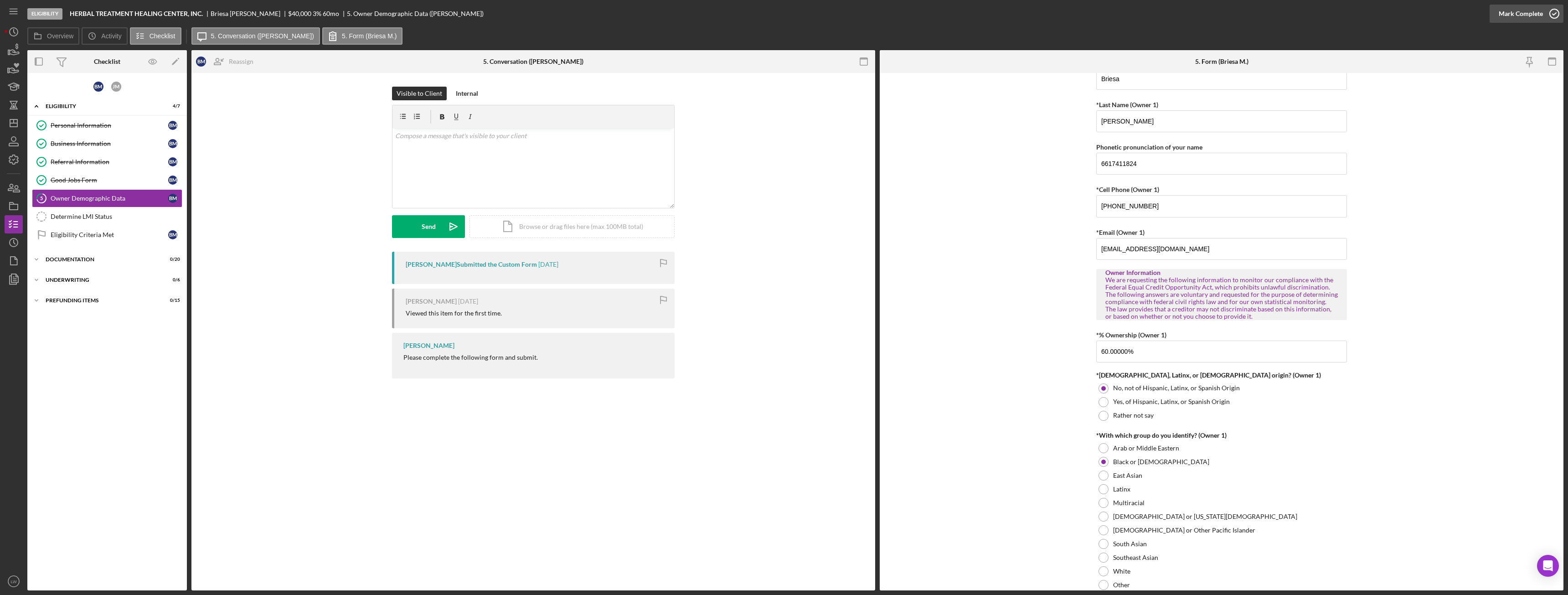
click at [1522, 10] on div "Mark Complete" at bounding box center [1521, 13] width 44 height 18
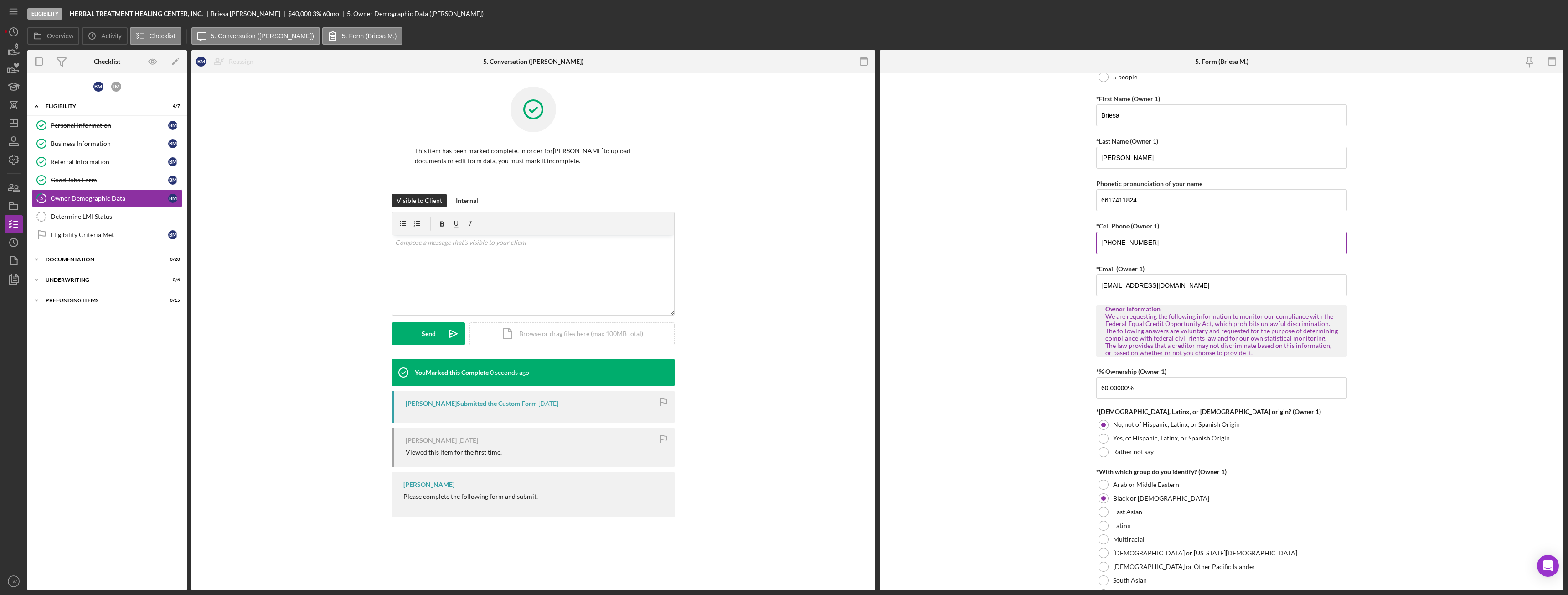
scroll to position [219, 0]
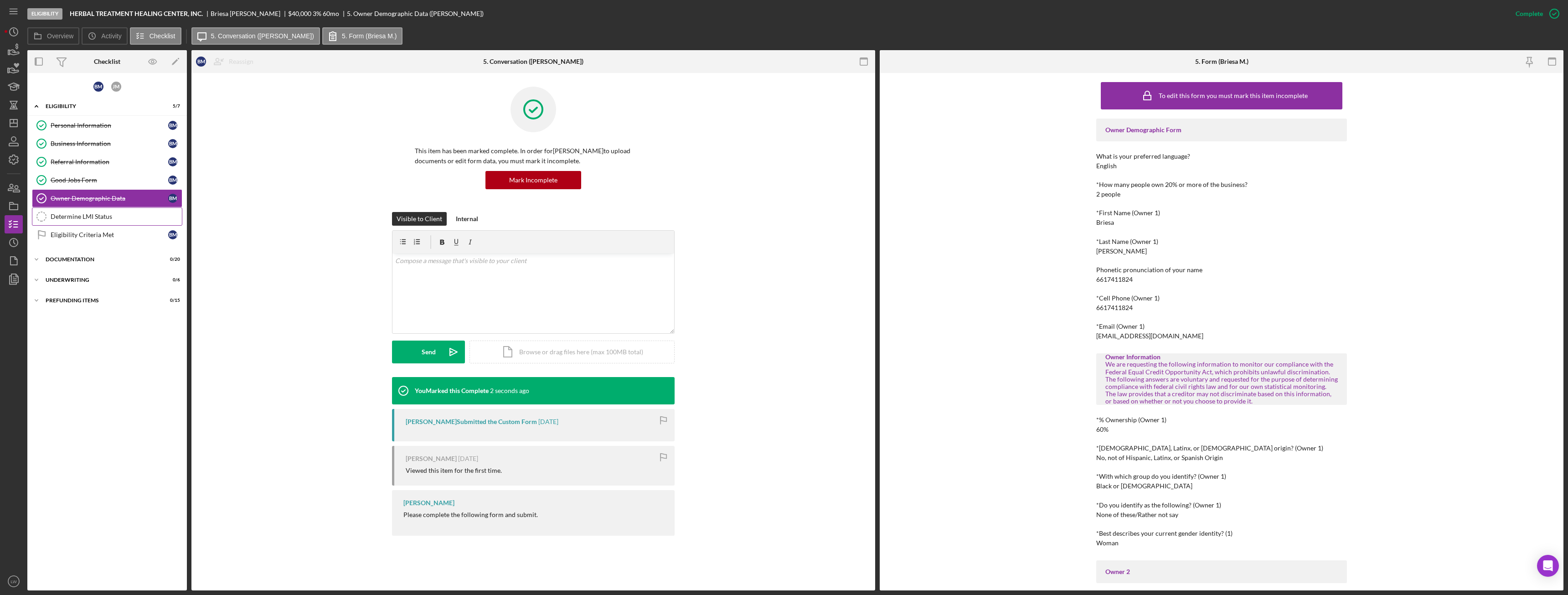
click at [61, 219] on div "Determine LMI Status" at bounding box center [116, 216] width 131 height 8
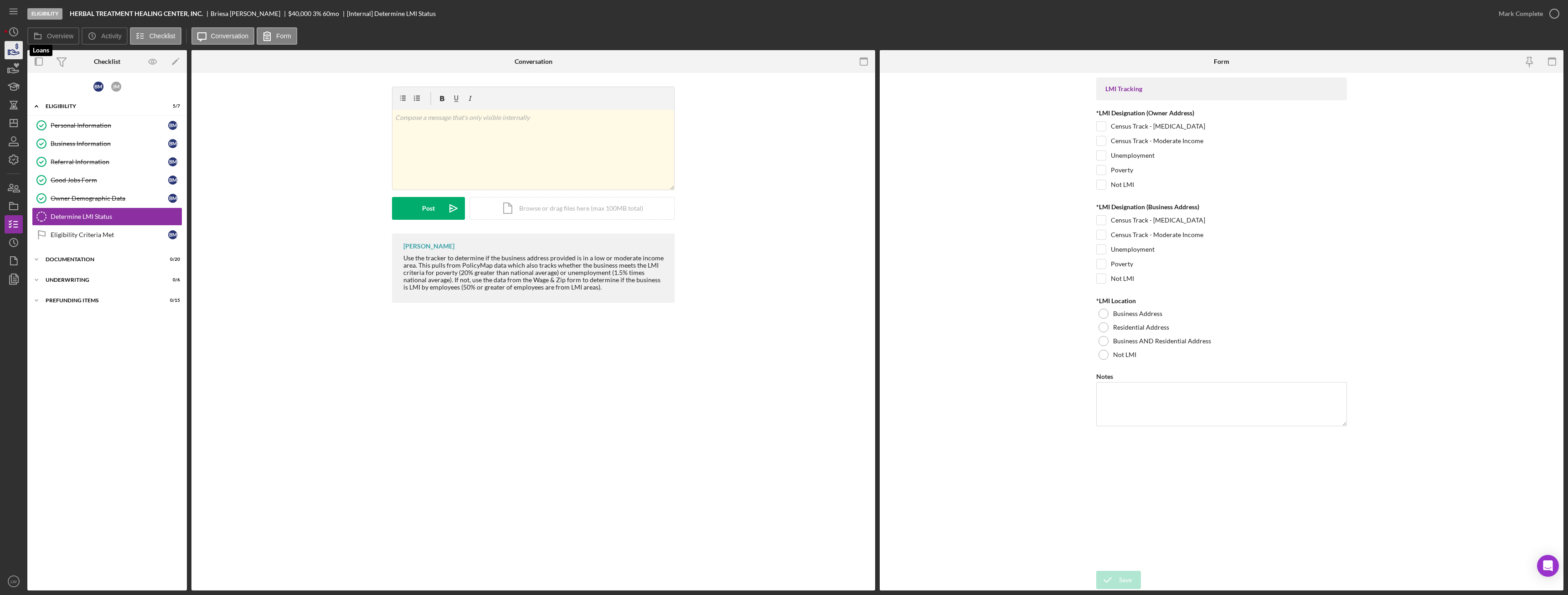
click at [9, 55] on icon "button" at bounding box center [14, 49] width 23 height 23
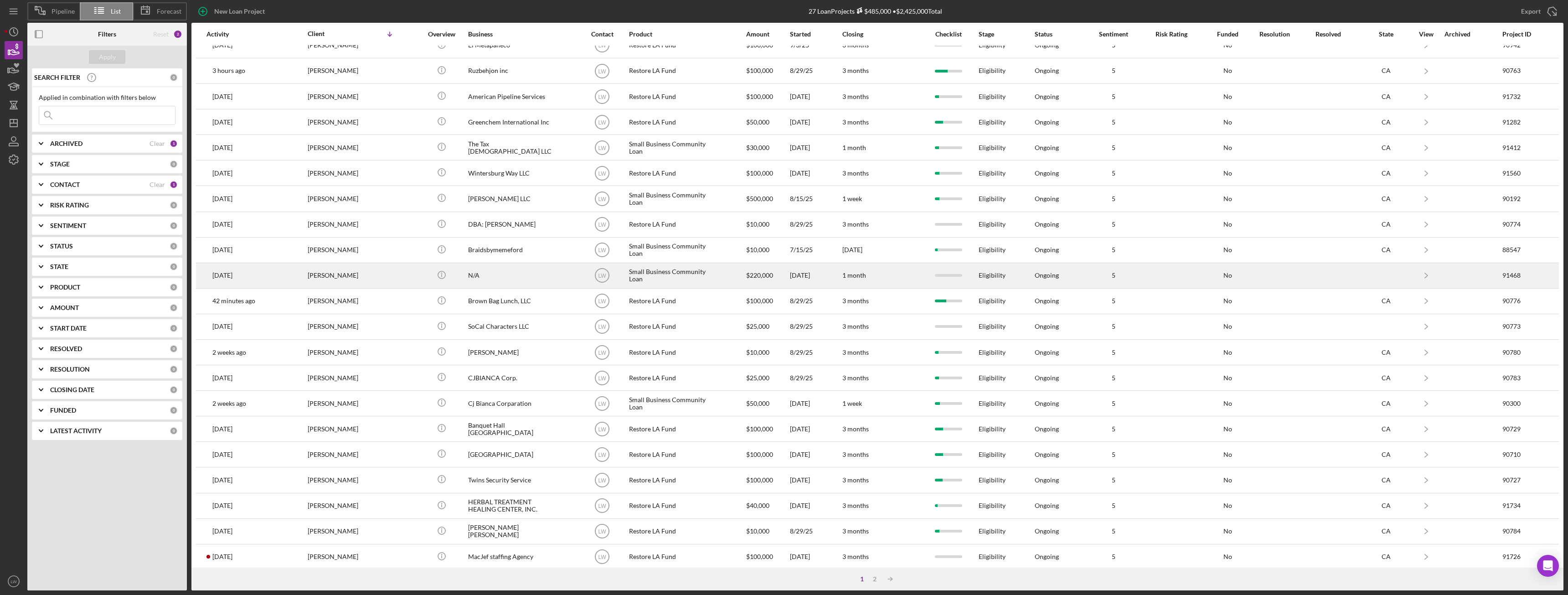
scroll to position [122, 0]
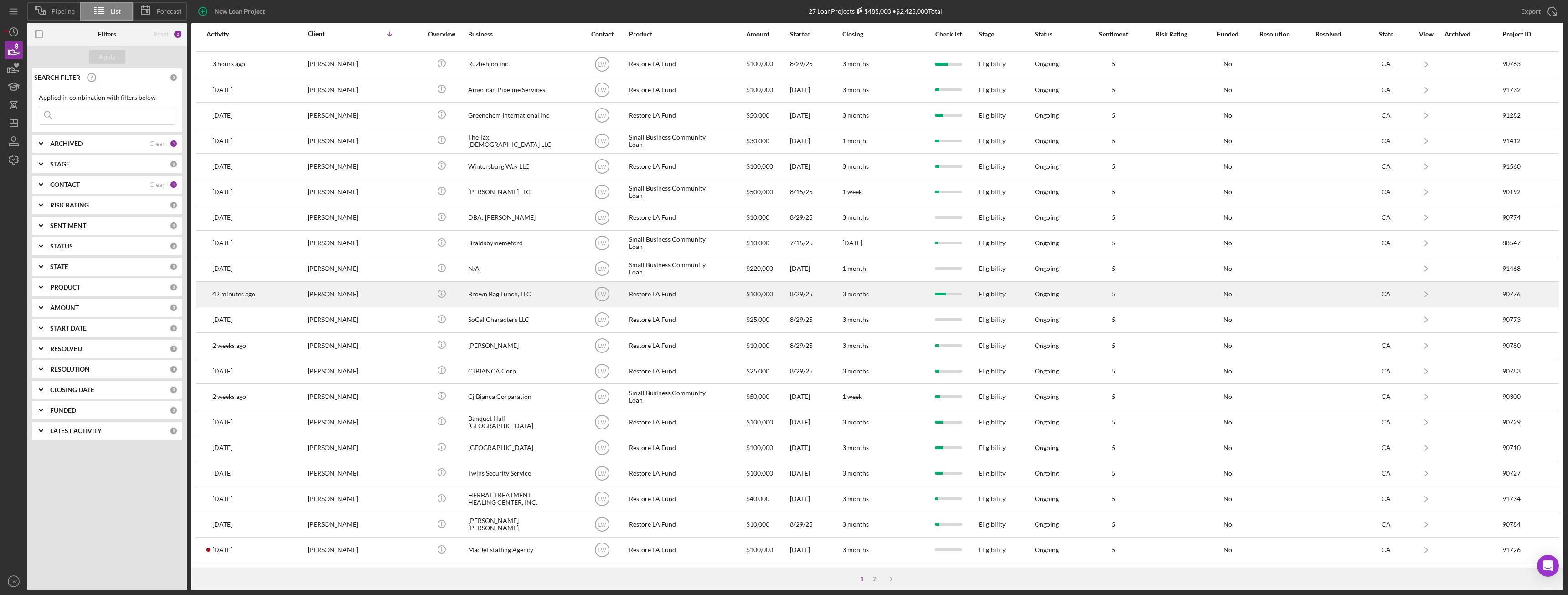
click at [494, 294] on div "Brown Bag Lunch, LLC" at bounding box center [514, 294] width 91 height 24
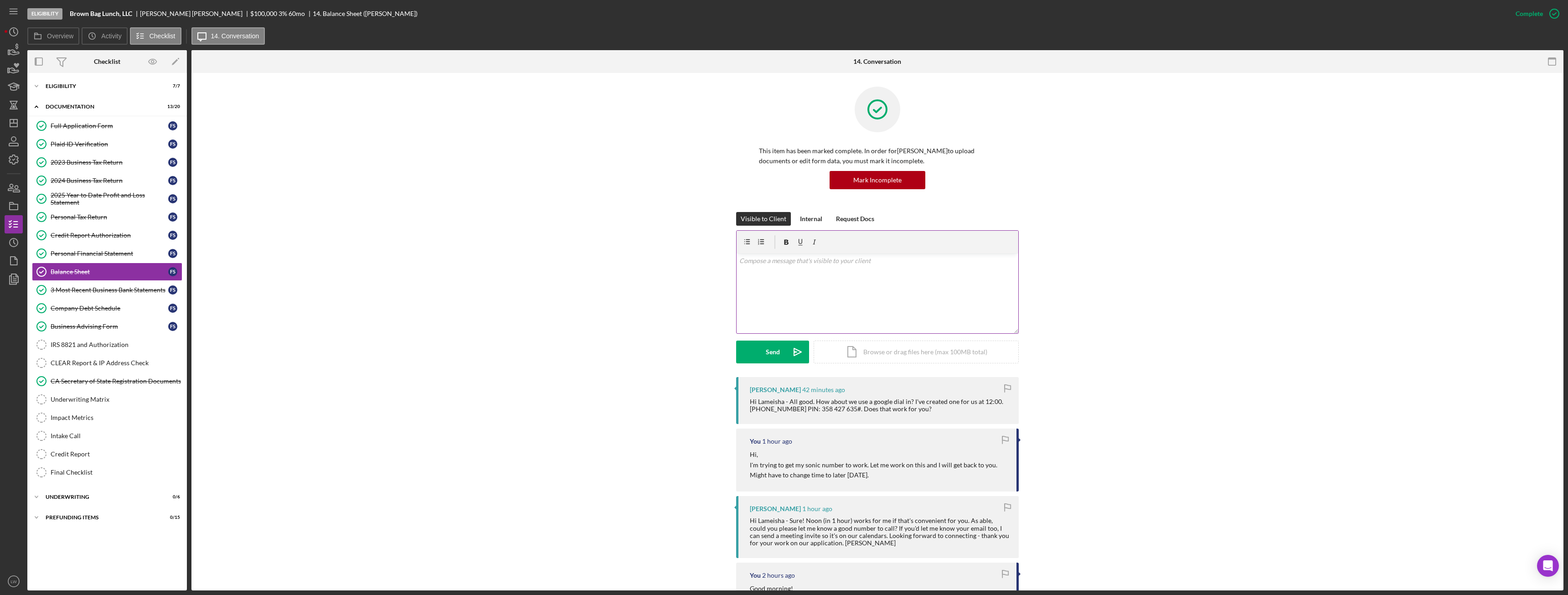
click at [827, 290] on div "v Color teal Color pink Remove color Add row above Add row below Add column bef…" at bounding box center [877, 294] width 282 height 80
click at [816, 272] on p "I will call you from 650-6700527" at bounding box center [877, 273] width 277 height 10
click at [841, 275] on p "I will call you from 650-6700527" at bounding box center [877, 273] width 277 height 10
drag, startPoint x: 835, startPoint y: 280, endPoint x: 749, endPoint y: 267, distance: 87.0
click at [726, 255] on div "Visible to Client Internal Request Docs v Color teal Color pink Remove color Ad…" at bounding box center [877, 295] width 1345 height 165
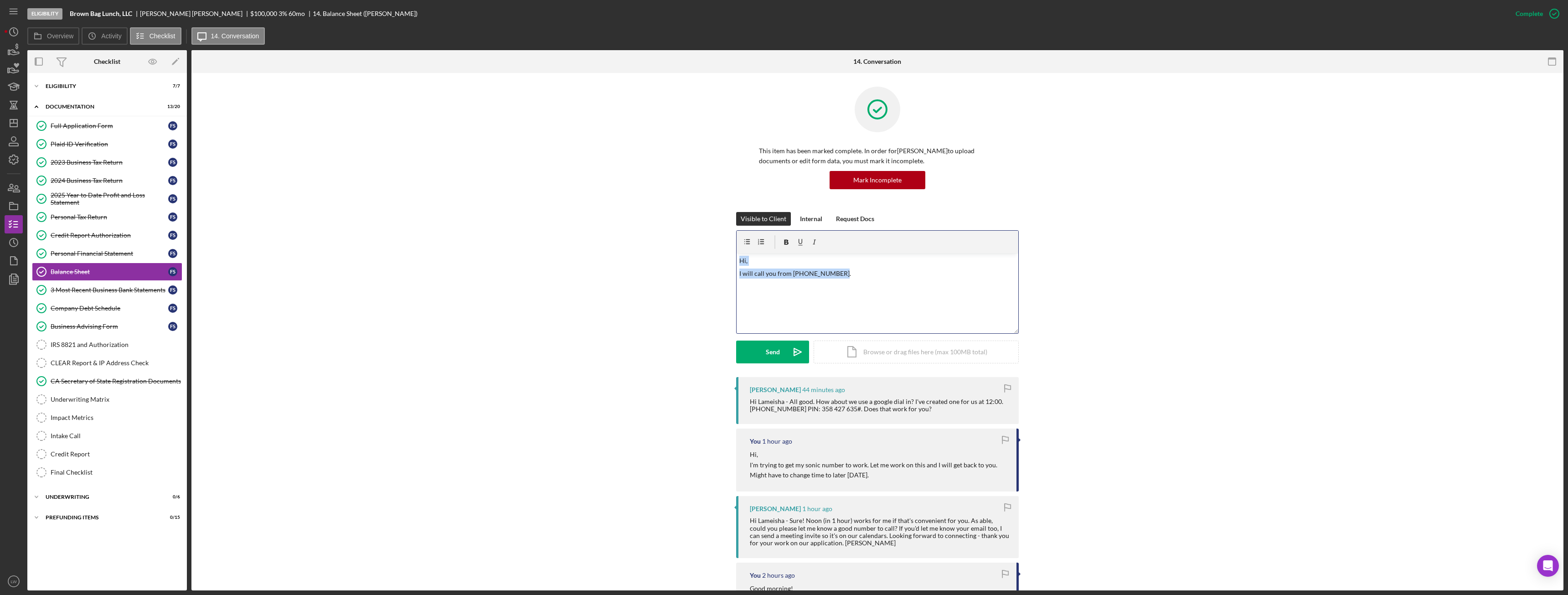
copy div "Hi, I will call you from 650-670-0527."
click at [862, 274] on p "I will call you from 650-670-0527." at bounding box center [877, 273] width 277 height 10
click at [784, 356] on button "Send Icon/icon-invite-send" at bounding box center [773, 352] width 73 height 23
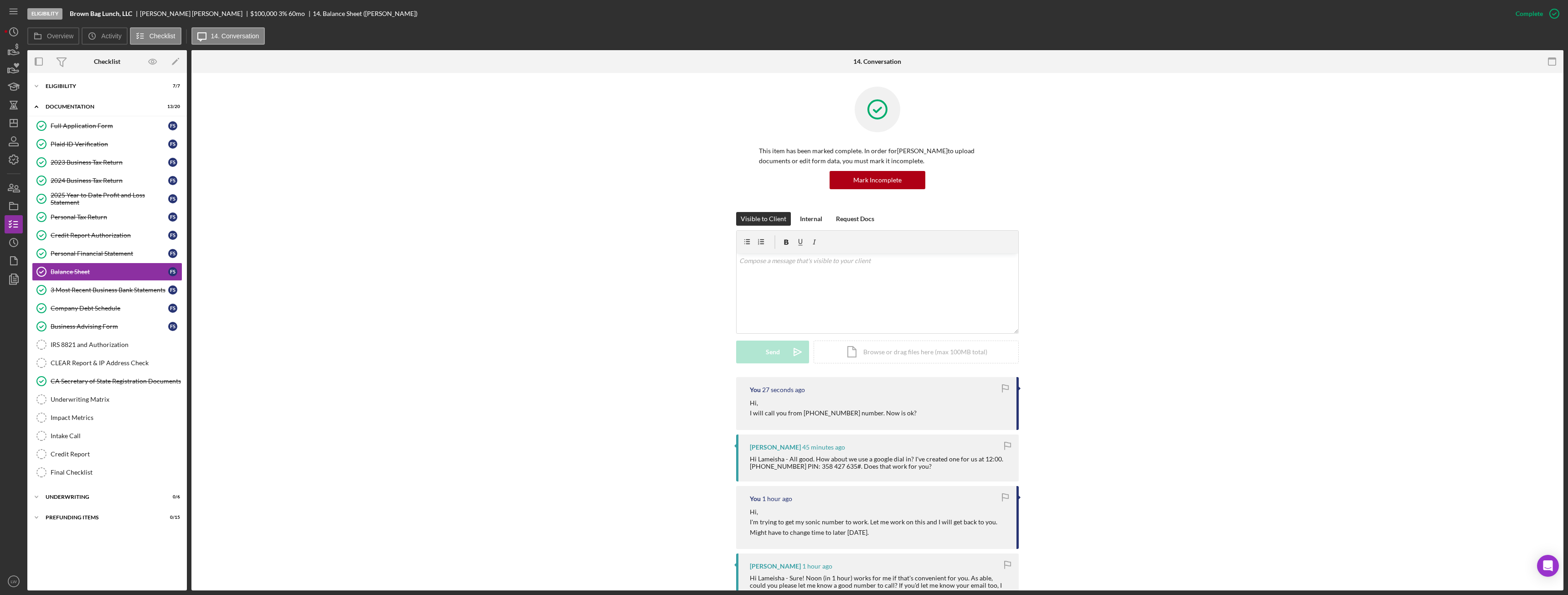
click at [95, 367] on link "CLEAR Report & IP Address Check CLEAR Report & IP Address Check" at bounding box center [106, 362] width 151 height 18
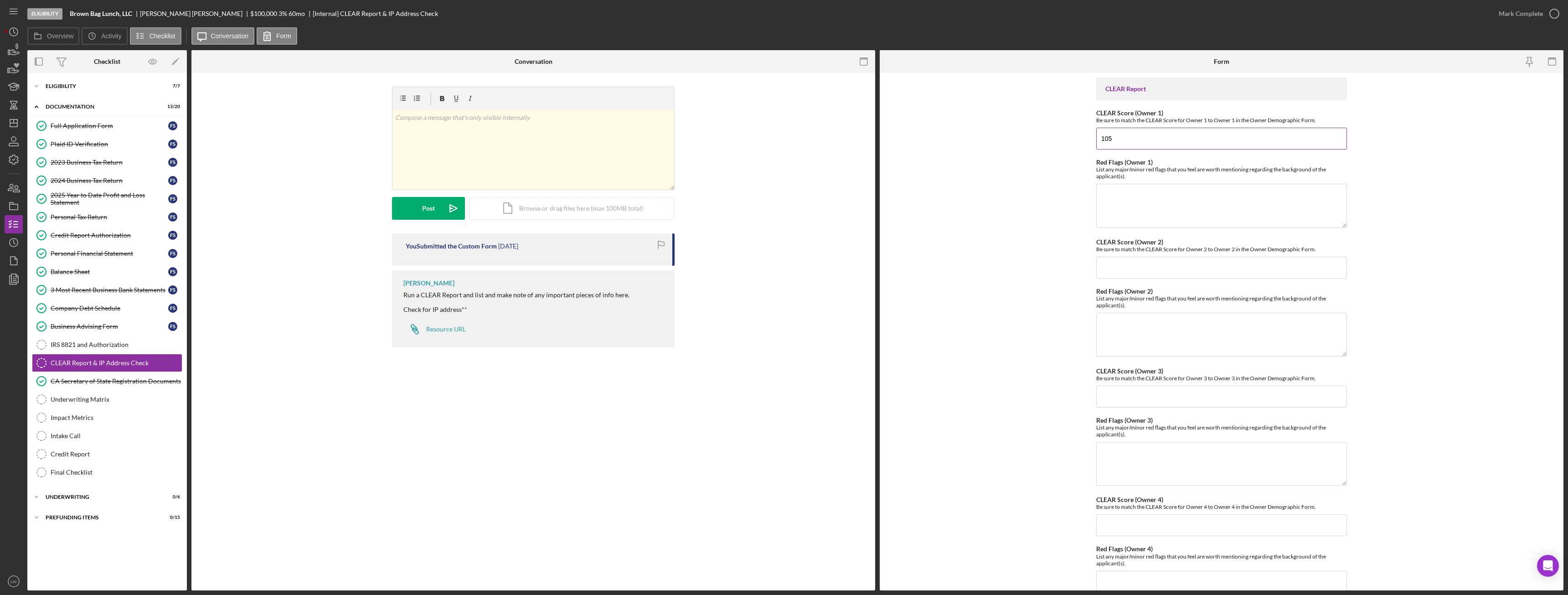
click at [1117, 137] on input "105" at bounding box center [1221, 139] width 250 height 22
type input "110"
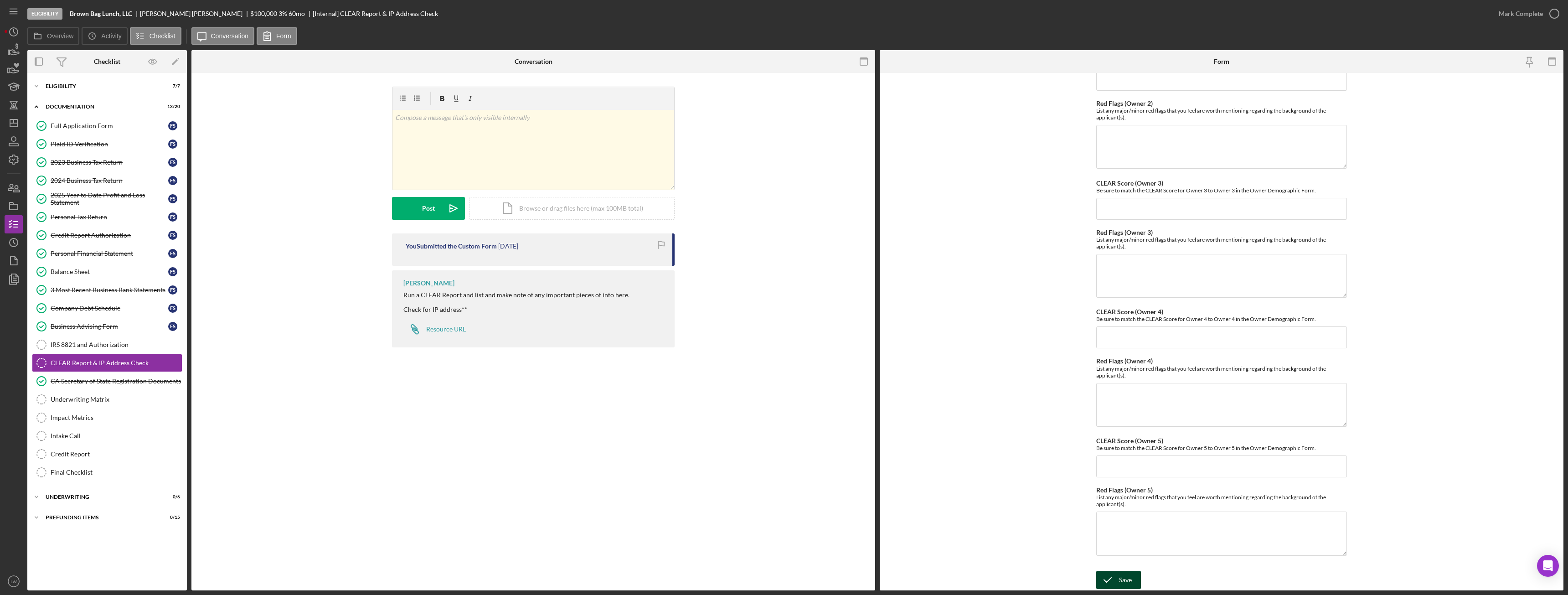
click at [1136, 575] on button "Save" at bounding box center [1118, 579] width 44 height 18
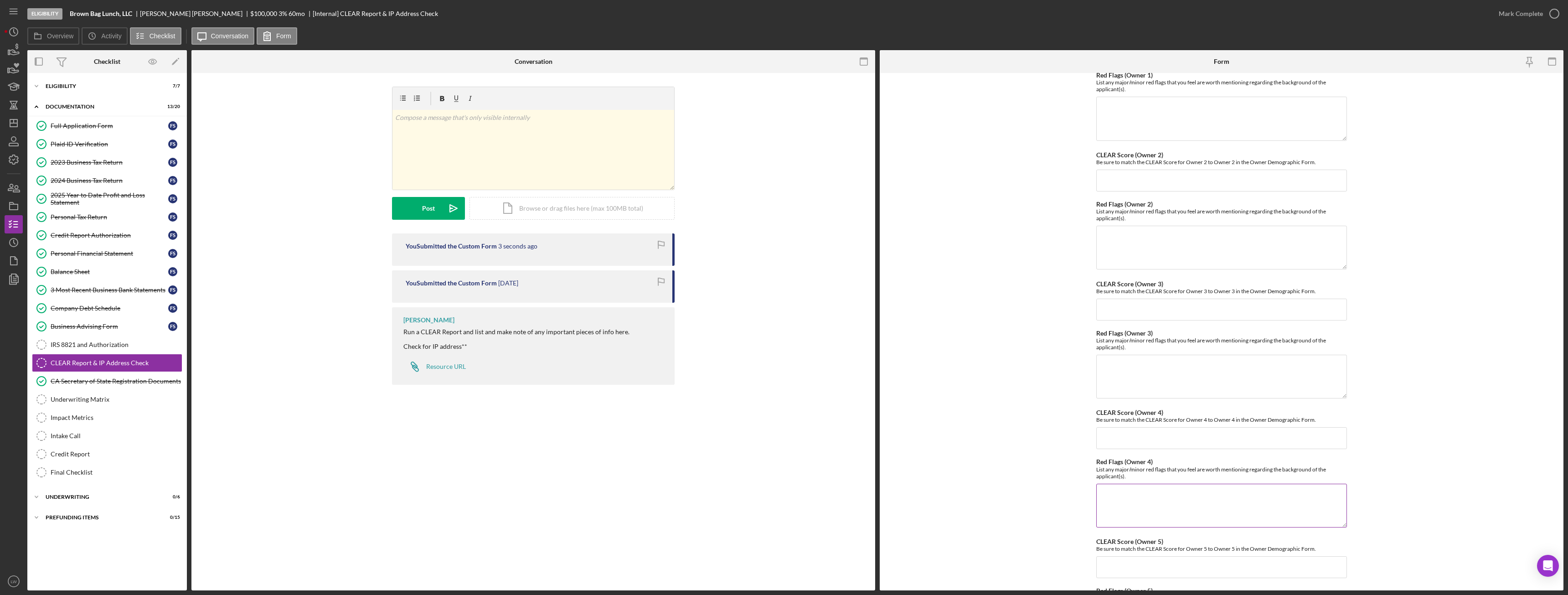
scroll to position [0, 0]
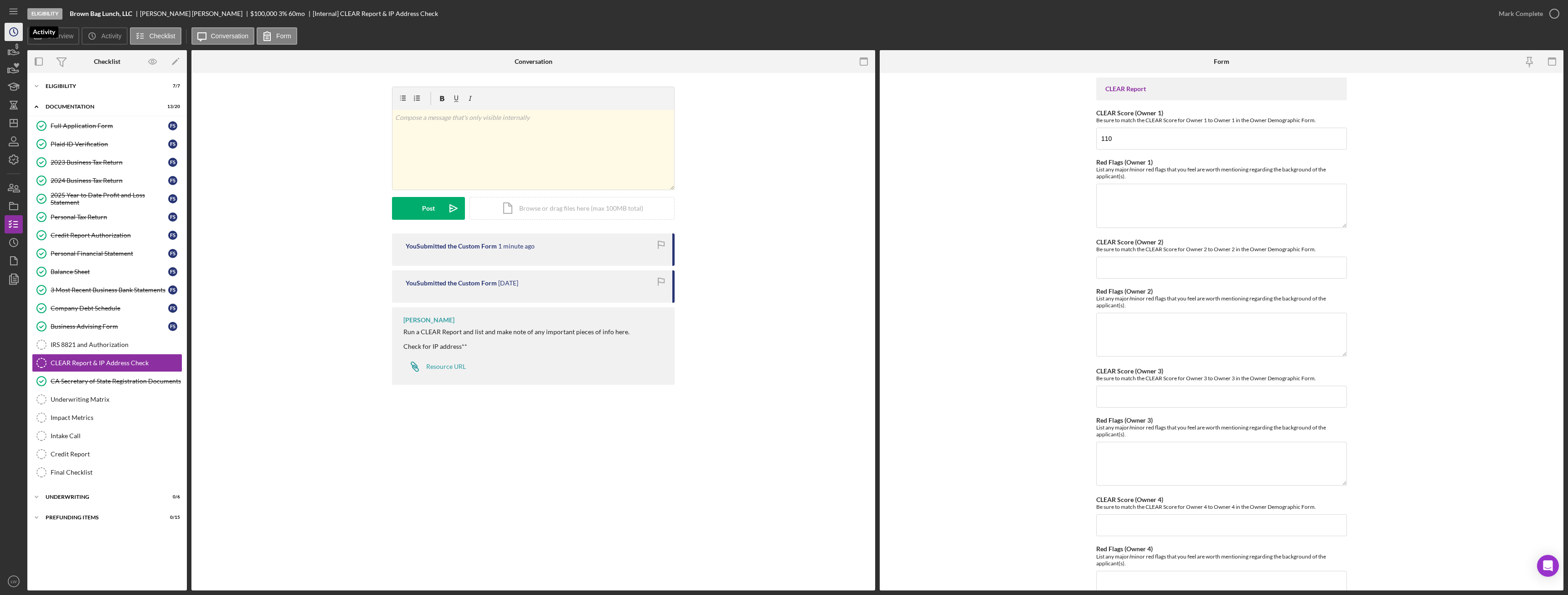
click at [13, 36] on circle "button" at bounding box center [14, 32] width 9 height 9
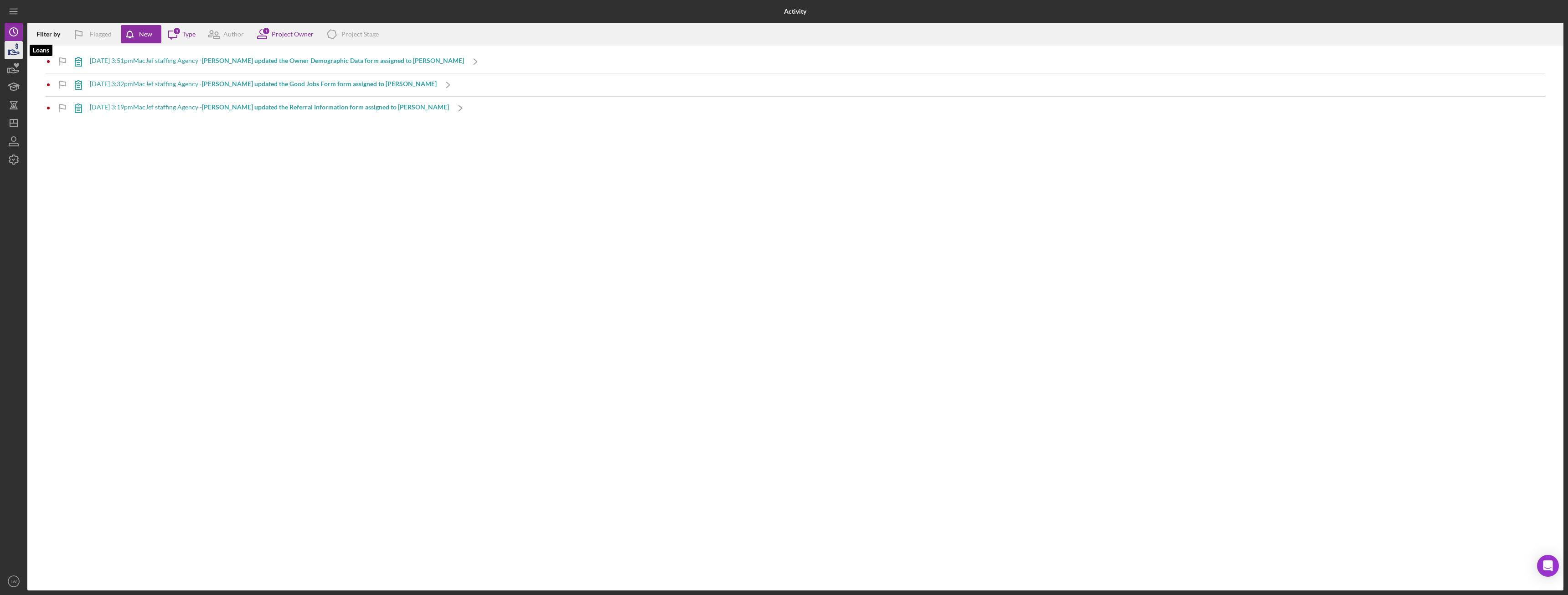
click at [18, 53] on icon "button" at bounding box center [14, 49] width 23 height 23
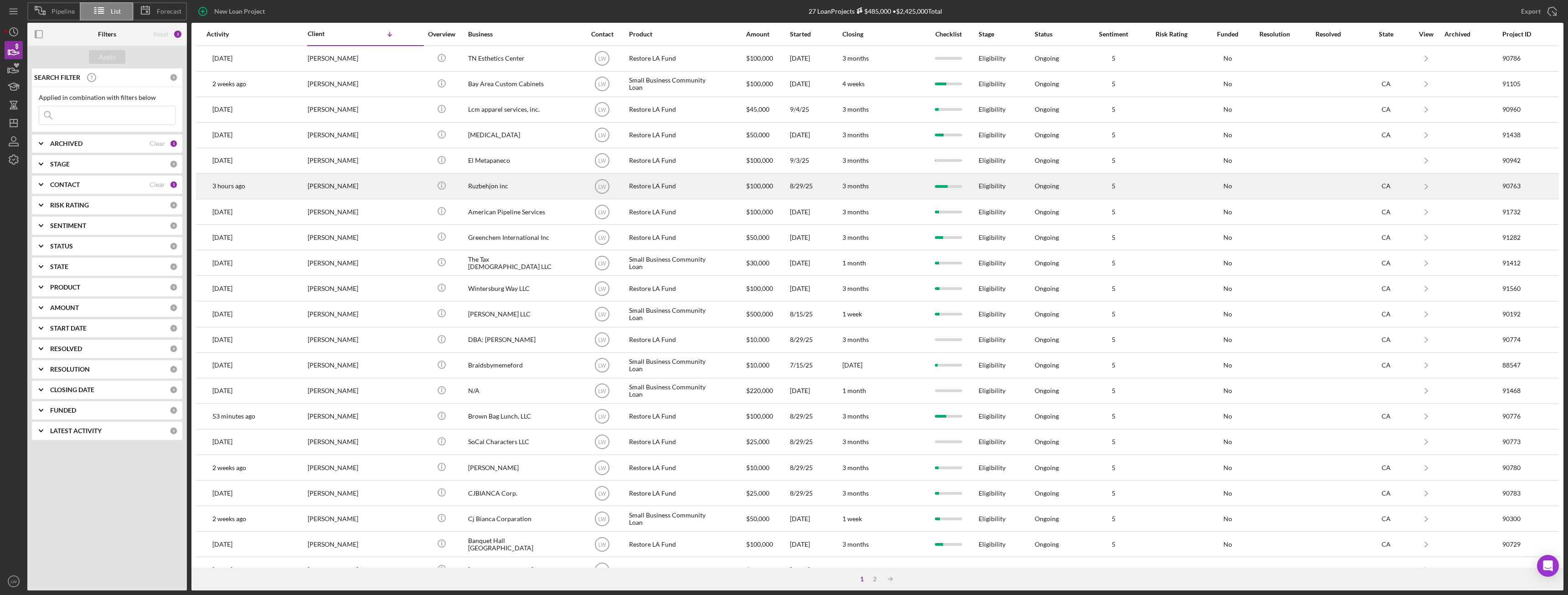
scroll to position [122, 0]
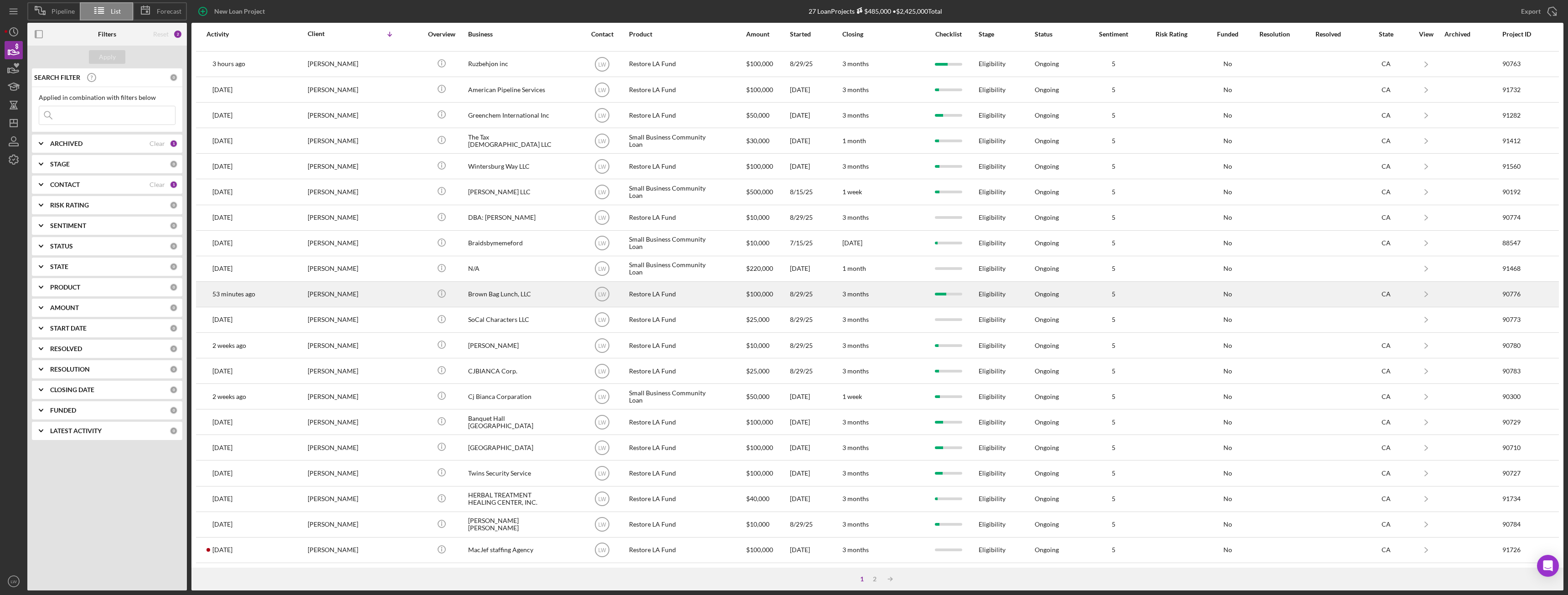
click at [330, 295] on div "[PERSON_NAME]" at bounding box center [353, 294] width 91 height 24
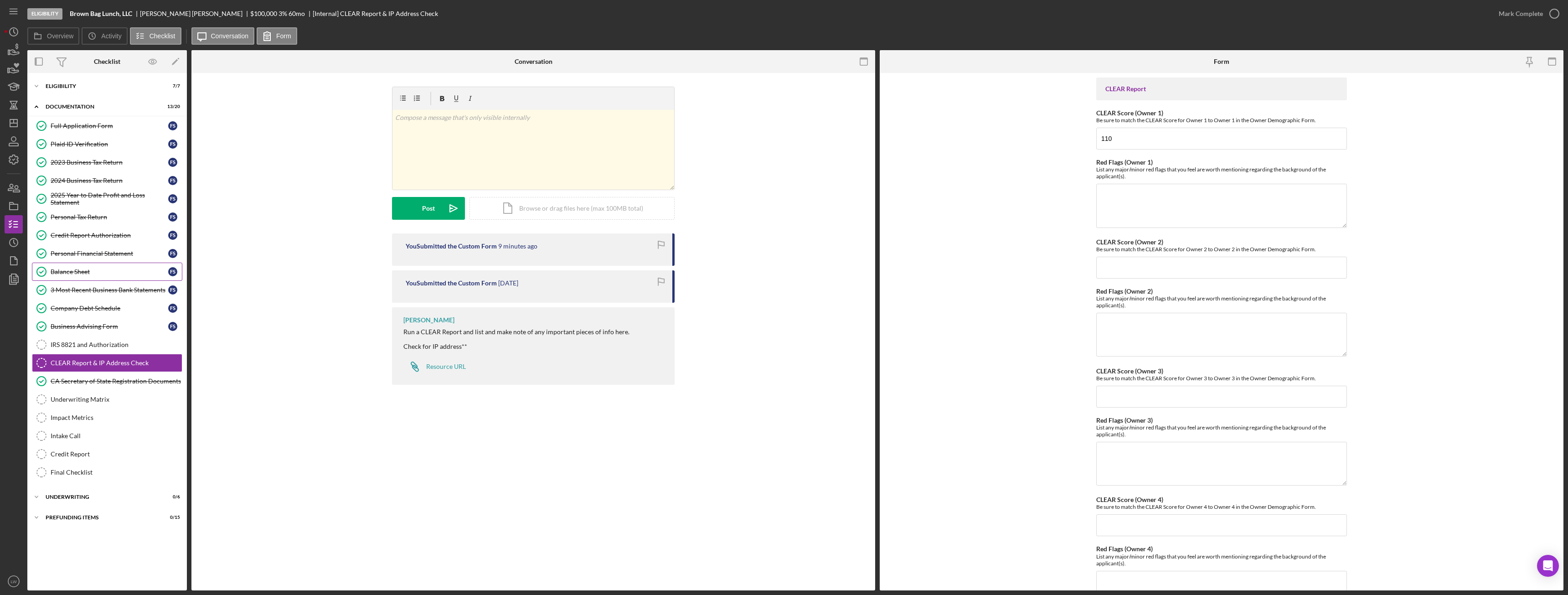
click at [83, 274] on div "Balance Sheet" at bounding box center [109, 272] width 118 height 8
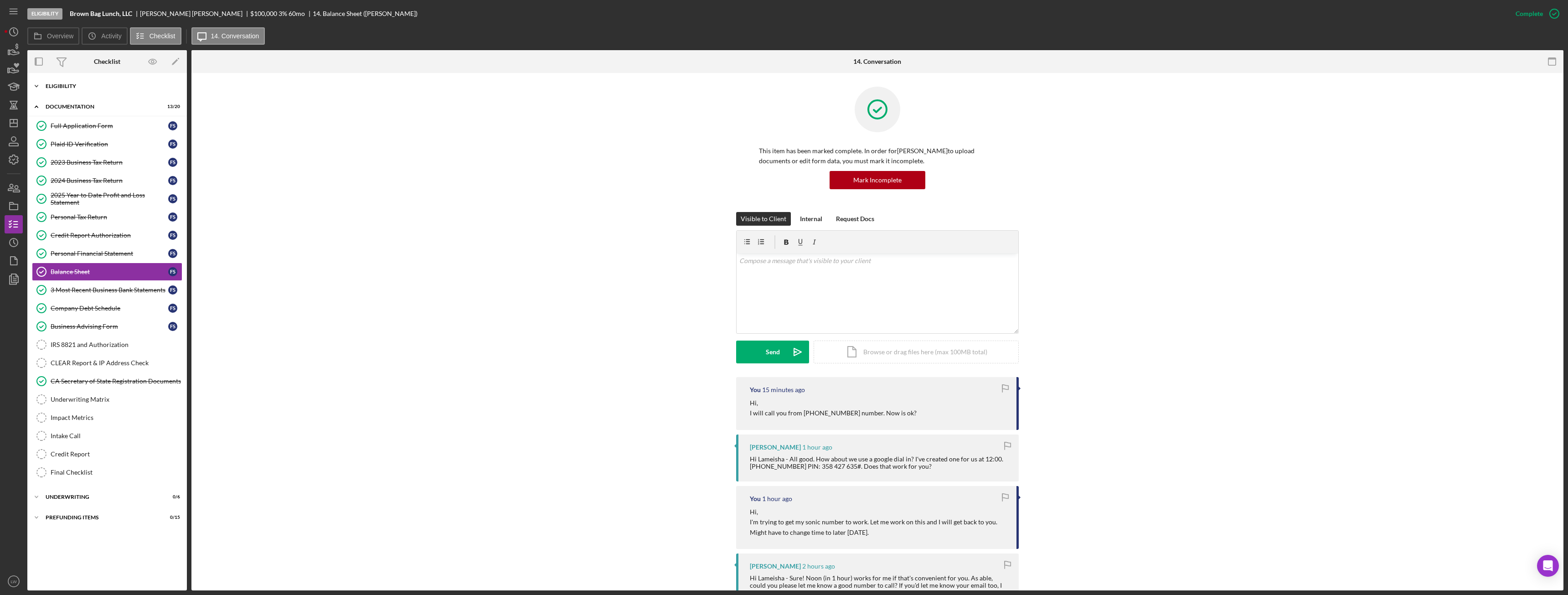
click at [89, 89] on div "Icon/Expander Eligibility 7 / 7" at bounding box center [106, 85] width 159 height 18
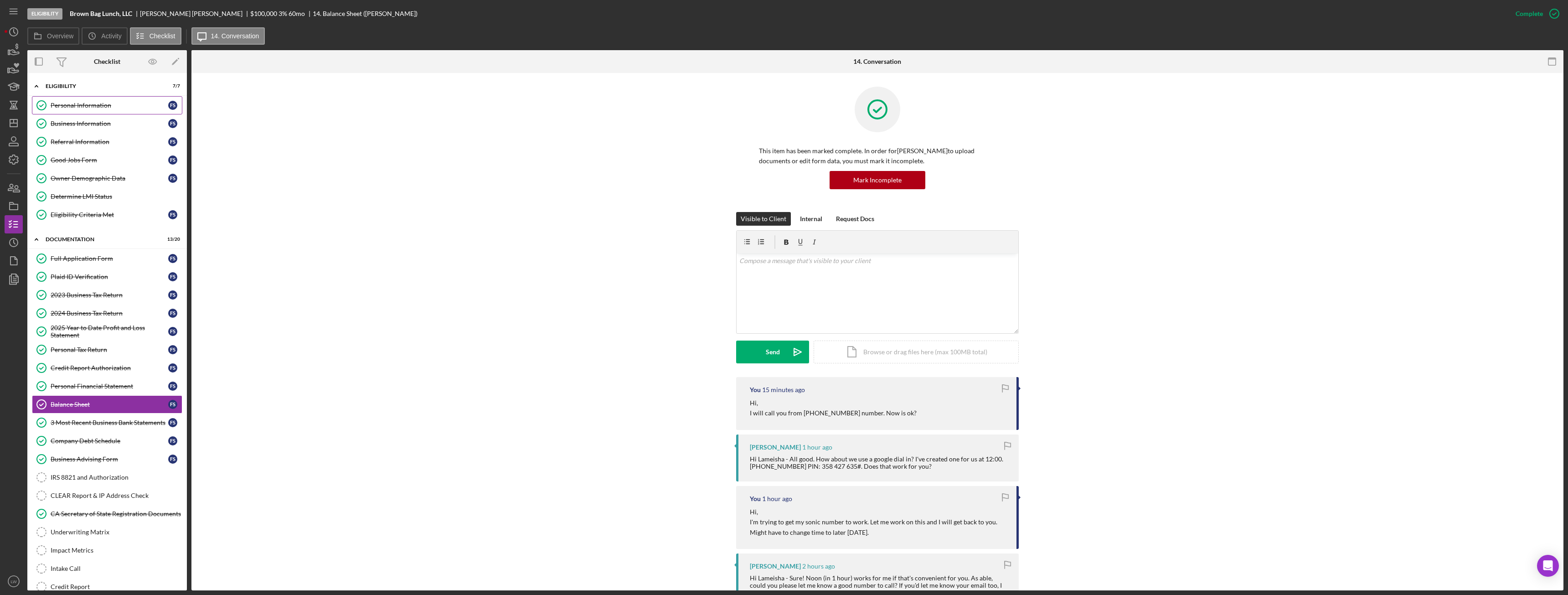
click at [91, 106] on div "Personal Information" at bounding box center [109, 105] width 118 height 8
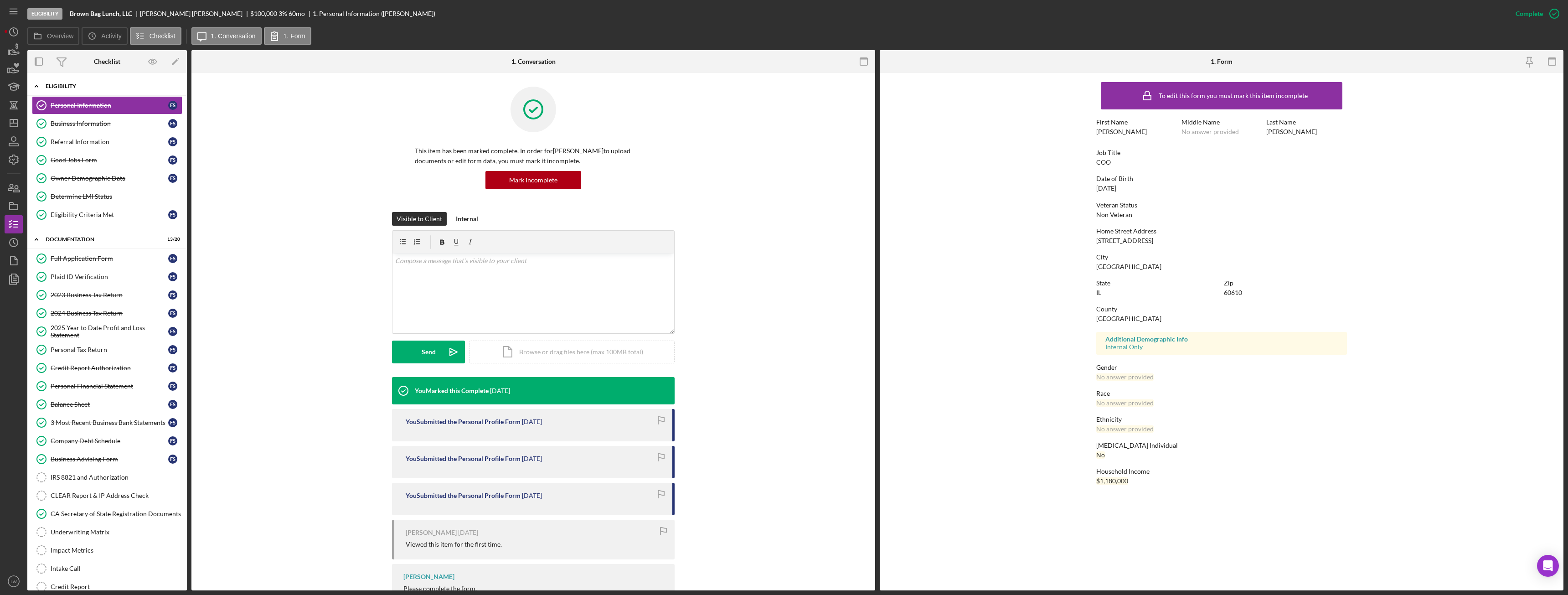
click at [60, 85] on div "Eligibility" at bounding box center [111, 86] width 130 height 5
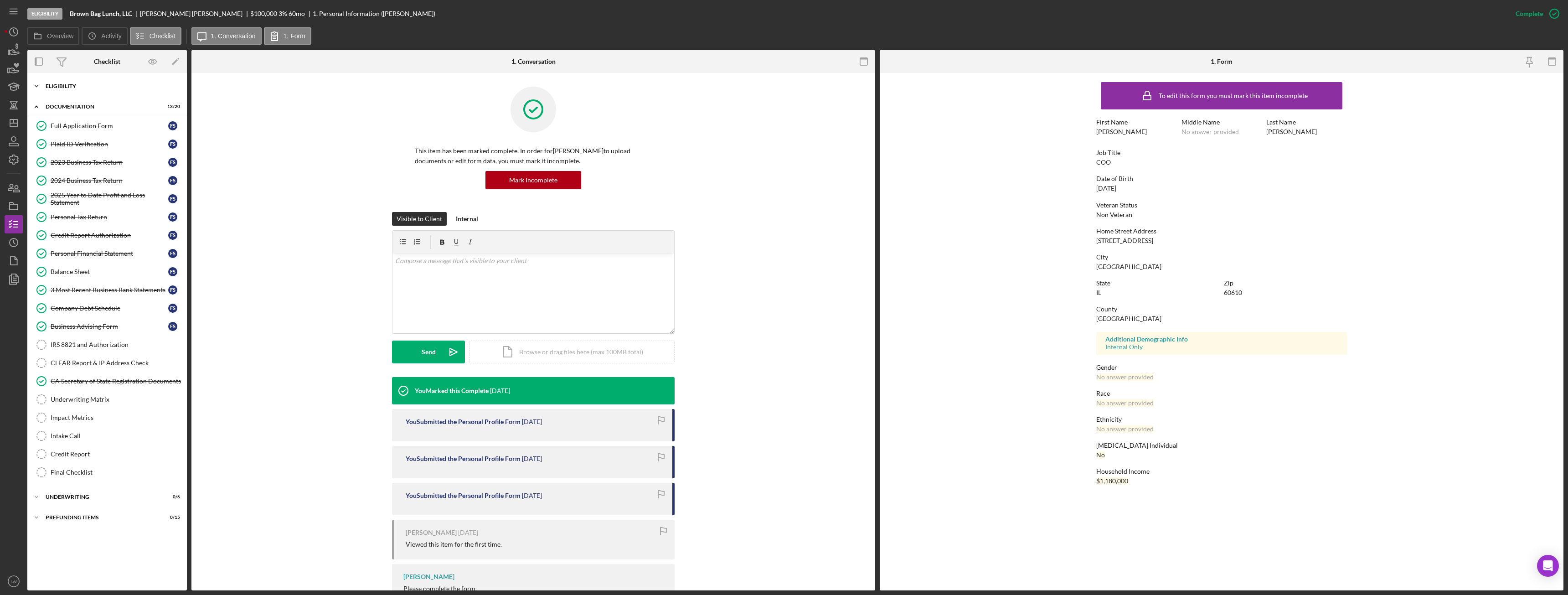
click at [60, 85] on div "Eligibility" at bounding box center [111, 86] width 130 height 5
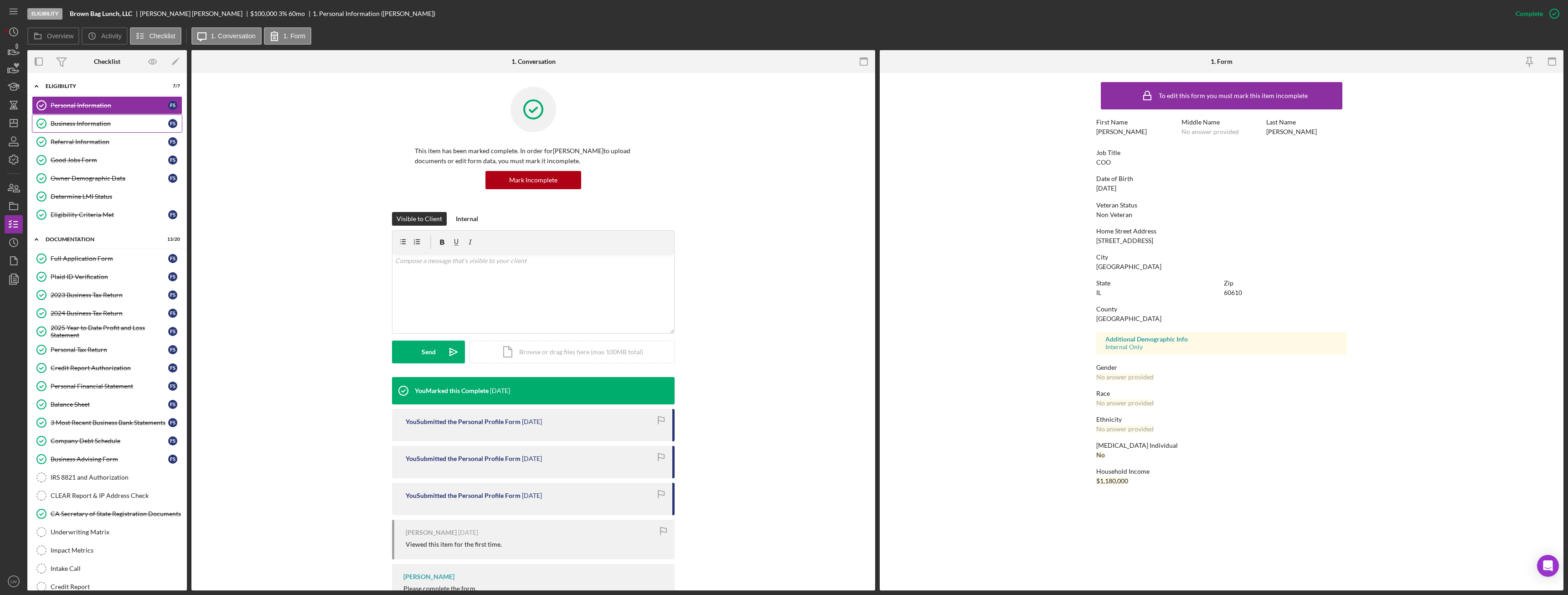
click at [86, 123] on div "Business Information" at bounding box center [109, 123] width 118 height 8
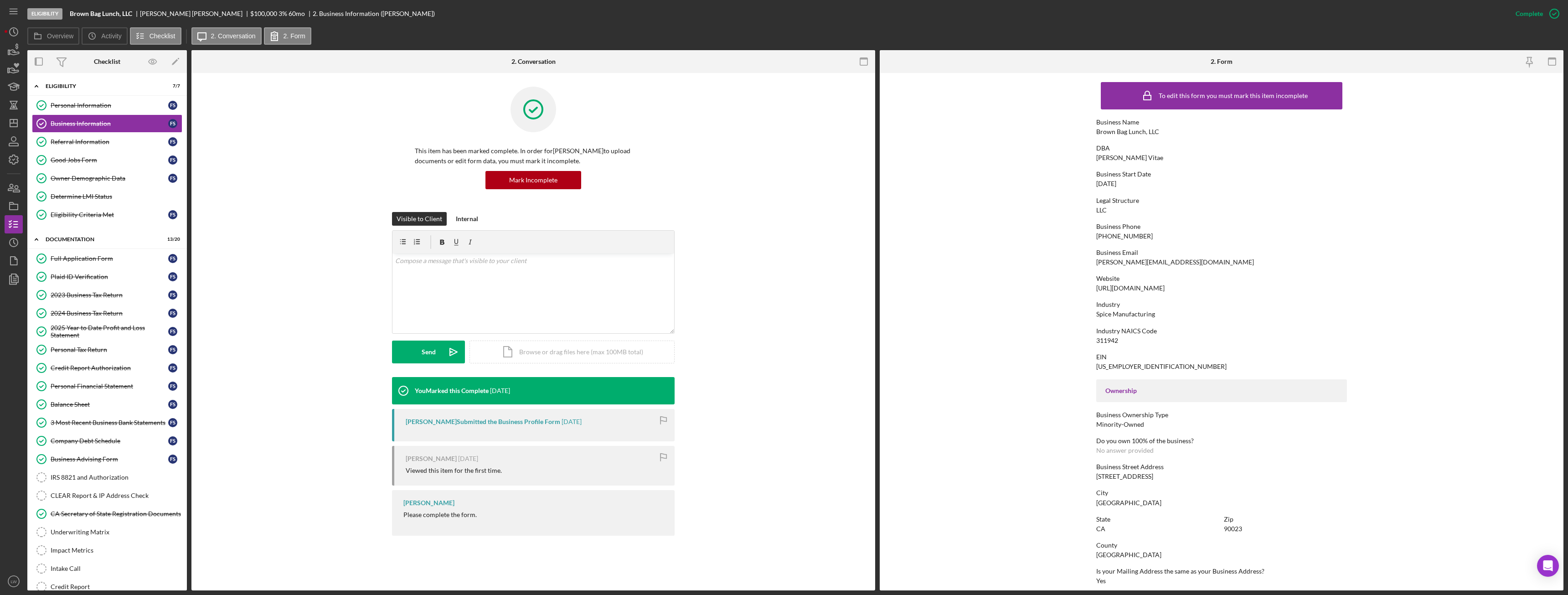
click at [1143, 286] on div "https://www.gustusvitae.com" at bounding box center [1130, 288] width 68 height 8
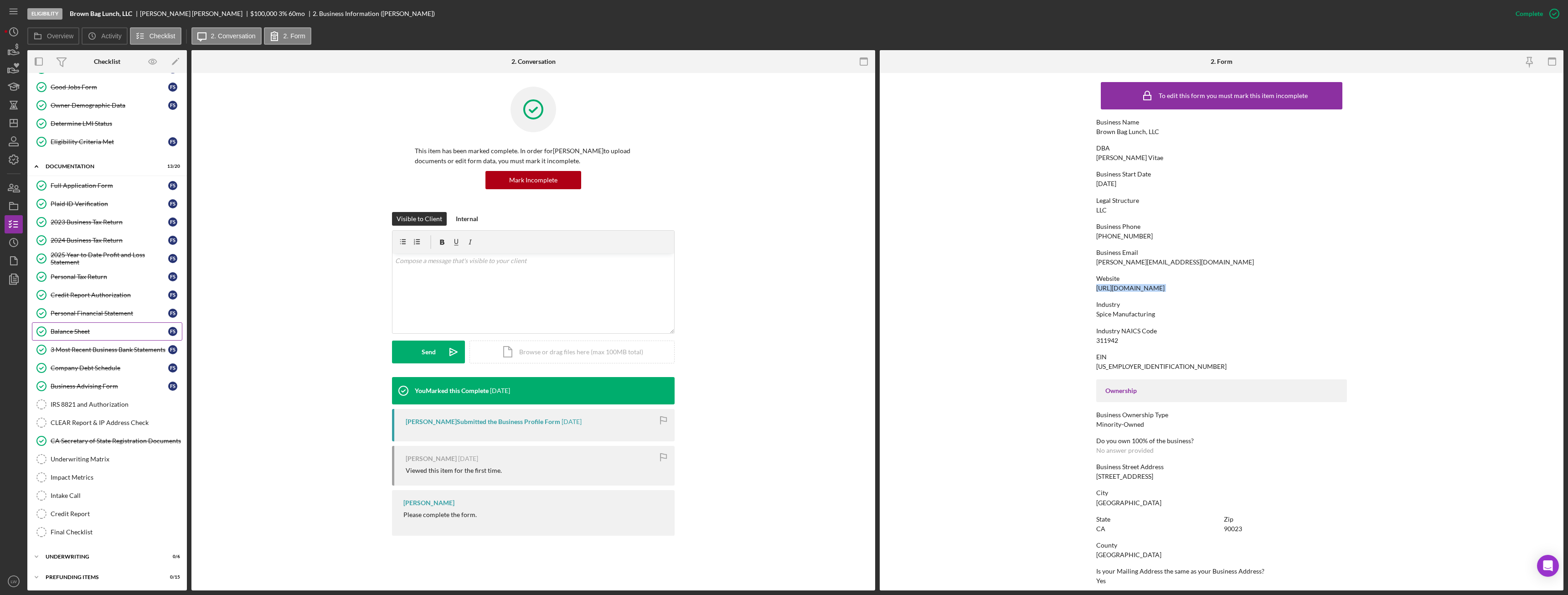
scroll to position [74, 0]
click at [131, 556] on div "Underwriting" at bounding box center [111, 555] width 130 height 5
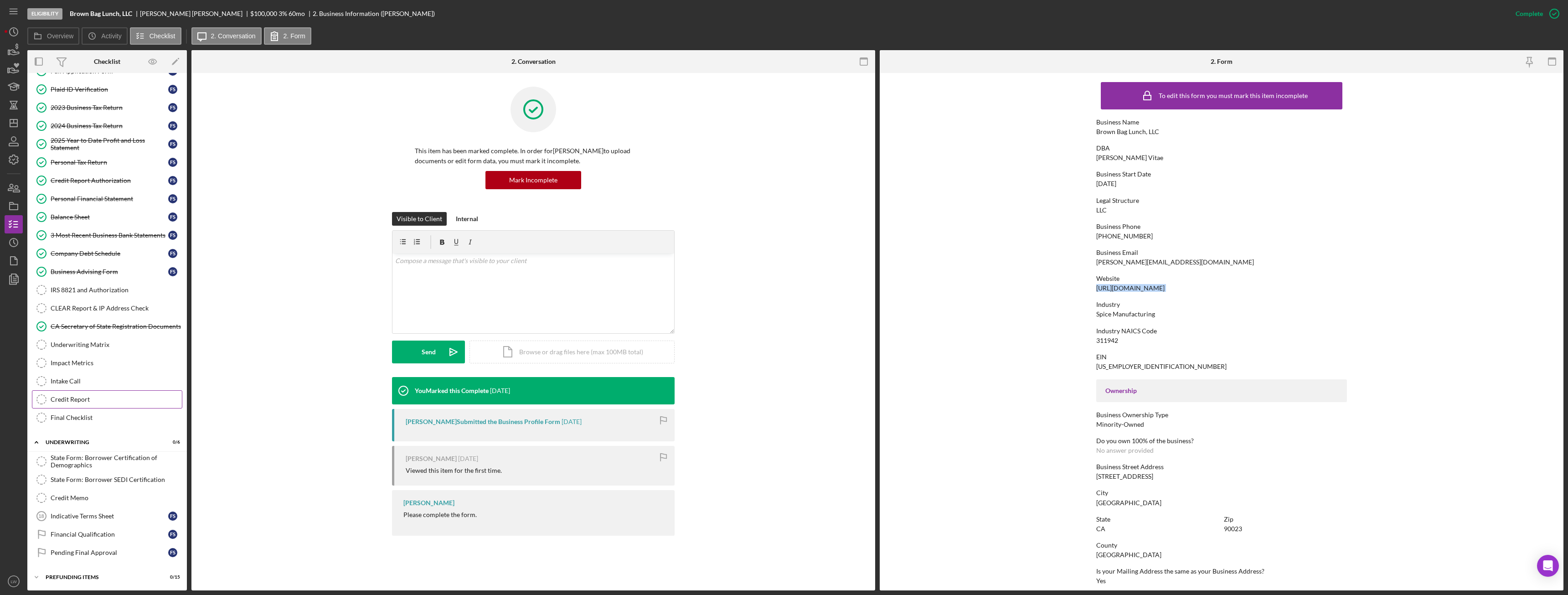
scroll to position [188, 0]
click at [89, 577] on div "Prefunding Items" at bounding box center [111, 575] width 130 height 5
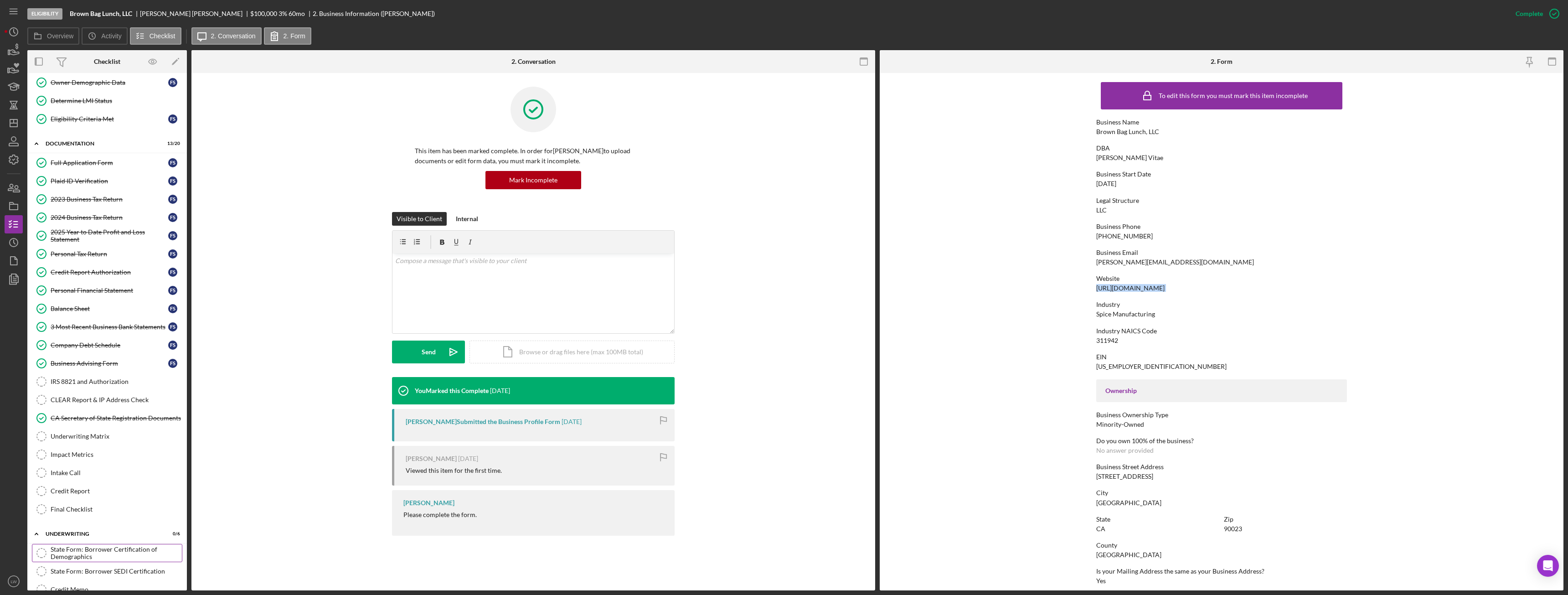
scroll to position [0, 0]
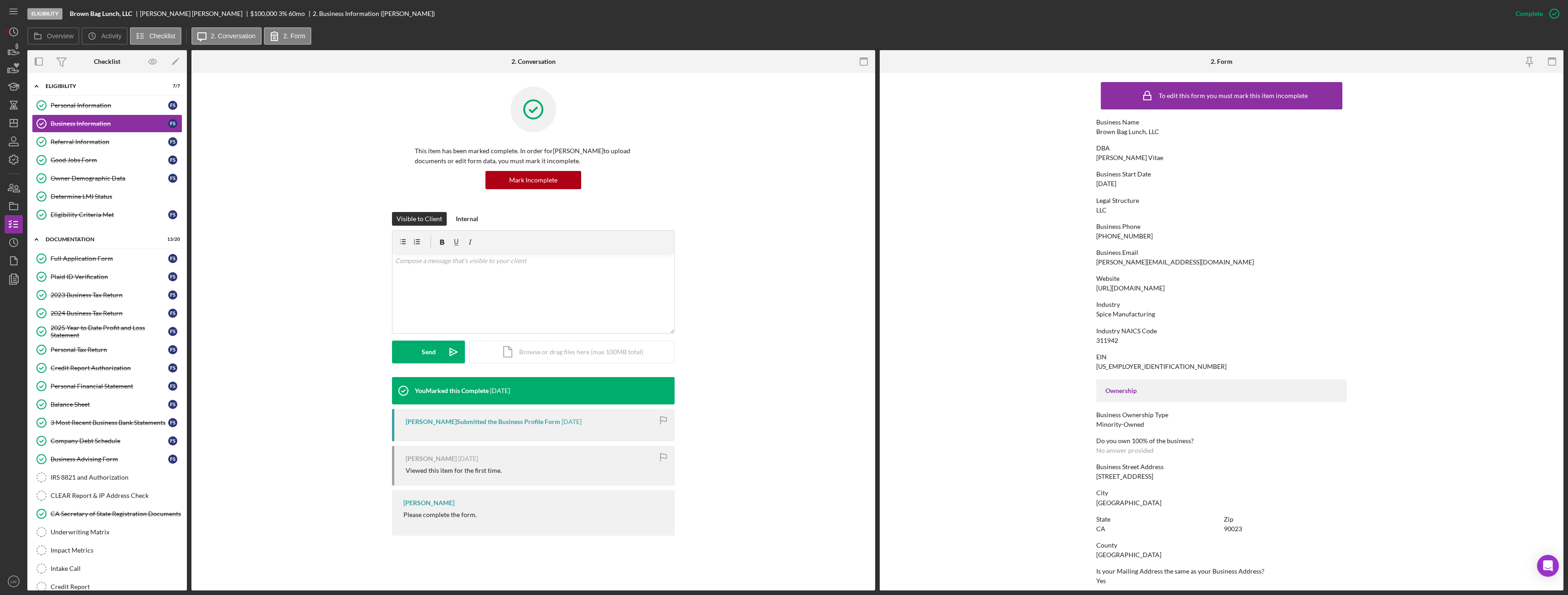
click at [1147, 262] on div "frankie@gustusvitae.com" at bounding box center [1175, 261] width 158 height 8
copy div "frankie@gustusvitae.com"
